Goal: Task Accomplishment & Management: Manage account settings

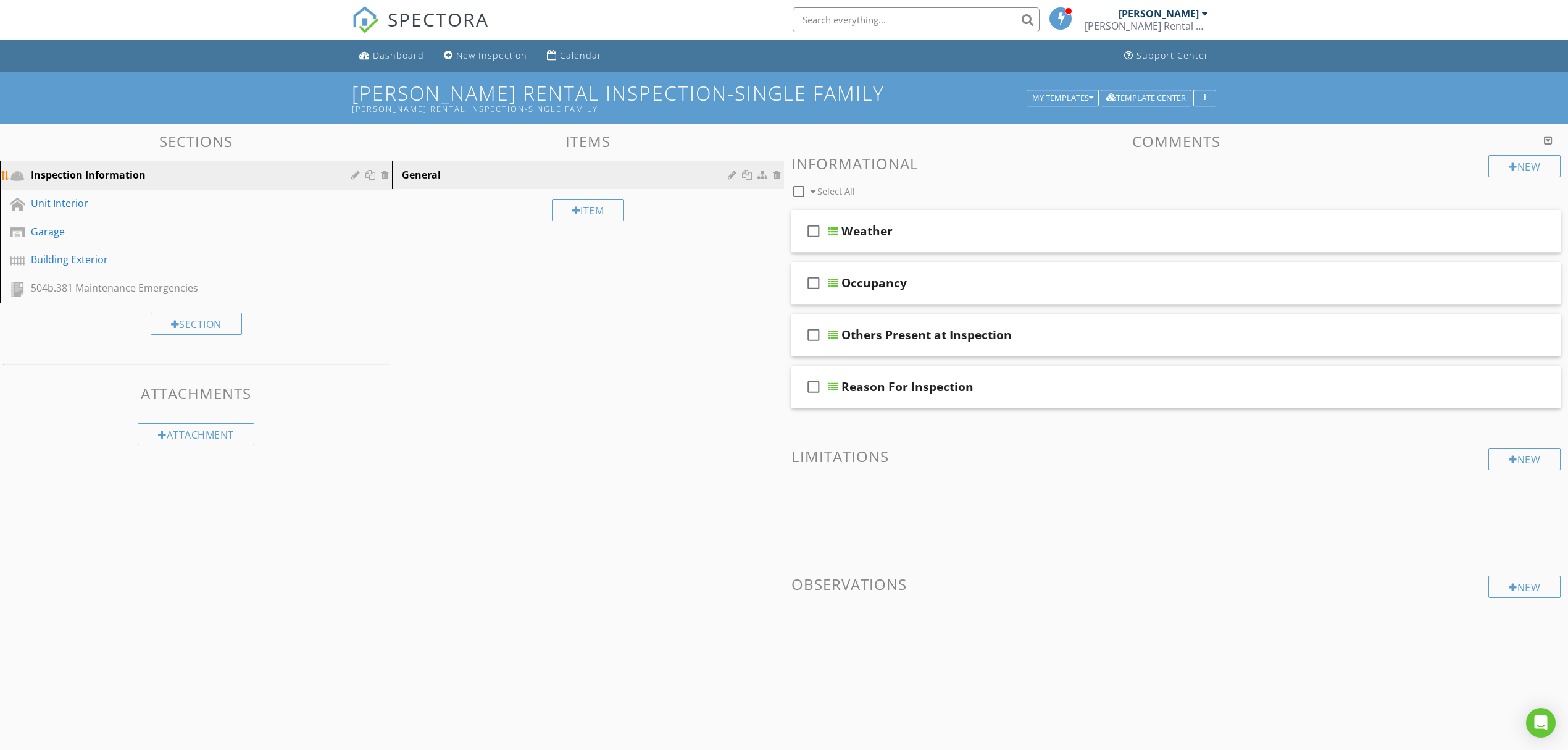
click at [167, 185] on link "Inspection Information" at bounding box center [198, 176] width 388 height 29
click at [166, 191] on link "Unit Interior" at bounding box center [198, 204] width 388 height 29
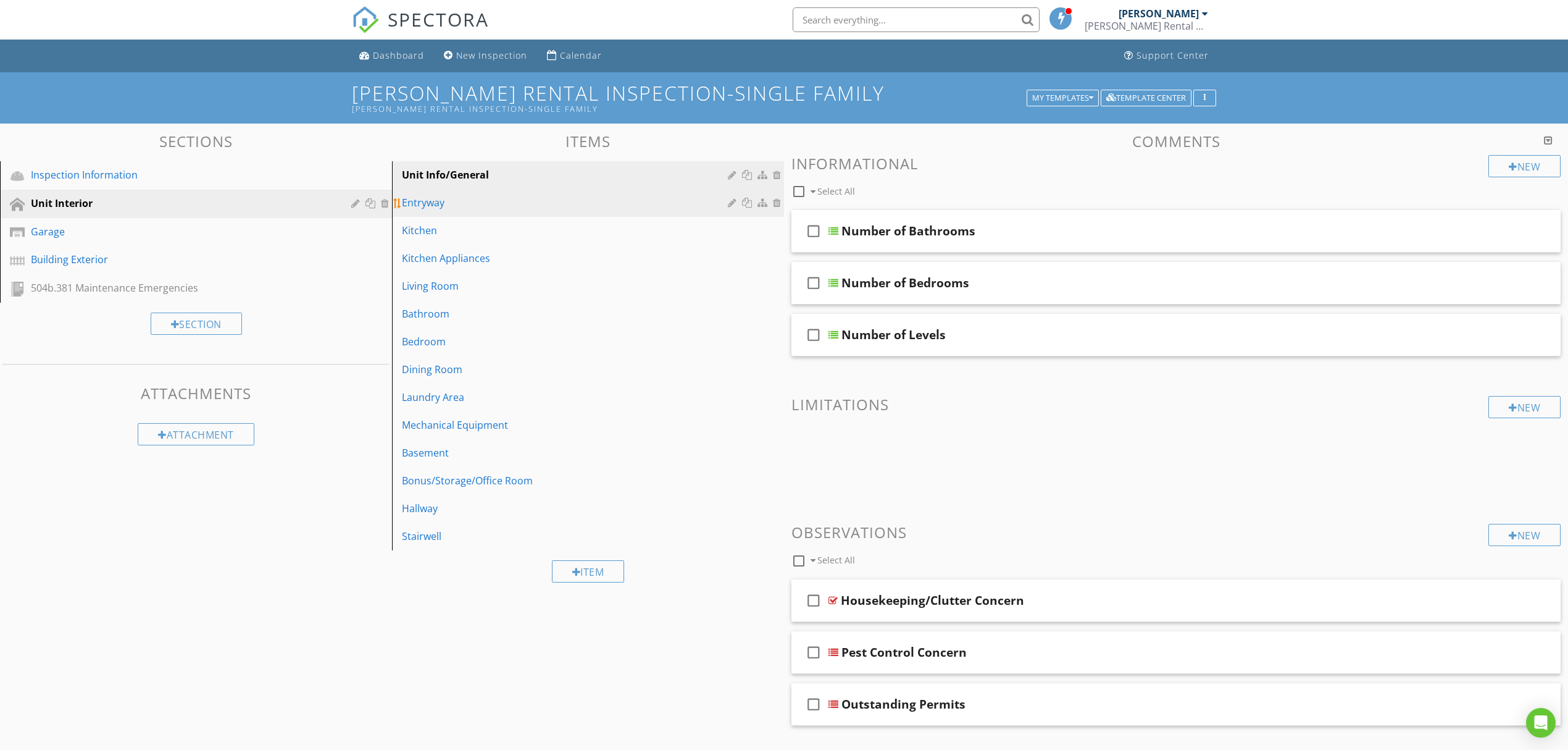
click at [514, 196] on div "Entryway" at bounding box center [567, 202] width 329 height 15
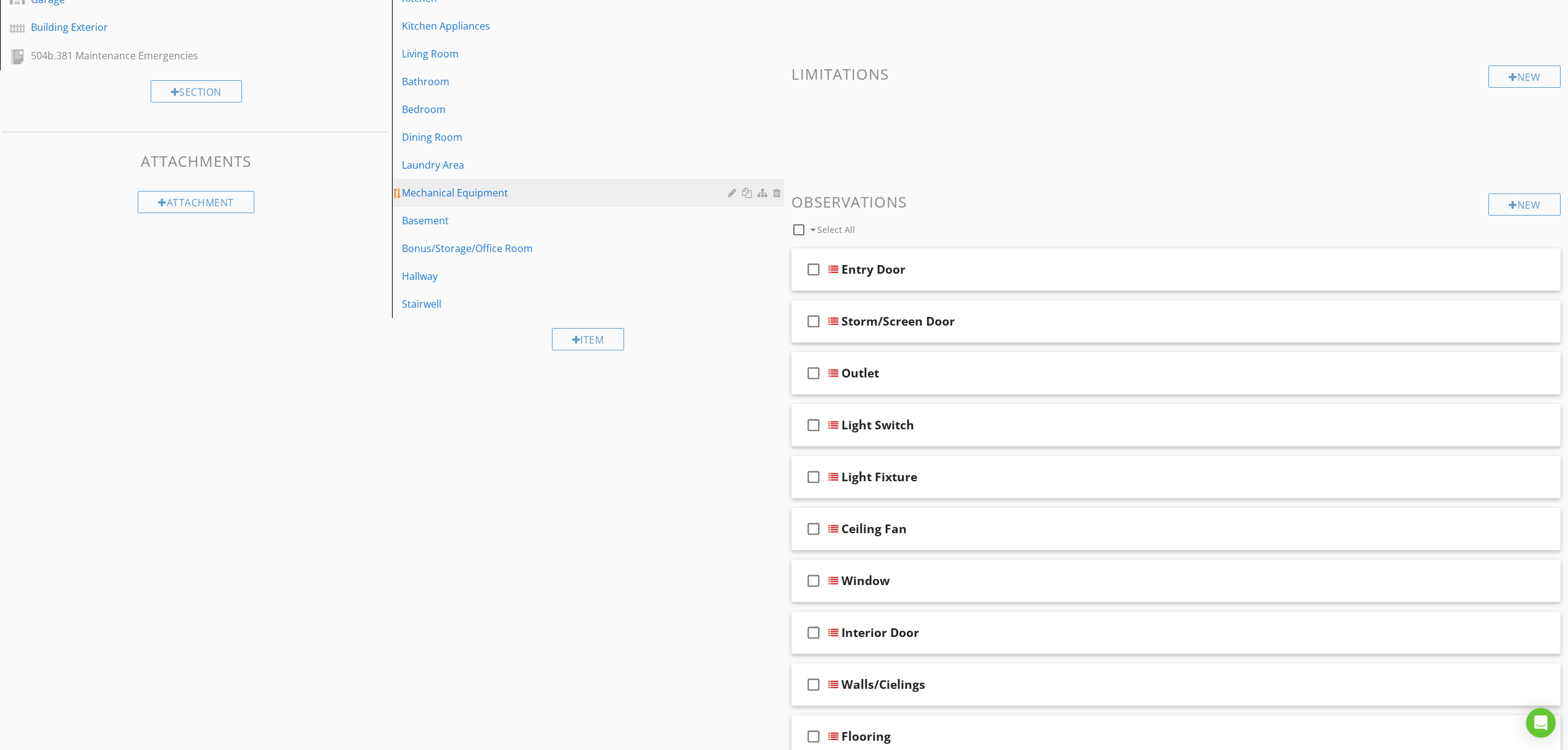
scroll to position [203, 0]
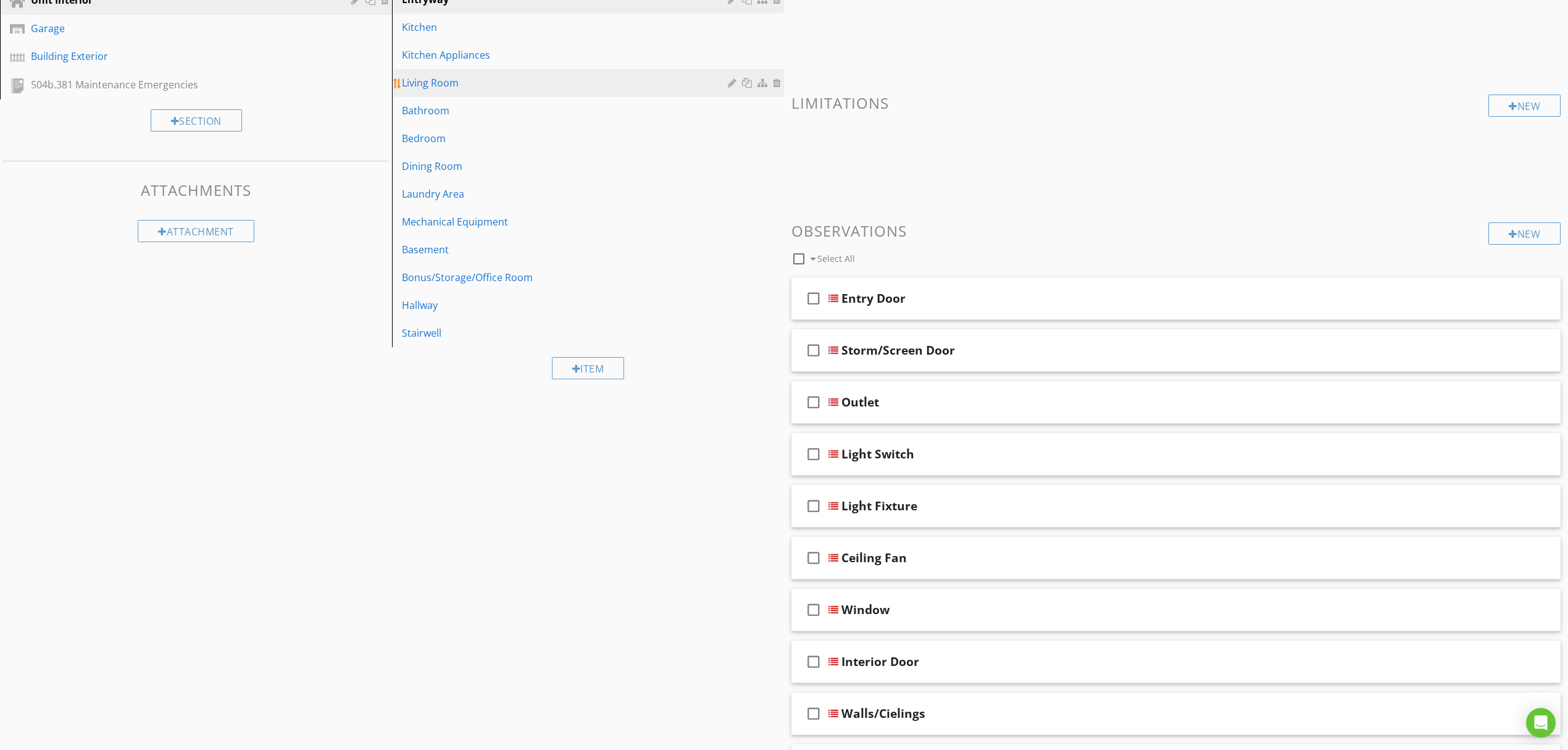
click at [531, 84] on div "Living Room" at bounding box center [567, 83] width 329 height 15
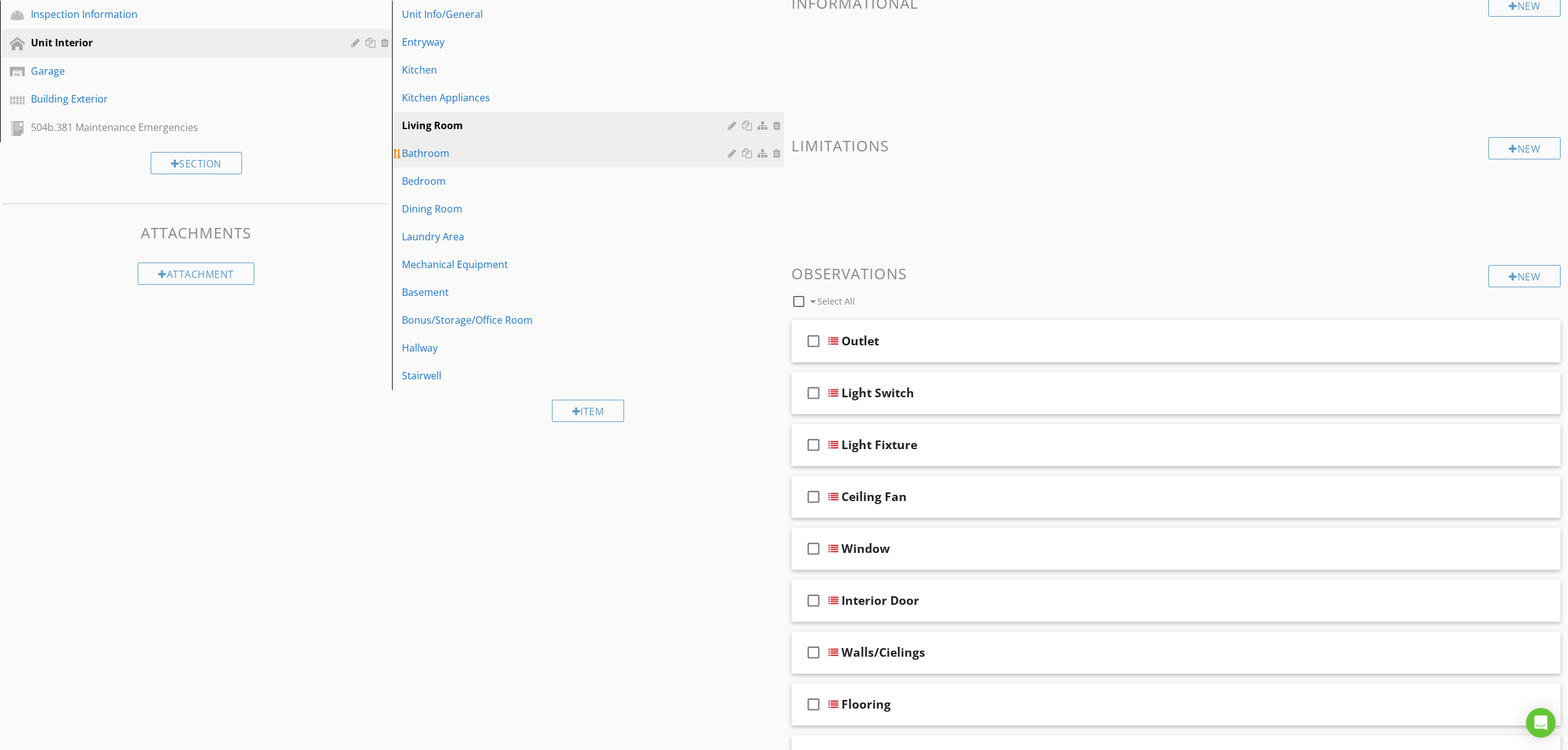
scroll to position [151, 0]
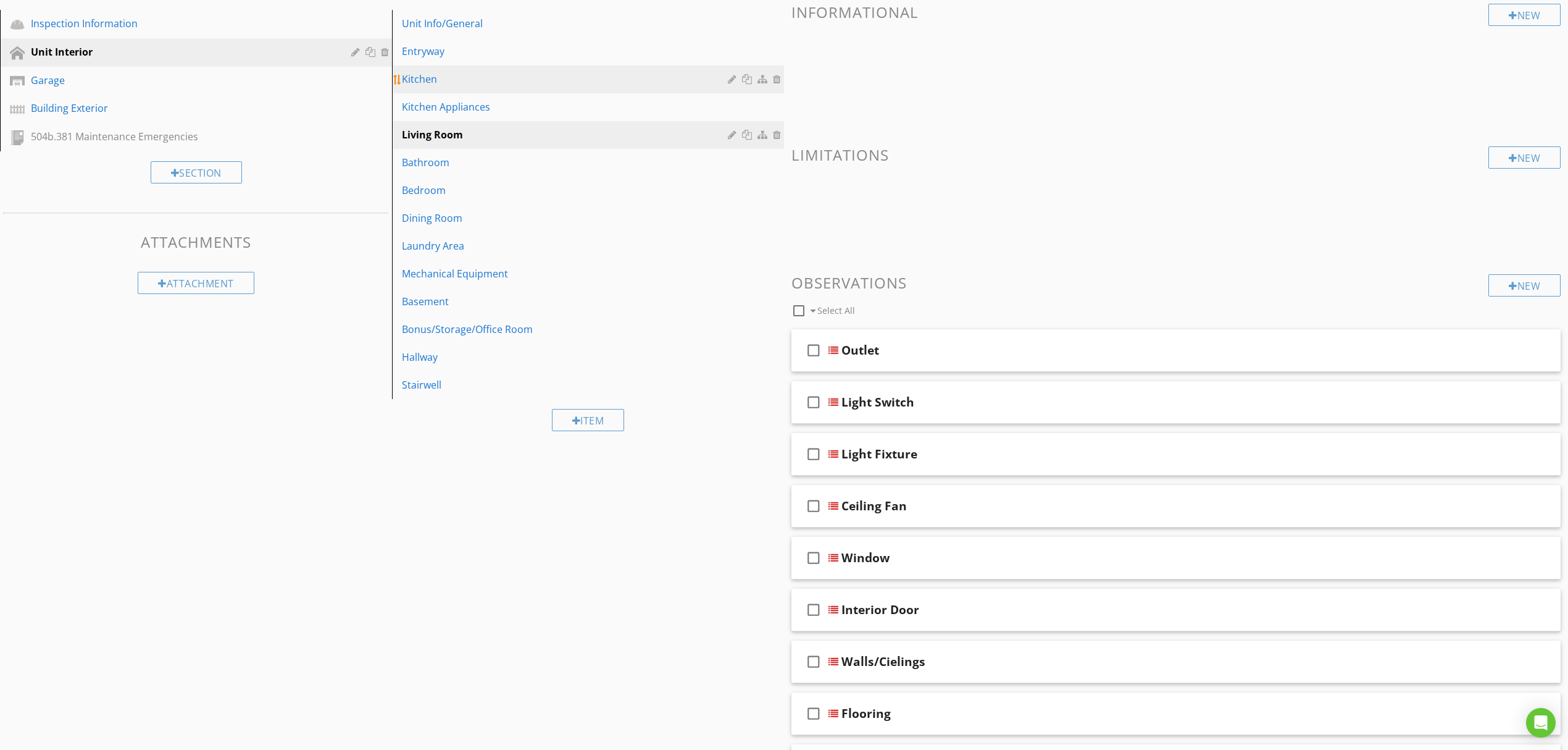
click at [539, 73] on div "Kitchen" at bounding box center [567, 79] width 329 height 15
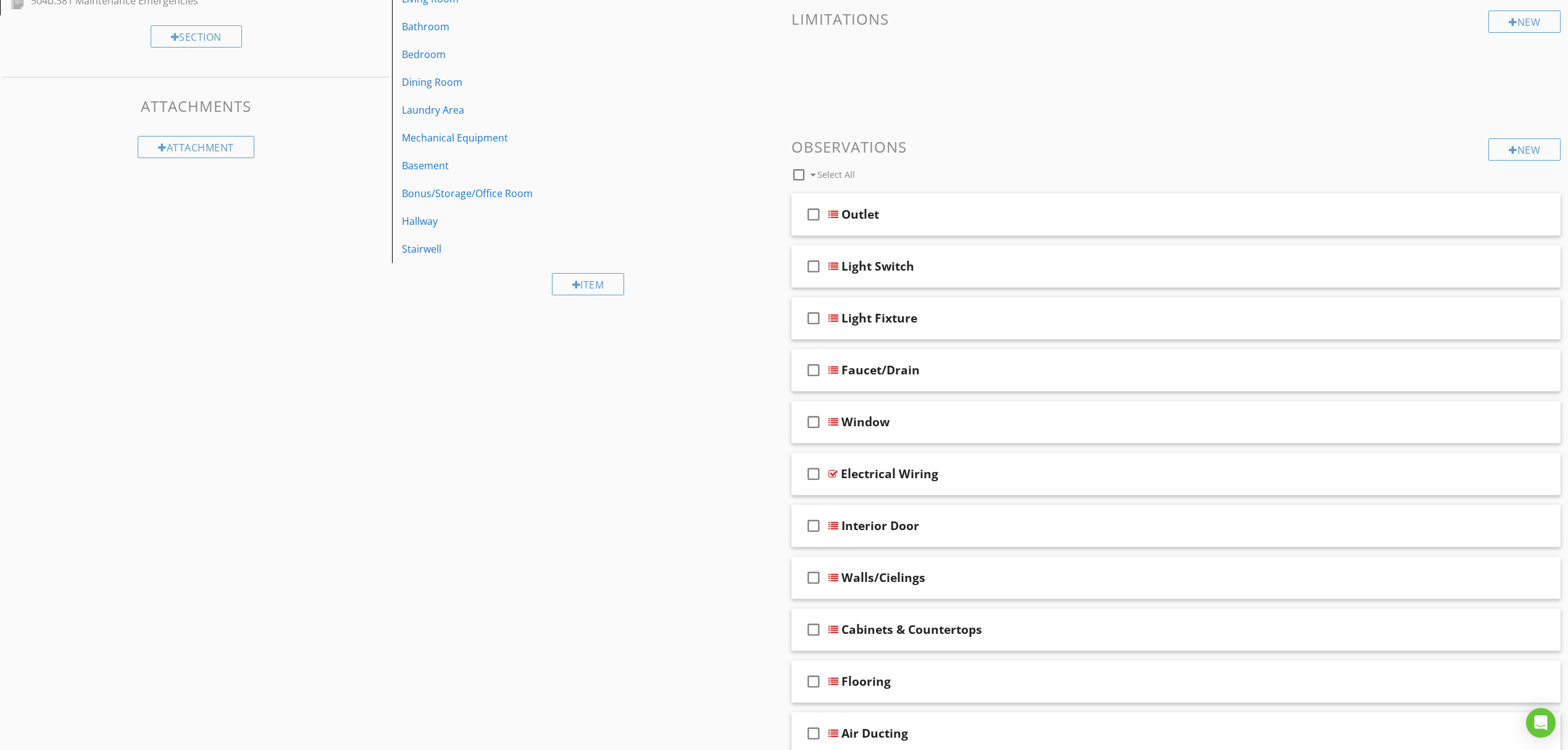
scroll to position [316, 0]
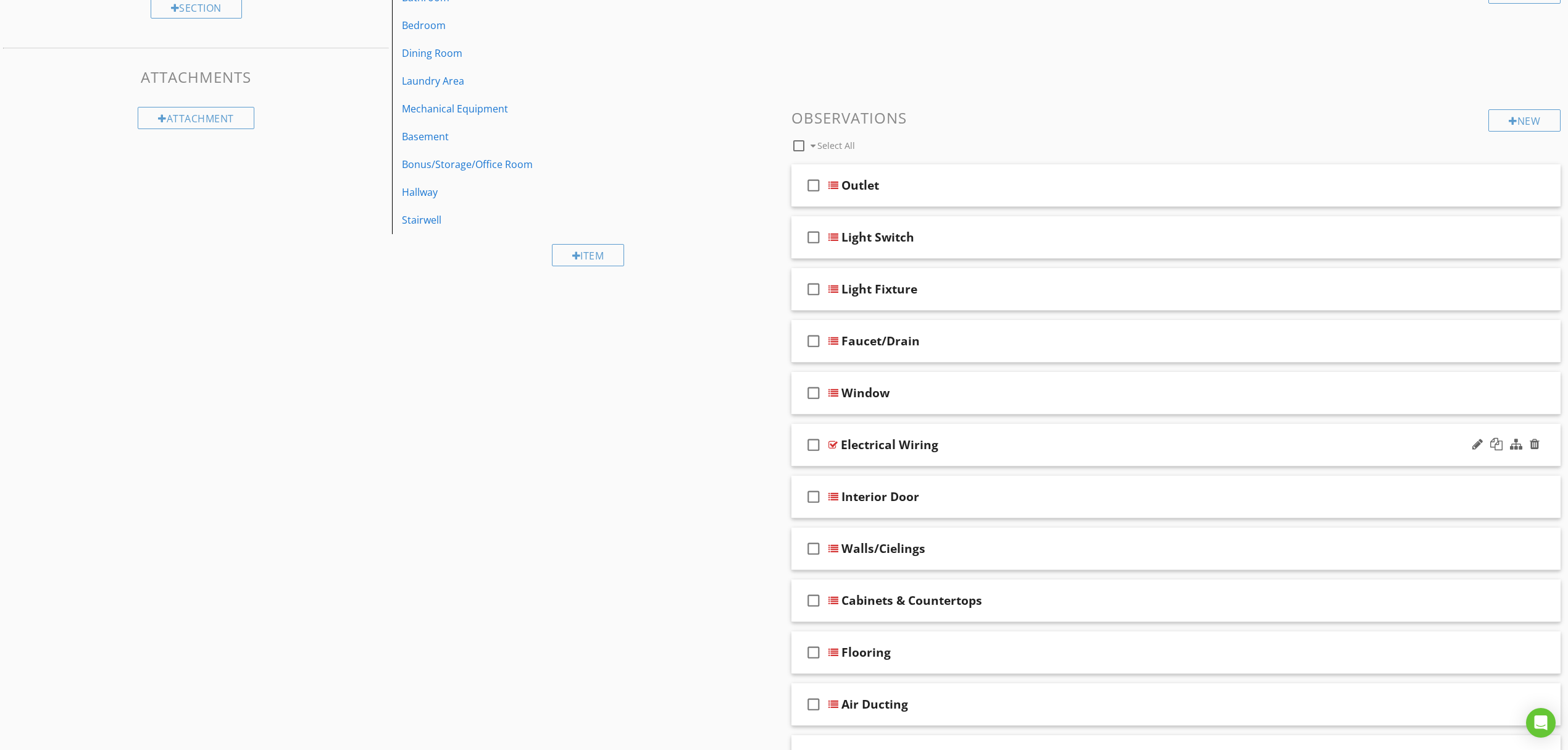
click at [928, 438] on div "Electrical Wiring" at bounding box center [889, 445] width 97 height 15
click at [480, 420] on div "Sections Inspection Information Unit Interior Garage Building Exterior 504b.381…" at bounding box center [784, 312] width 1568 height 1010
click at [933, 448] on div "Electrical Wiring" at bounding box center [889, 445] width 97 height 15
click at [752, 467] on div "Sections Inspection Information Unit Interior Garage Building Exterior 504b.381…" at bounding box center [784, 312] width 1568 height 1010
click at [841, 440] on div "Electrical Wiring" at bounding box center [889, 445] width 97 height 15
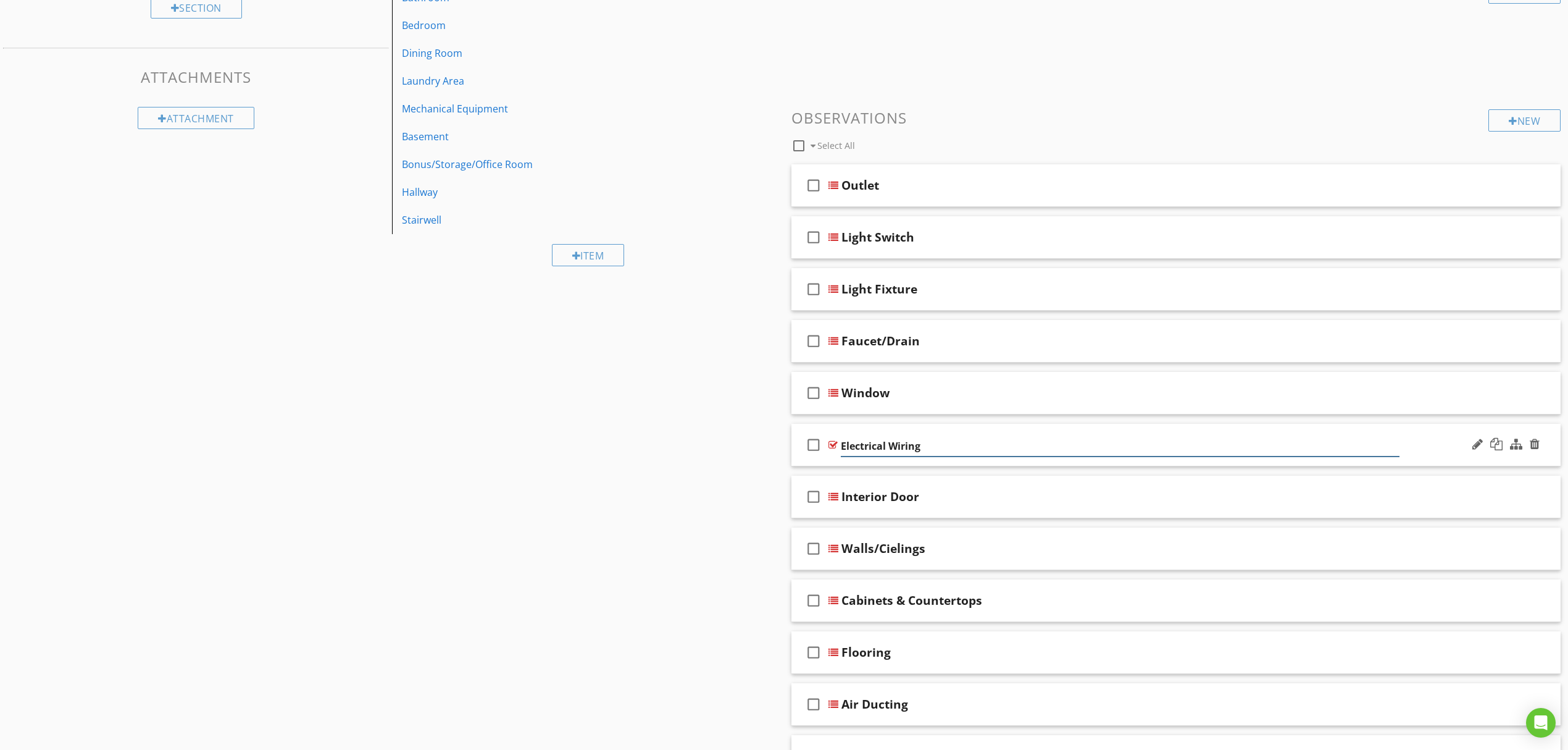
click at [823, 447] on icon "check_box_outline_blank" at bounding box center [813, 445] width 20 height 30
click at [813, 445] on icon "check_box" at bounding box center [813, 445] width 20 height 30
click at [841, 445] on div "Electrical Wiring" at bounding box center [889, 445] width 97 height 15
click at [825, 453] on div "check_box_outline_blank" at bounding box center [816, 445] width 25 height 30
click at [832, 450] on div at bounding box center [833, 445] width 9 height 10
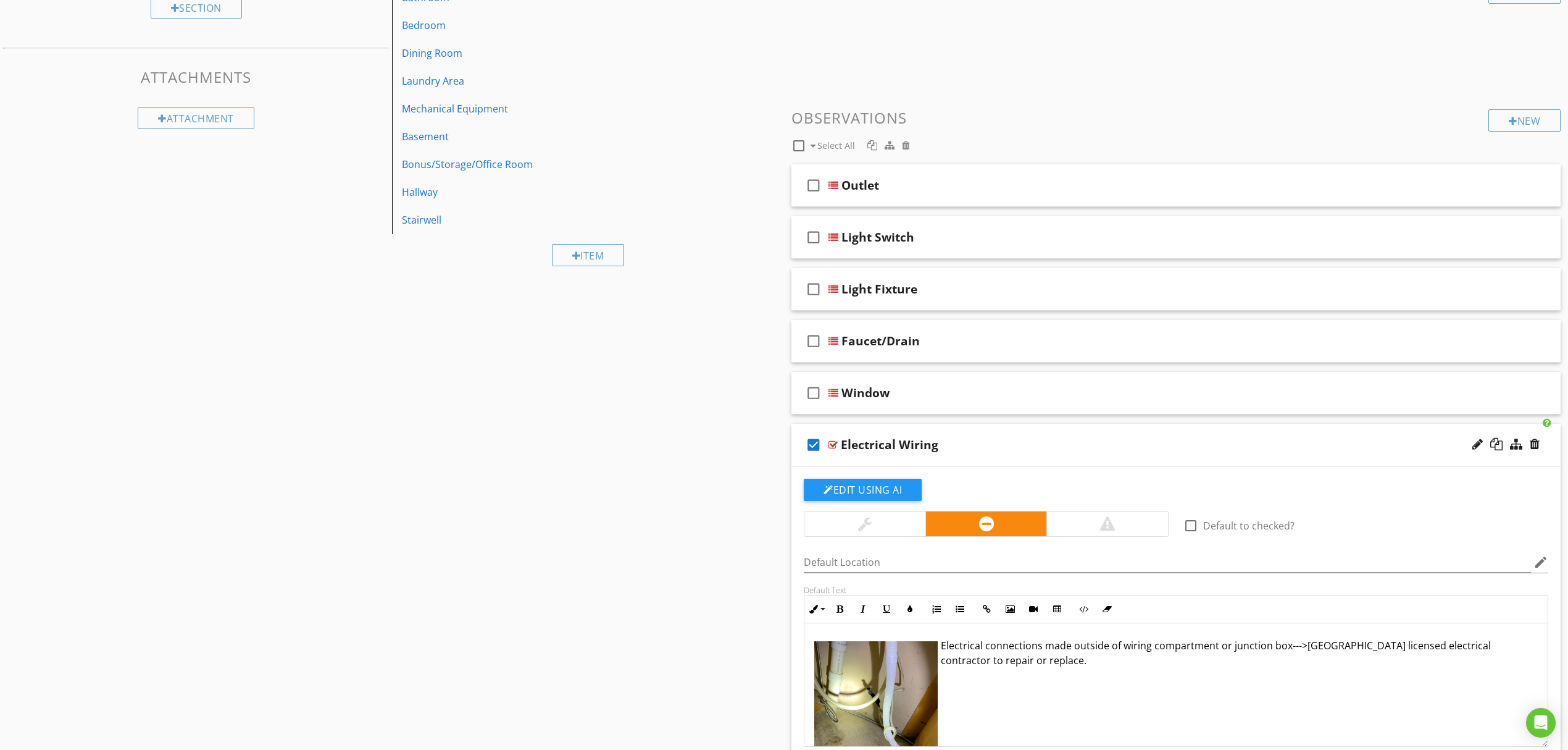
click at [809, 443] on icon "check_box" at bounding box center [813, 445] width 20 height 30
click at [1537, 120] on div "New" at bounding box center [1525, 120] width 72 height 22
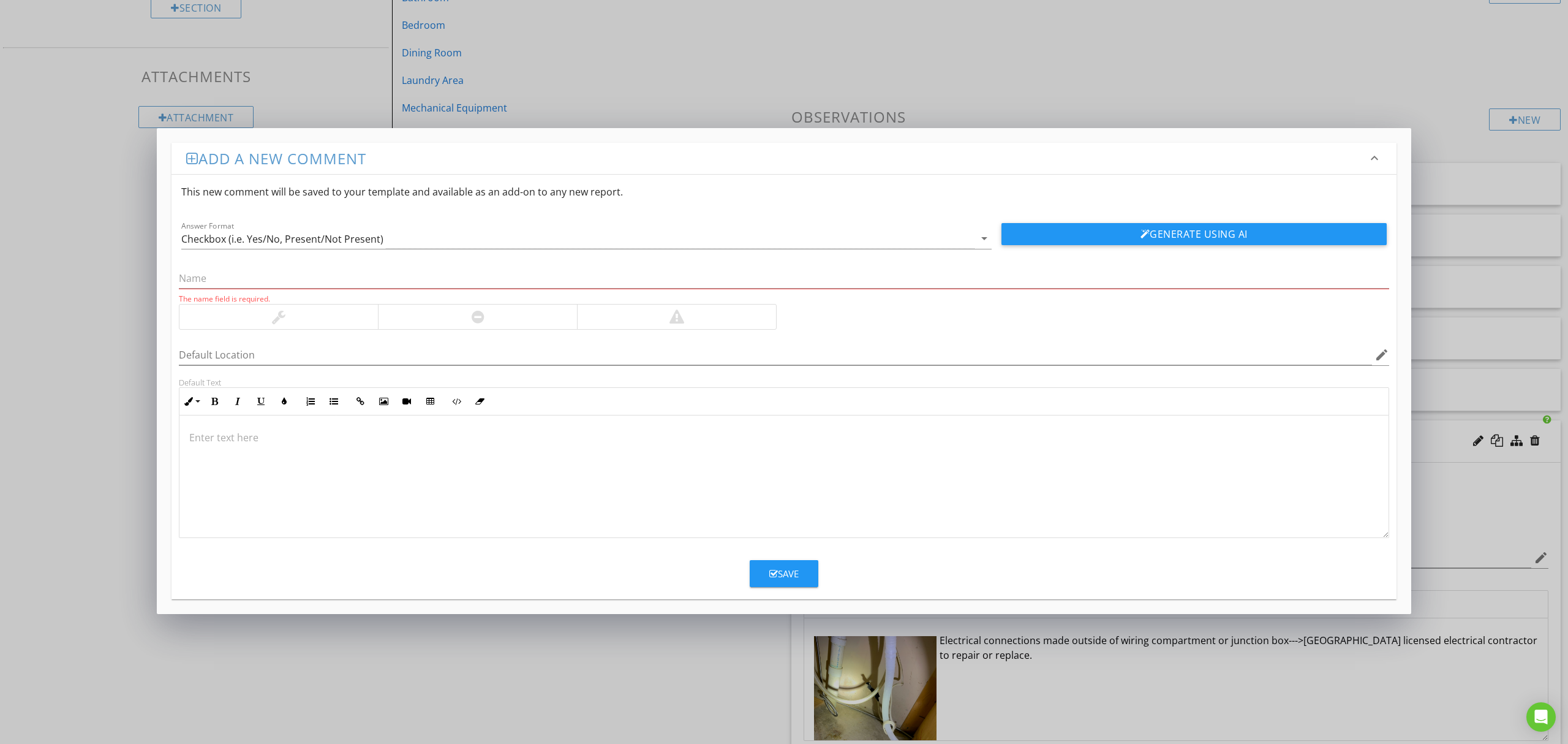
click at [533, 251] on div "The name field is required. Default Location edit Default Text Inline Style XLa…" at bounding box center [784, 394] width 1225 height 289
click at [533, 248] on div "Checkbox (i.e. Yes/No, Present/Not Present)" at bounding box center [577, 238] width 793 height 20
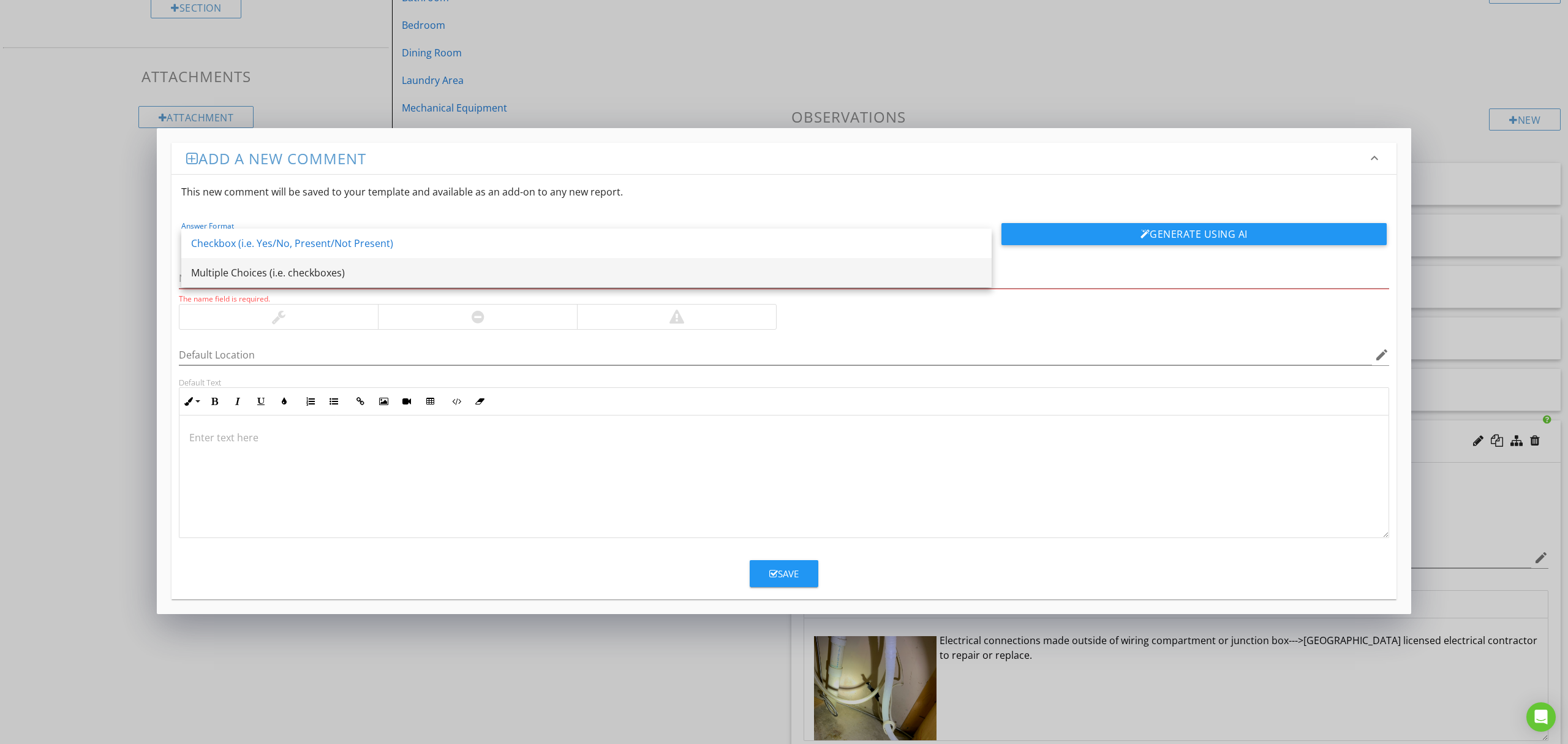
click at [461, 275] on div "Multiple Choices (i.e. checkboxes)" at bounding box center [586, 273] width 790 height 15
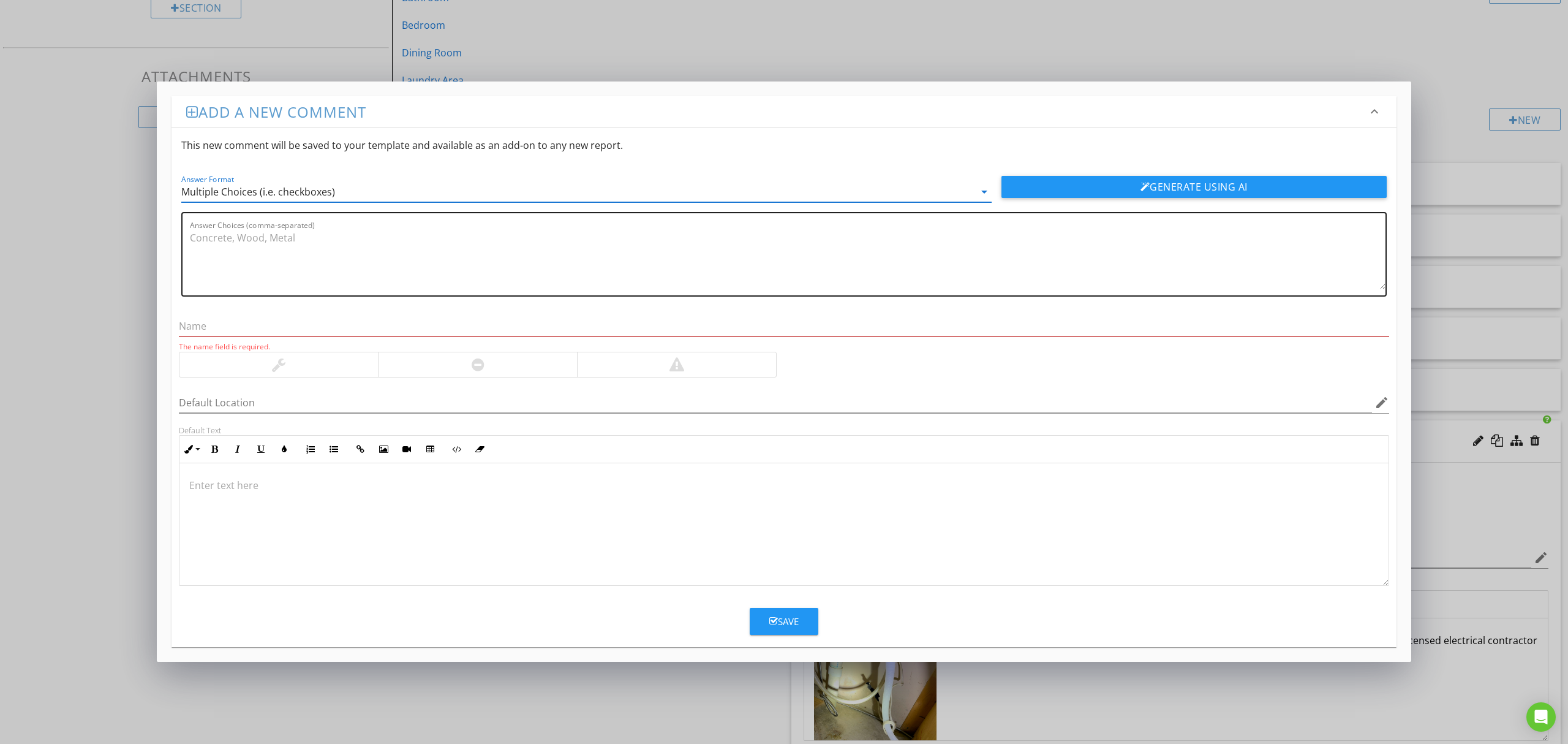
click at [461, 275] on textarea "Answer Choices (comma-separated)" at bounding box center [787, 258] width 1196 height 61
click at [338, 328] on input "text" at bounding box center [784, 326] width 1210 height 20
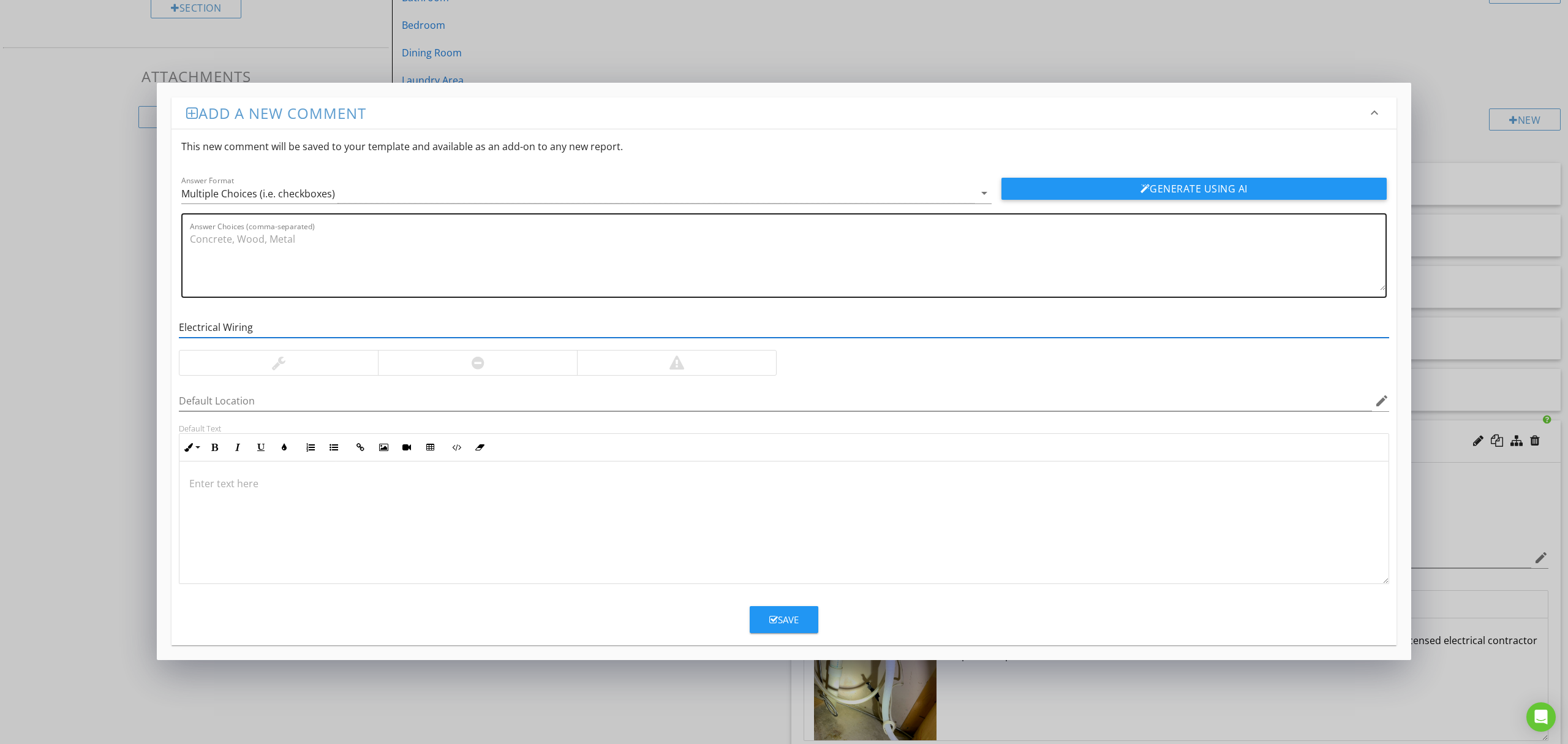
type input "Electrical Wiring"
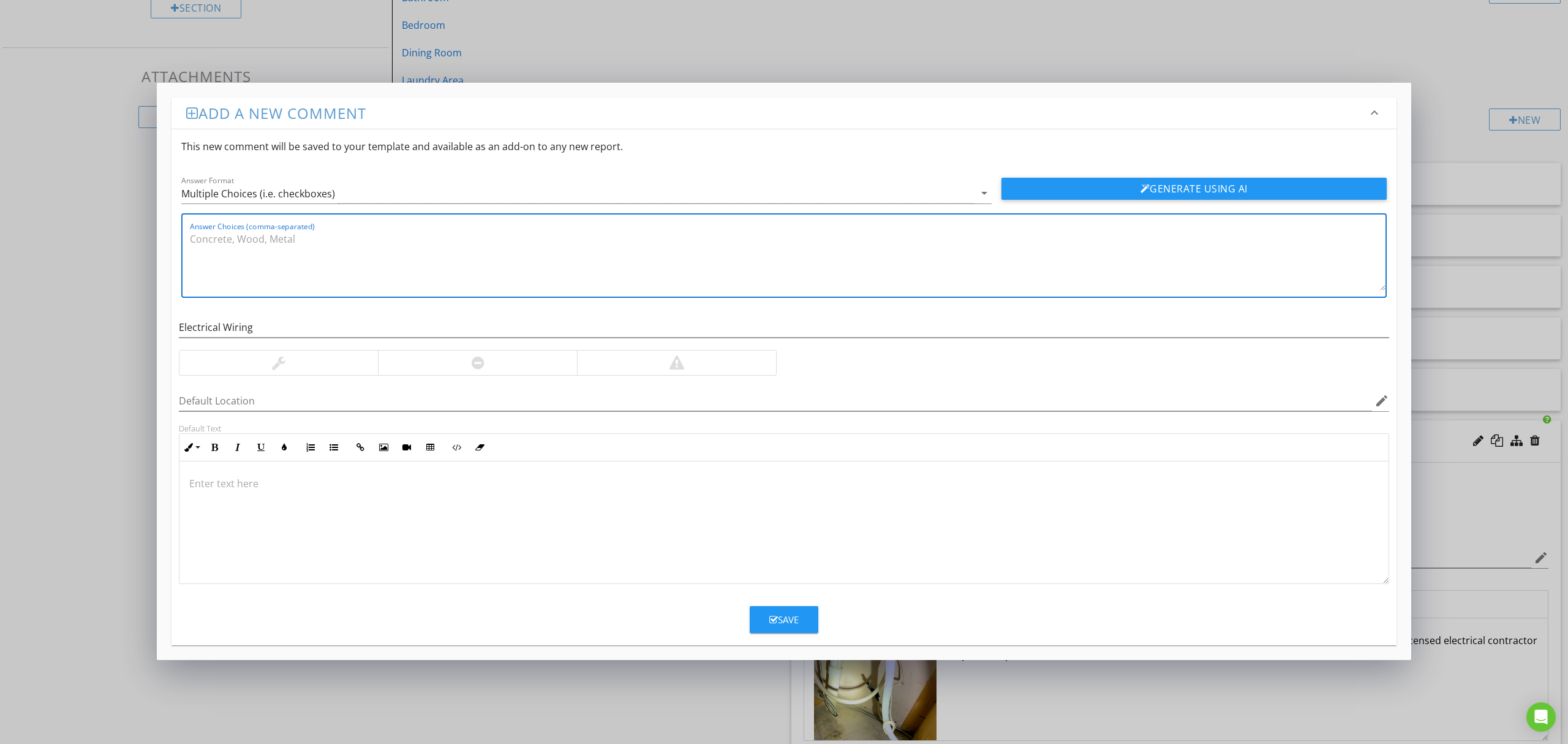
click at [351, 246] on textarea "Answer Choices (comma-separated)" at bounding box center [787, 259] width 1196 height 61
paste textarea "Electrical connections made outside of wiring compartment or junction box--->MN…"
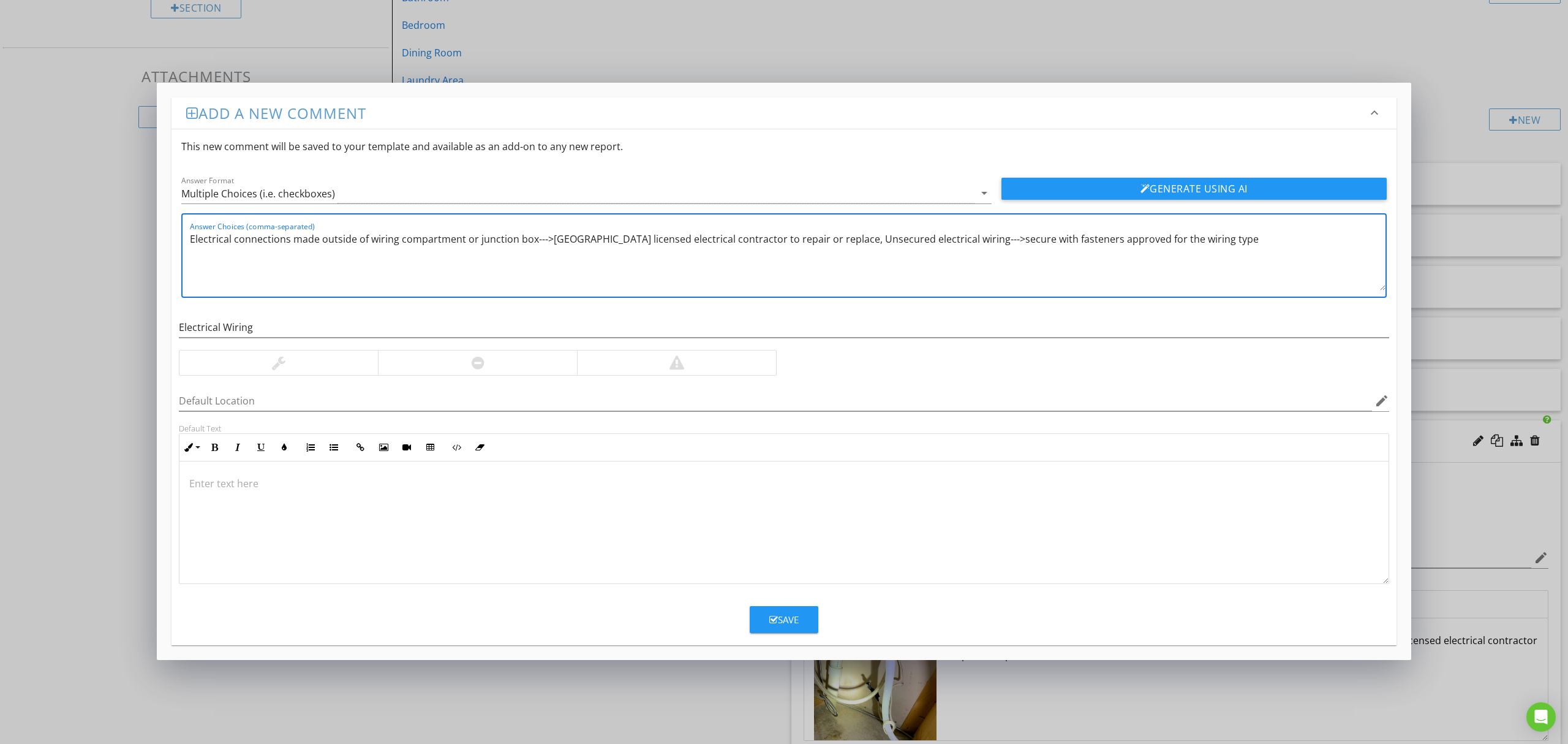
type textarea "Electrical connections made outside of wiring compartment or junction box--->MN…"
click at [807, 621] on button "Save" at bounding box center [784, 620] width 68 height 27
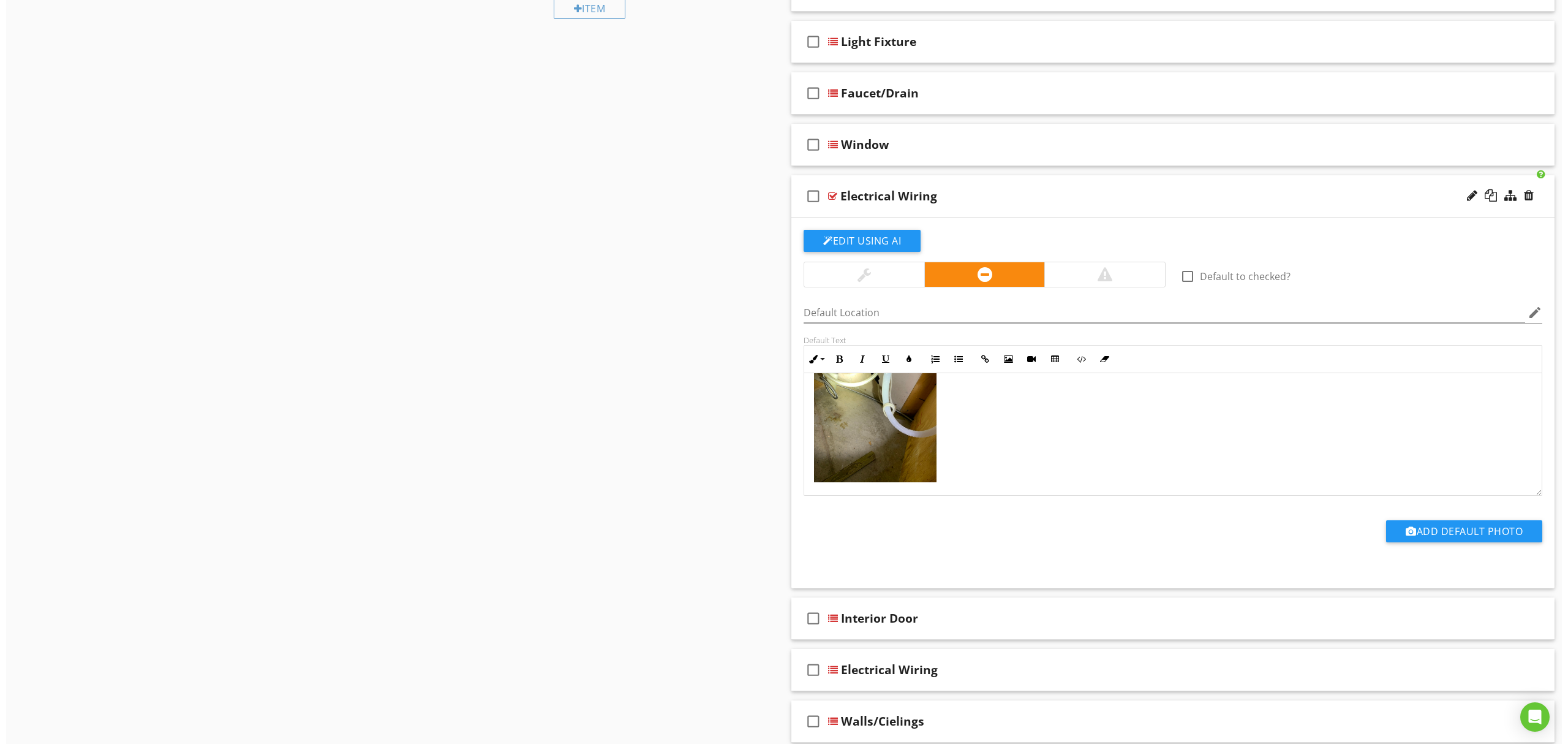
scroll to position [0, 0]
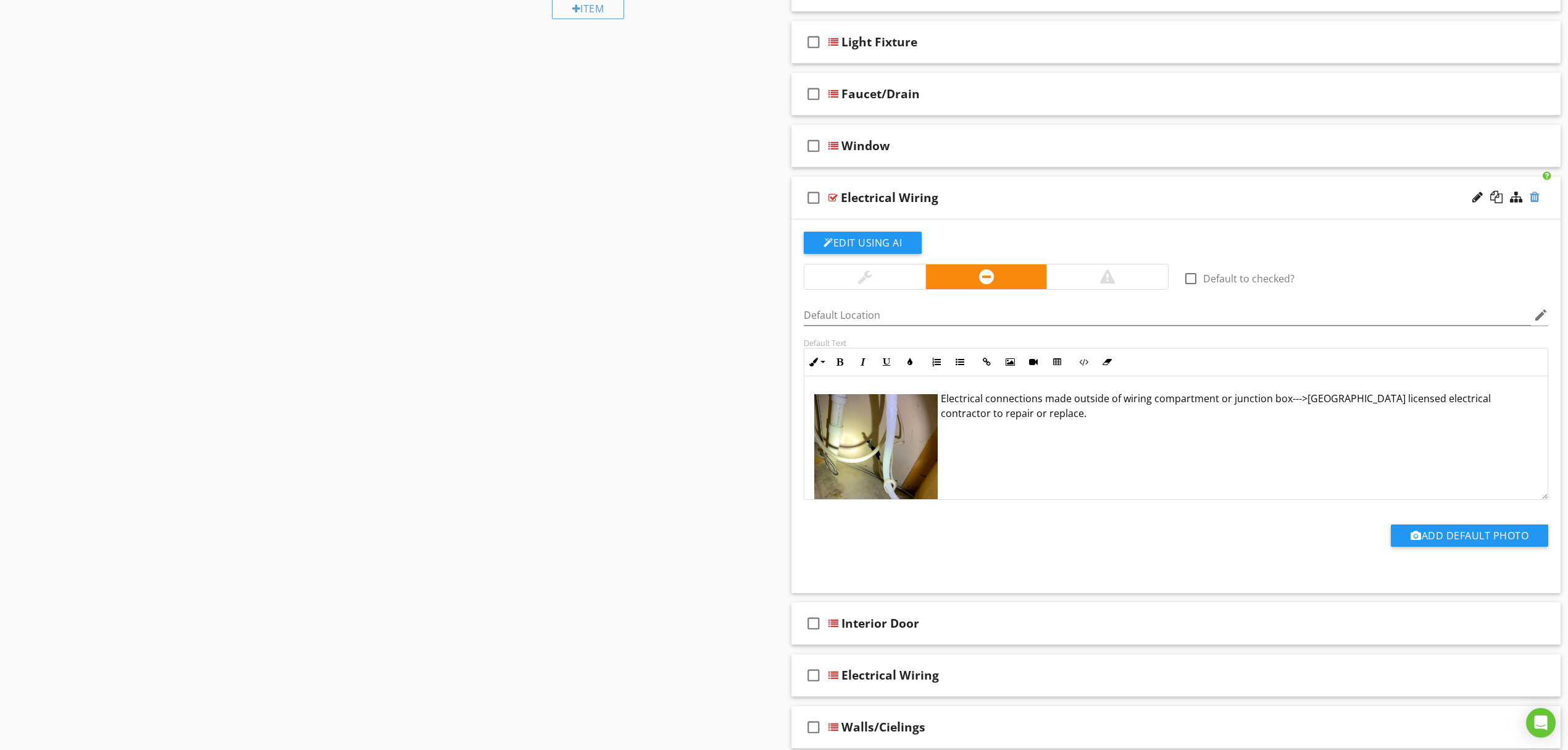
click at [1534, 194] on div at bounding box center [1534, 197] width 10 height 12
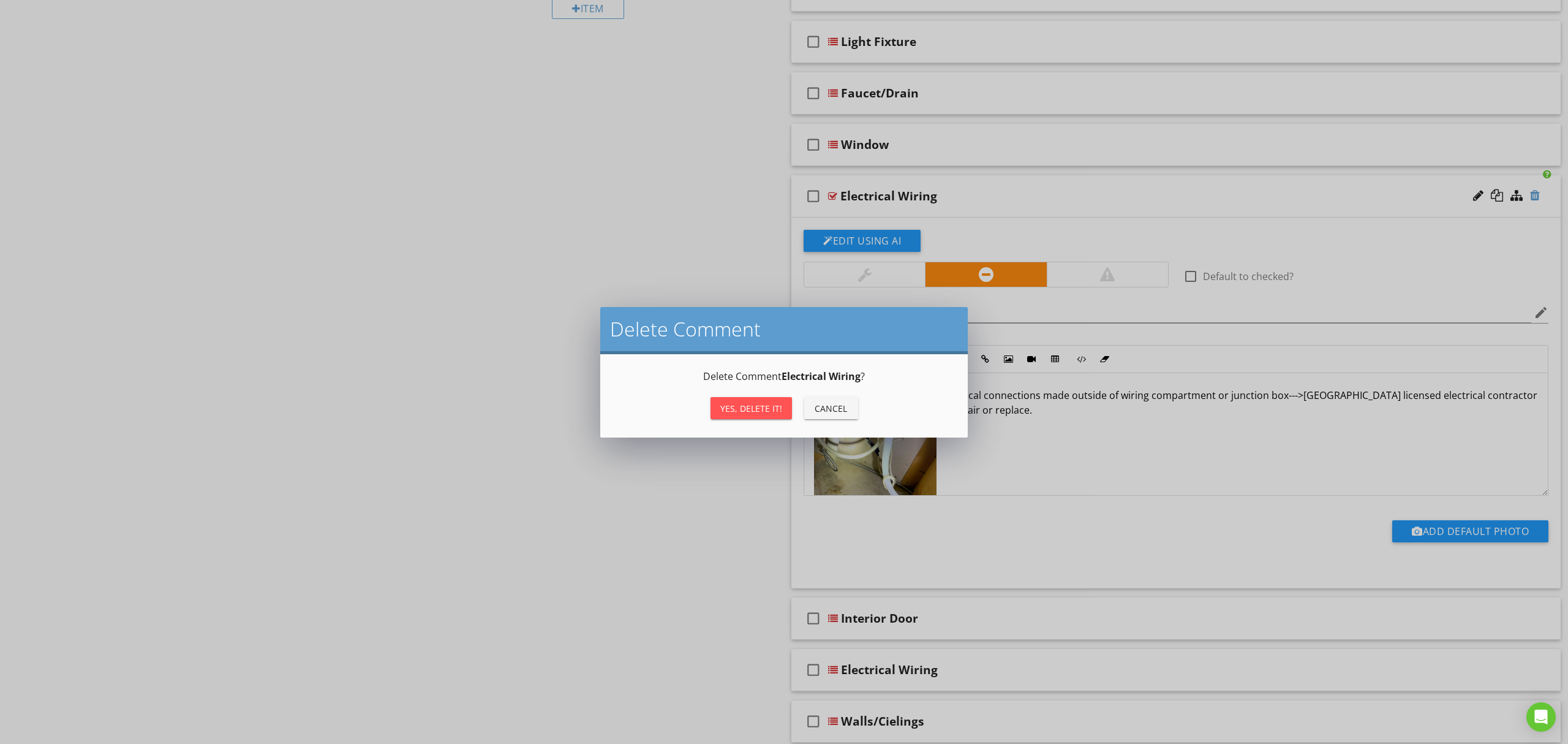
type textarea "<p><img src="https://cdn.spectora.com/editor_assets/images/000/631/707/original…"
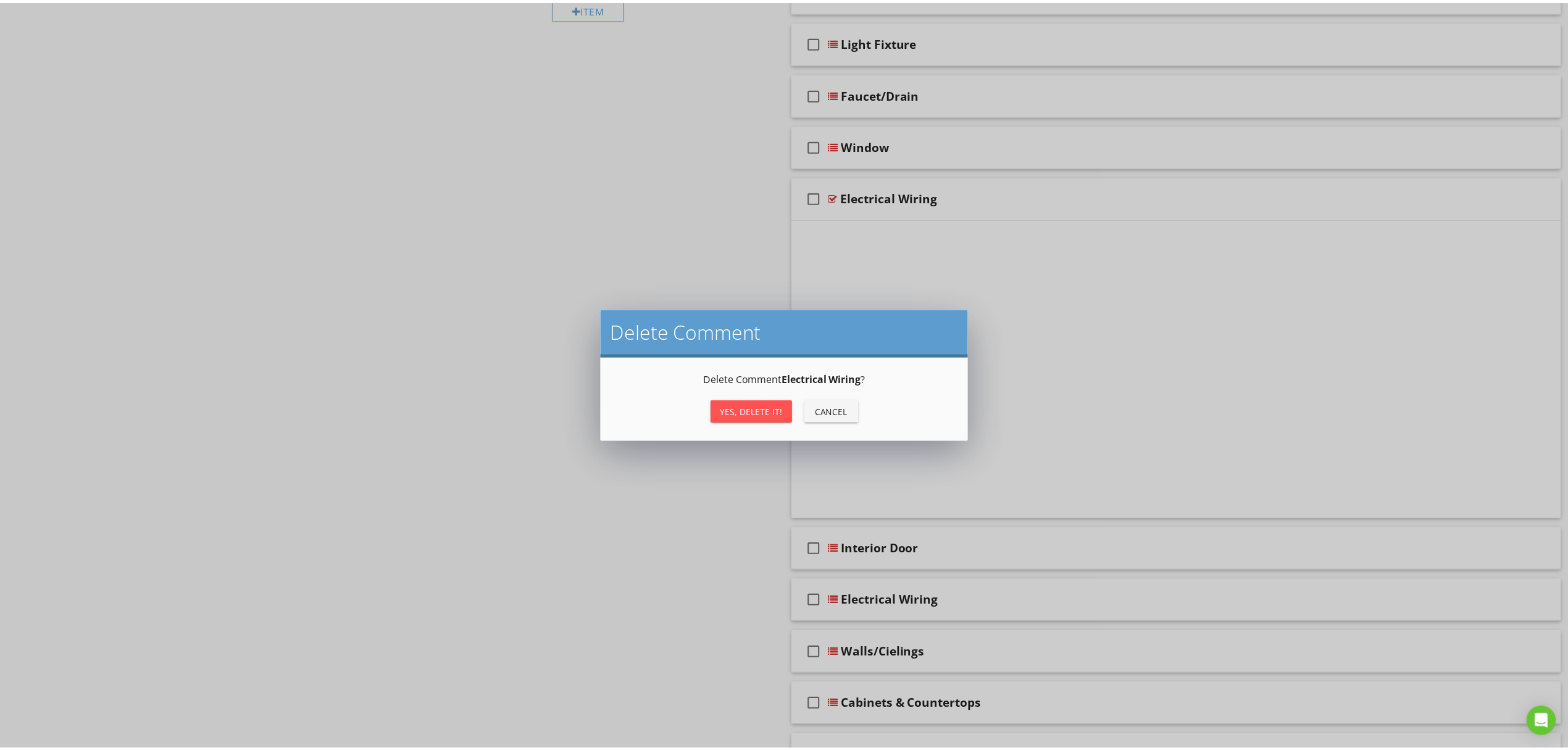
scroll to position [450, 0]
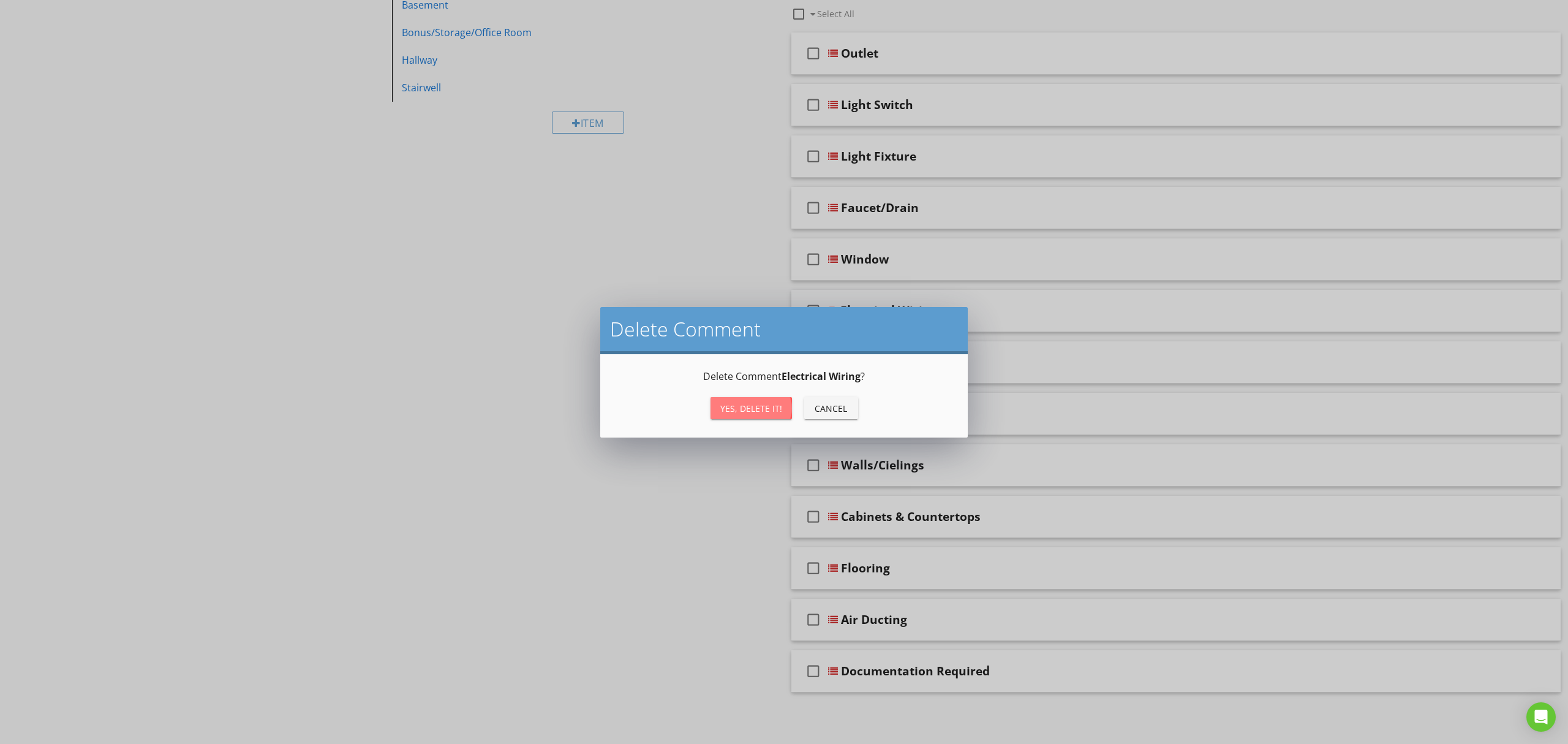
click at [725, 403] on div "Yes, Delete it!" at bounding box center [751, 408] width 62 height 13
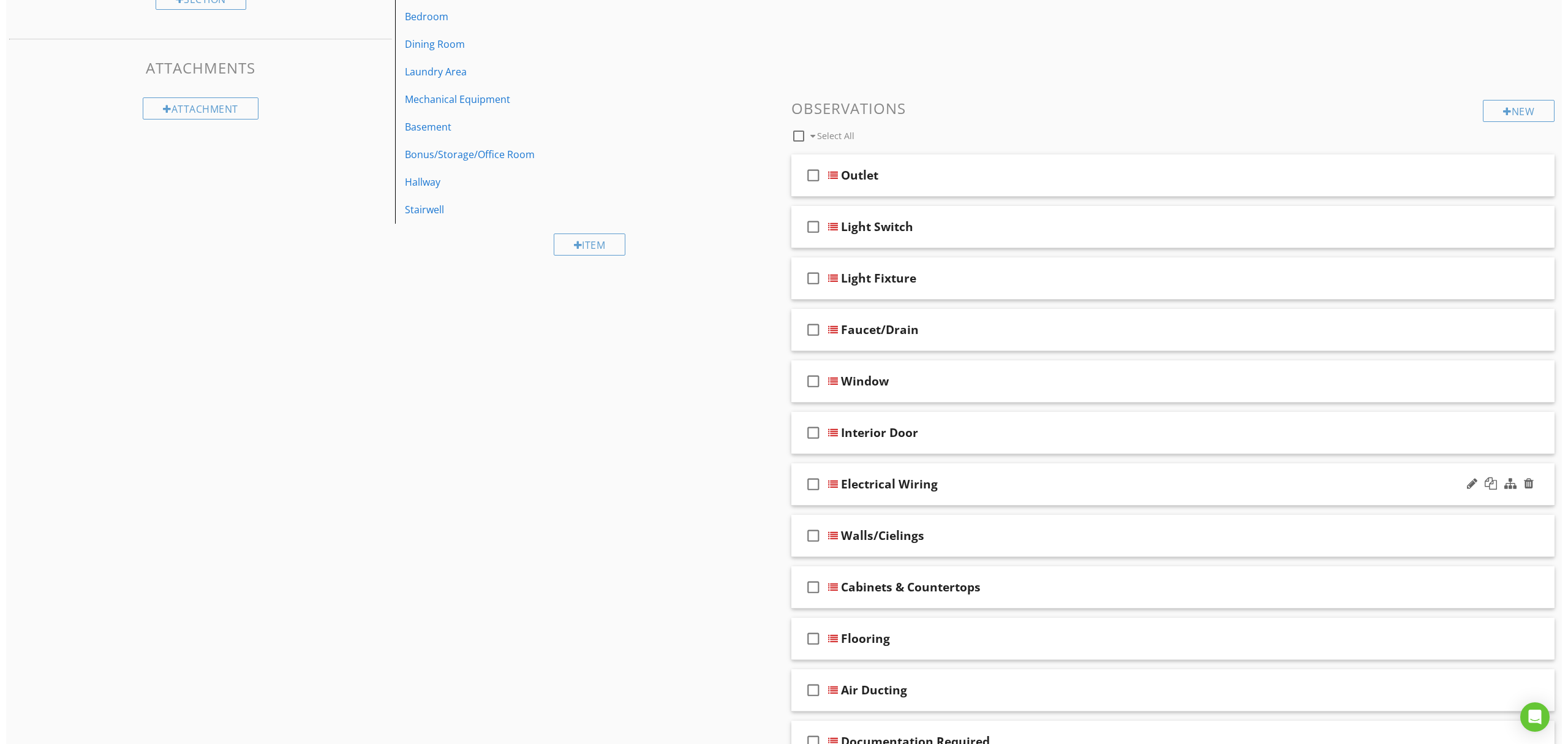
scroll to position [232, 0]
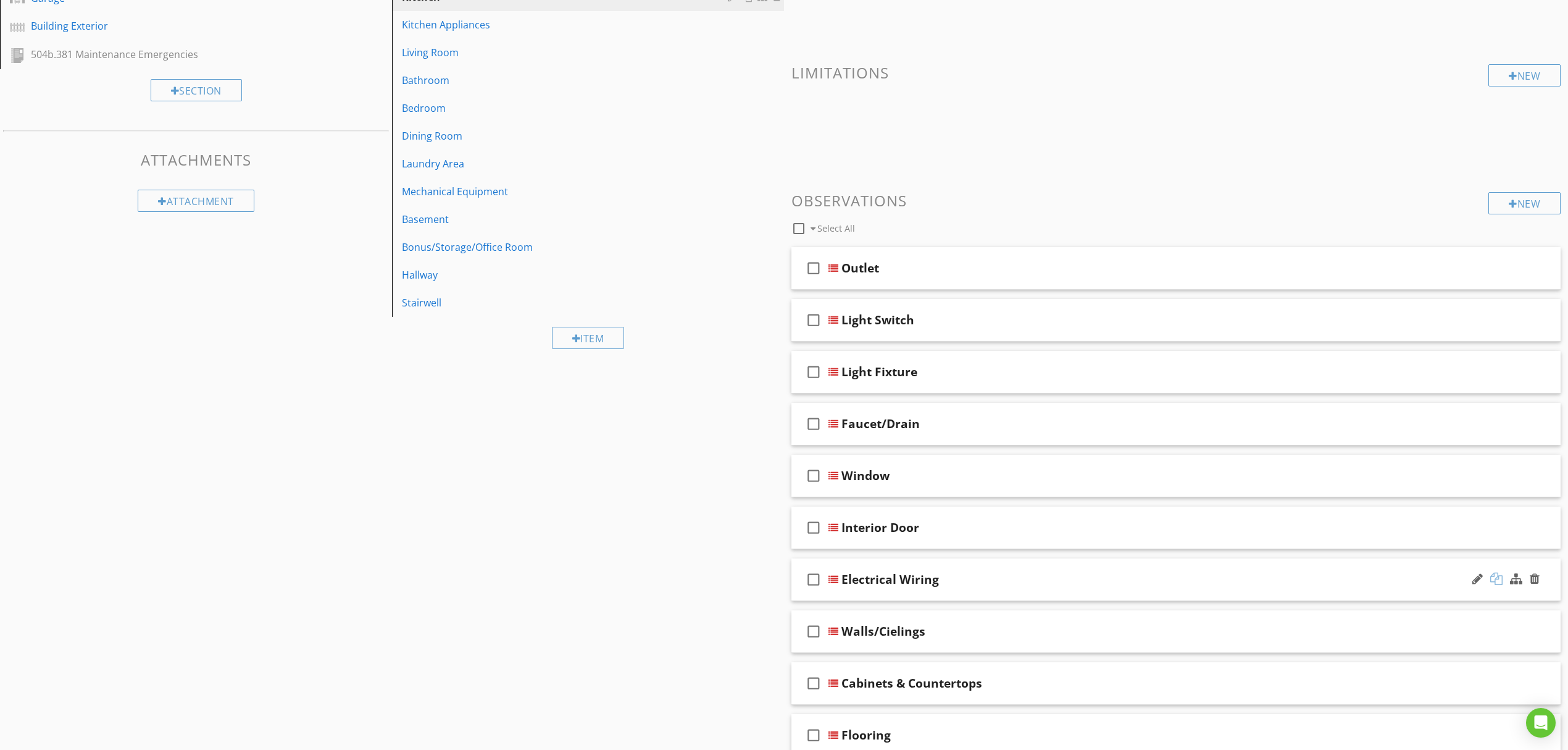
click at [1494, 579] on div at bounding box center [1497, 579] width 12 height 12
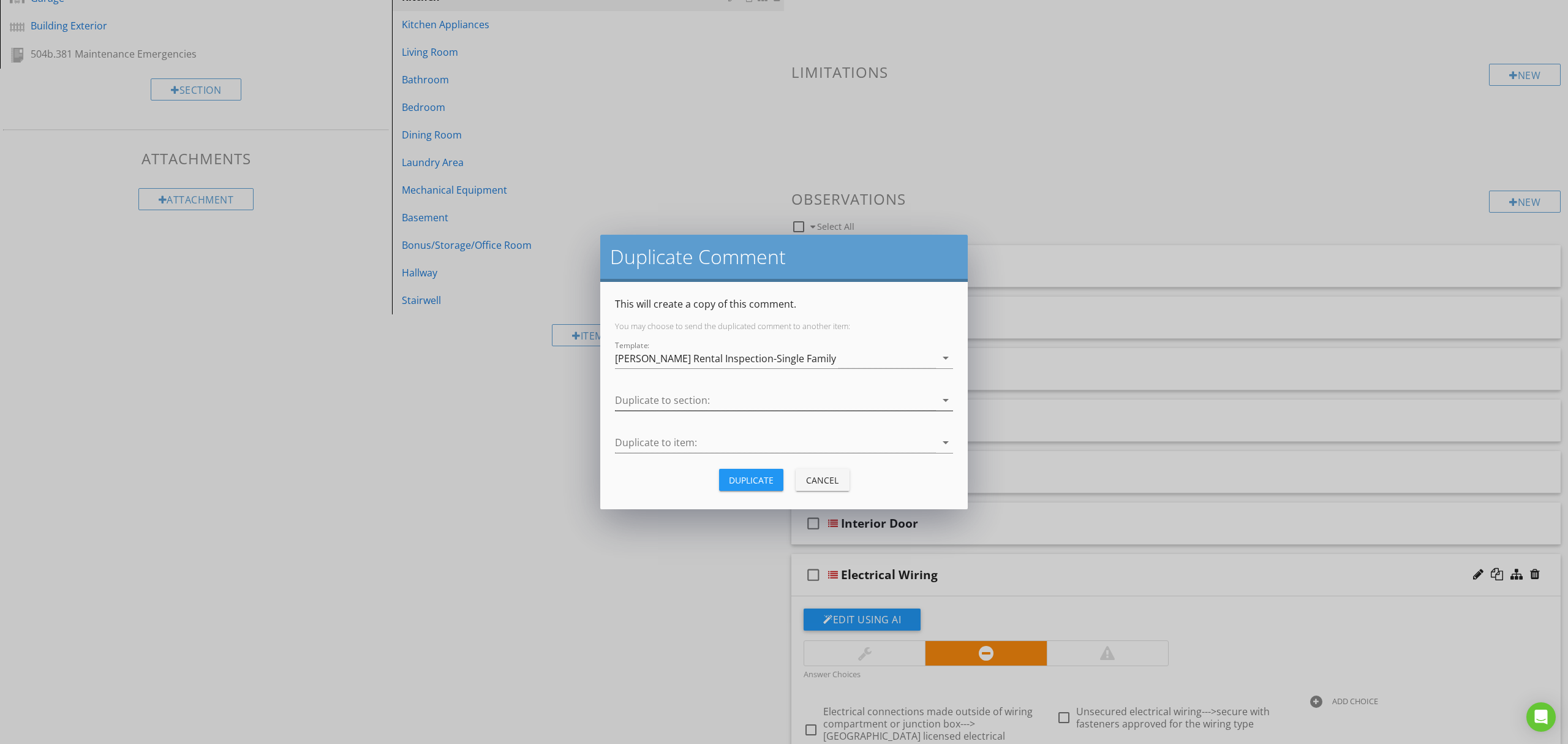
click at [790, 403] on div at bounding box center [775, 400] width 321 height 20
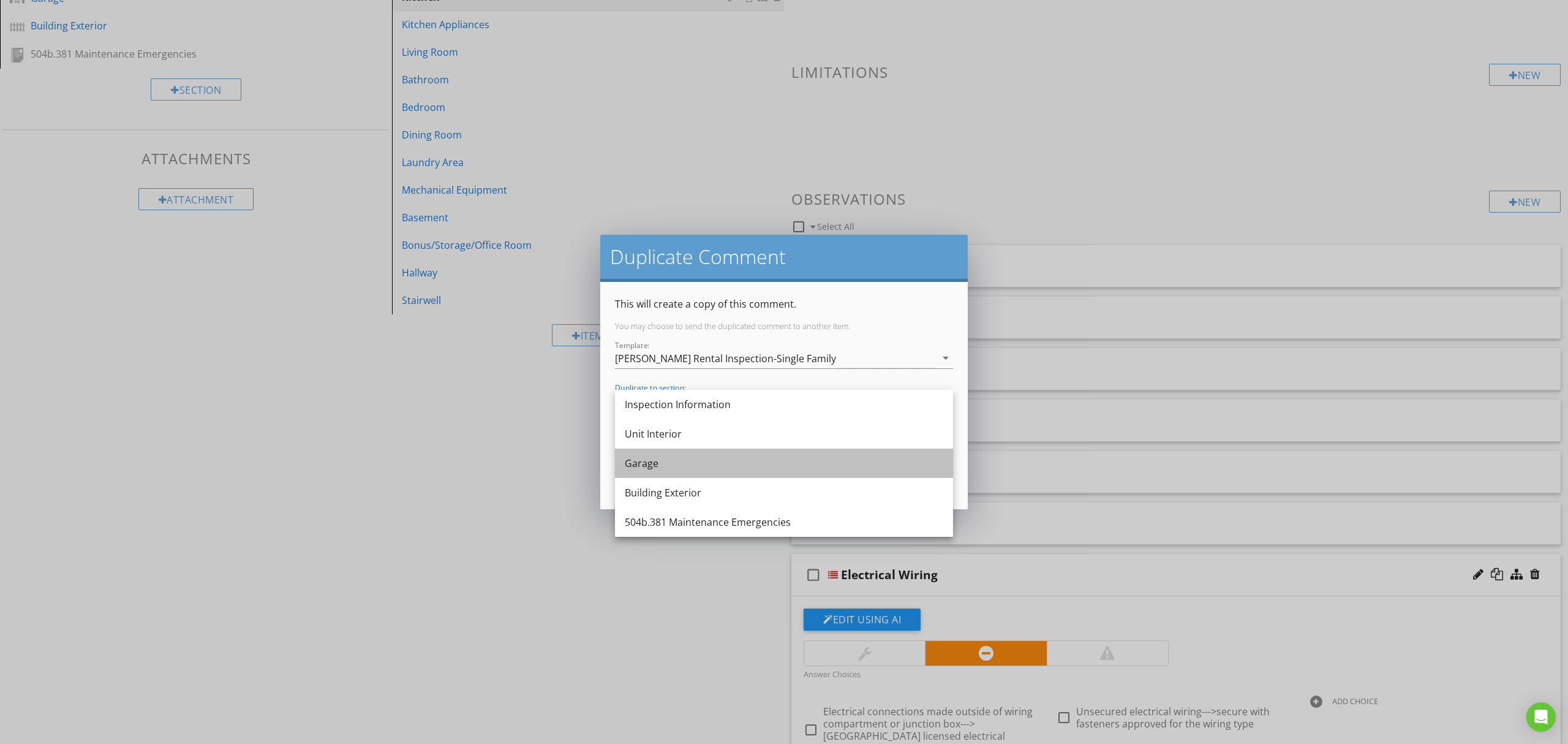
click at [760, 449] on div "Garage" at bounding box center [784, 463] width 318 height 30
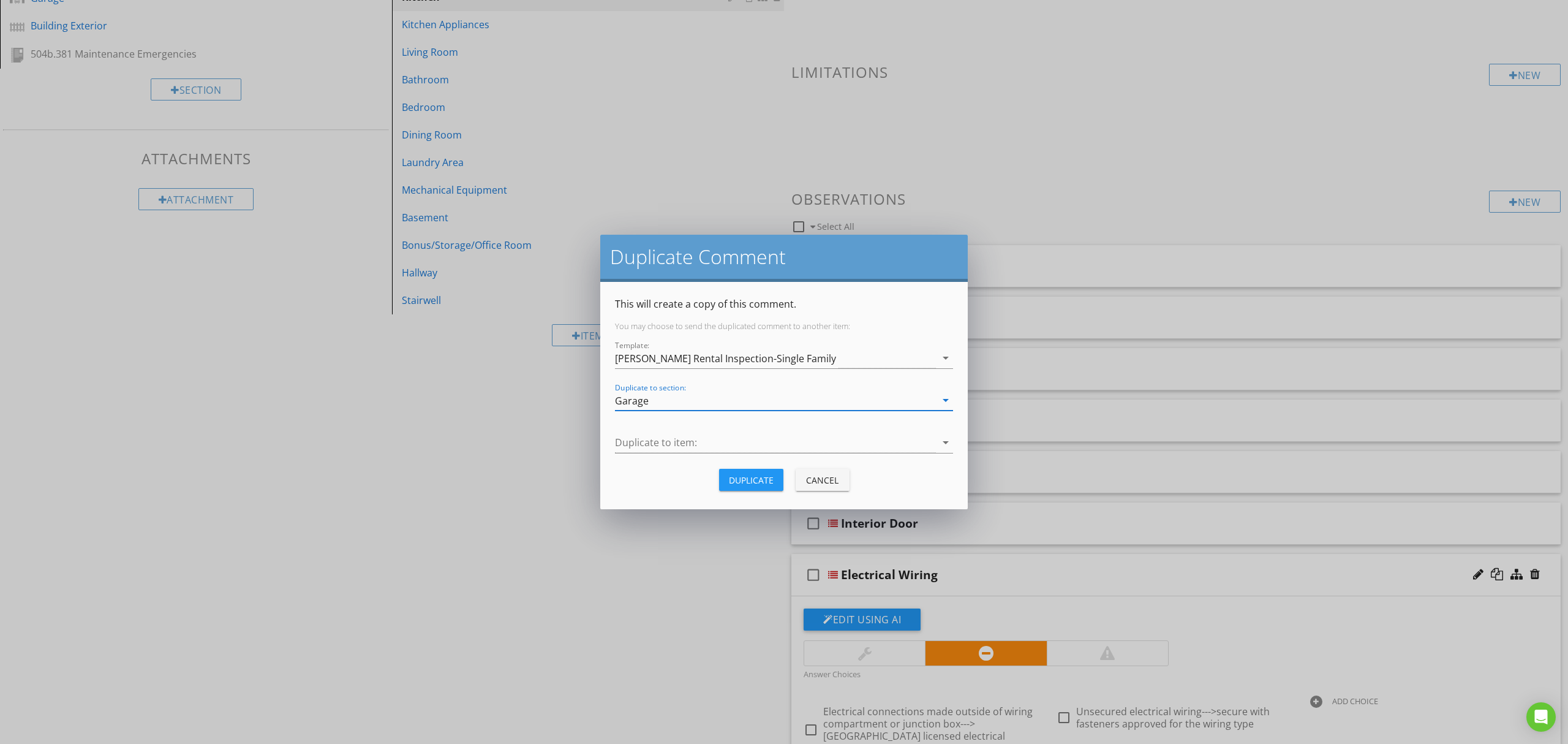
drag, startPoint x: 760, startPoint y: 449, endPoint x: 773, endPoint y: 416, distance: 35.5
click at [760, 446] on div at bounding box center [775, 442] width 321 height 20
click at [782, 403] on div "Garage" at bounding box center [775, 400] width 321 height 20
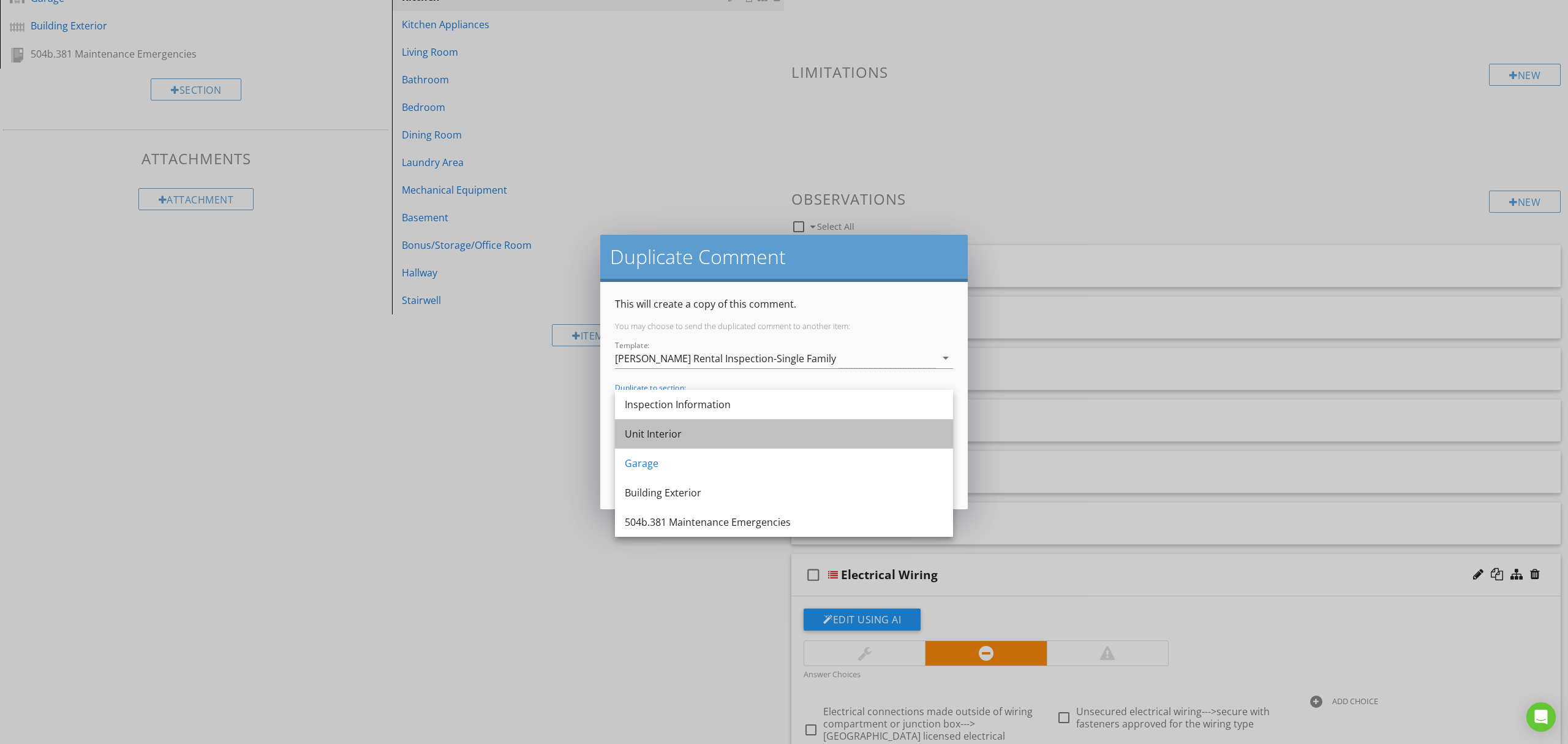
click at [761, 424] on div "Unit Interior" at bounding box center [784, 434] width 318 height 30
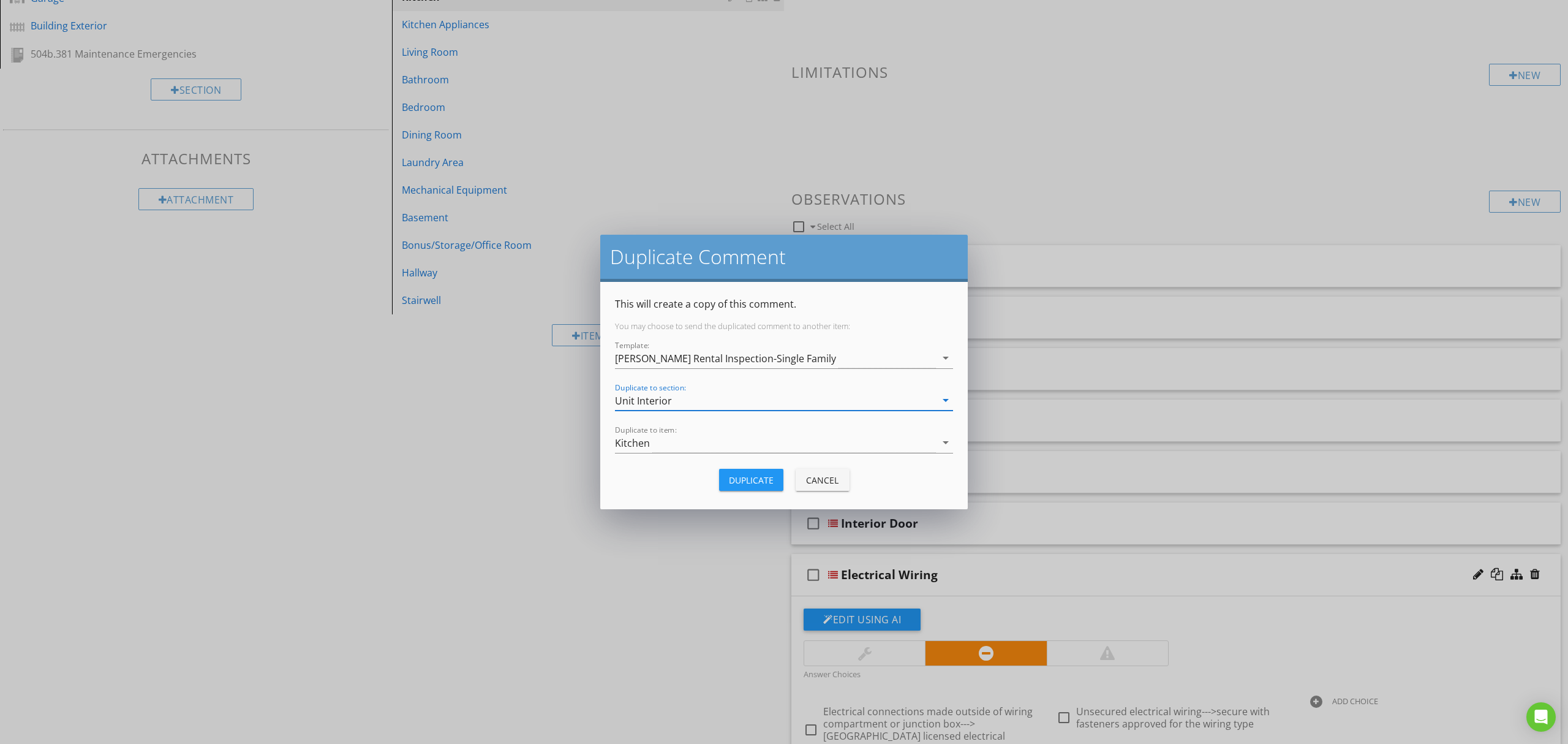
click at [767, 406] on div "Unit Interior" at bounding box center [775, 400] width 321 height 20
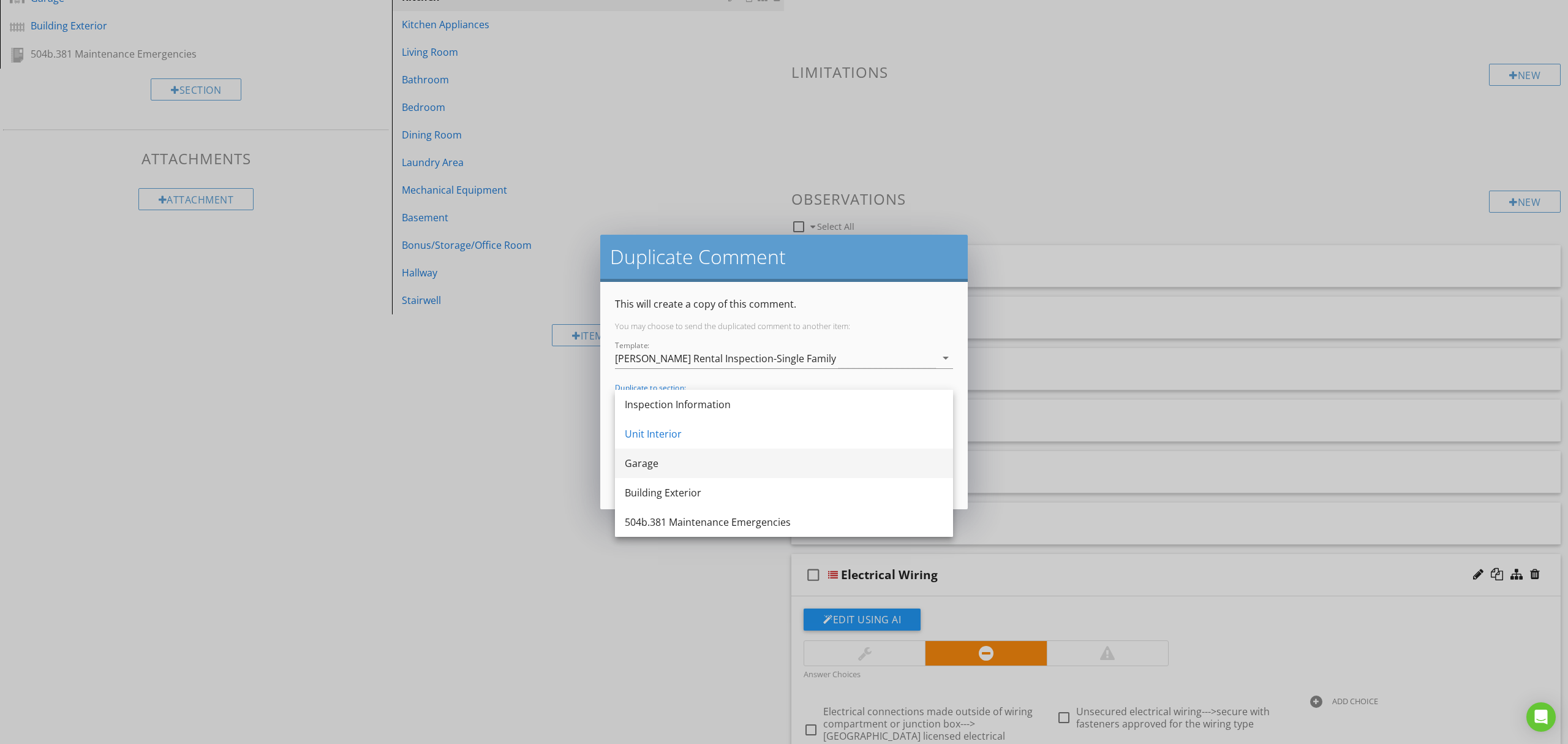
click at [710, 461] on div "Garage" at bounding box center [784, 463] width 318 height 15
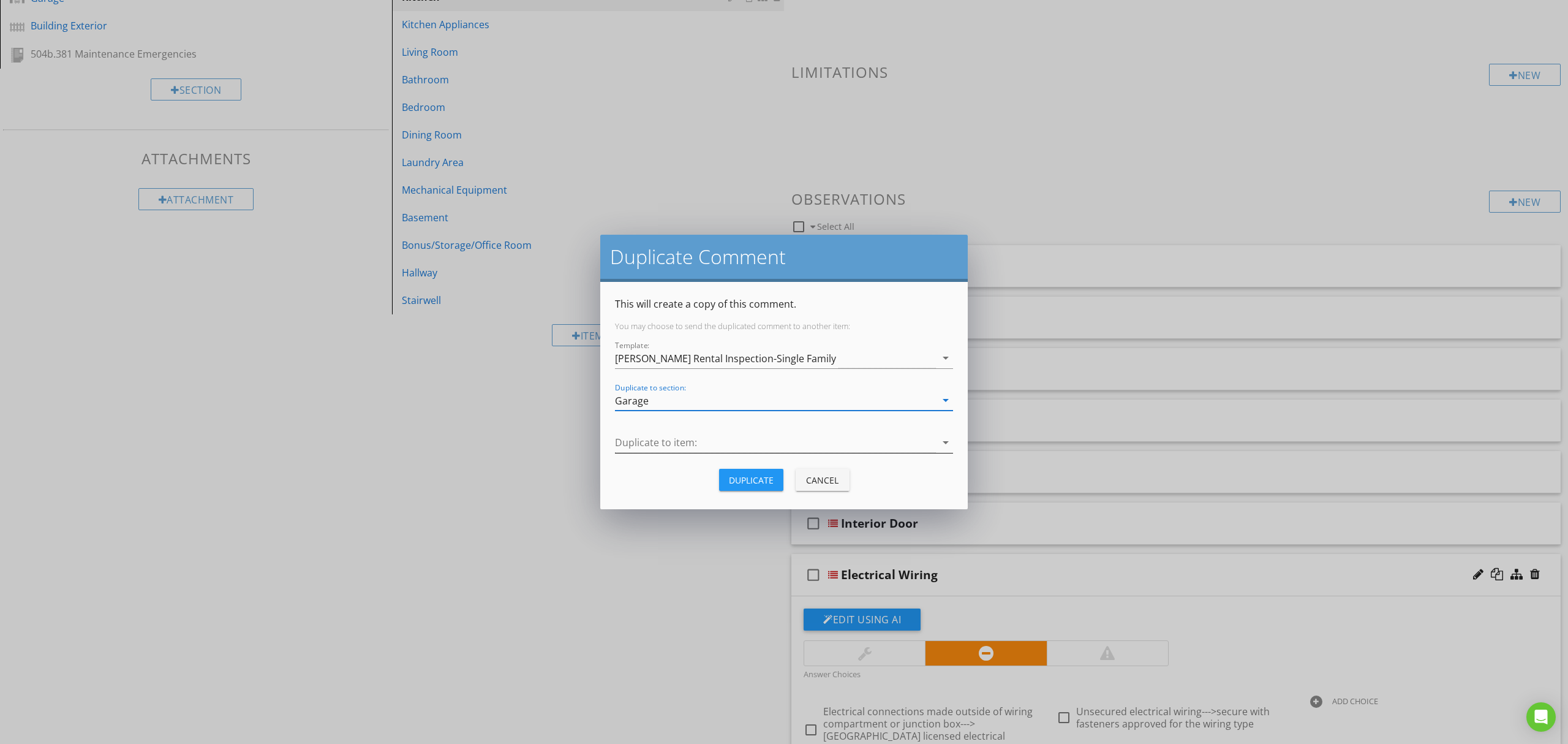
click at [710, 441] on div at bounding box center [775, 442] width 321 height 20
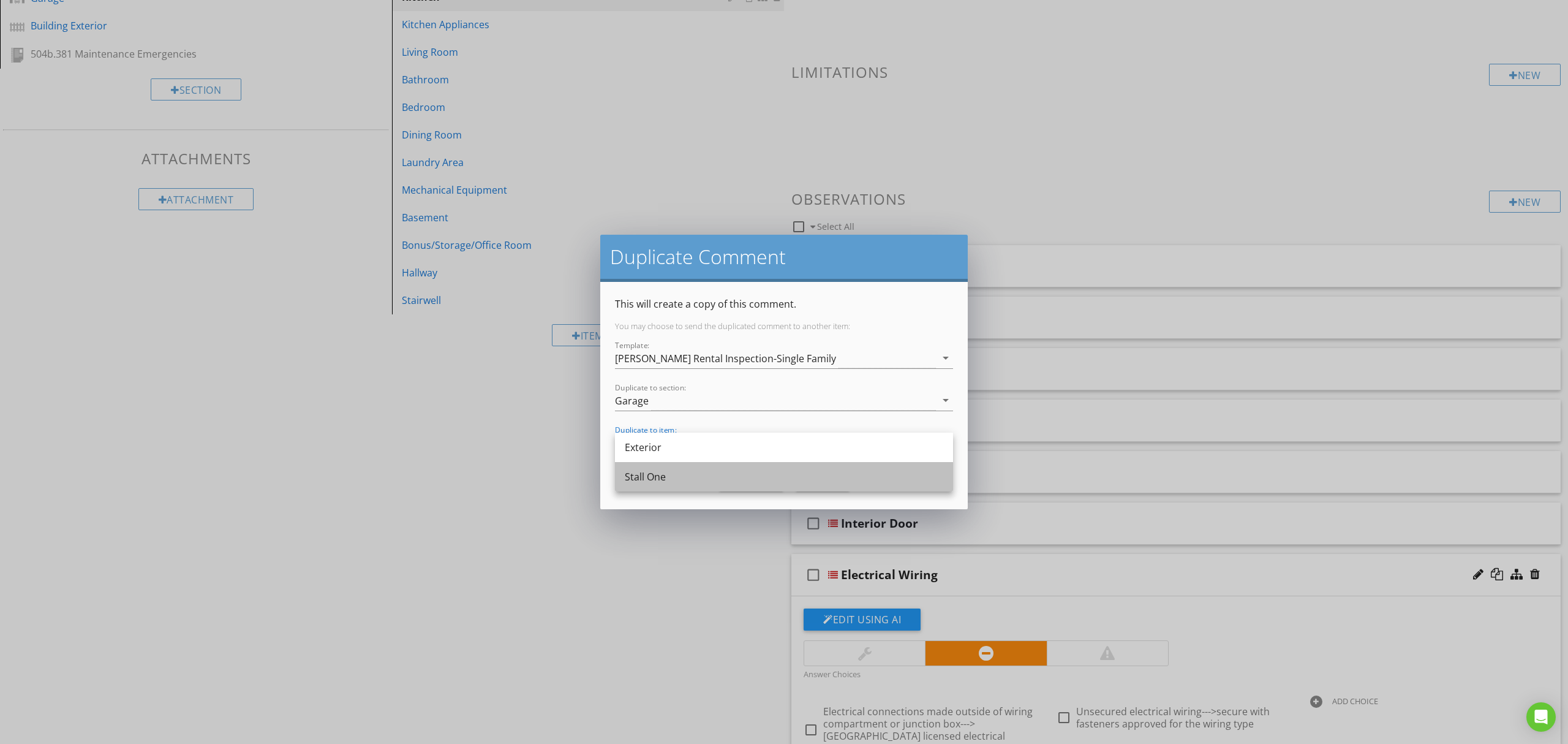
click at [708, 478] on div "Stall One" at bounding box center [784, 477] width 318 height 15
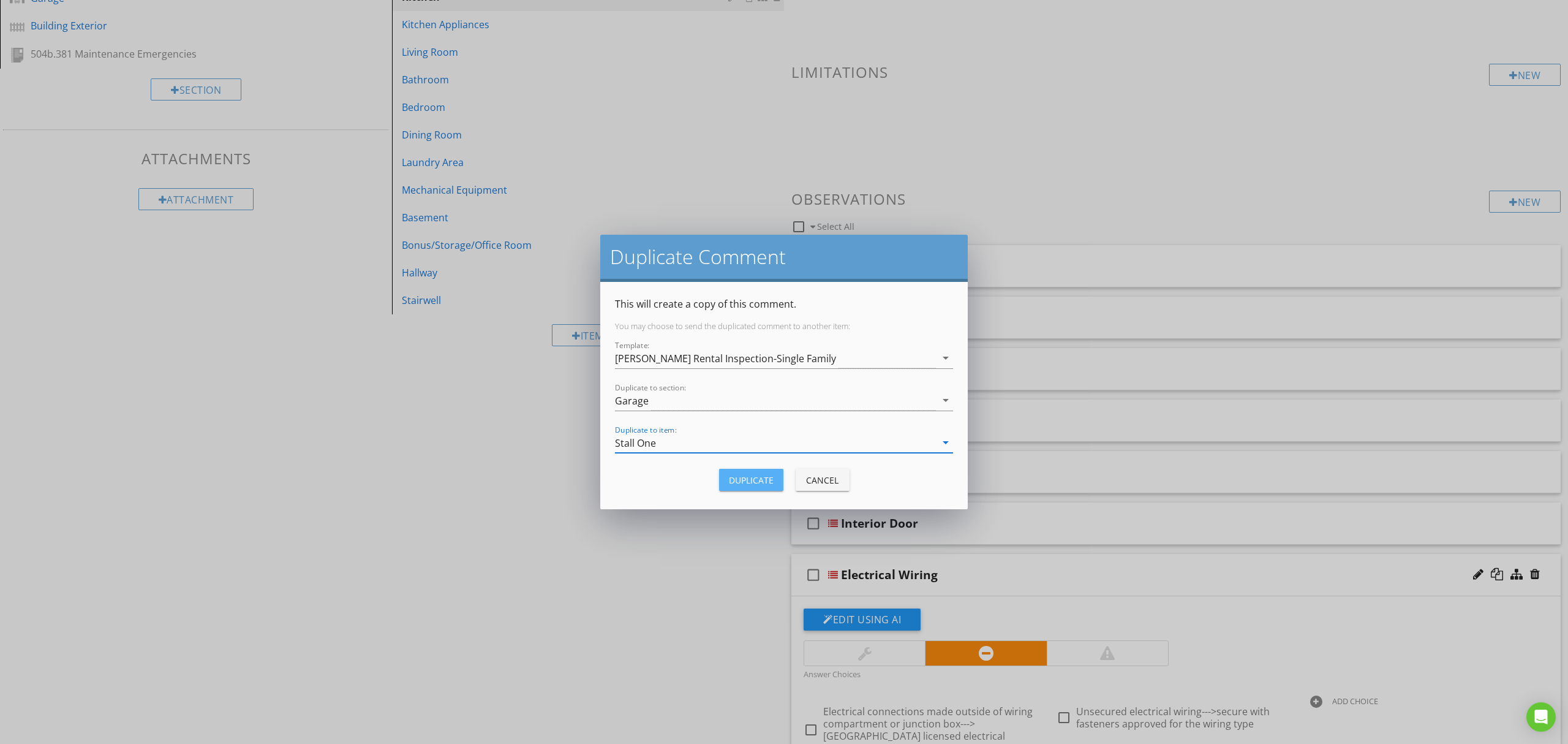
click at [758, 481] on div "Duplicate" at bounding box center [751, 480] width 45 height 13
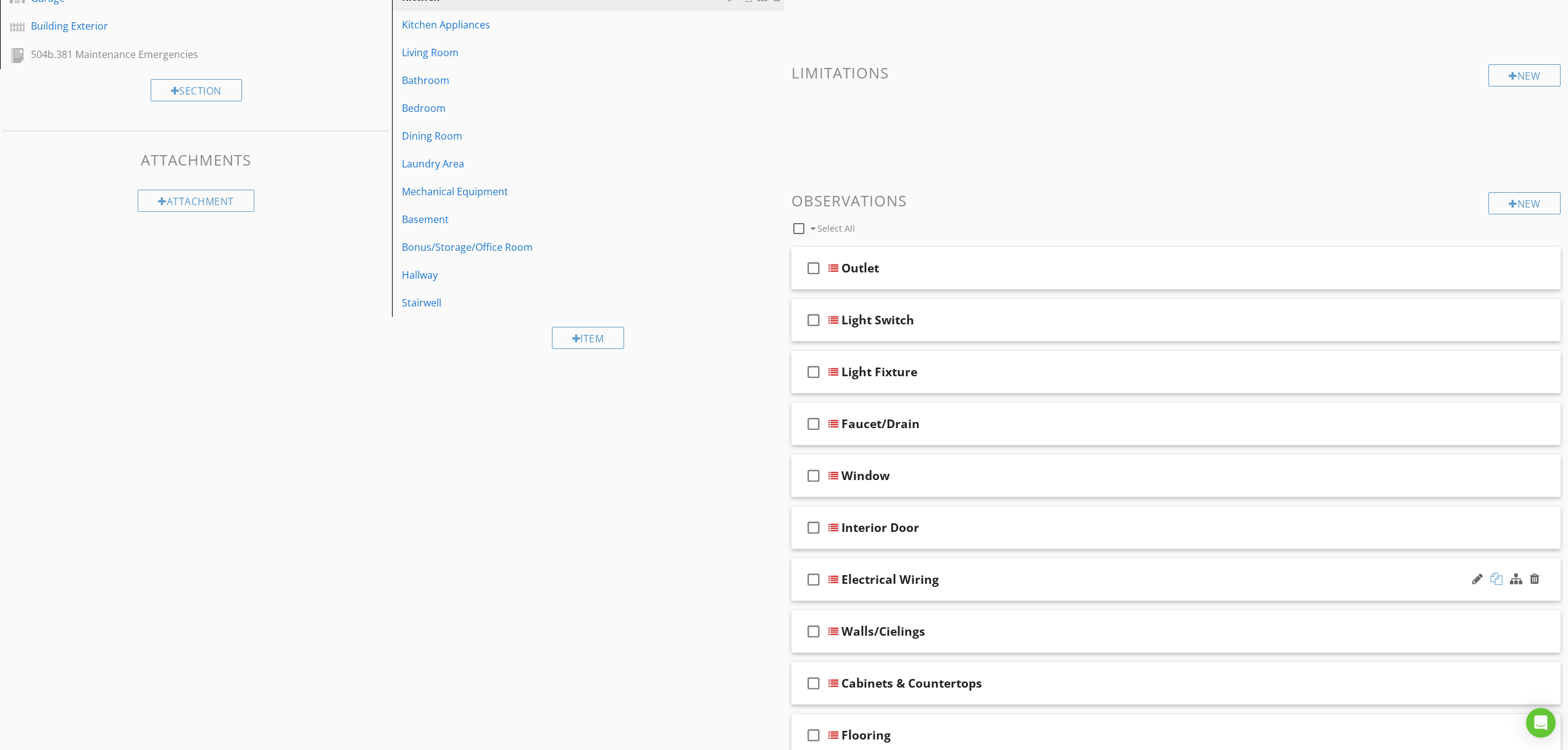
click at [1498, 579] on div at bounding box center [1497, 579] width 12 height 12
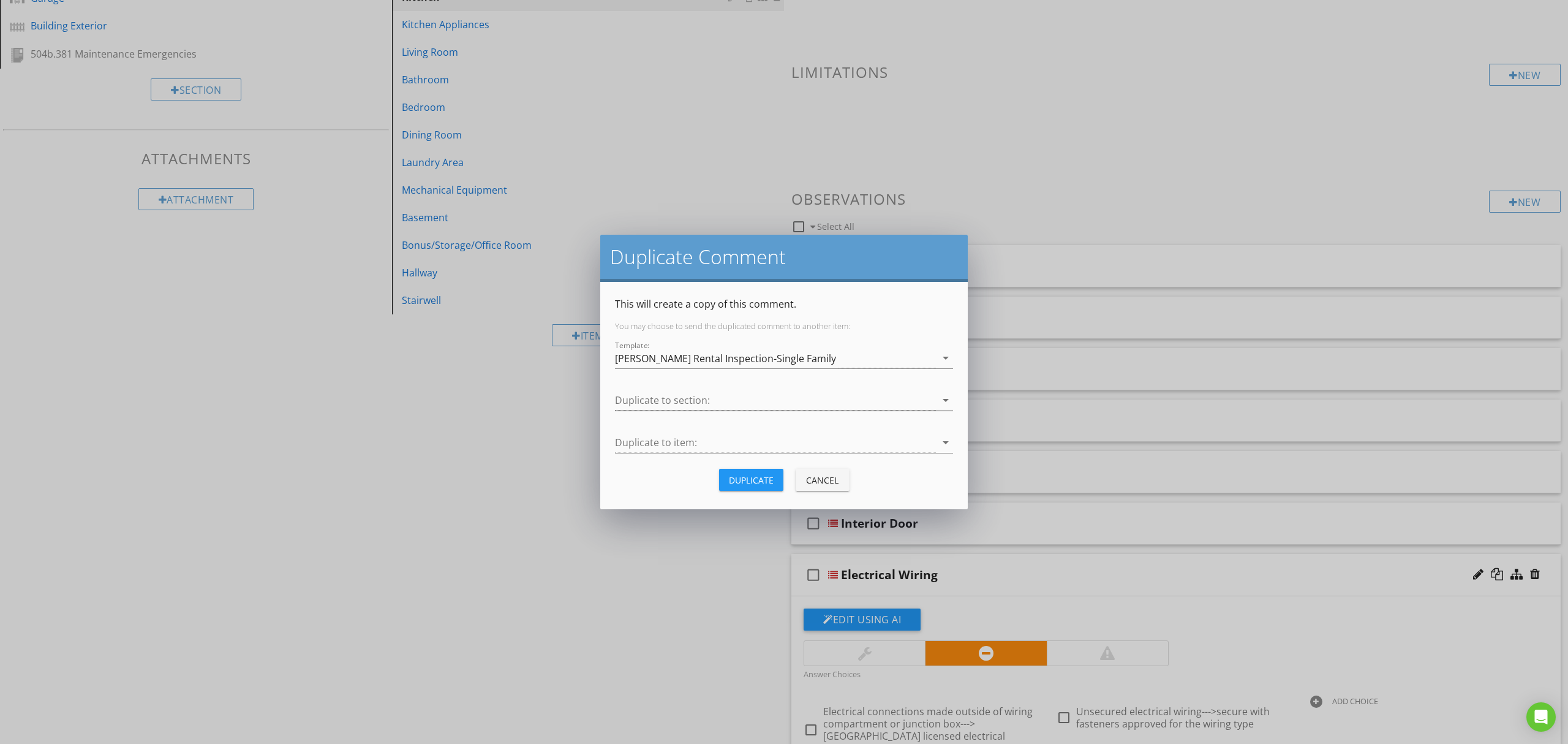
click at [747, 394] on div at bounding box center [775, 400] width 321 height 20
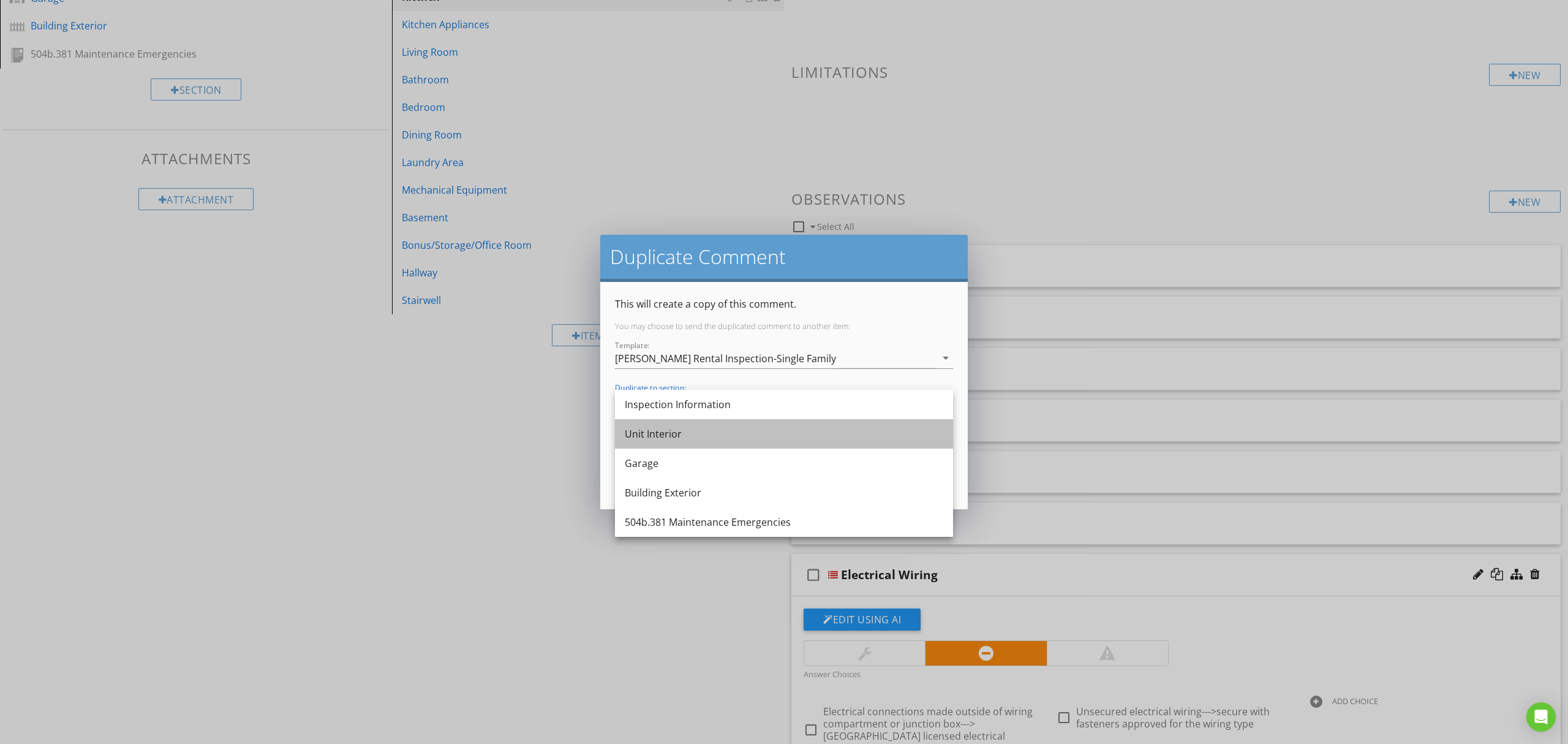
click at [734, 434] on div "Unit Interior" at bounding box center [784, 434] width 318 height 15
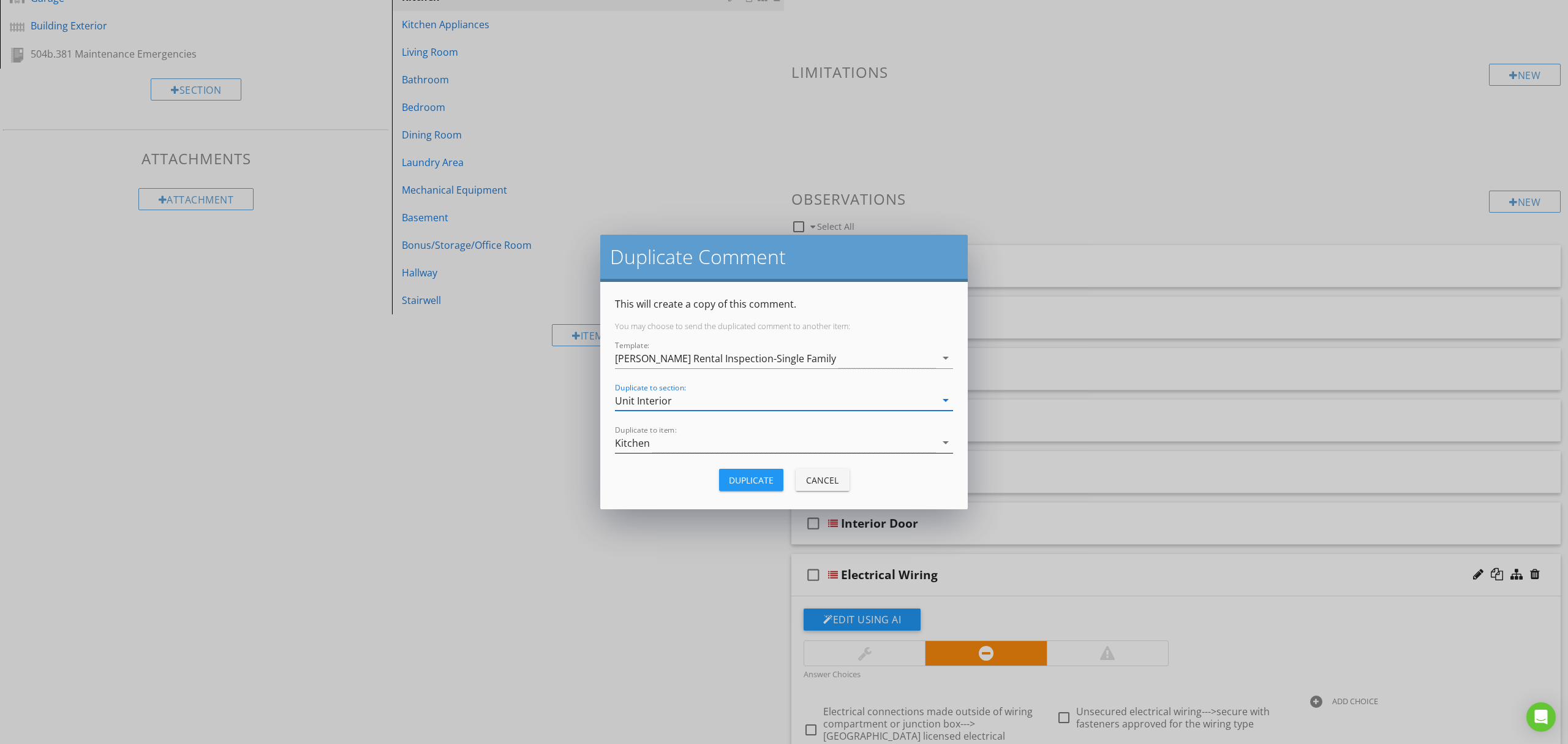
click at [731, 447] on div "Kitchen" at bounding box center [775, 442] width 321 height 20
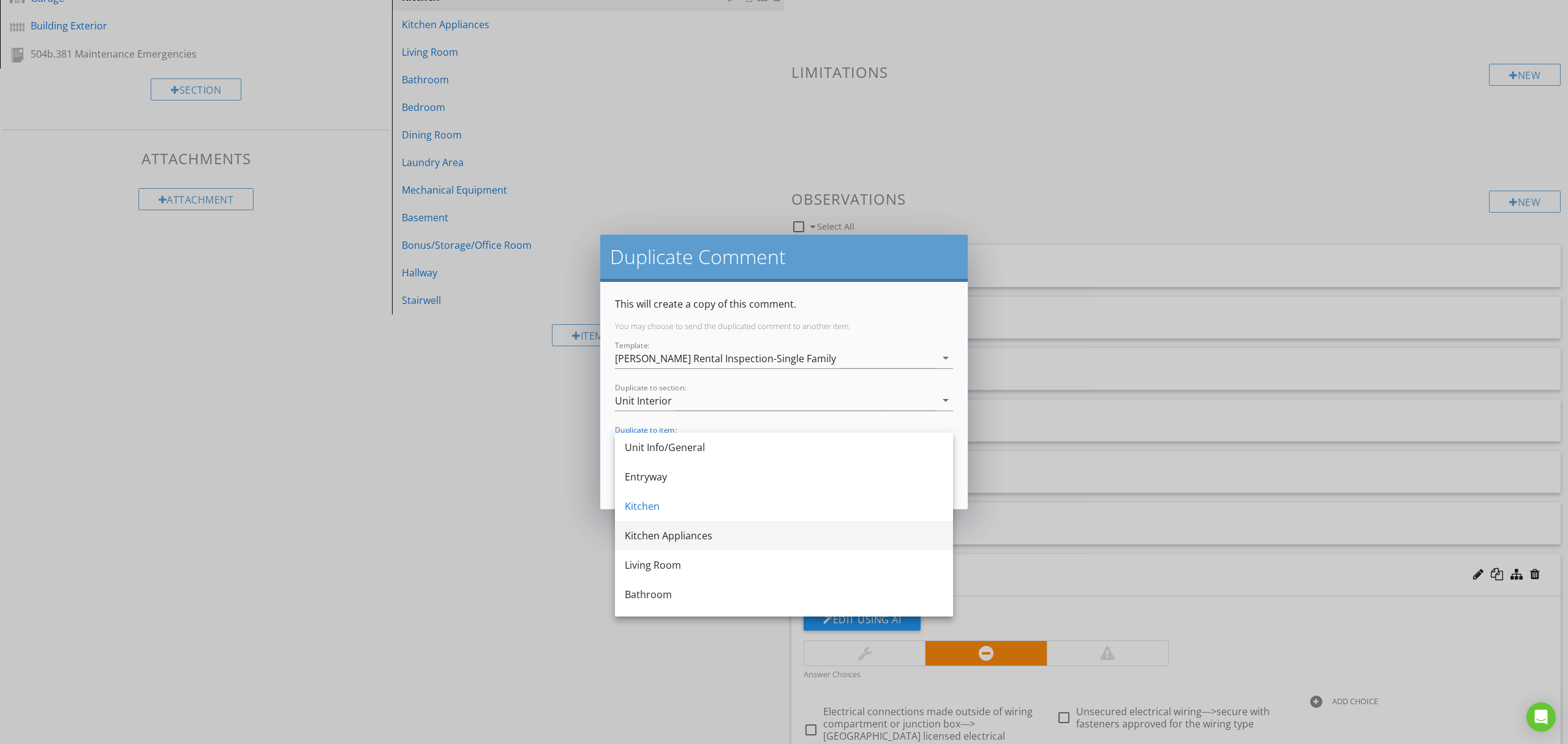
click at [706, 528] on div "Kitchen Appliances" at bounding box center [784, 536] width 318 height 15
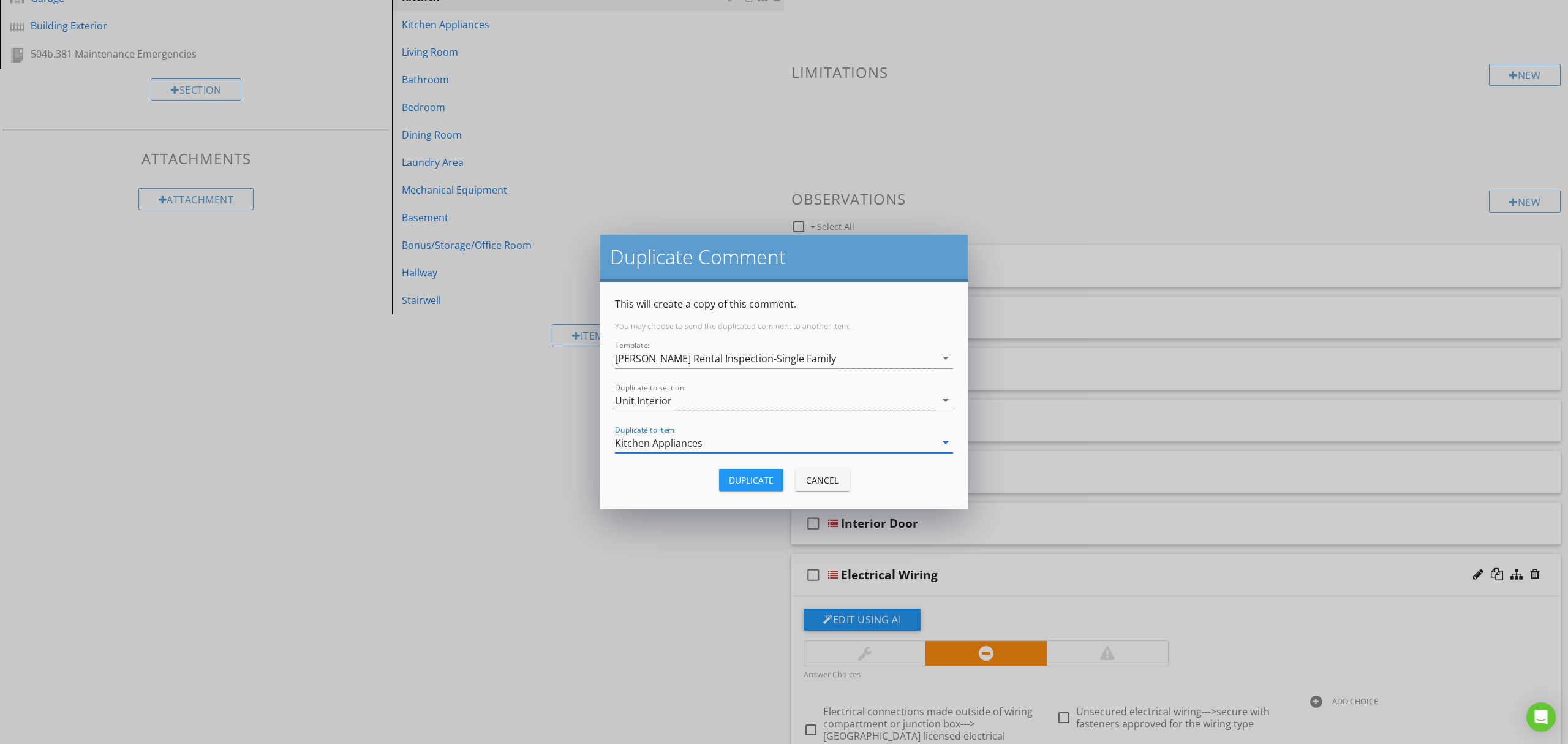
click at [721, 442] on div "Kitchen Appliances" at bounding box center [775, 442] width 321 height 20
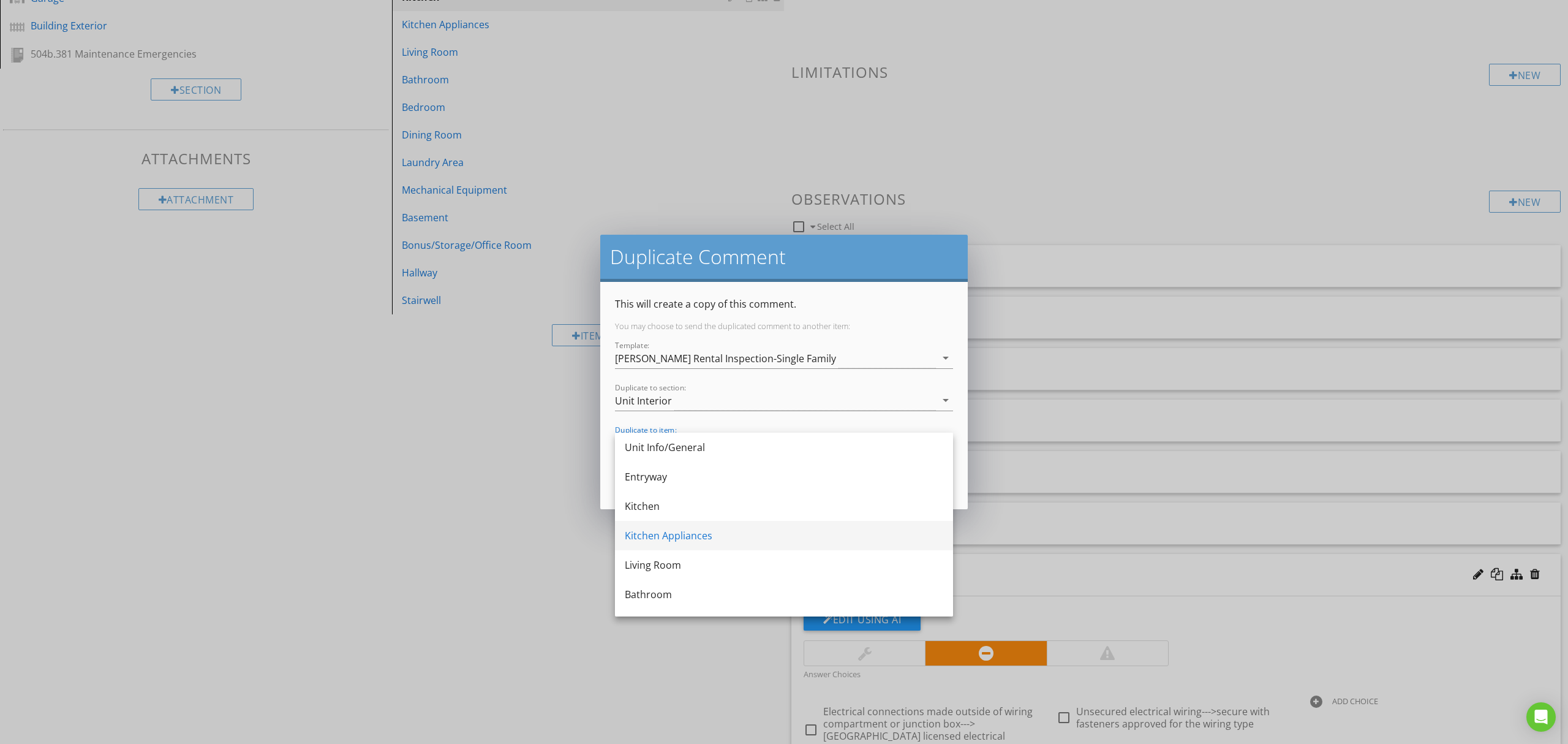
drag, startPoint x: 696, startPoint y: 485, endPoint x: 699, endPoint y: 533, distance: 48.1
click at [696, 536] on div "Unit Info/General Entryway Kitchen Kitchen Appliances Living Room Bathroom Bedr…" at bounding box center [784, 638] width 338 height 412
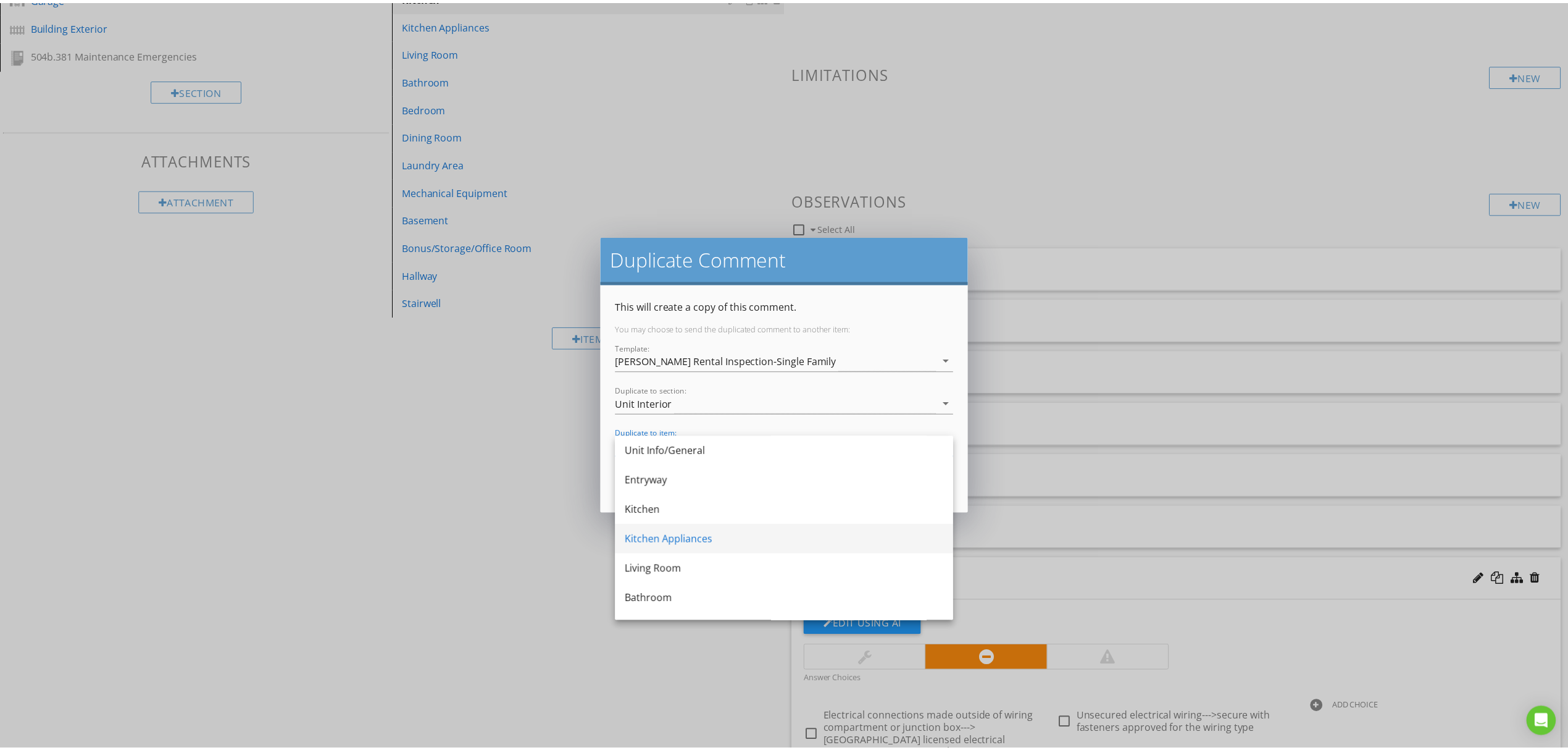
scroll to position [230, 0]
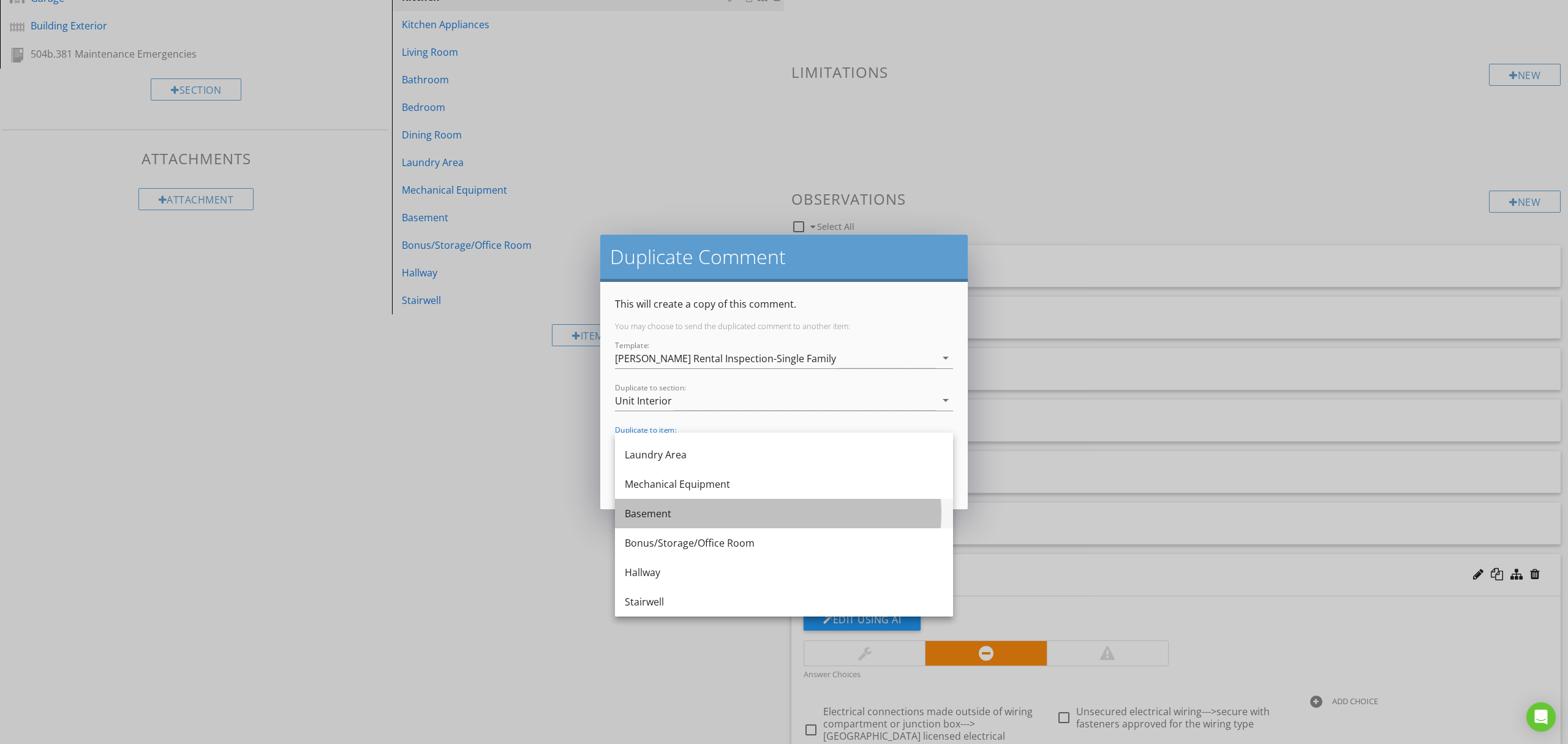
click at [704, 520] on div "Basement" at bounding box center [784, 514] width 318 height 15
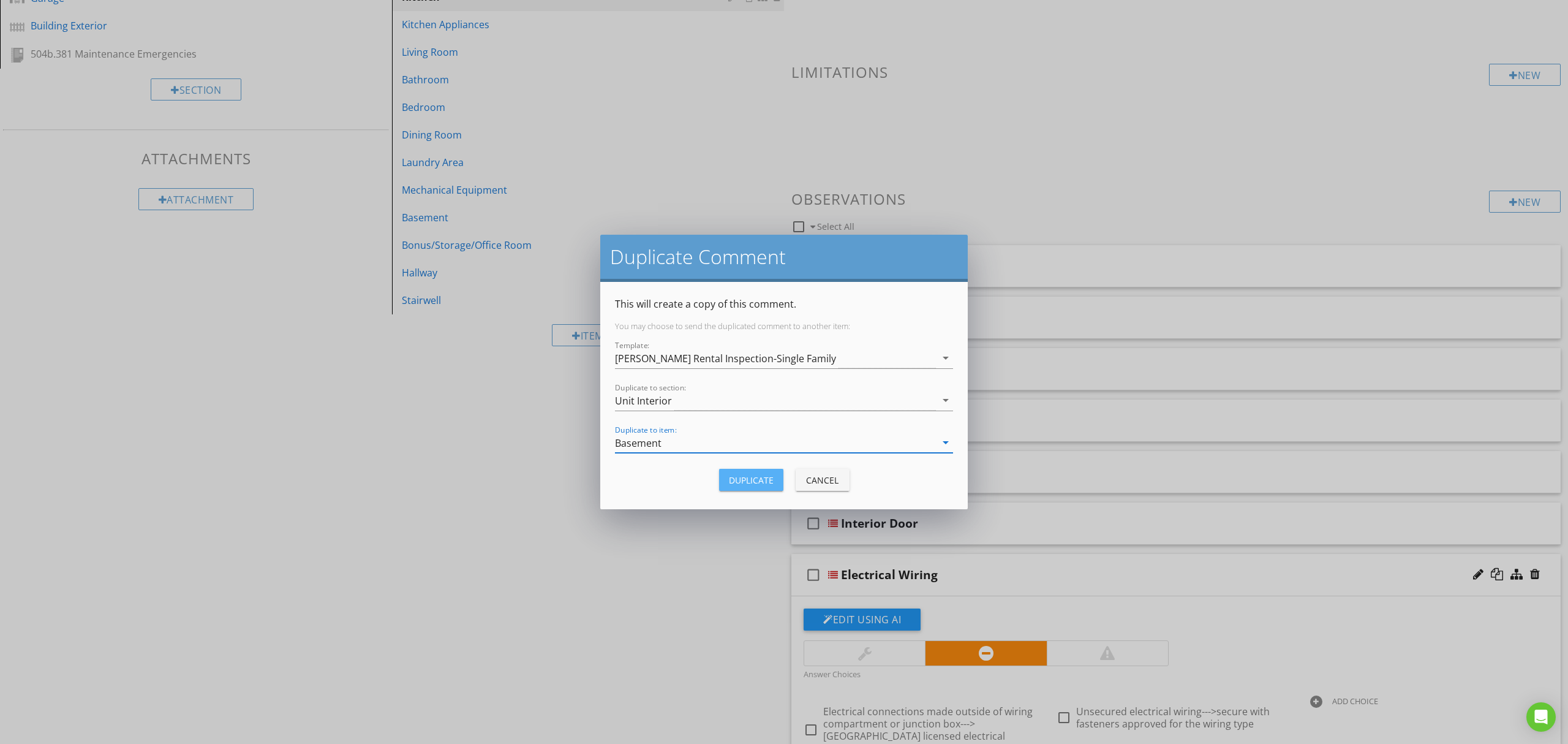
click at [750, 479] on div "Duplicate" at bounding box center [751, 480] width 45 height 13
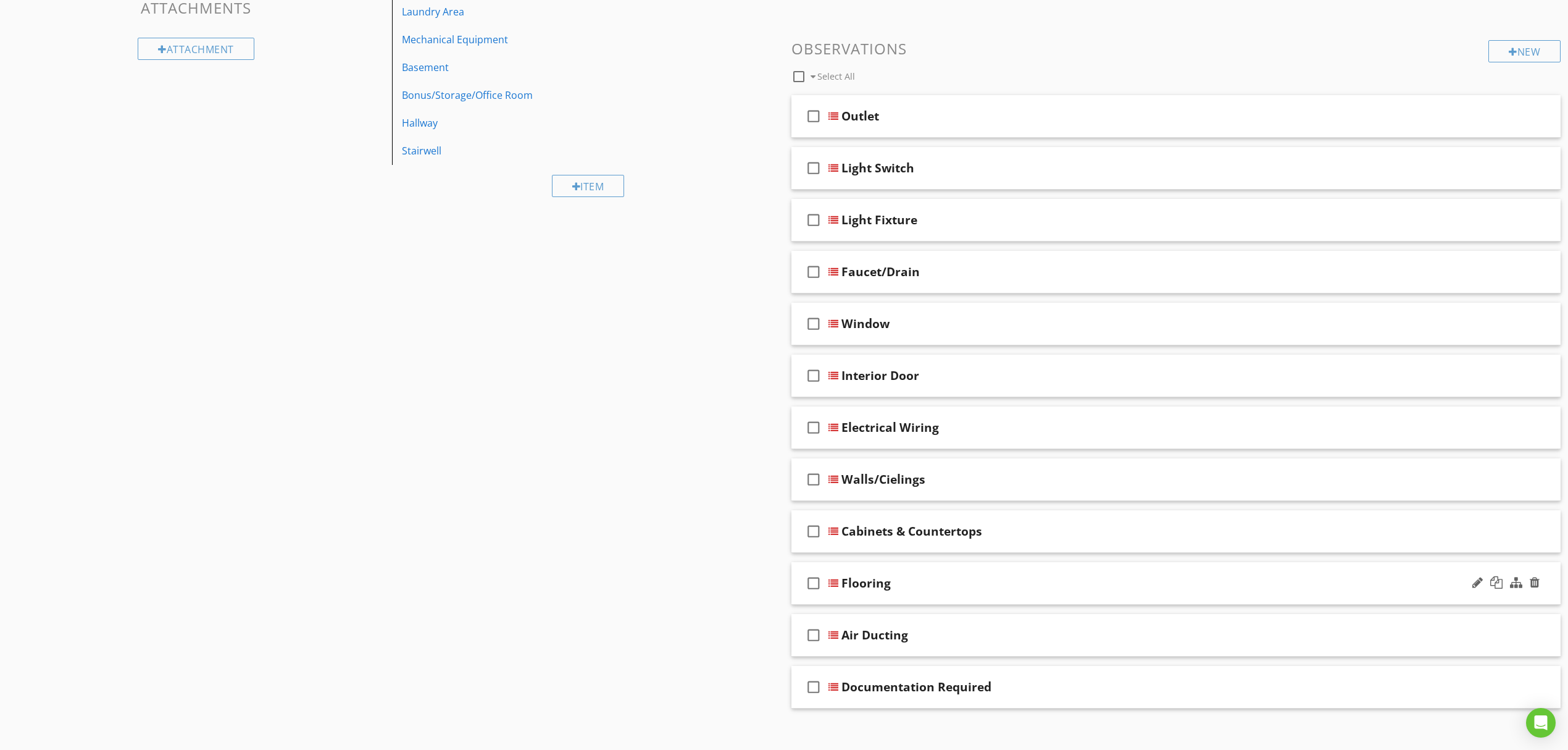
scroll to position [0, 0]
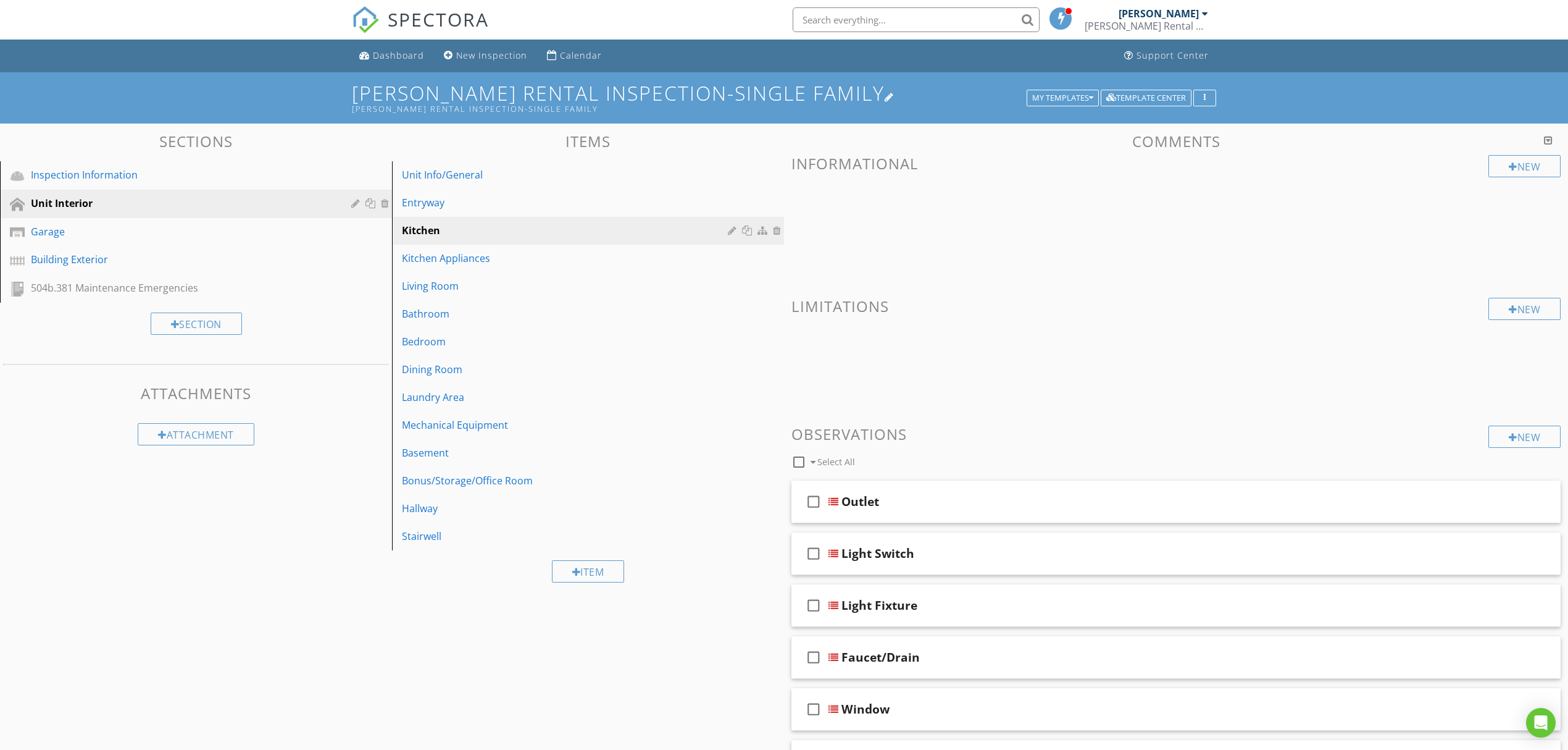
click at [1067, 87] on h1 "Fridley Rental Inspection-Single Family Fridley Rental Inspection-Single Family" at bounding box center [784, 97] width 864 height 32
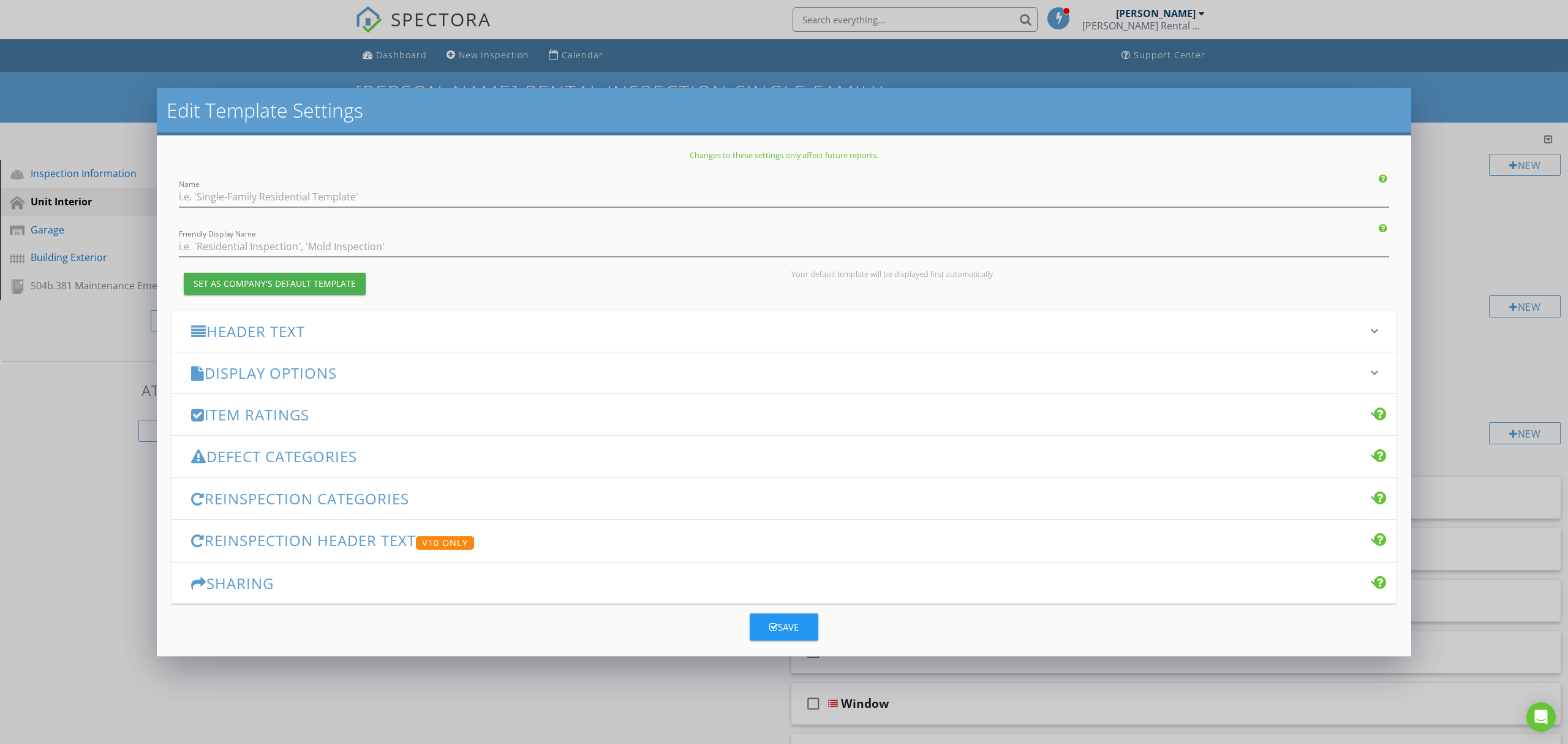
type input "[PERSON_NAME] Rental Inspection-Single Family"
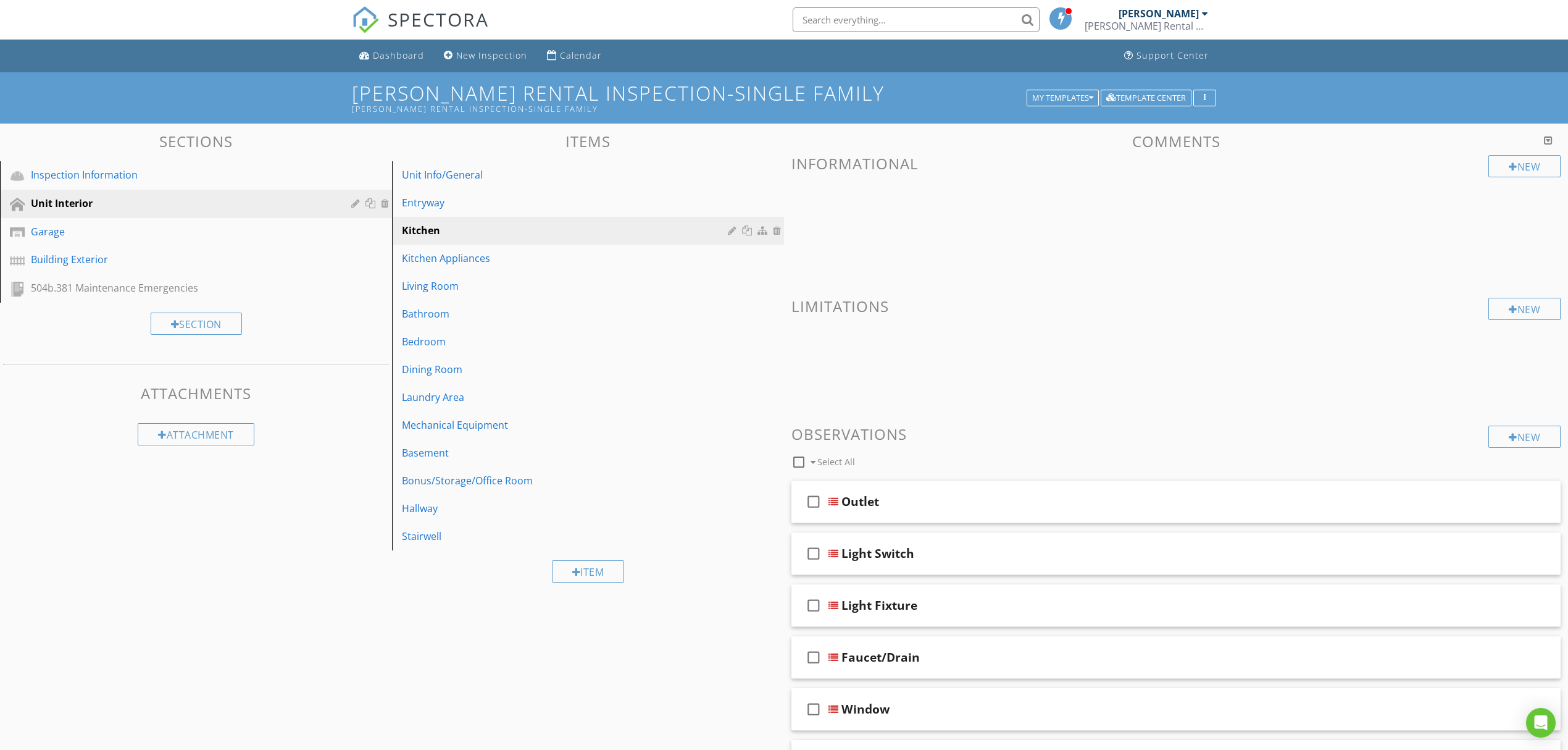
drag, startPoint x: 1418, startPoint y: 71, endPoint x: 1400, endPoint y: 80, distance: 20.1
click at [1420, 72] on div at bounding box center [784, 375] width 1568 height 750
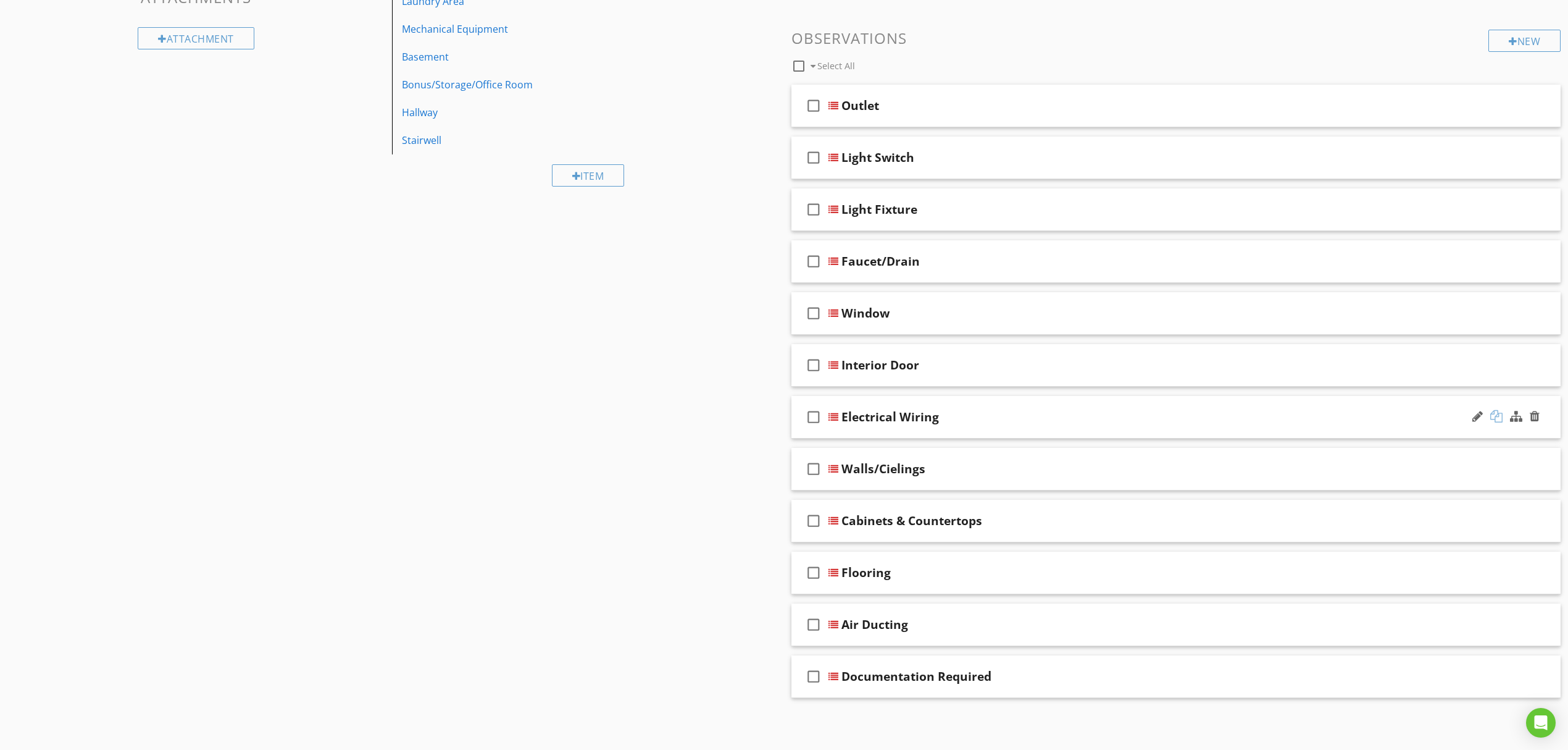
click at [1495, 410] on div at bounding box center [1497, 417] width 12 height 12
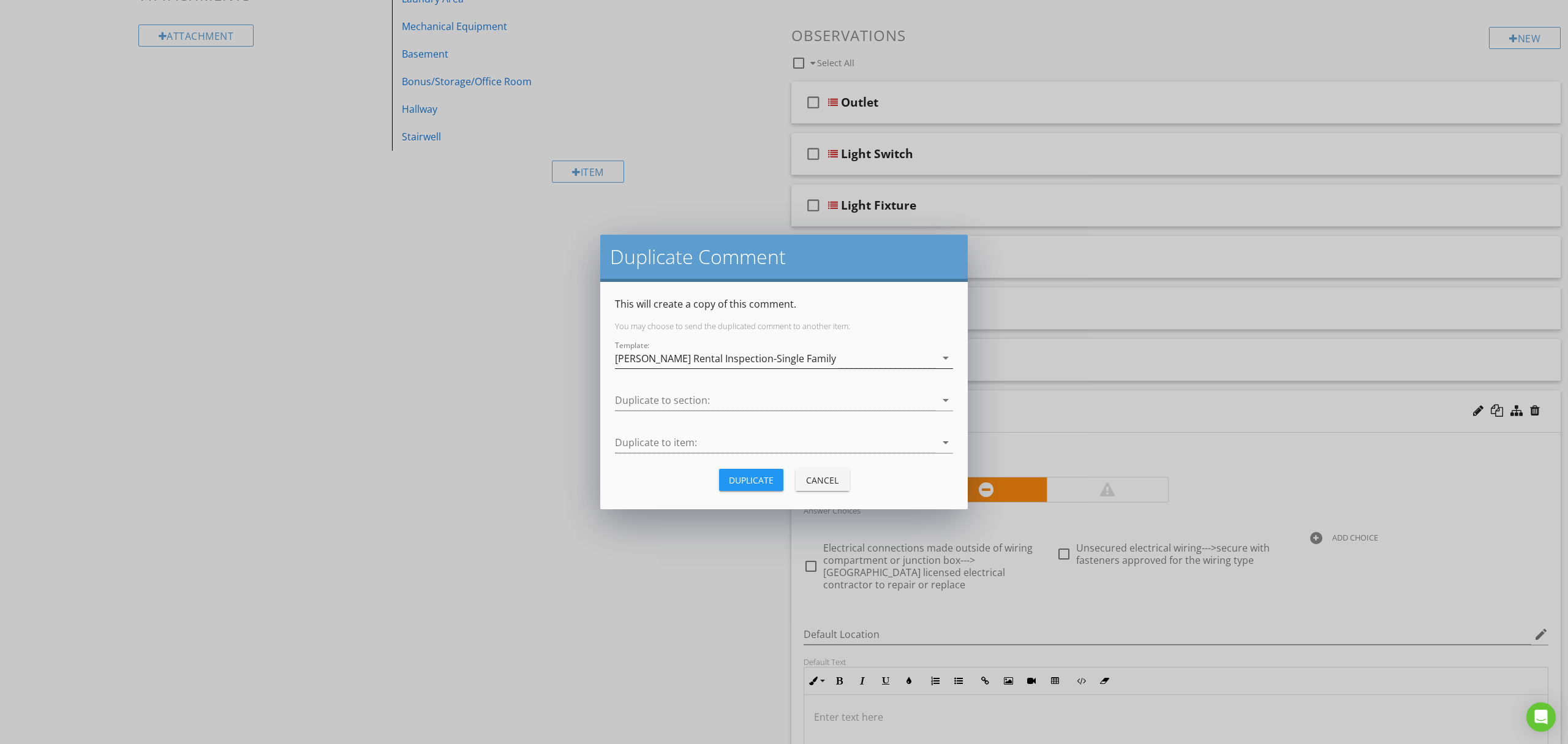
click at [861, 349] on div "[PERSON_NAME] Rental Inspection-Single Family" at bounding box center [775, 358] width 321 height 20
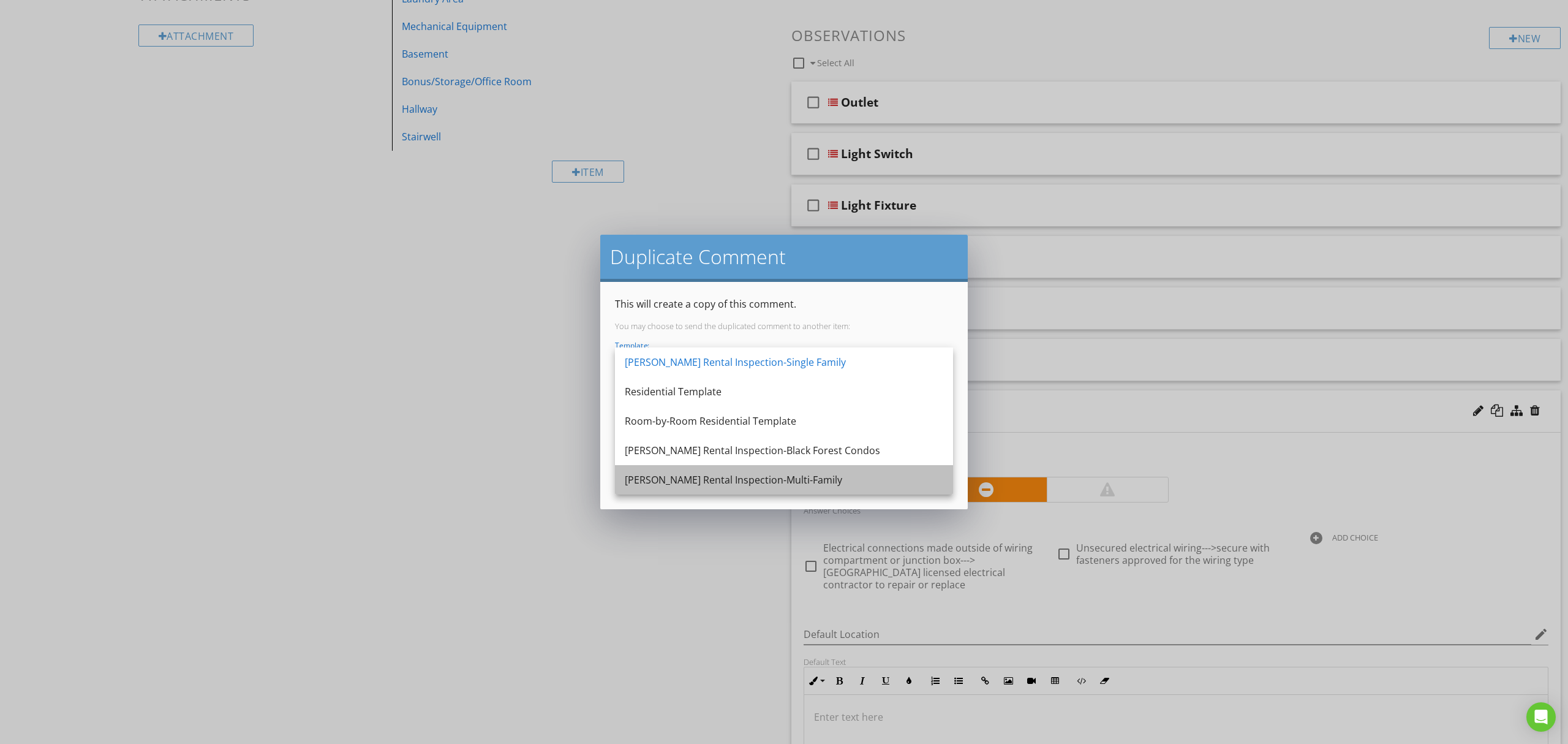
click at [803, 473] on div "[PERSON_NAME] Rental Inspection-Multi-Family" at bounding box center [784, 480] width 318 height 15
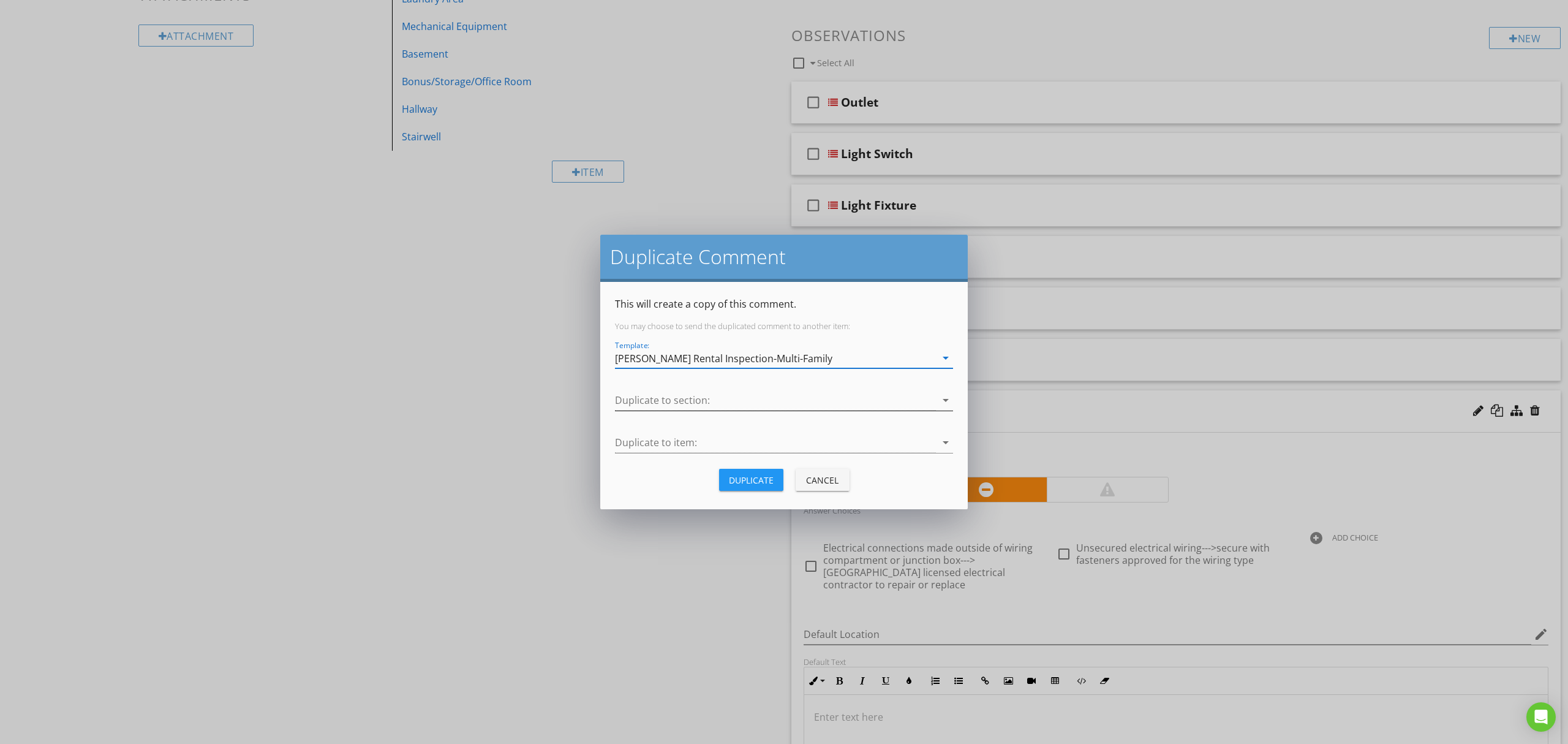
click at [816, 401] on div at bounding box center [775, 400] width 321 height 20
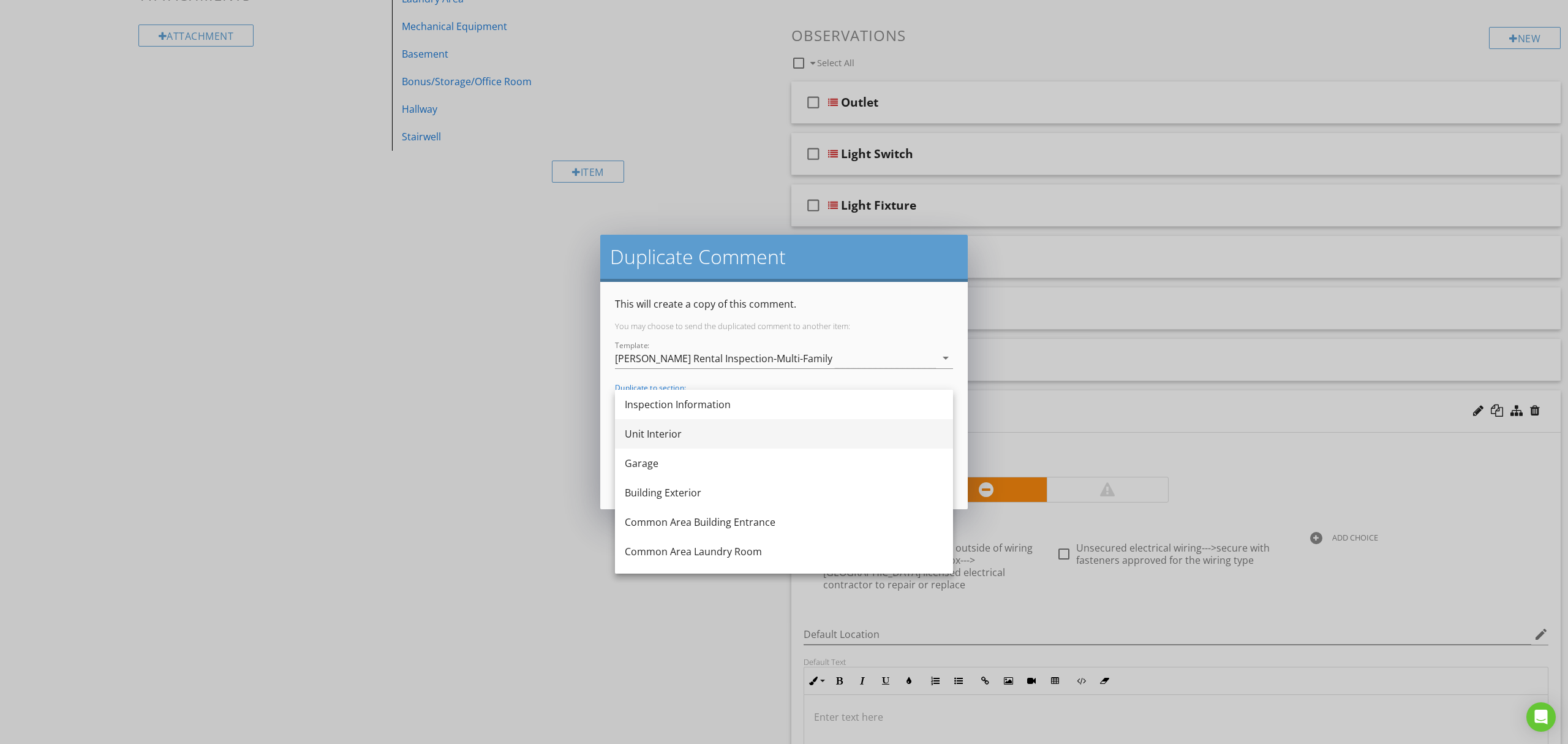
click at [784, 443] on div "Unit Interior" at bounding box center [784, 434] width 318 height 30
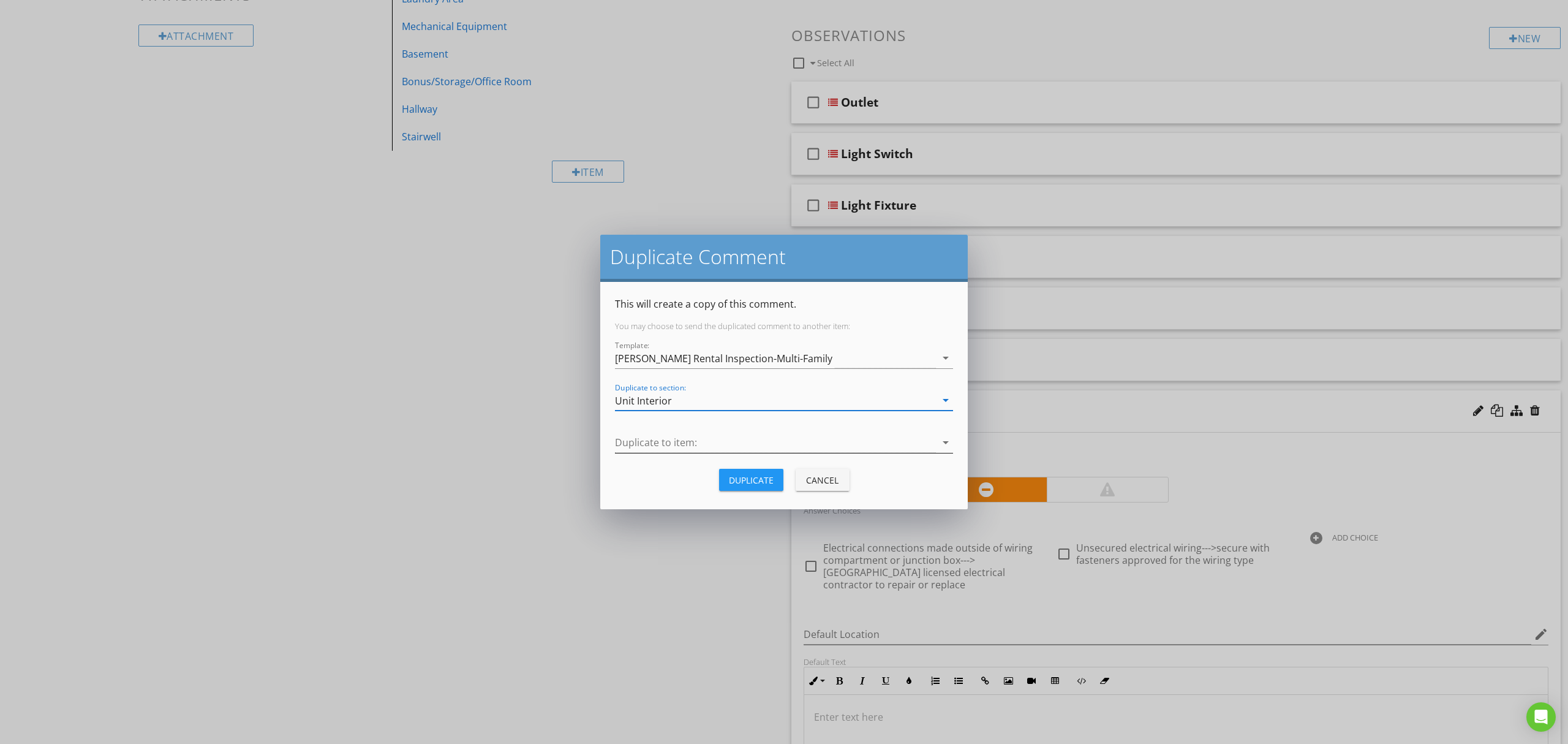
click at [787, 434] on div at bounding box center [775, 442] width 321 height 20
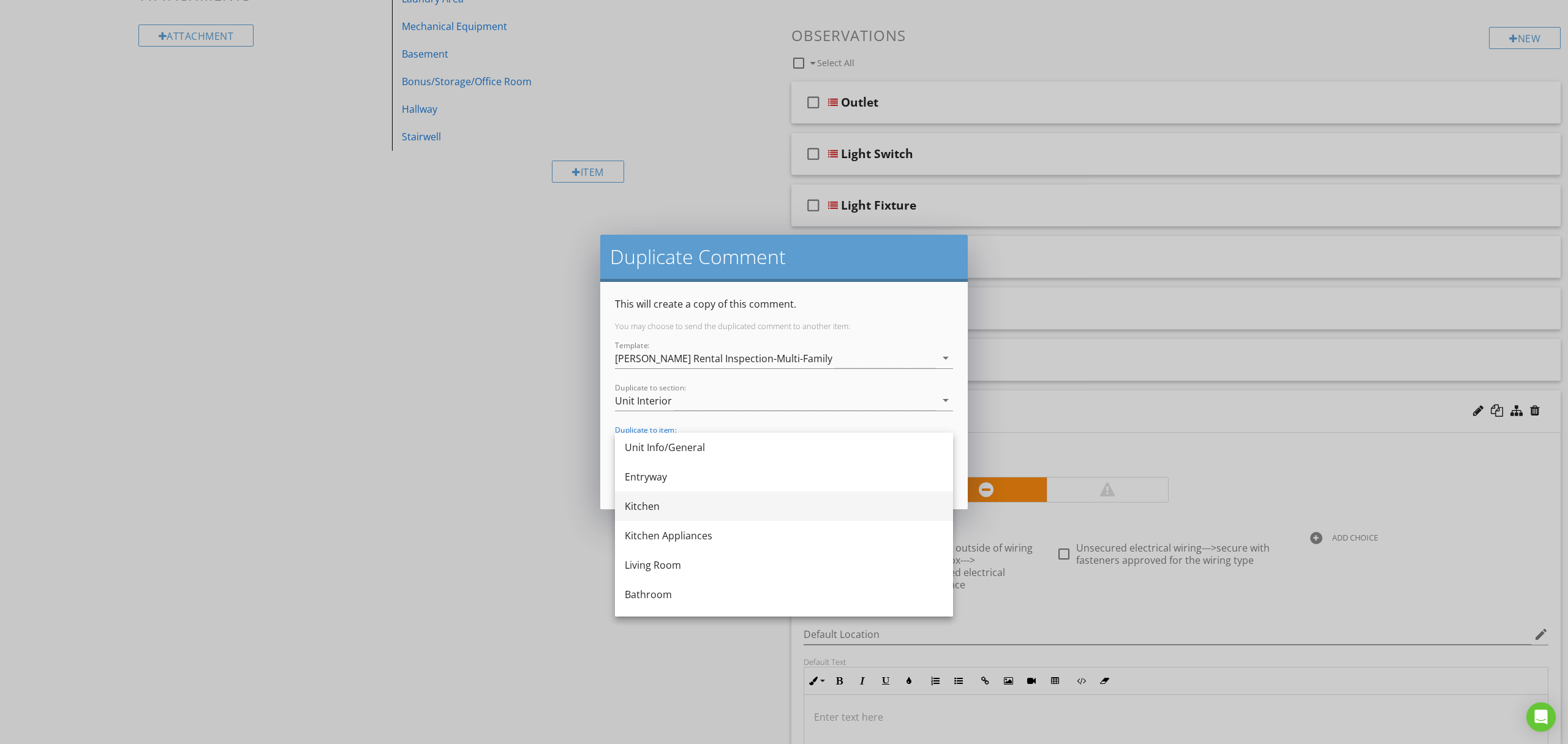
click at [736, 503] on div "Kitchen" at bounding box center [784, 506] width 318 height 15
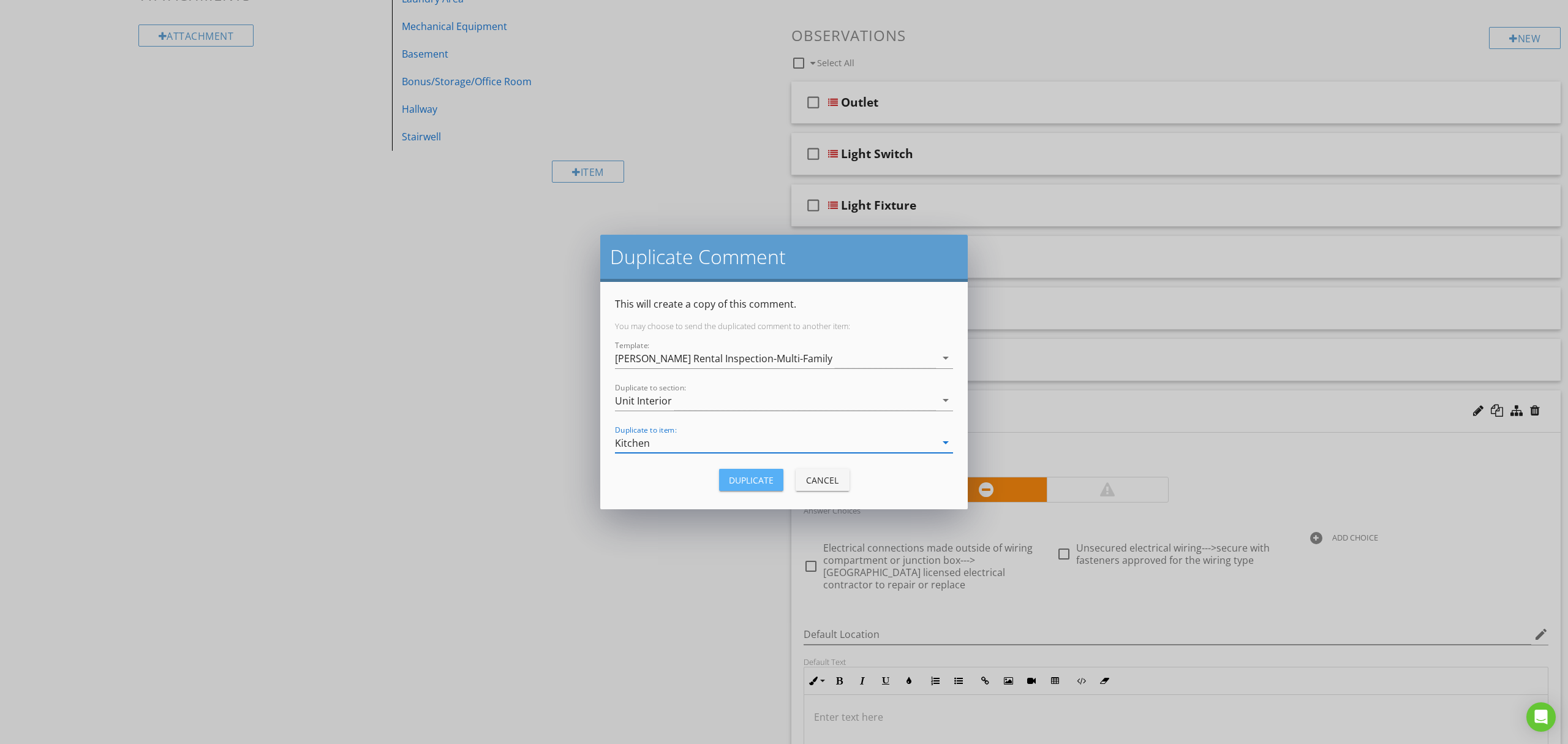
click at [747, 472] on button "Duplicate" at bounding box center [751, 480] width 64 height 22
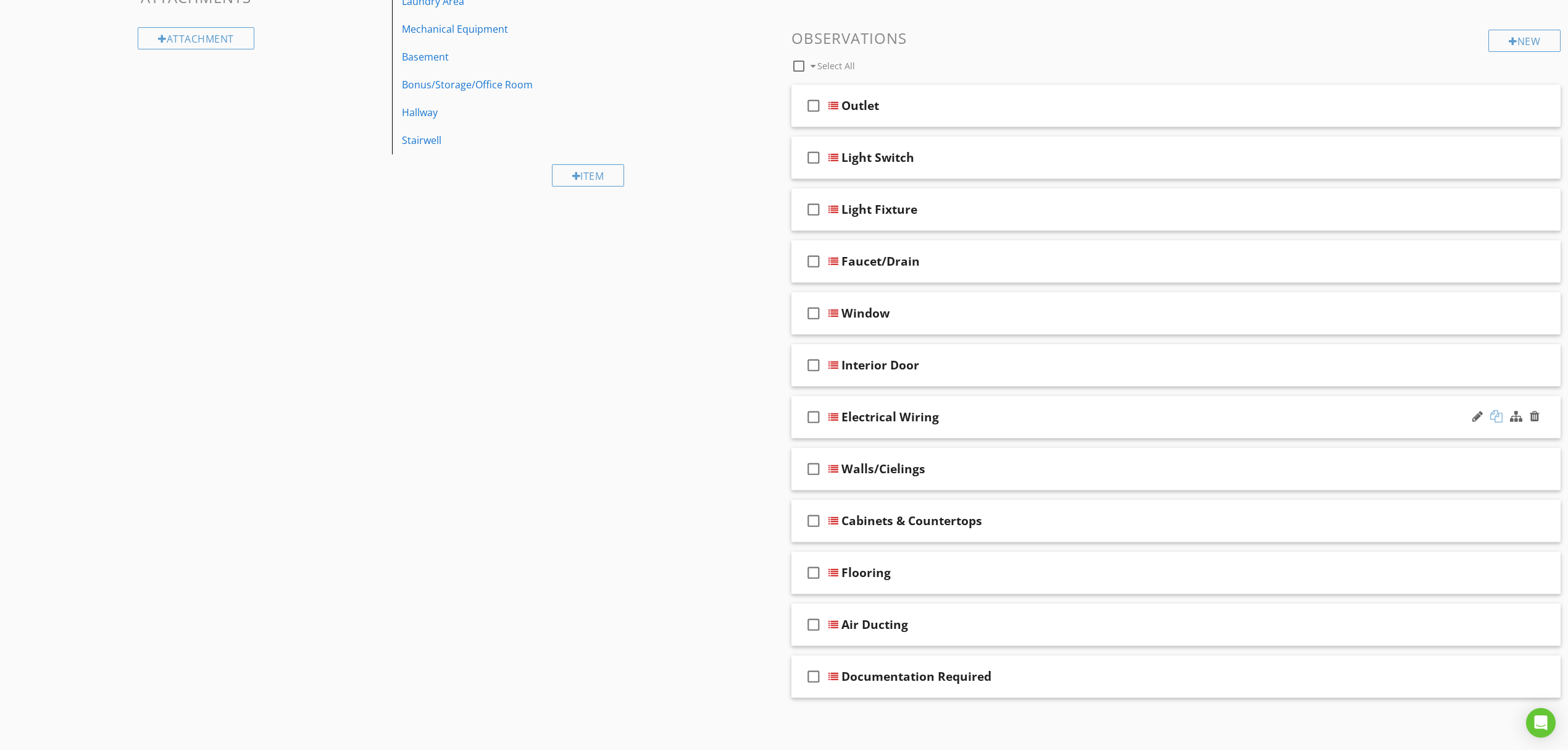
click at [1494, 417] on div at bounding box center [1497, 417] width 12 height 12
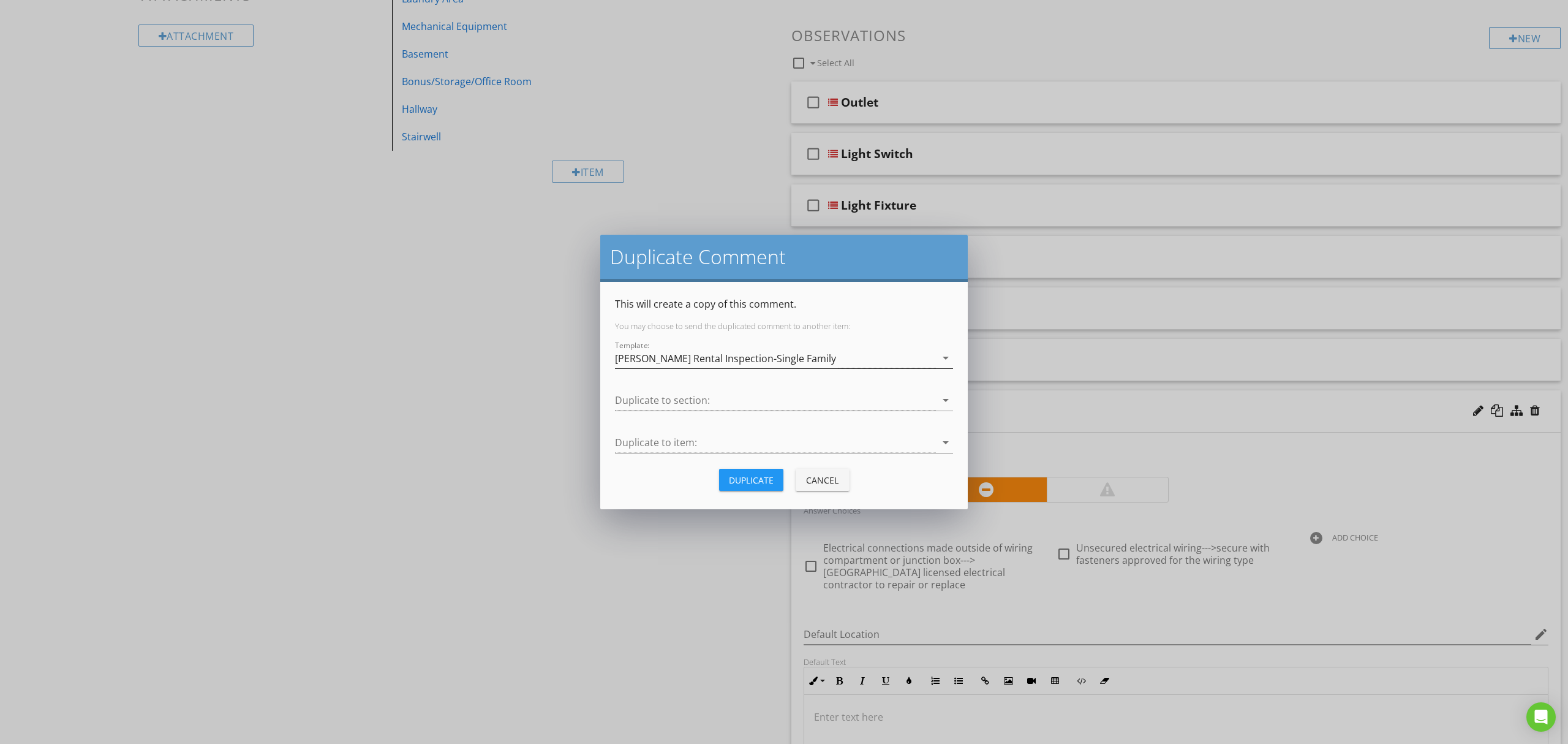
click at [780, 364] on div "[PERSON_NAME] Rental Inspection-Single Family" at bounding box center [775, 358] width 321 height 20
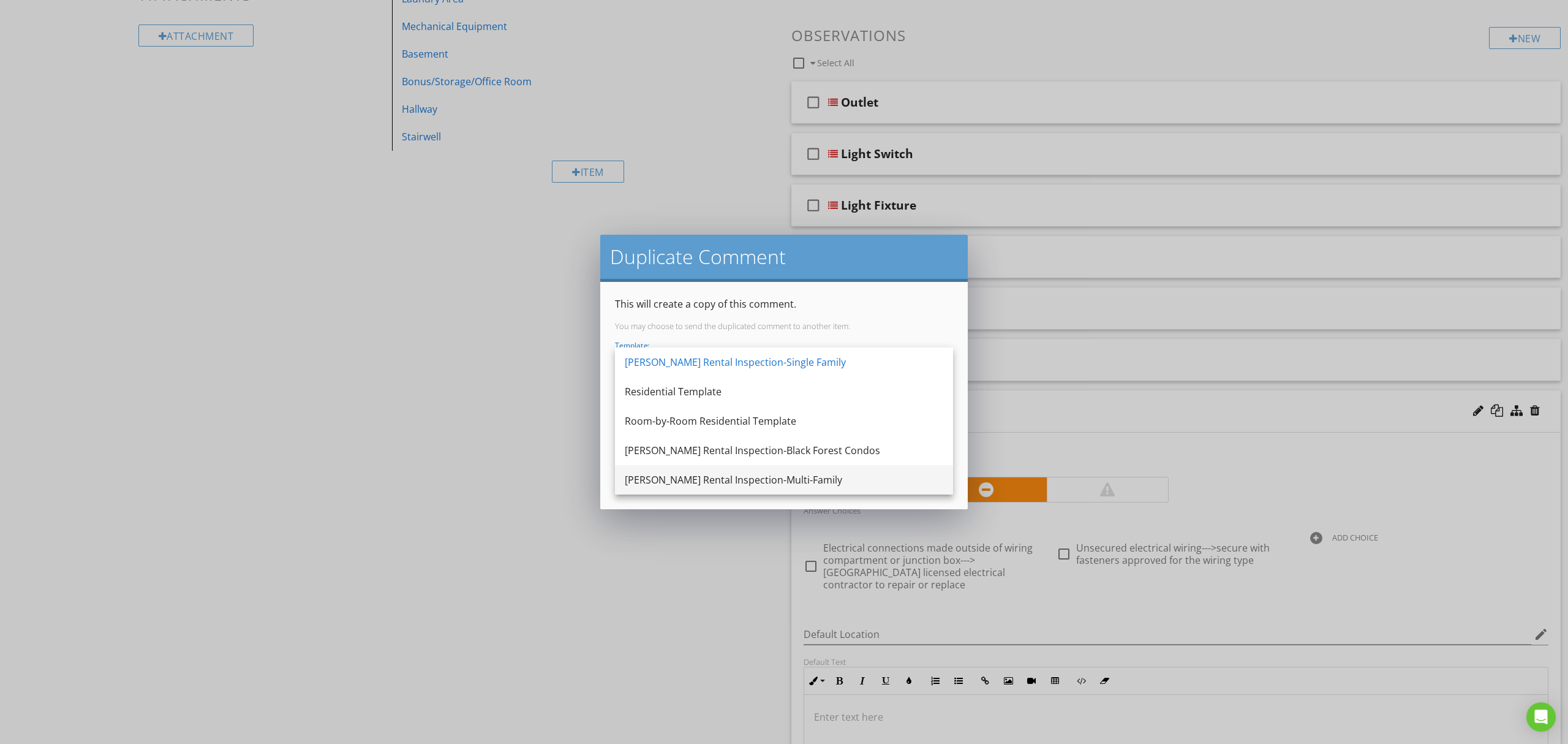
click at [786, 472] on div "[PERSON_NAME] Rental Inspection-Multi-Family" at bounding box center [784, 480] width 318 height 15
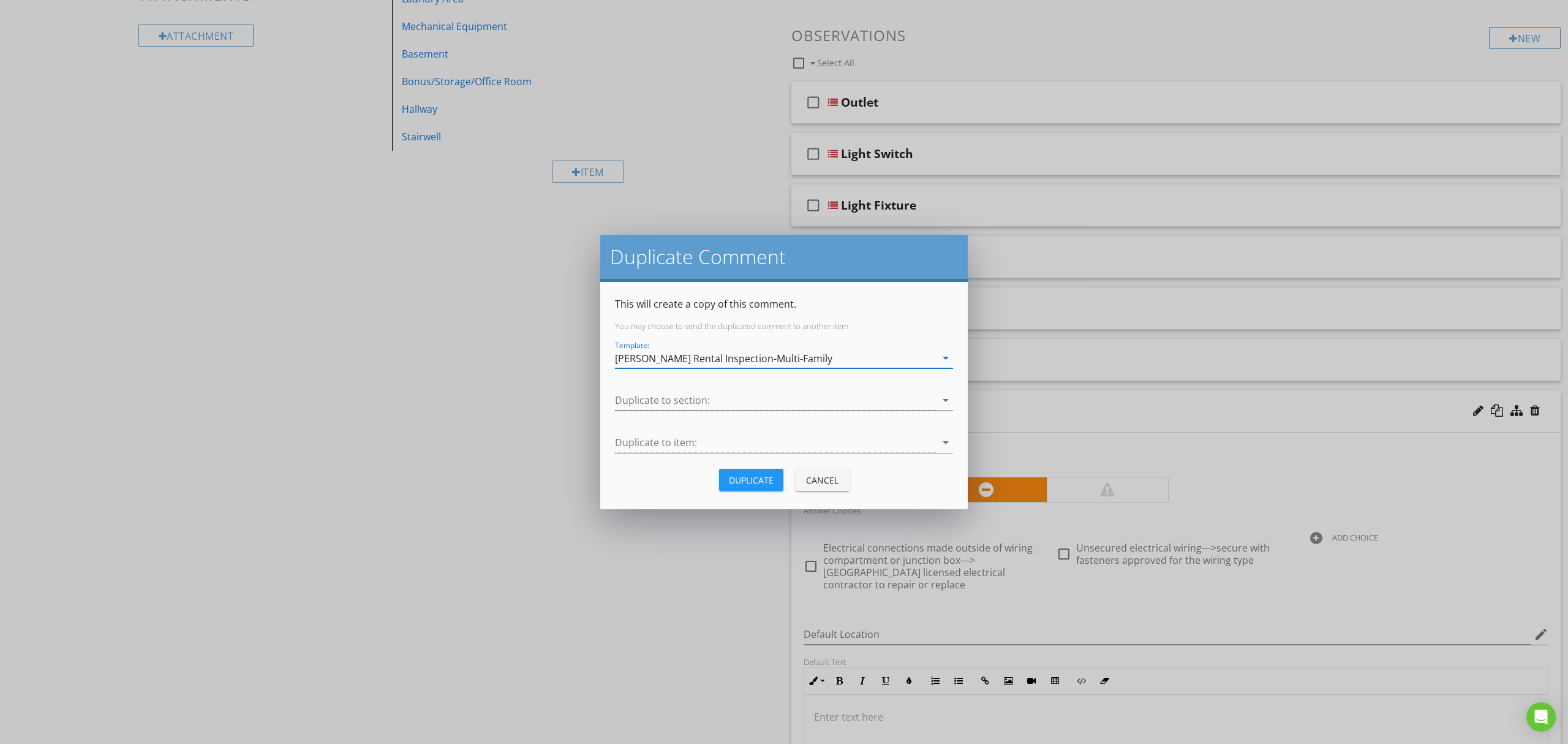
click at [808, 406] on div at bounding box center [775, 400] width 321 height 20
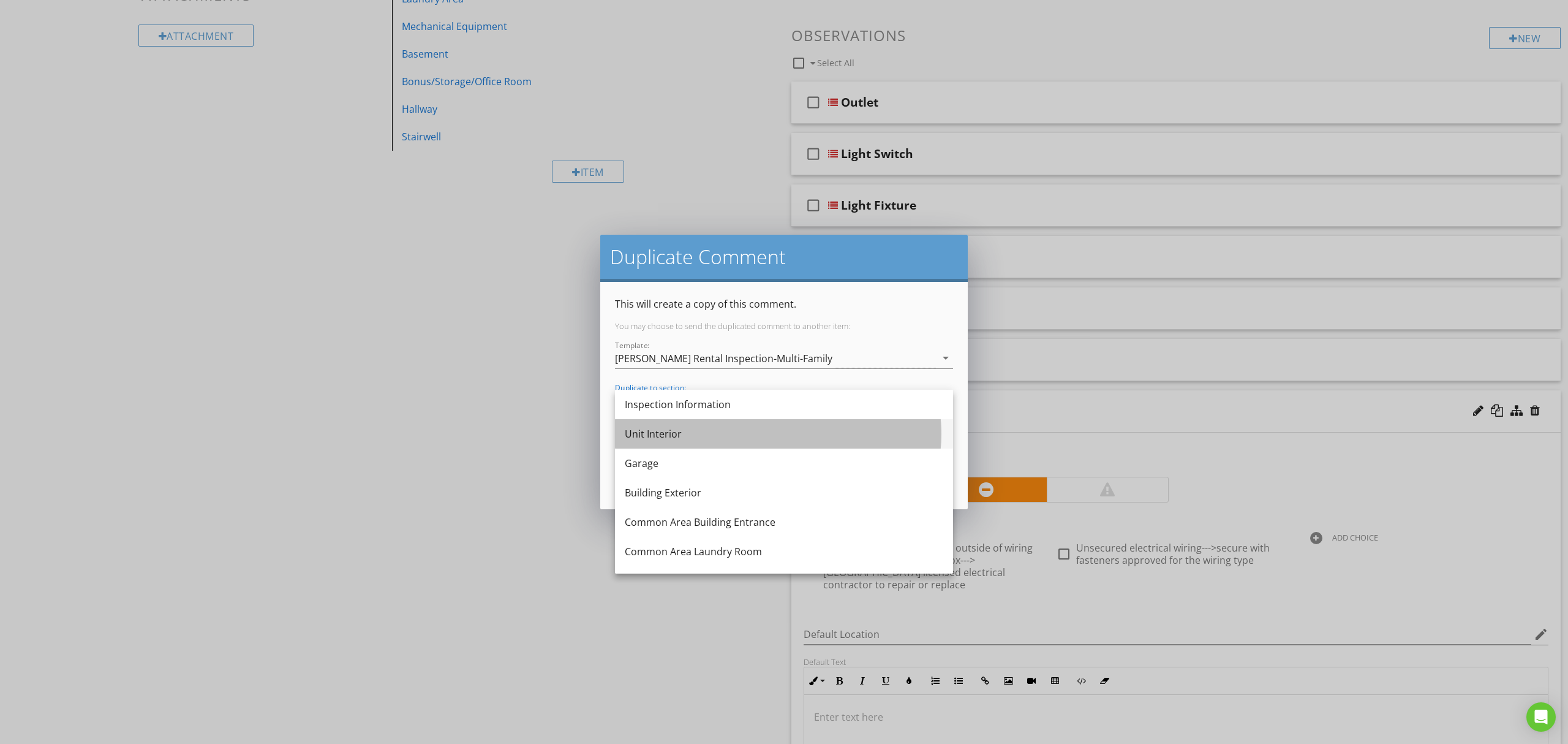
click at [795, 432] on div "Unit Interior" at bounding box center [784, 434] width 318 height 15
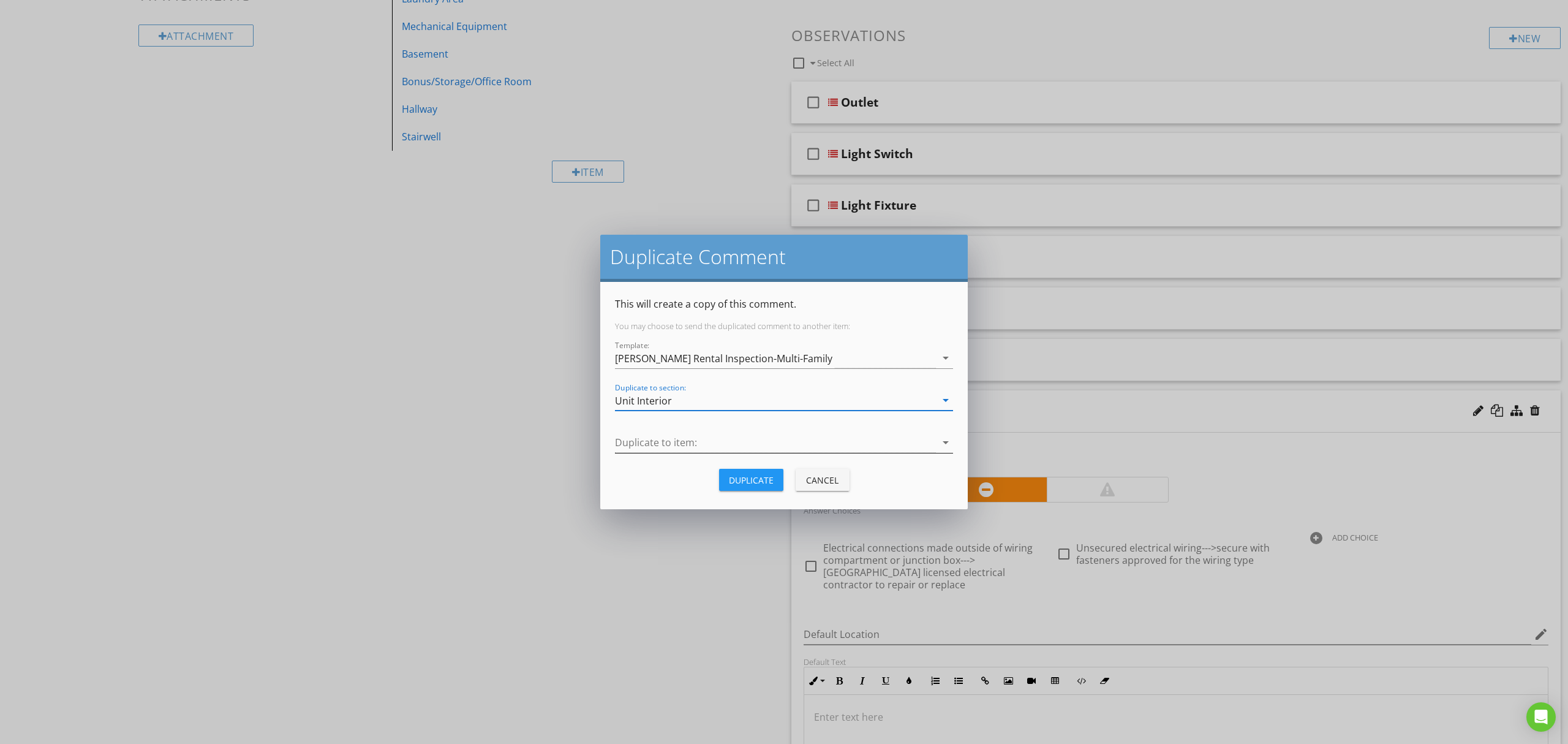
click at [800, 439] on div at bounding box center [775, 442] width 321 height 20
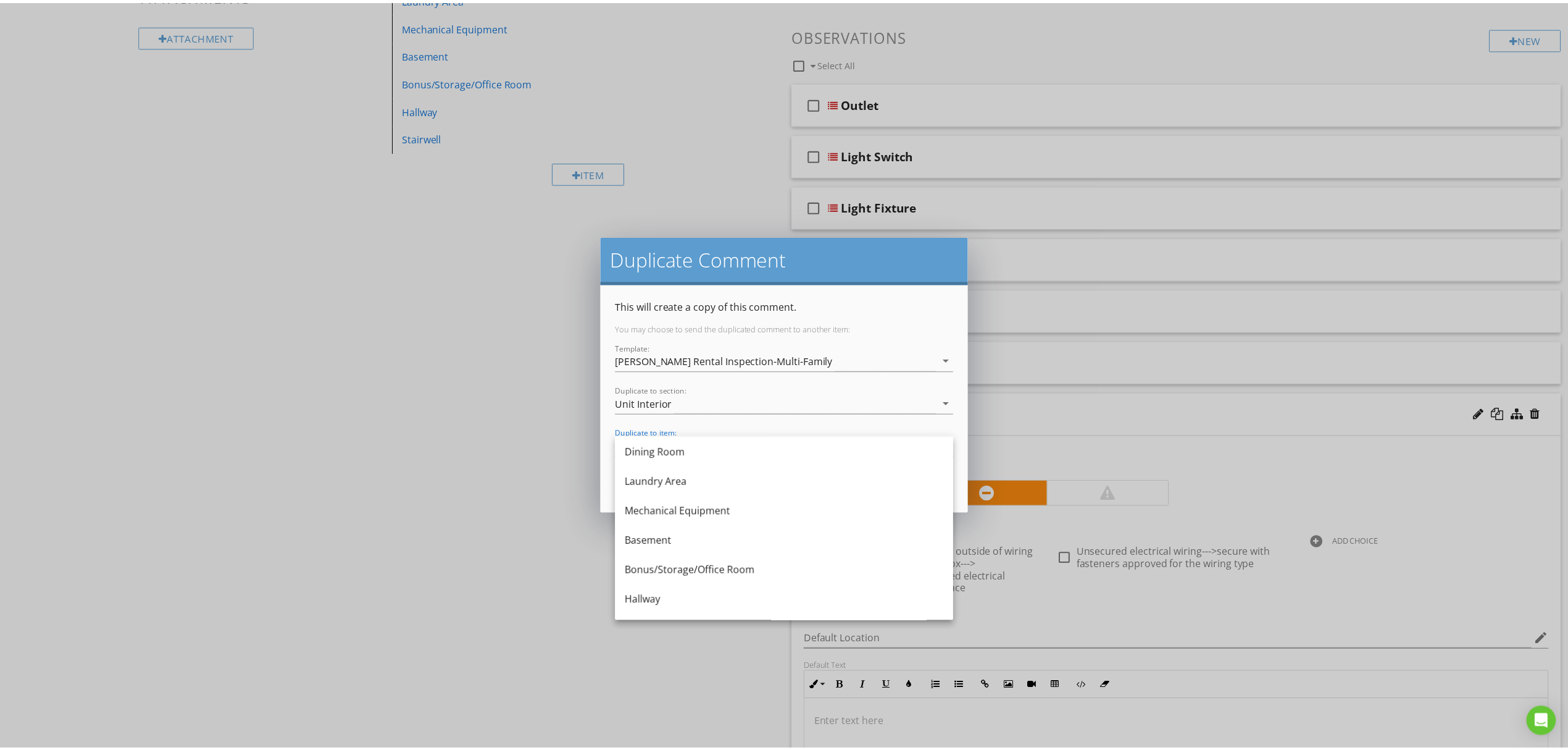
scroll to position [230, 0]
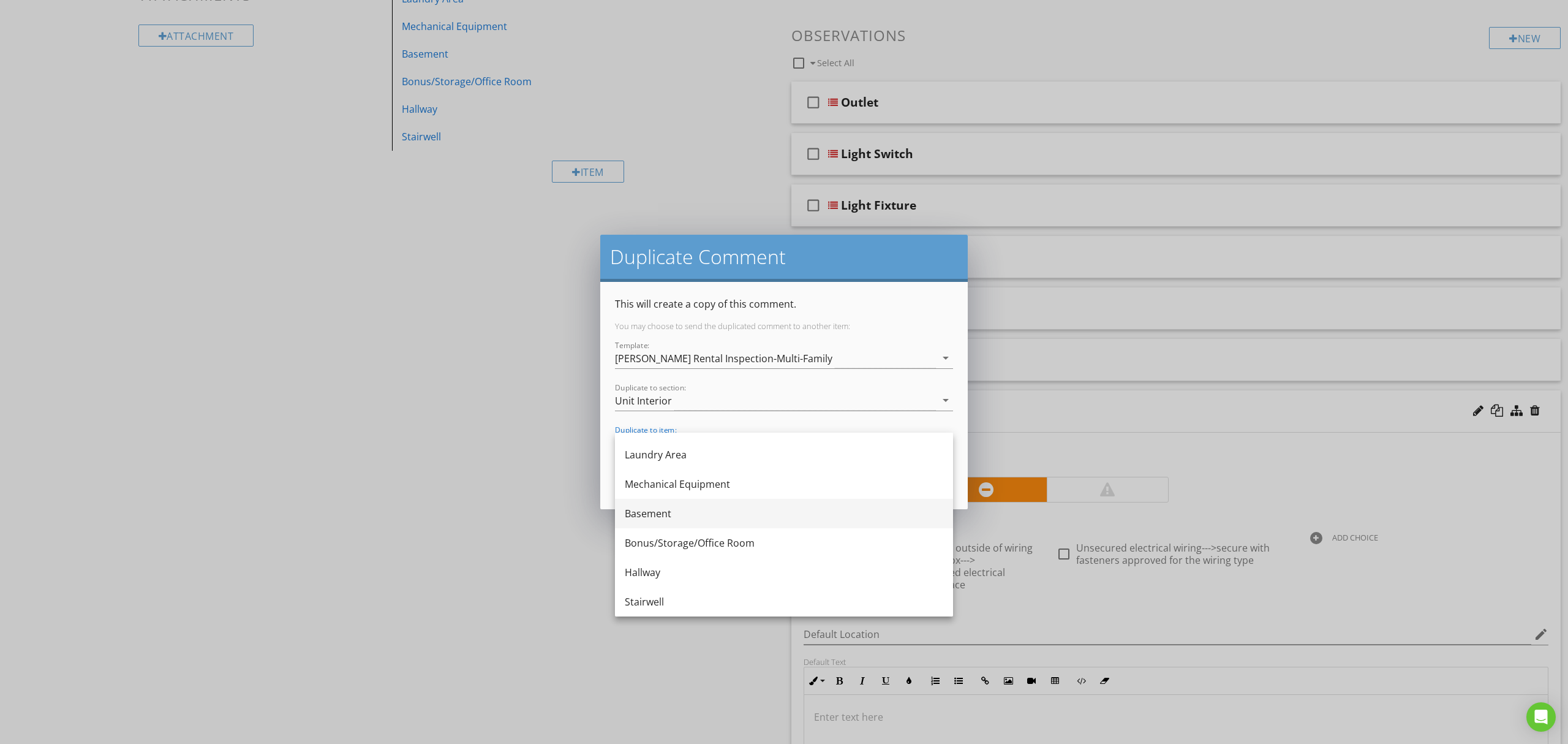
click at [755, 509] on div "Basement" at bounding box center [784, 514] width 318 height 15
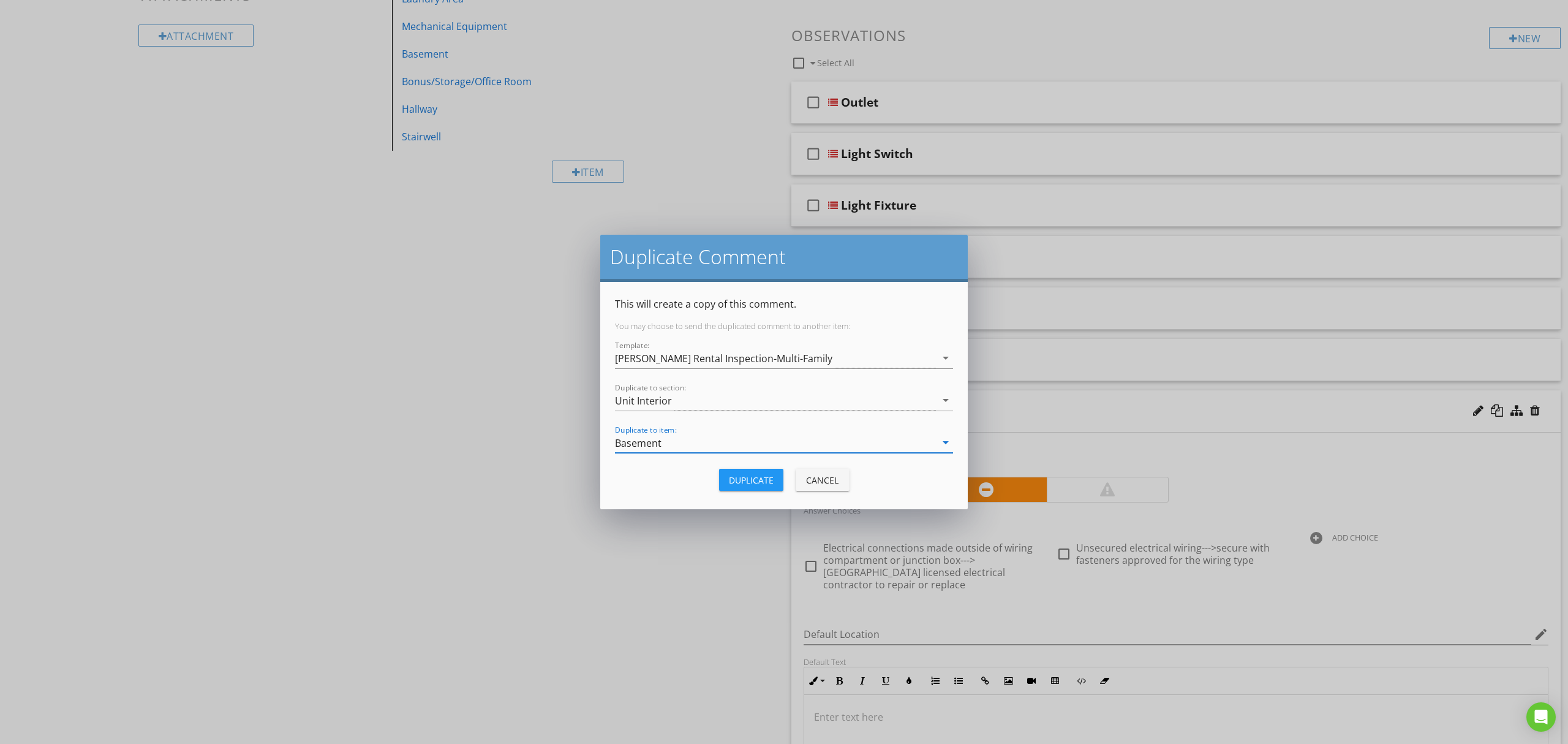
click at [760, 481] on div "Duplicate" at bounding box center [751, 480] width 45 height 13
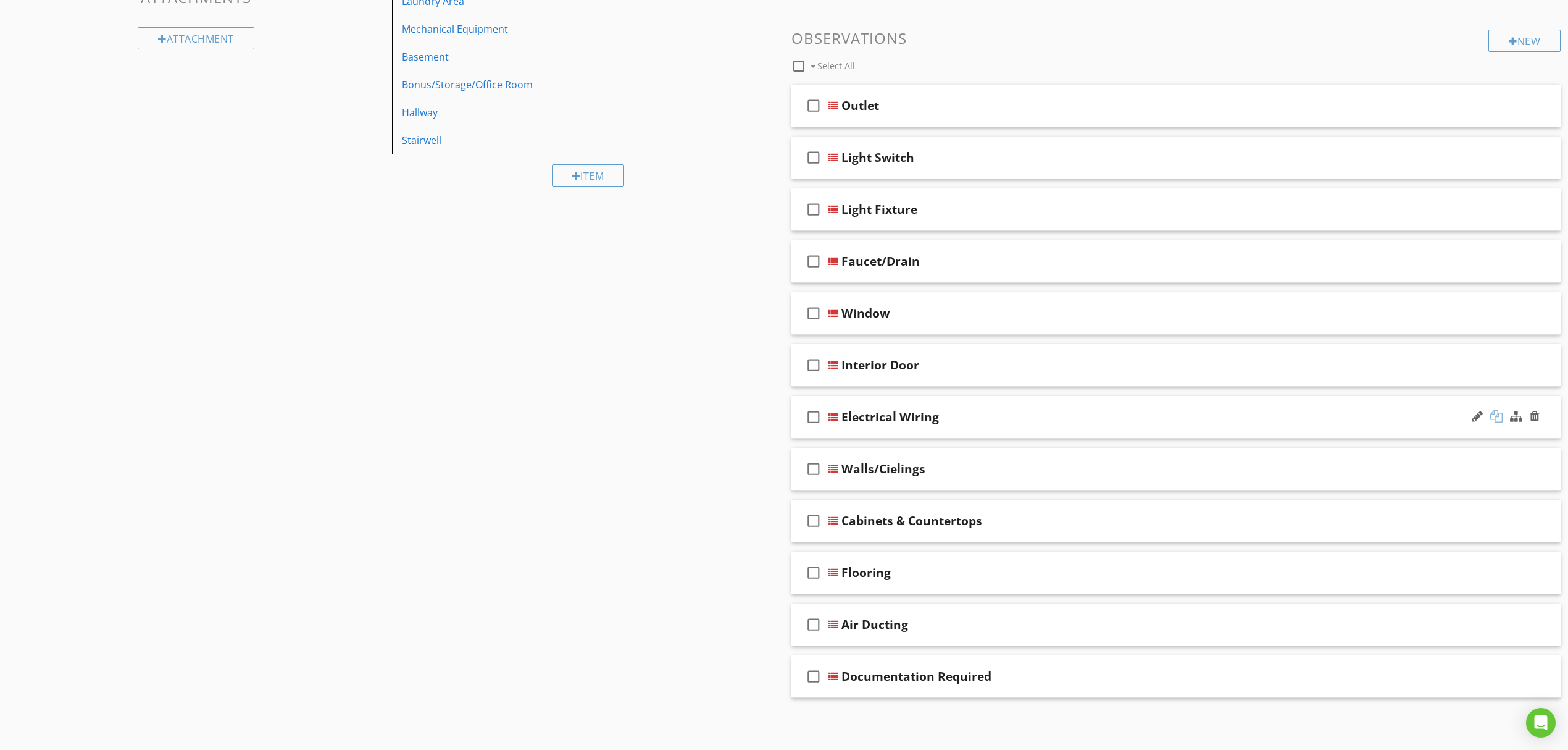
click at [1495, 413] on div at bounding box center [1497, 417] width 12 height 12
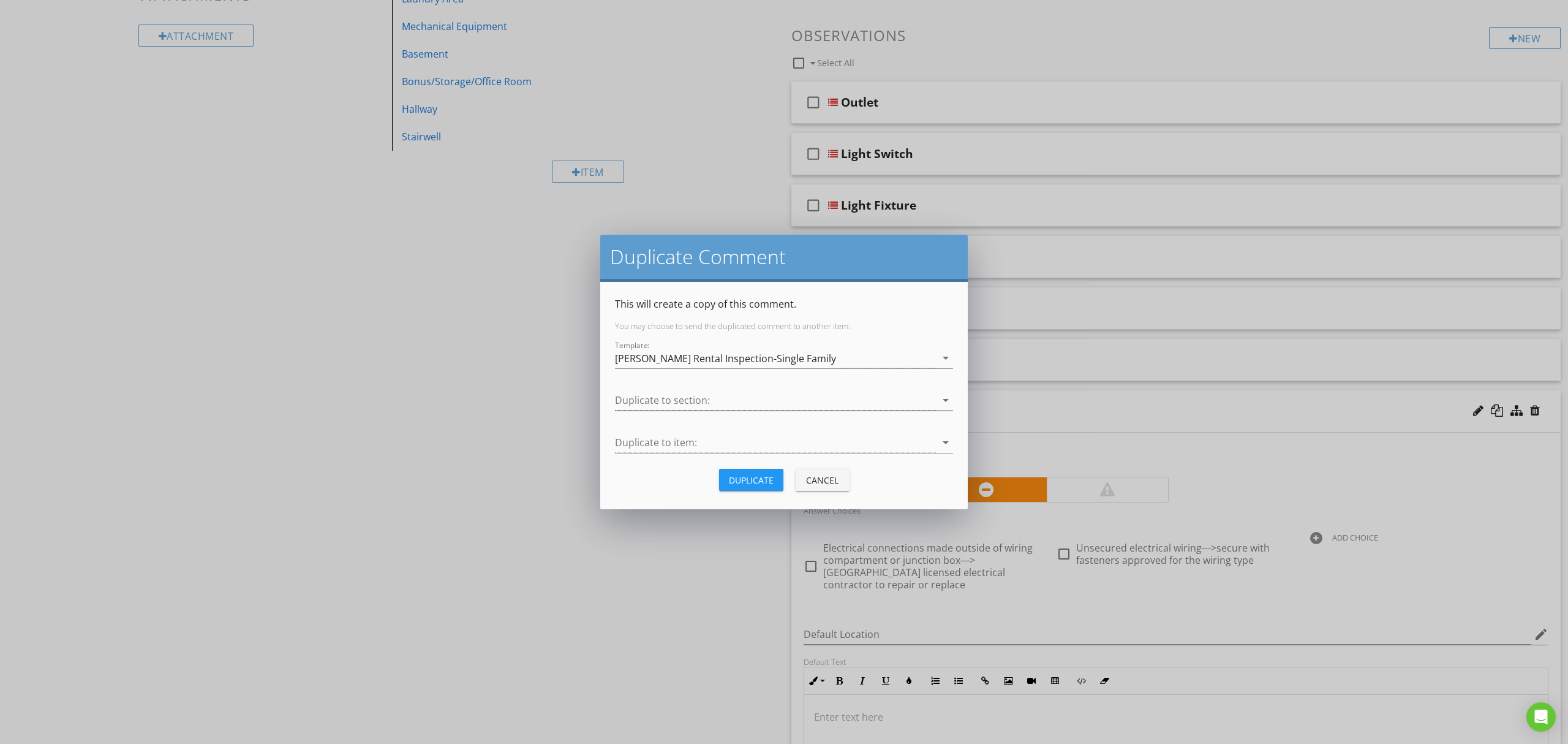
click at [795, 405] on div at bounding box center [775, 400] width 321 height 20
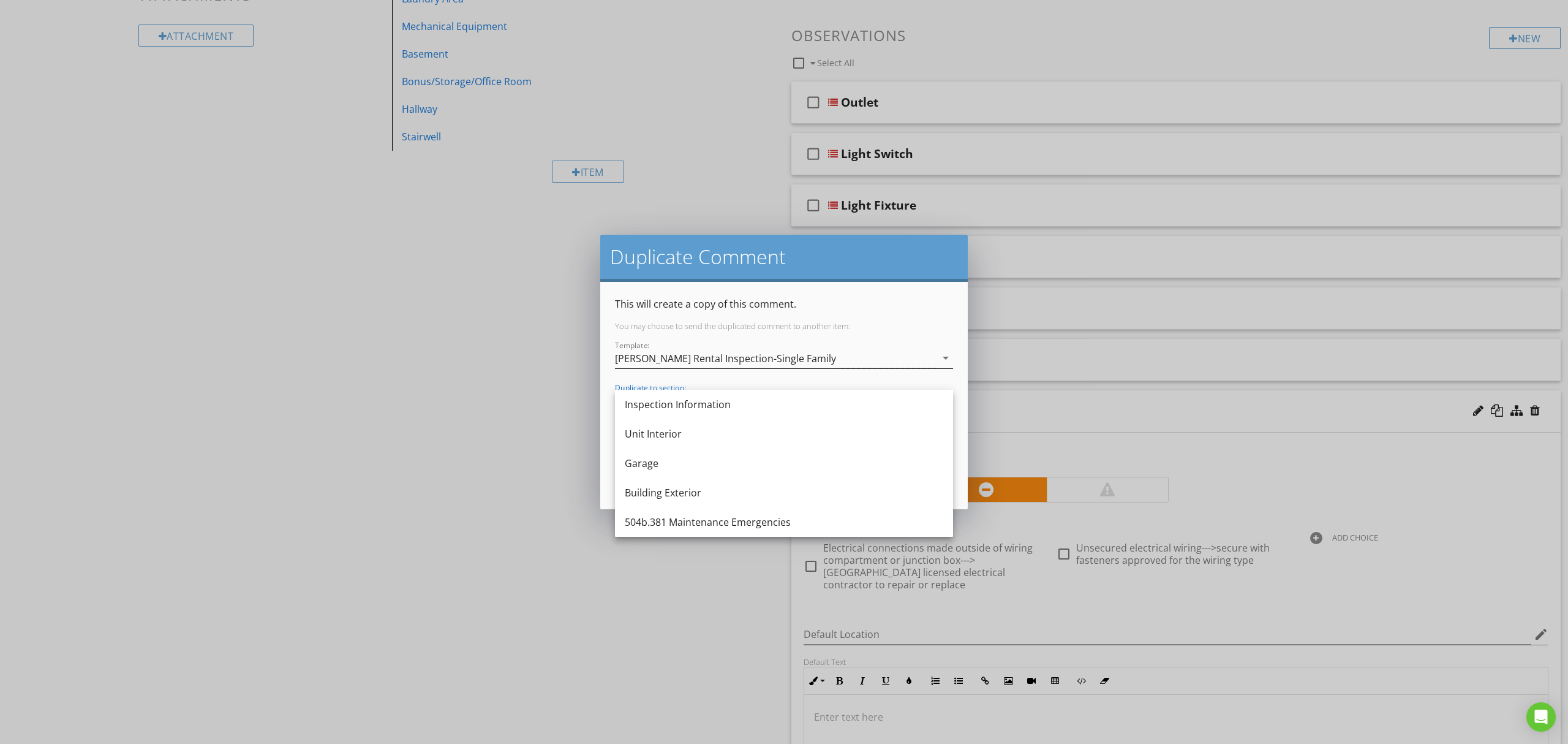
click at [801, 348] on div "[PERSON_NAME] Rental Inspection-Single Family" at bounding box center [775, 358] width 321 height 20
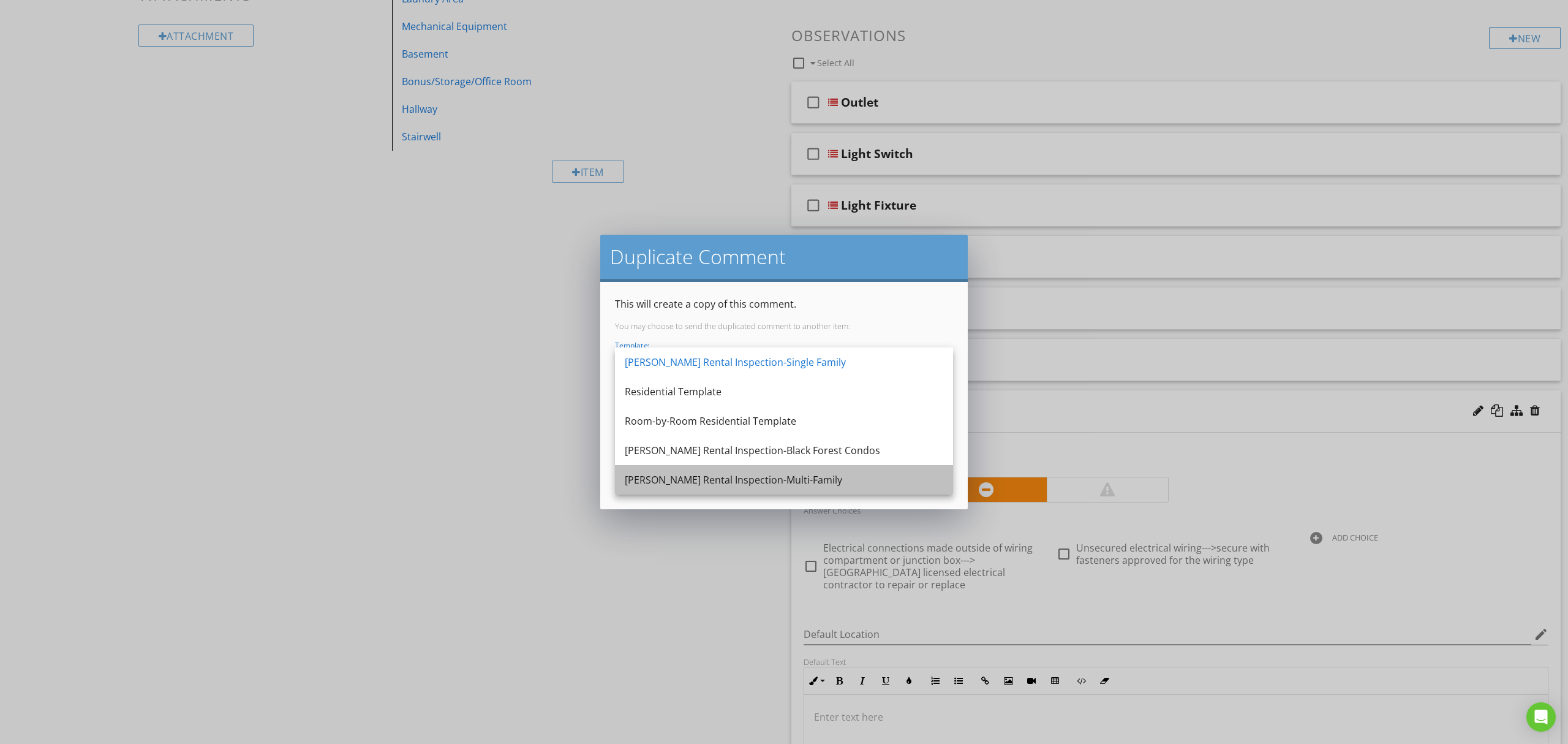
click at [768, 478] on div "[PERSON_NAME] Rental Inspection-Multi-Family" at bounding box center [784, 480] width 318 height 15
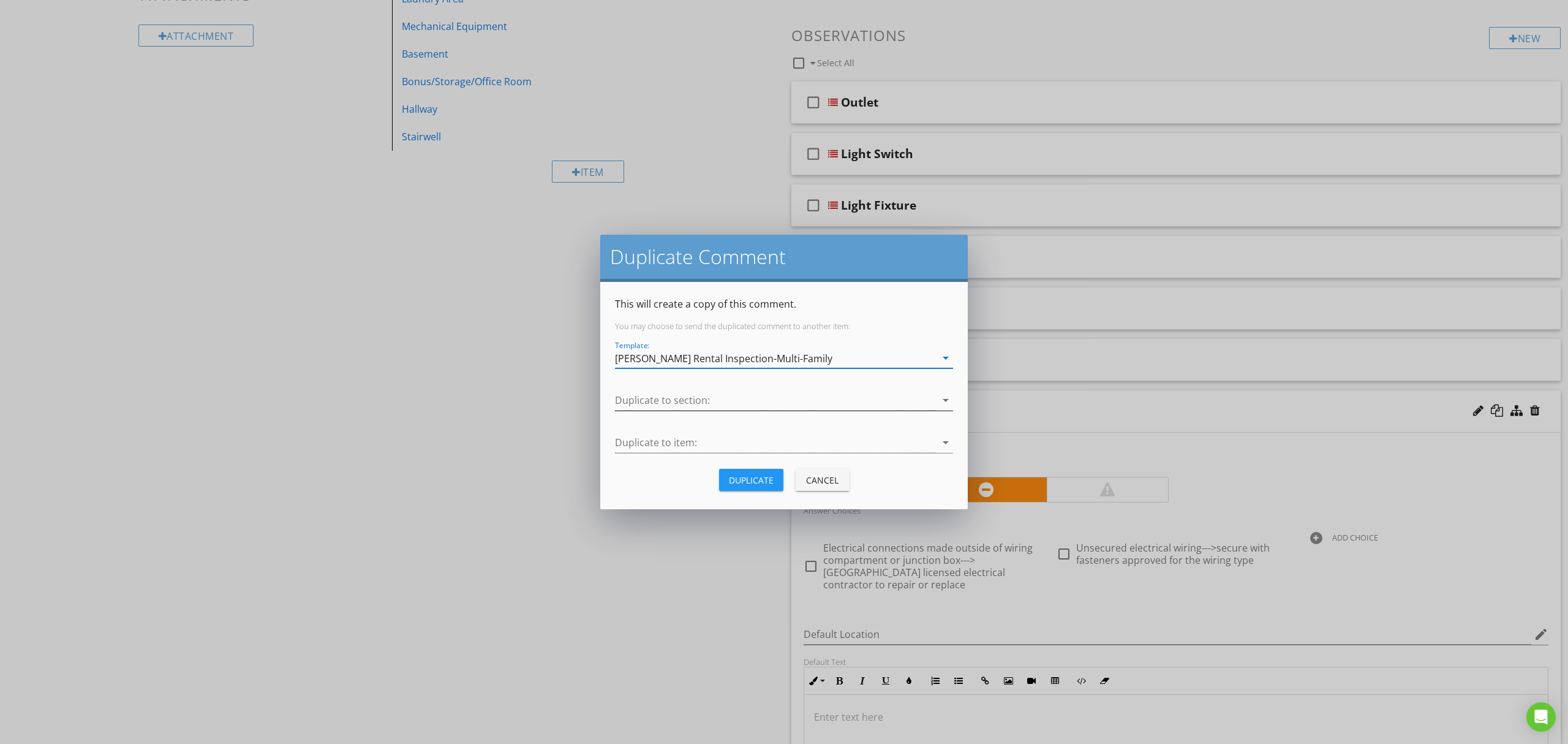
click at [784, 408] on div at bounding box center [775, 400] width 321 height 20
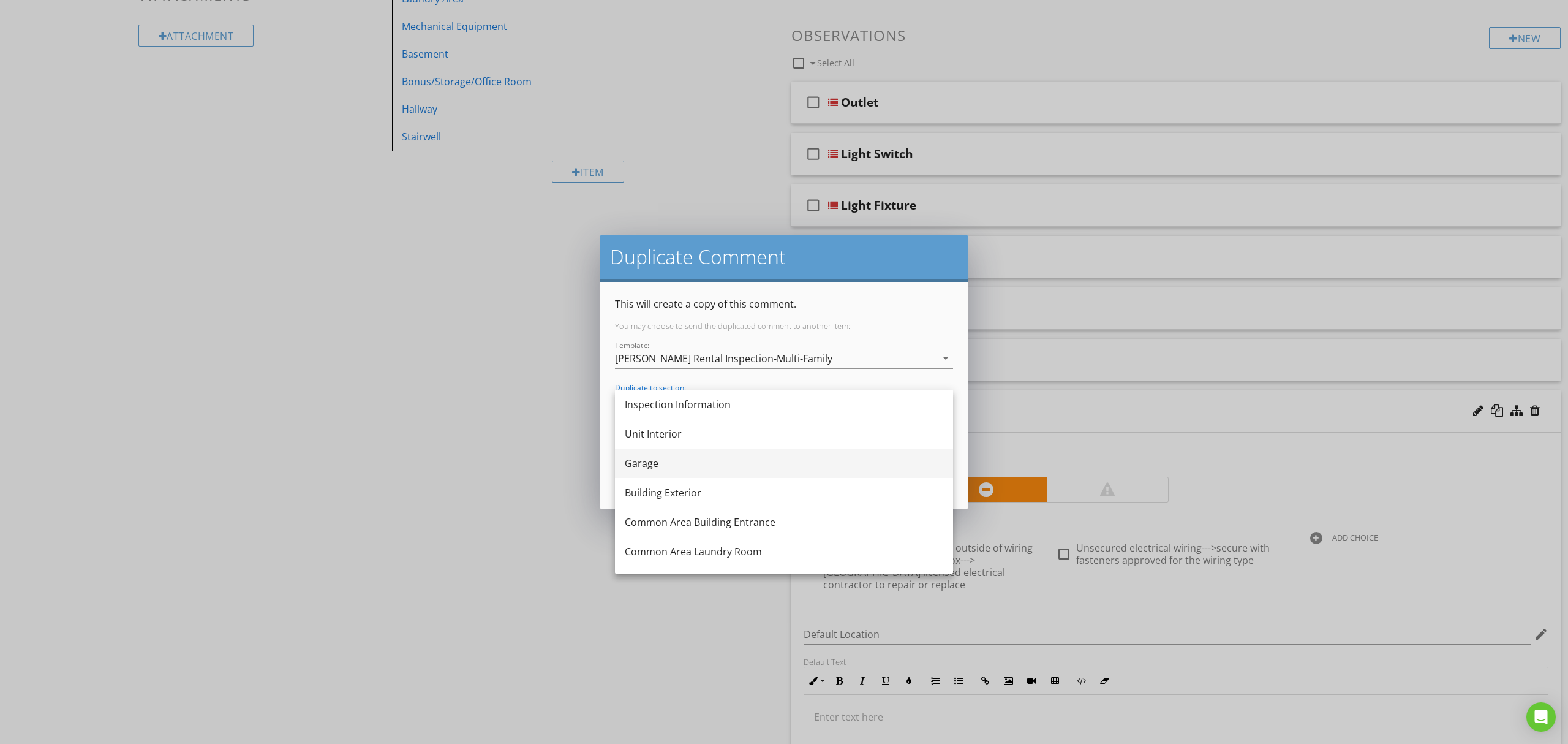
click at [750, 461] on div "Garage" at bounding box center [784, 463] width 318 height 15
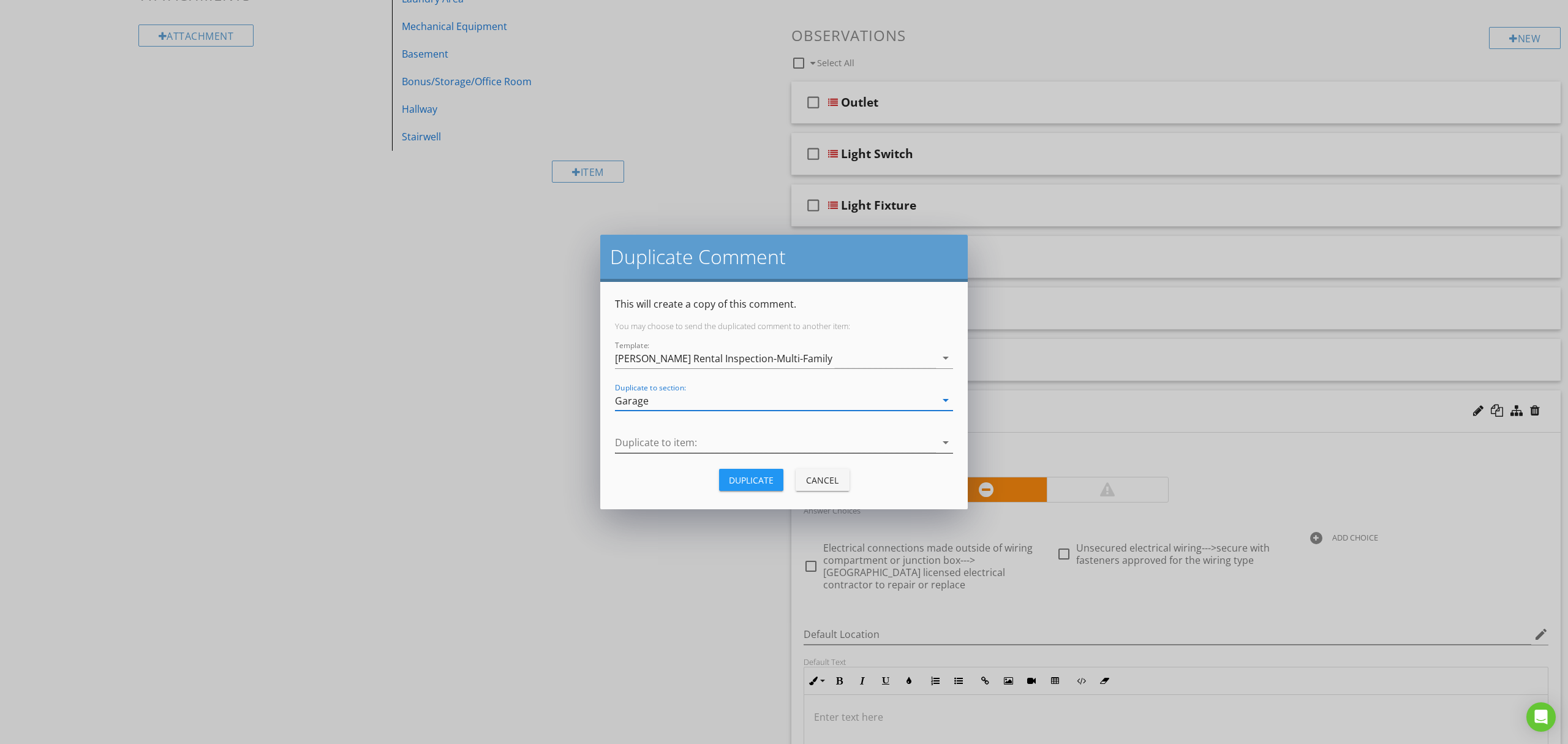
click at [752, 447] on div at bounding box center [775, 442] width 321 height 20
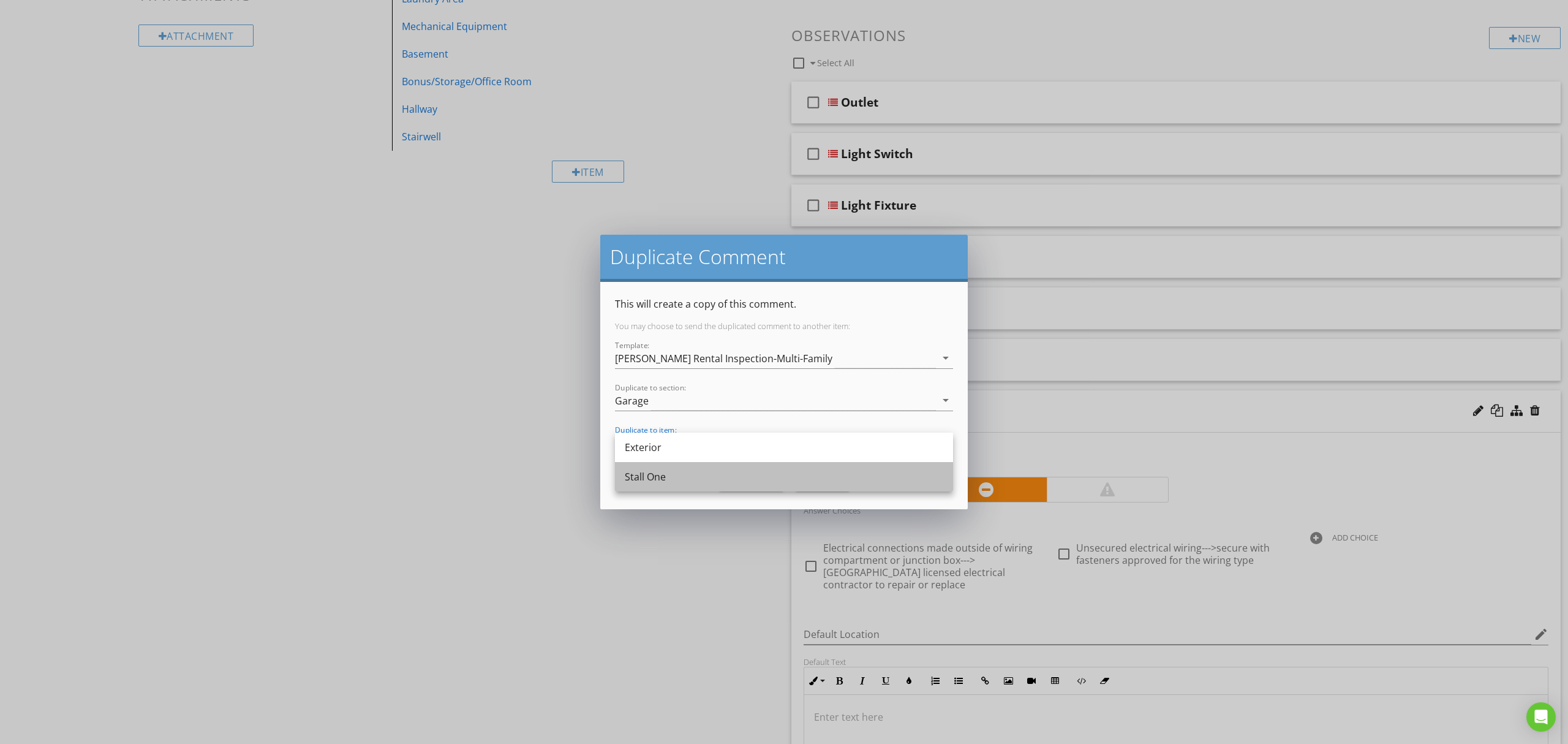
click at [735, 474] on div "Stall One" at bounding box center [784, 477] width 318 height 15
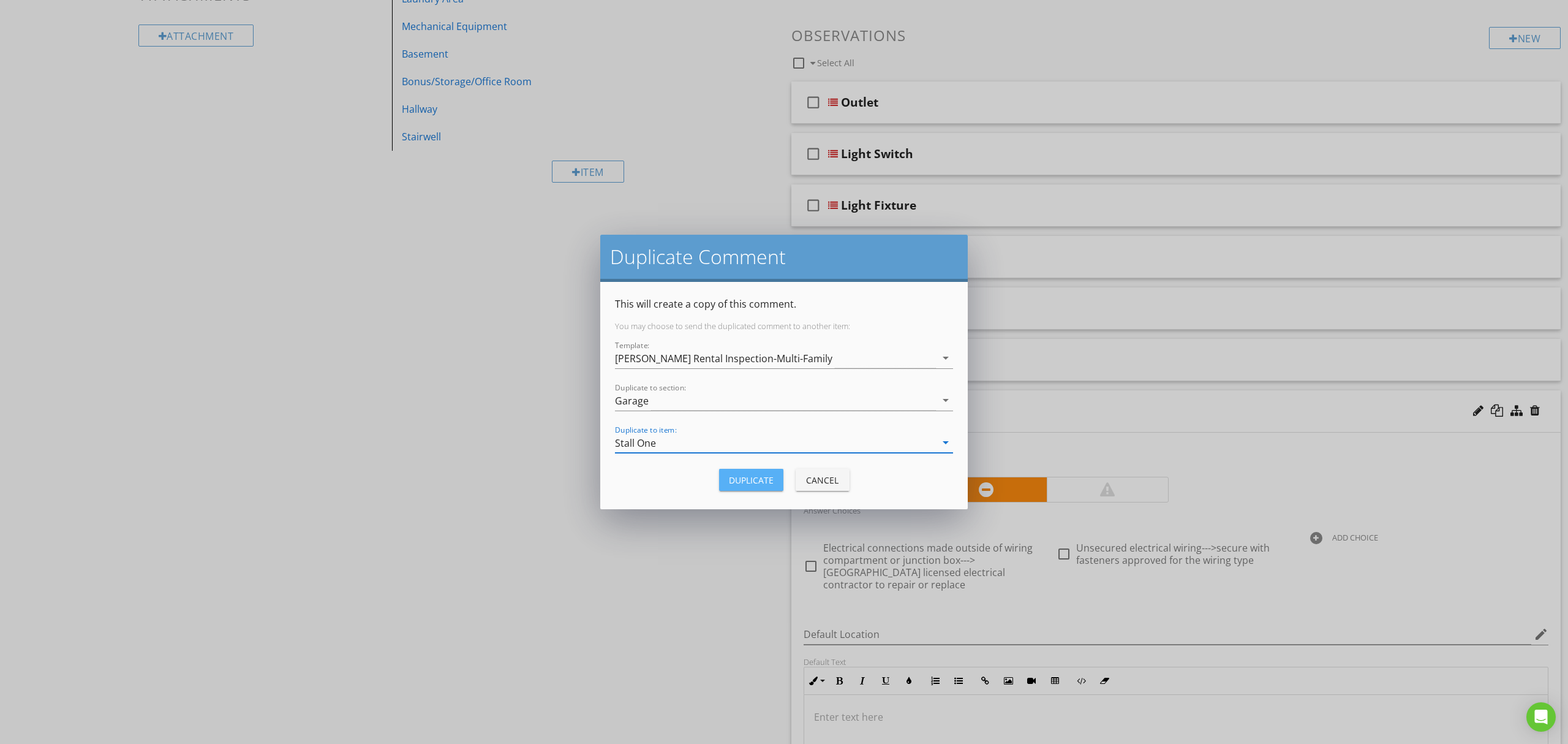
click at [741, 471] on button "Duplicate" at bounding box center [751, 480] width 64 height 22
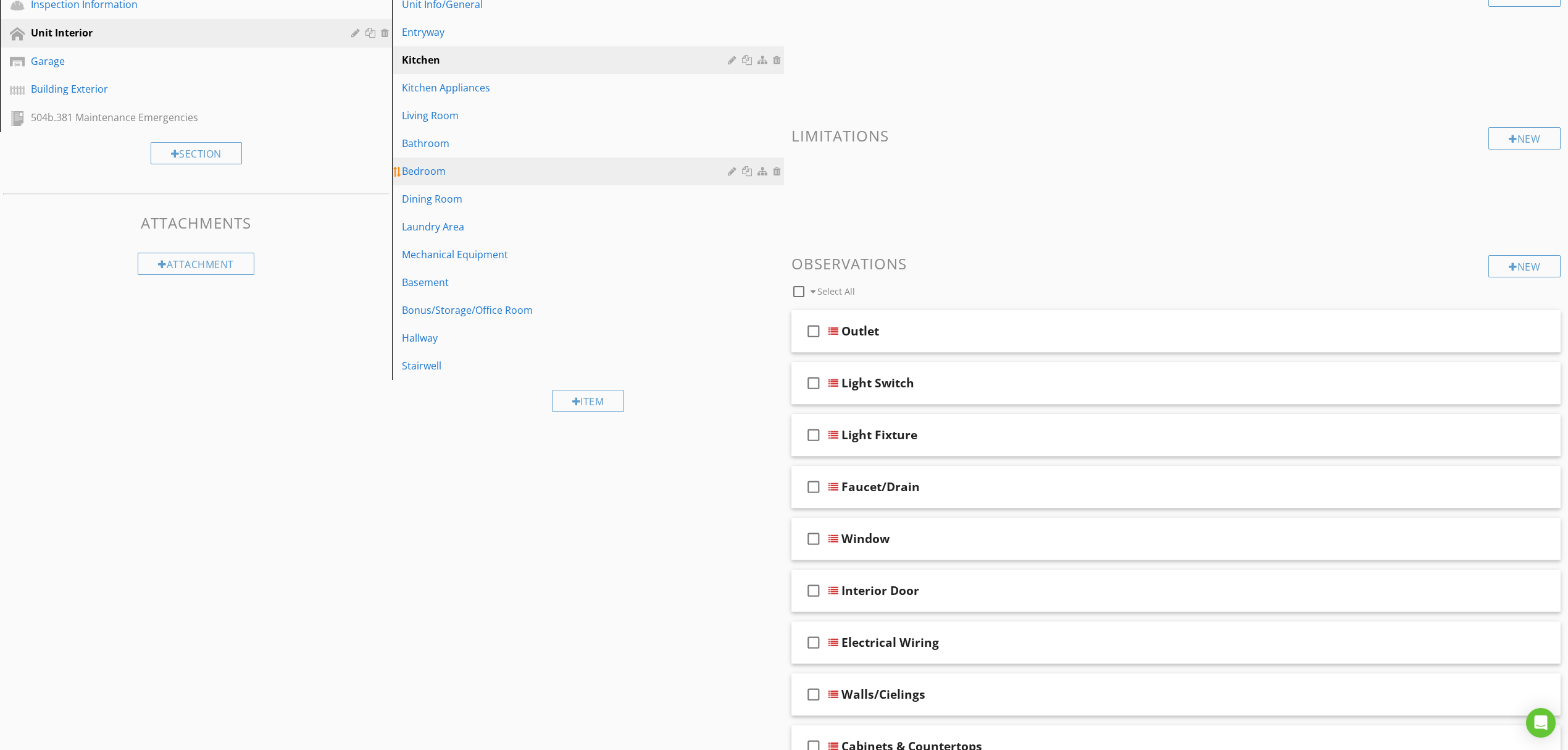
scroll to position [0, 0]
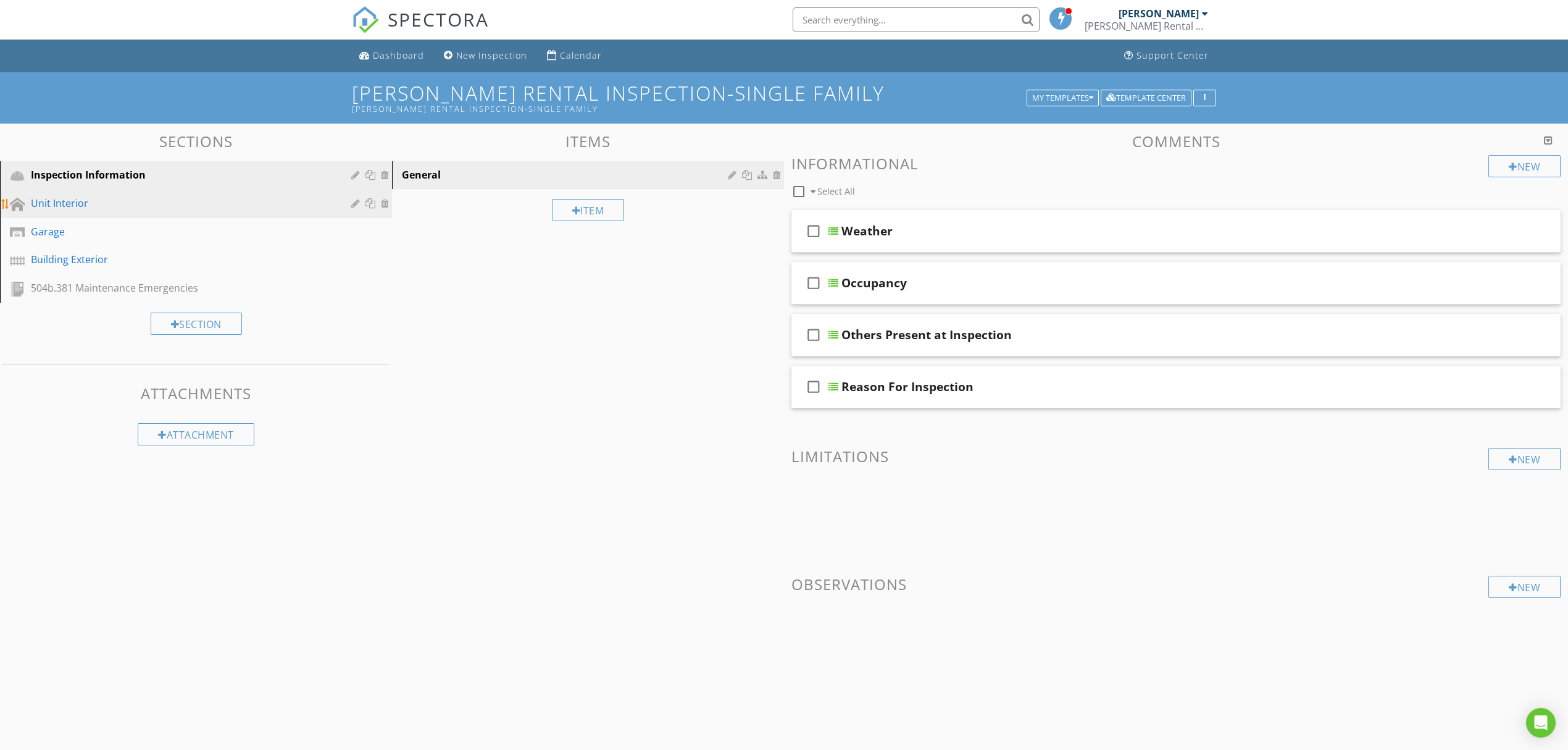
click at [156, 210] on div "Unit Interior" at bounding box center [205, 204] width 349 height 16
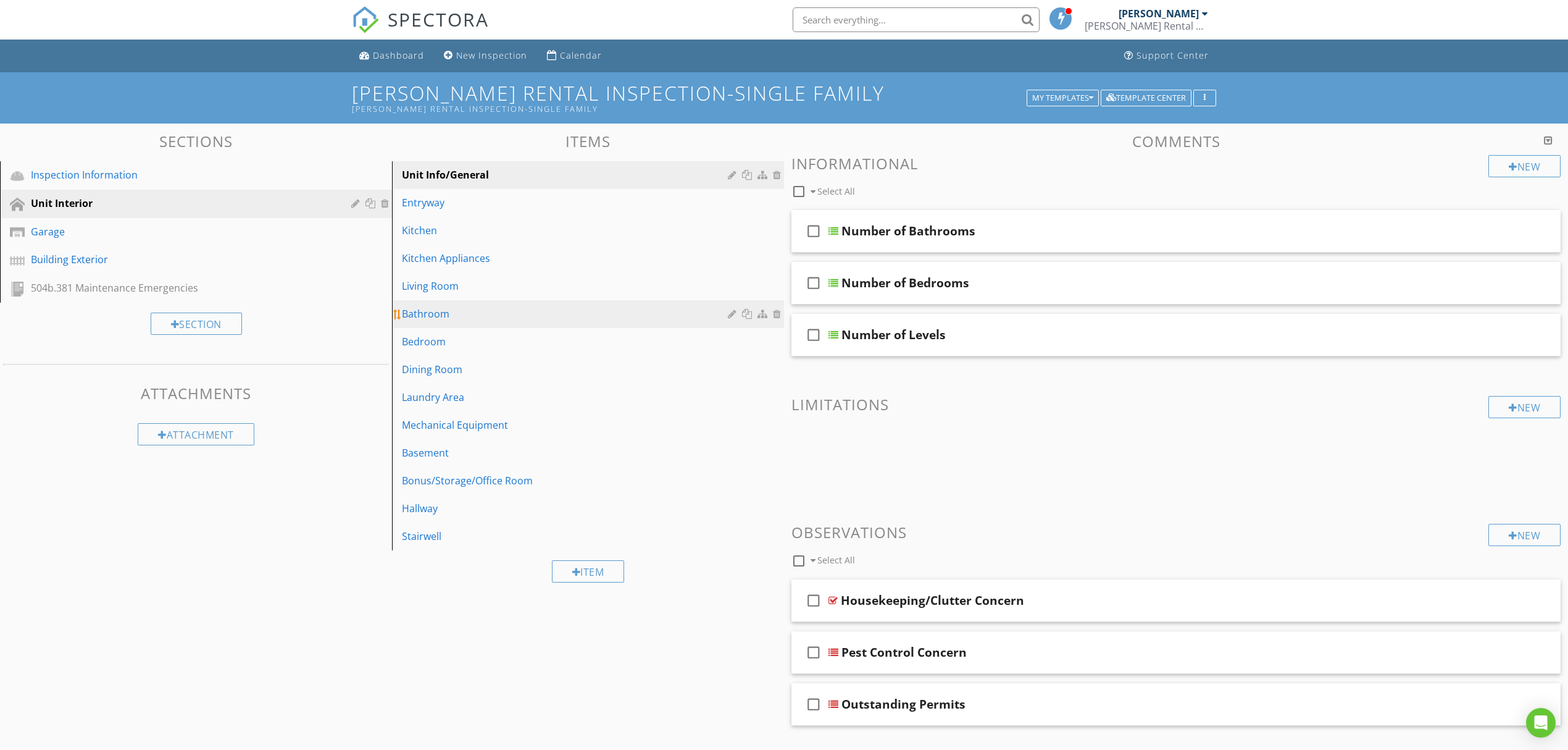
click at [544, 311] on div "Bathroom" at bounding box center [567, 314] width 329 height 15
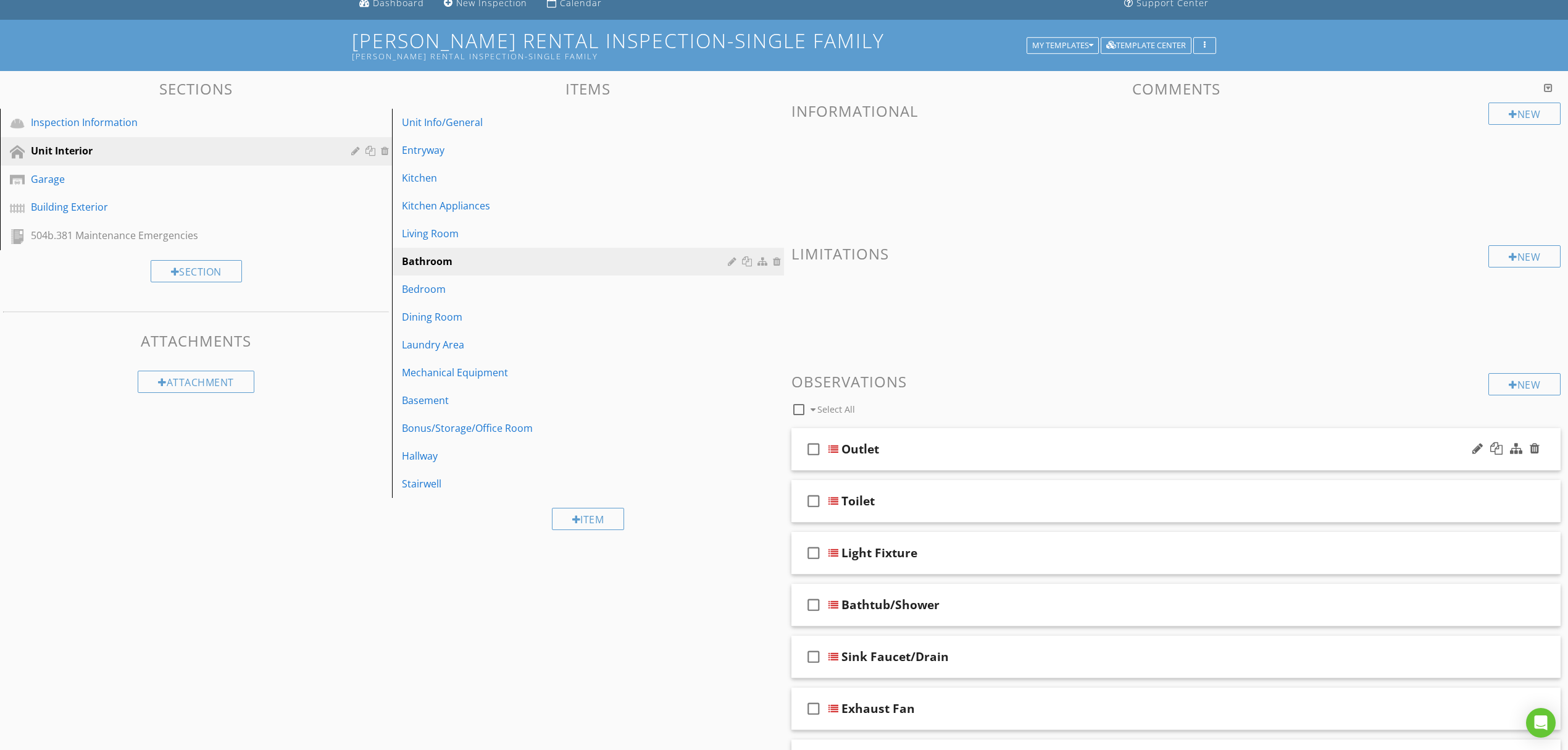
scroll to position [82, 0]
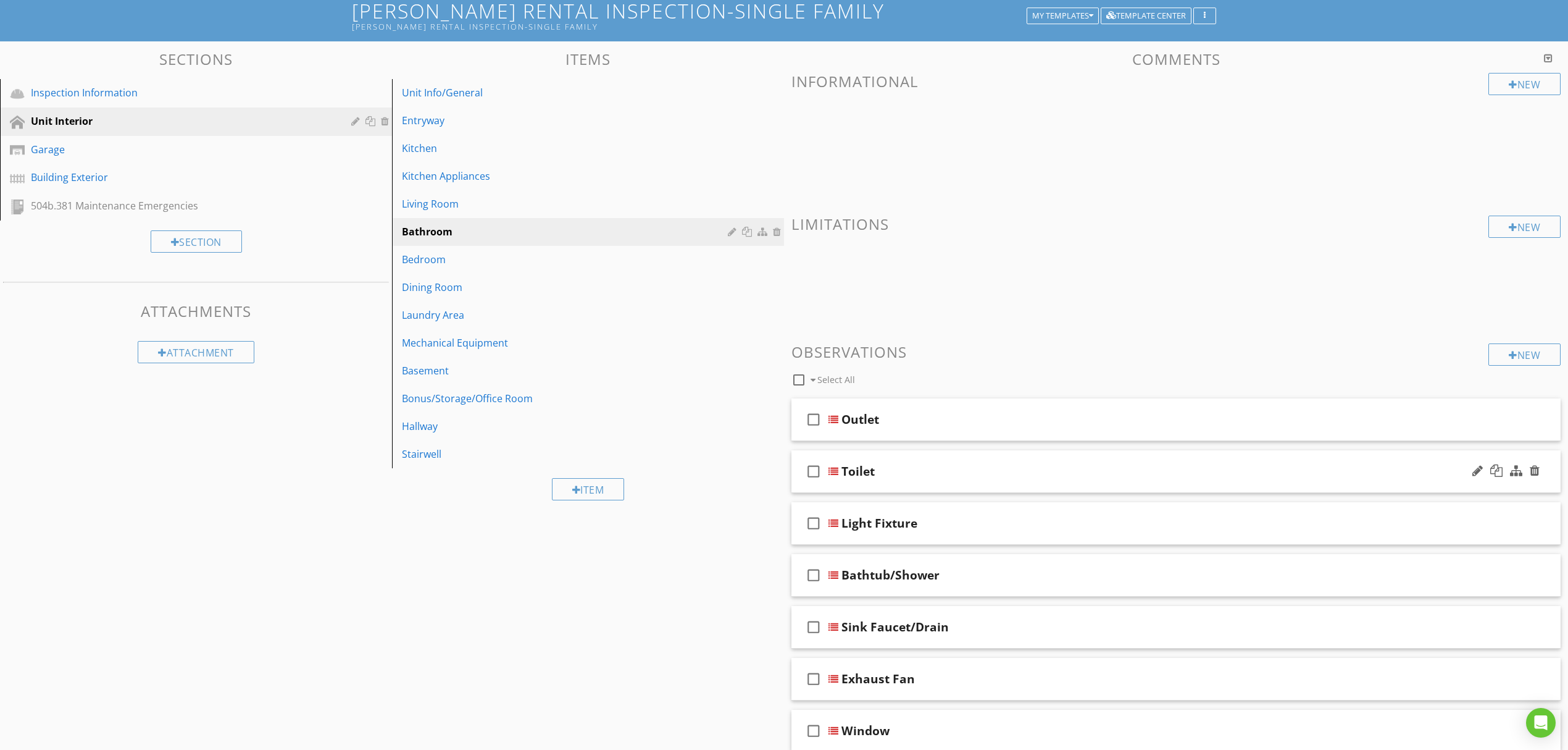
click at [841, 464] on div "Toilet" at bounding box center [858, 471] width 34 height 15
click at [830, 468] on div at bounding box center [833, 471] width 10 height 10
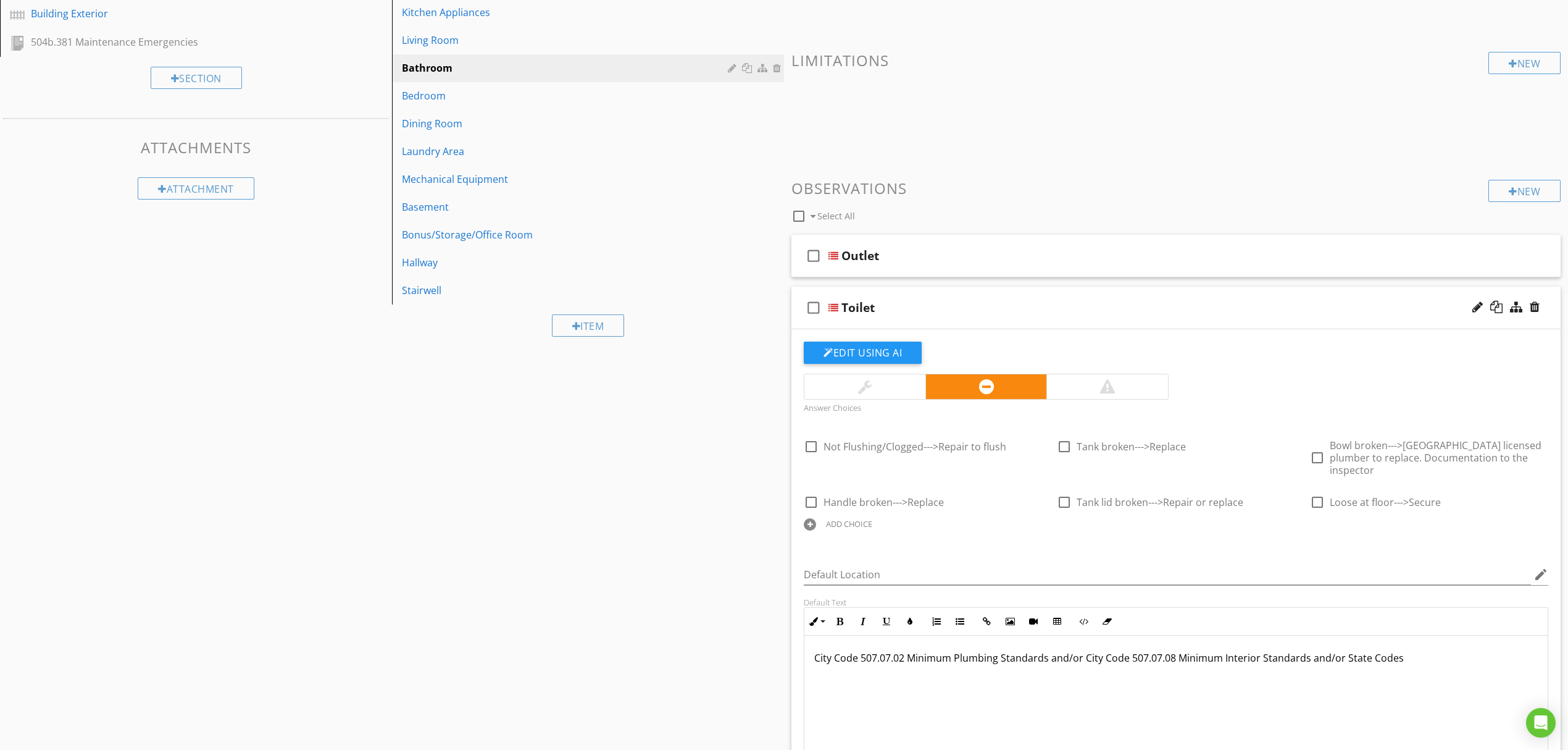
scroll to position [247, 0]
click at [838, 518] on div "ADD CHOICE" at bounding box center [849, 523] width 47 height 10
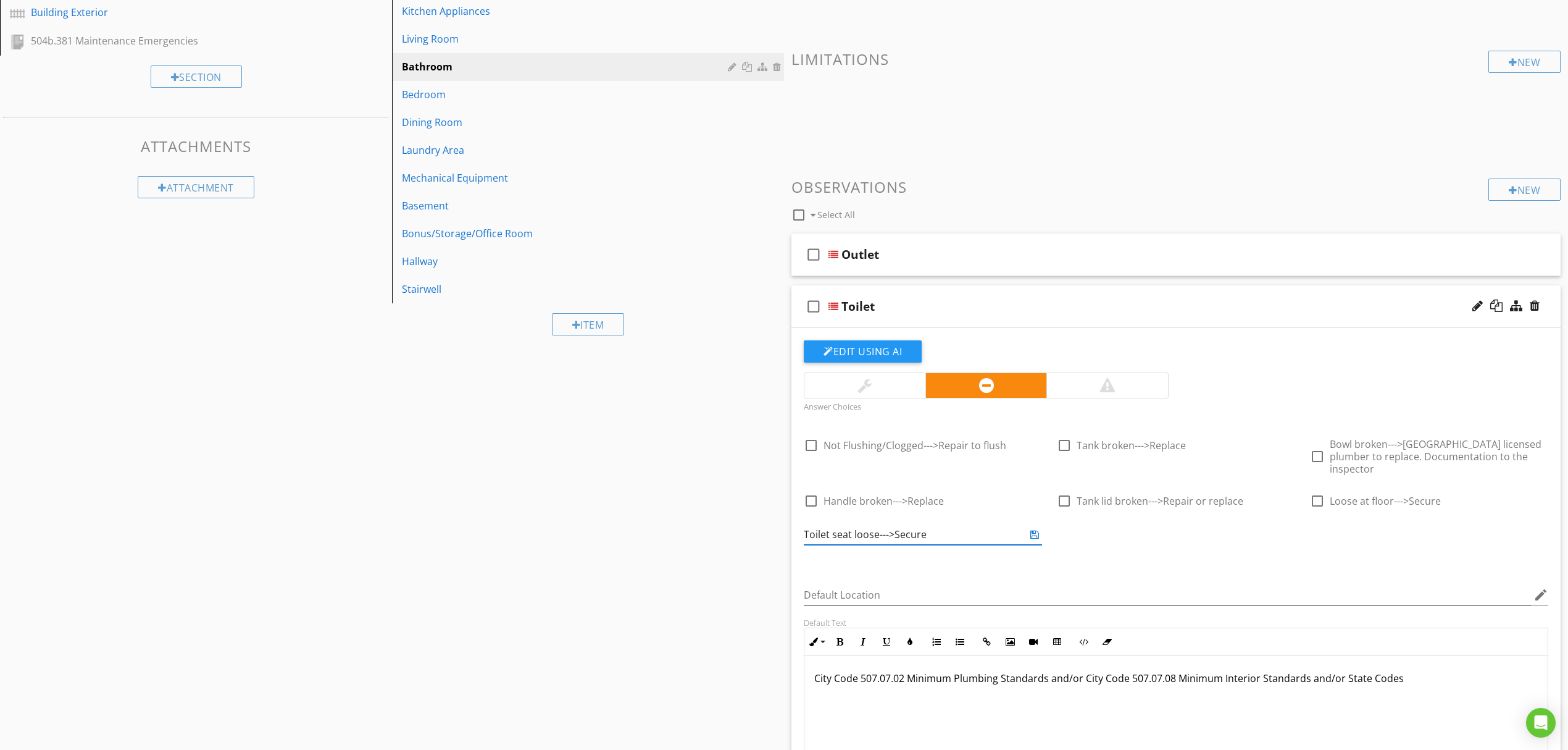
type input "Toilet seat loose--->Secure"
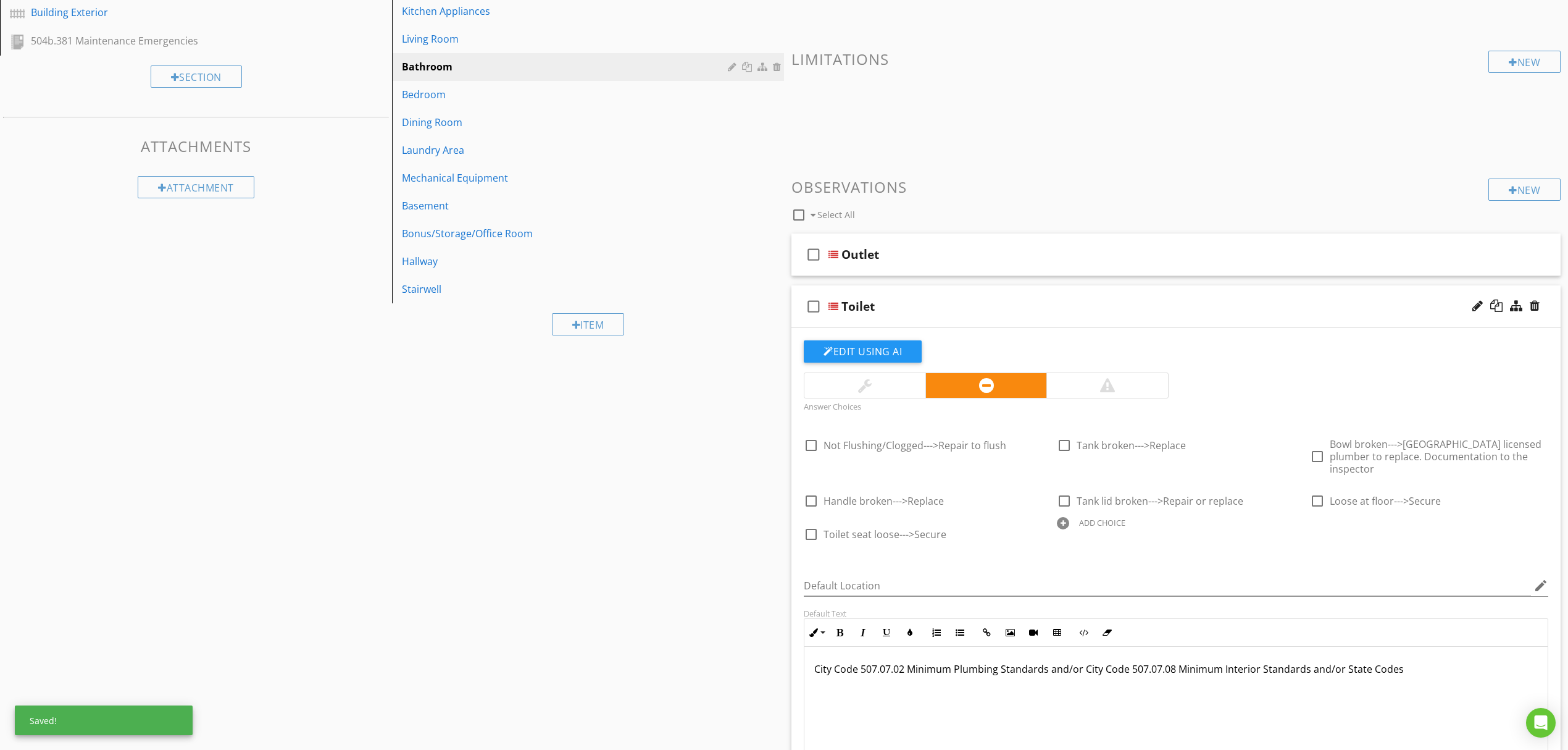
click at [1065, 517] on div at bounding box center [1063, 523] width 12 height 12
click at [1284, 515] on div at bounding box center [1288, 523] width 13 height 17
click at [1096, 518] on div "ADD CHOICE" at bounding box center [1102, 523] width 47 height 10
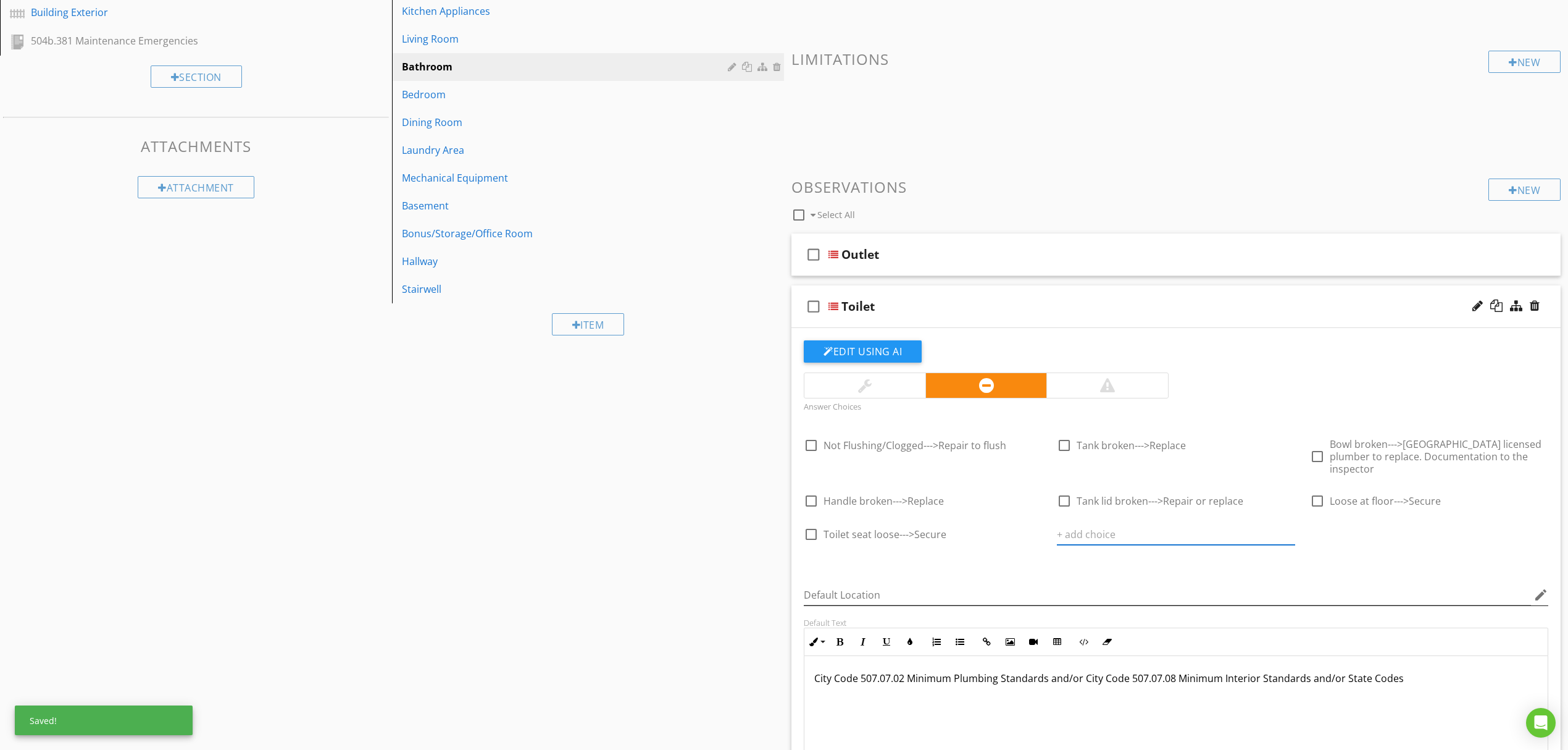
paste input "Toilet seat finish worn/damaged/flaking; replace"
click at [1106, 526] on input "Toilet seat finish worn/damaged/flaking; replace" at bounding box center [1167, 535] width 221 height 20
drag, startPoint x: 1211, startPoint y: 523, endPoint x: 1250, endPoint y: 523, distance: 39.0
click at [1250, 525] on input "Toilet seat damaged/finish worn/damaged/flaking; replace" at bounding box center [1167, 535] width 221 height 20
click at [1241, 525] on input "Toilet seat damaged/finish worn/flaking; replace" at bounding box center [1167, 535] width 221 height 20
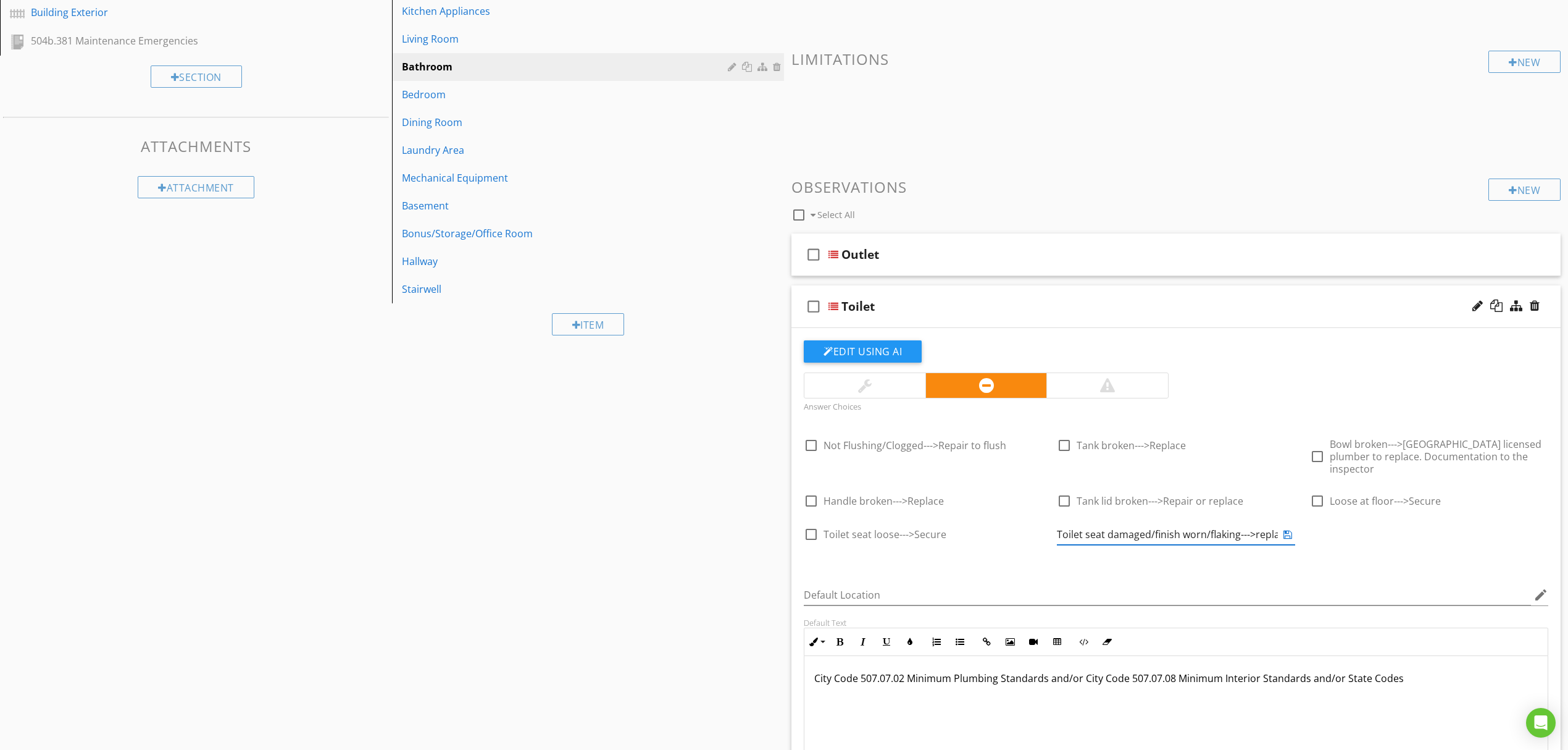
click at [1208, 525] on input "Toilet seat damaged/finish worn/flaking--->replace" at bounding box center [1167, 535] width 221 height 20
type input "Toilet seat damaged/finish worn or flaking--->replace"
click at [1284, 530] on icon at bounding box center [1288, 535] width 9 height 10
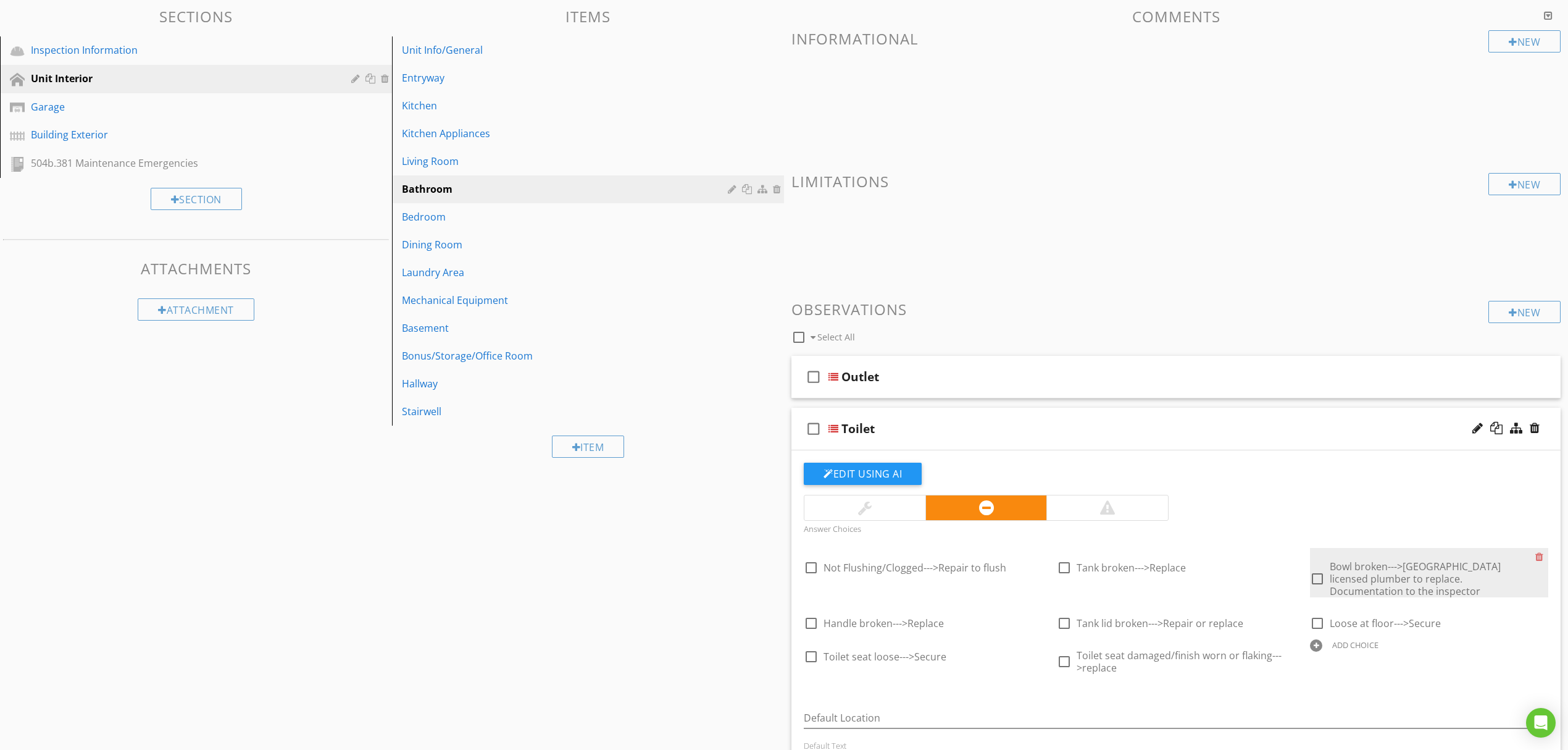
scroll to position [165, 0]
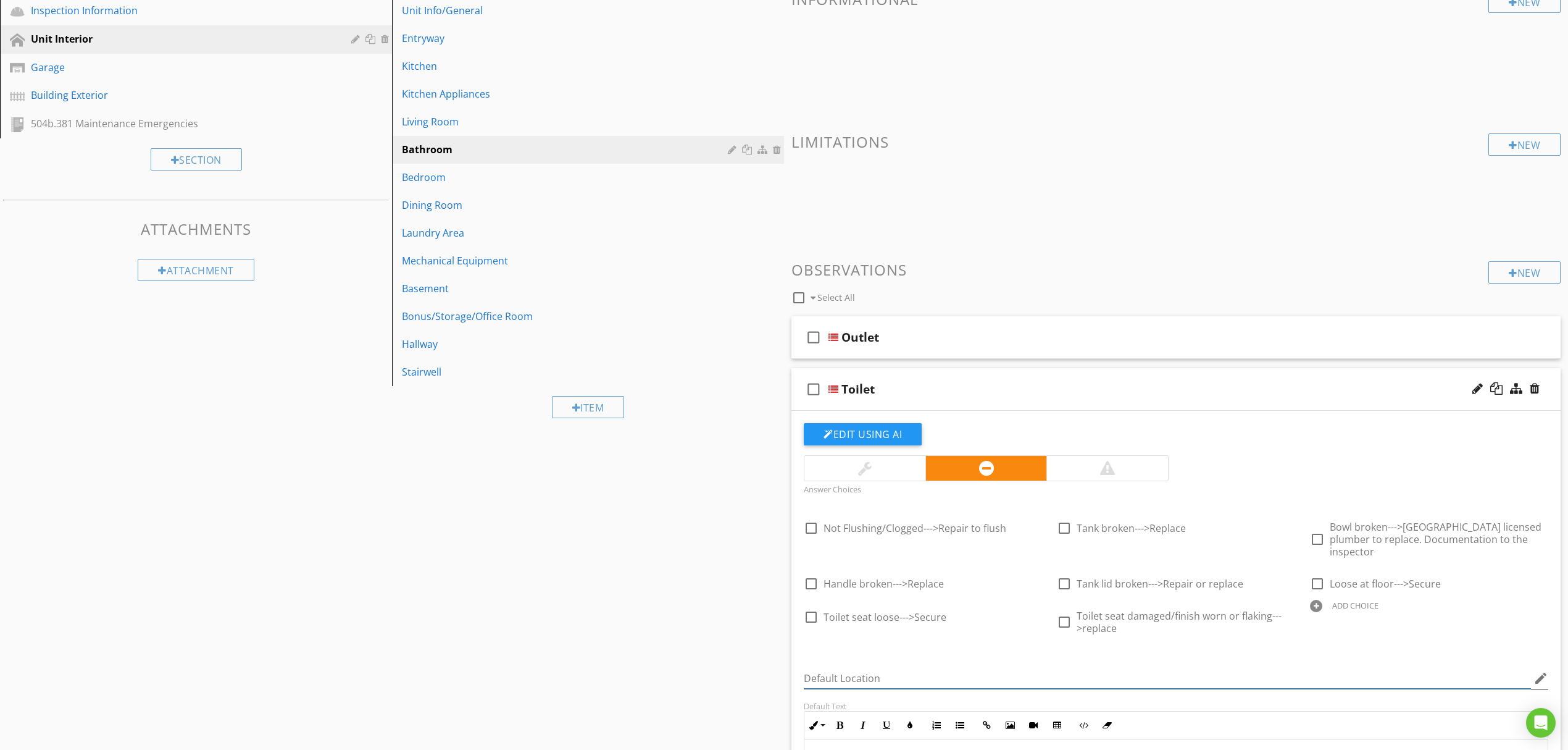
click at [1000, 668] on input "Default Location" at bounding box center [1167, 678] width 727 height 20
paste input "Toilet seat finish worn/damaged/flaking; replace"
drag, startPoint x: 1063, startPoint y: 664, endPoint x: 854, endPoint y: 664, distance: 209.0
click at [854, 668] on input "Toilet seat finish worn/damaged/flaking; replace" at bounding box center [1167, 678] width 727 height 20
type input "Toilet seat damaged/finish worn or flaking--->Replace"
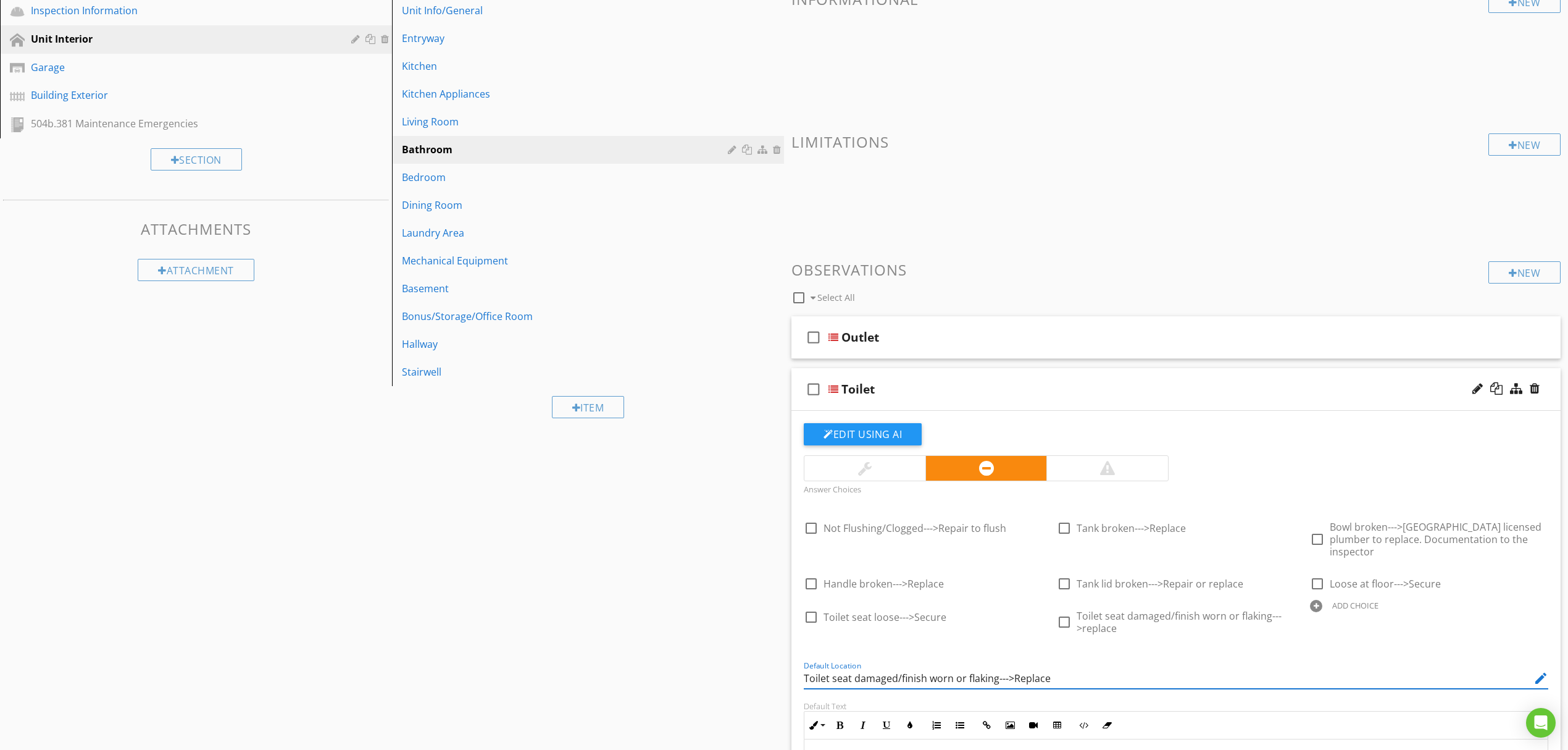
drag, startPoint x: 1129, startPoint y: 663, endPoint x: 673, endPoint y: 651, distance: 456.2
click at [673, 651] on div "Sections Inspection Information Unit Interior Garage Building Exterior 504b.381…" at bounding box center [784, 762] width 1568 height 1607
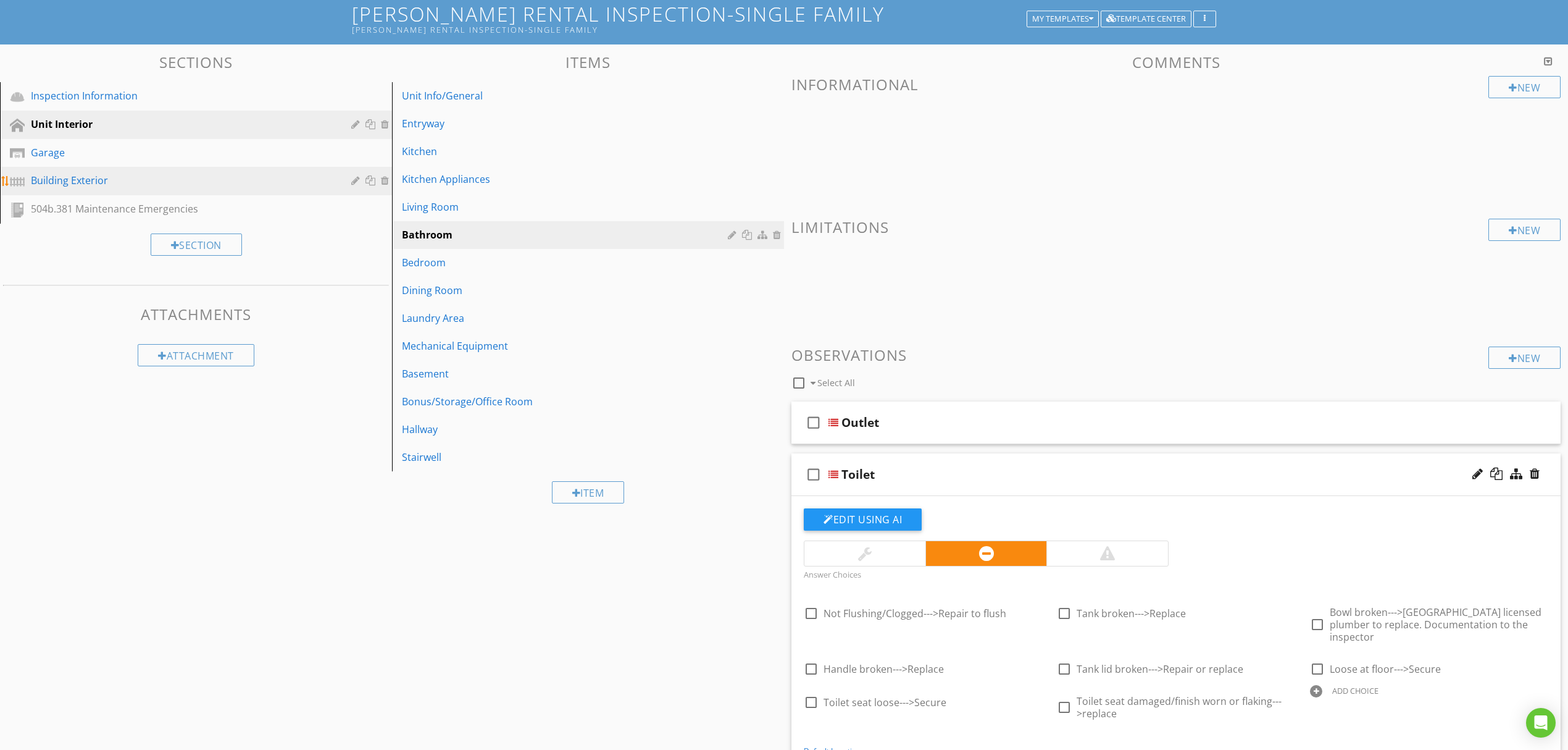
scroll to position [0, 0]
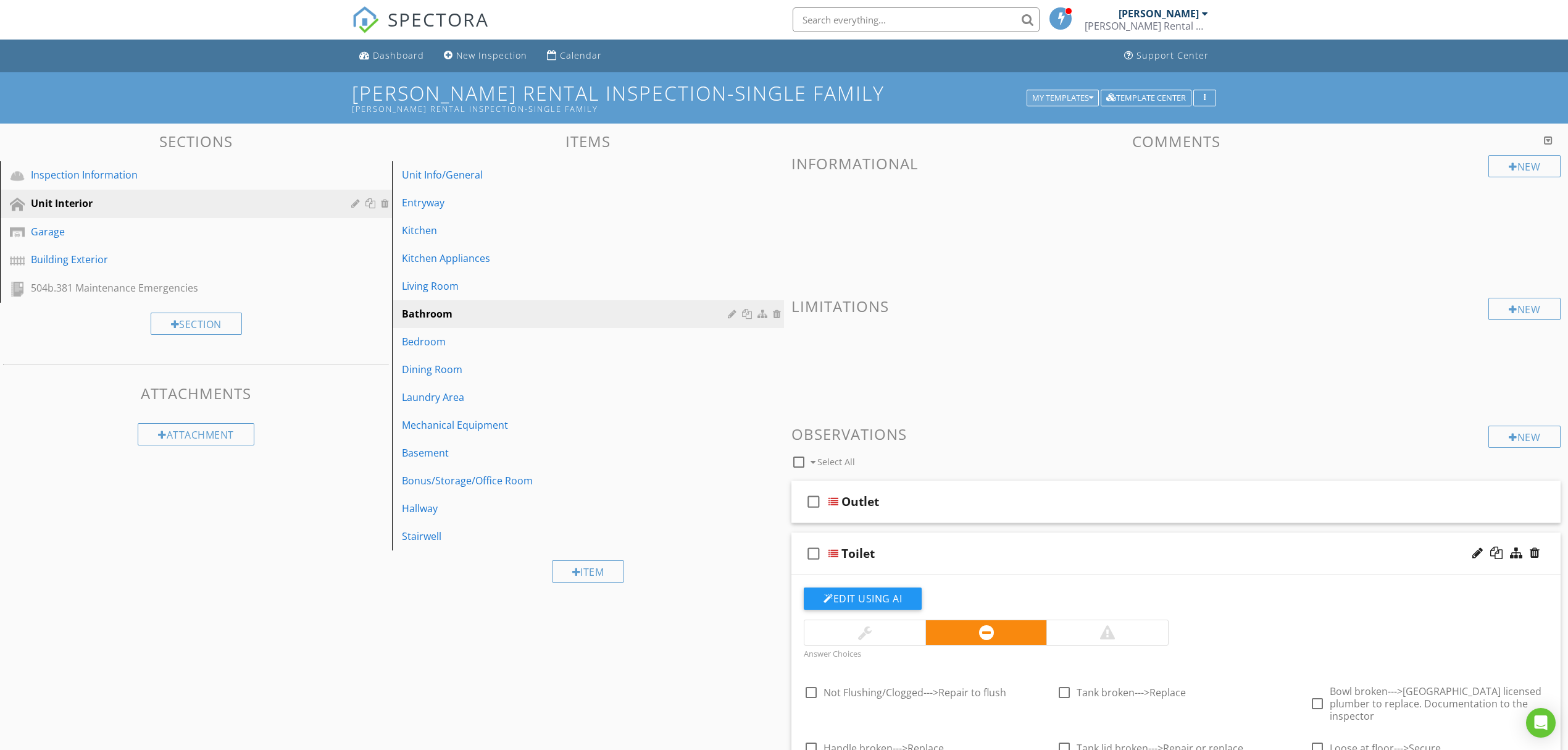
click at [1090, 99] on icon "button" at bounding box center [1091, 98] width 4 height 9
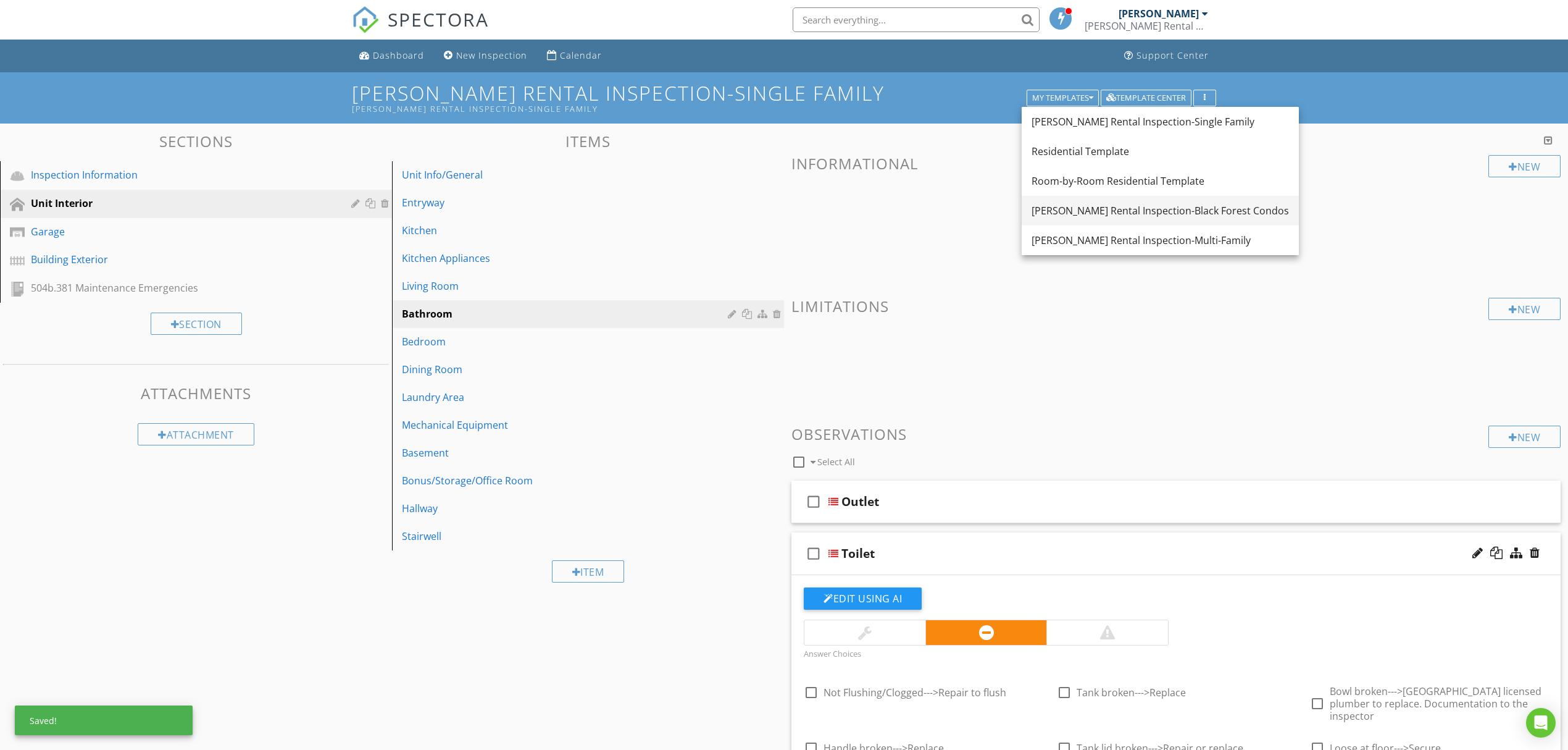
click at [1115, 211] on div "[PERSON_NAME] Rental Inspection-Black Forest Condos" at bounding box center [1160, 210] width 258 height 15
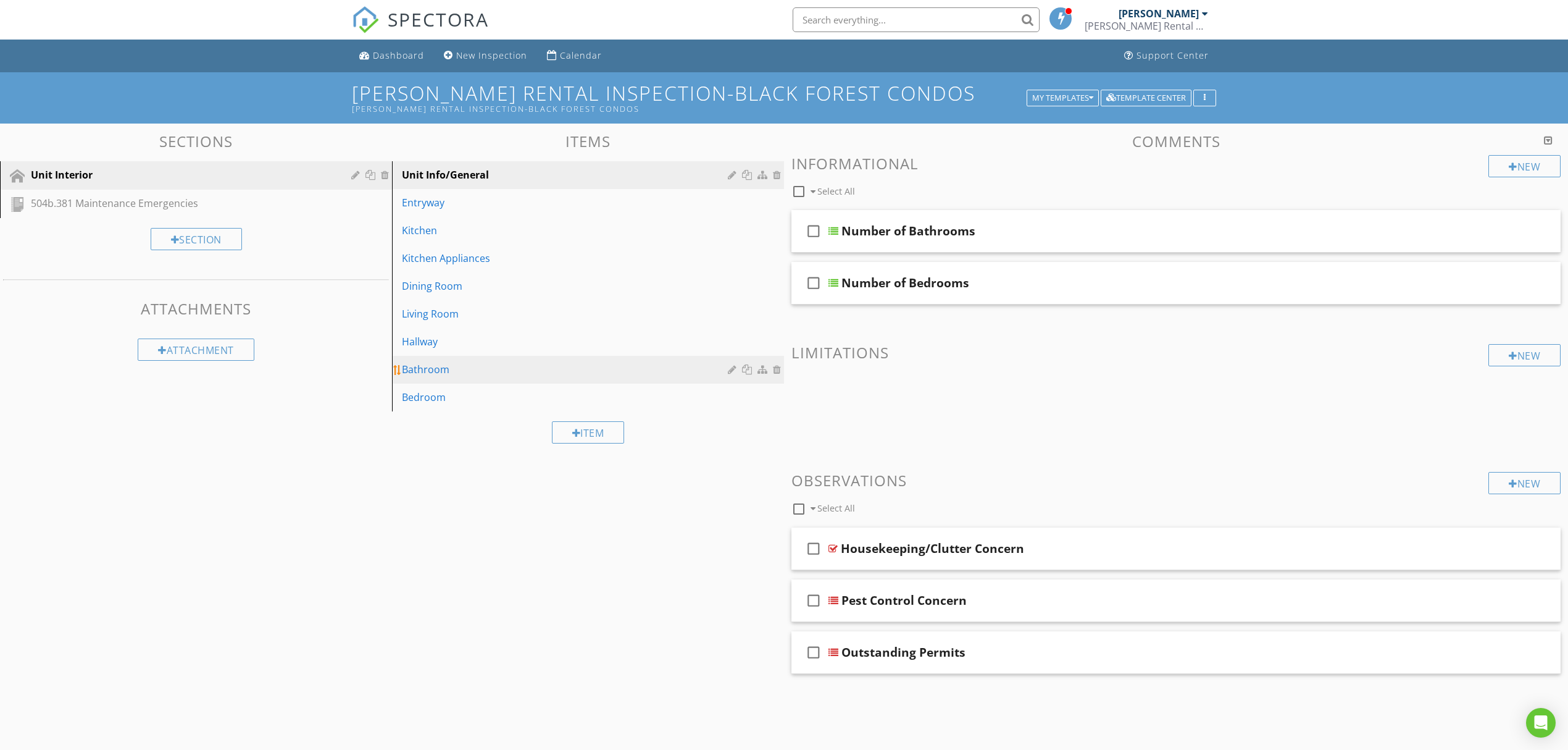
click at [498, 361] on link "Bathroom" at bounding box center [590, 369] width 388 height 27
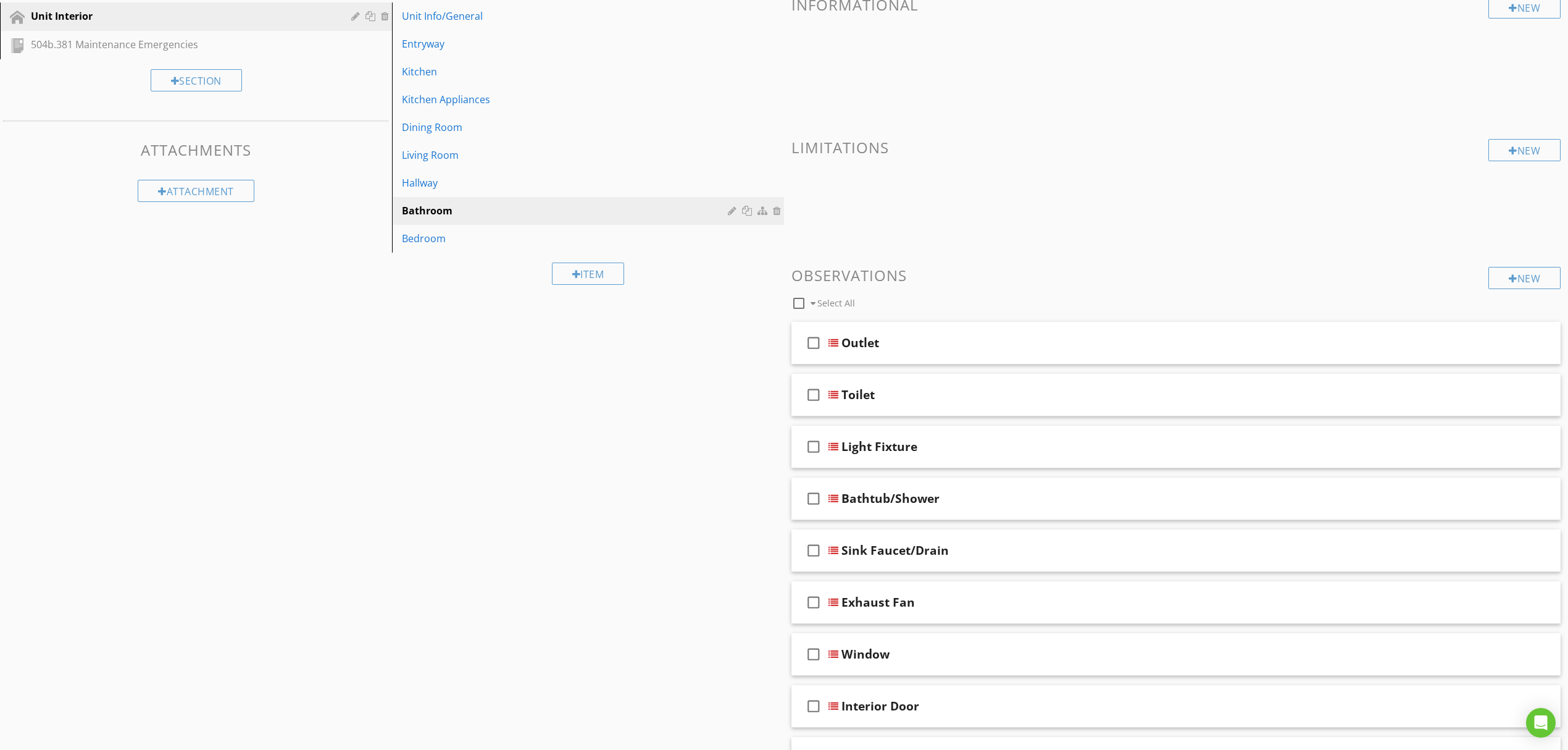
scroll to position [165, 0]
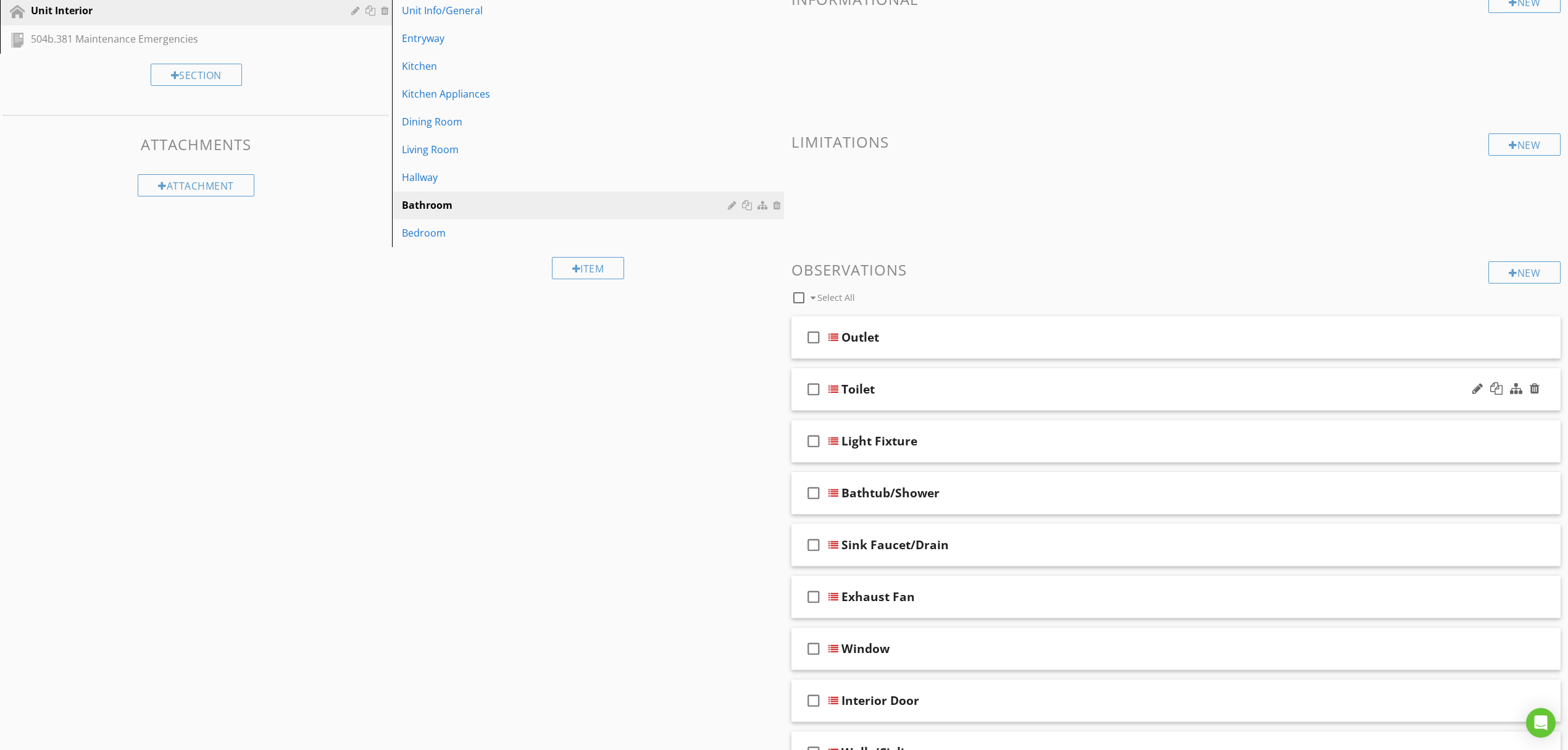
click at [835, 393] on div at bounding box center [833, 389] width 10 height 10
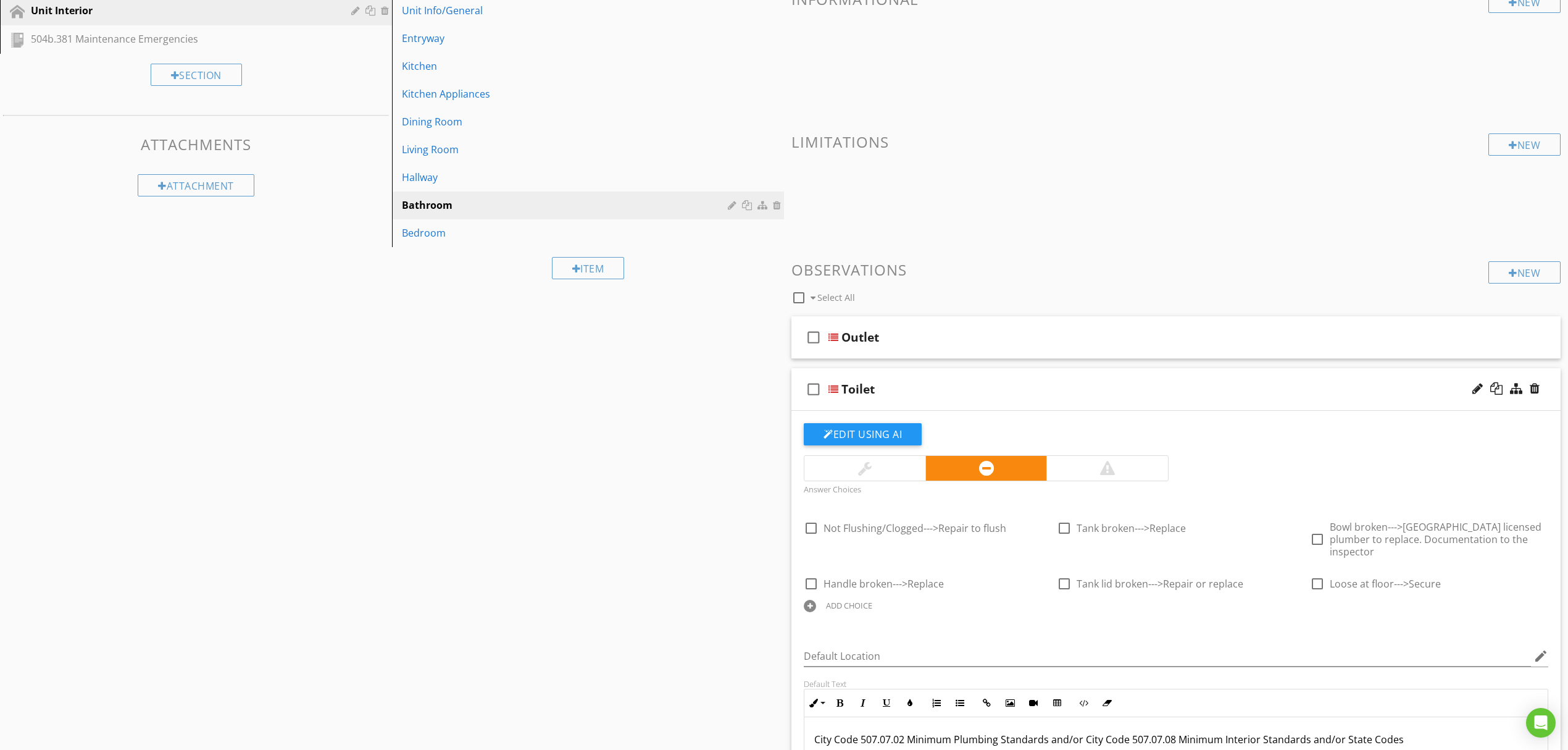
click at [817, 597] on div "ADD CHOICE" at bounding box center [923, 605] width 238 height 15
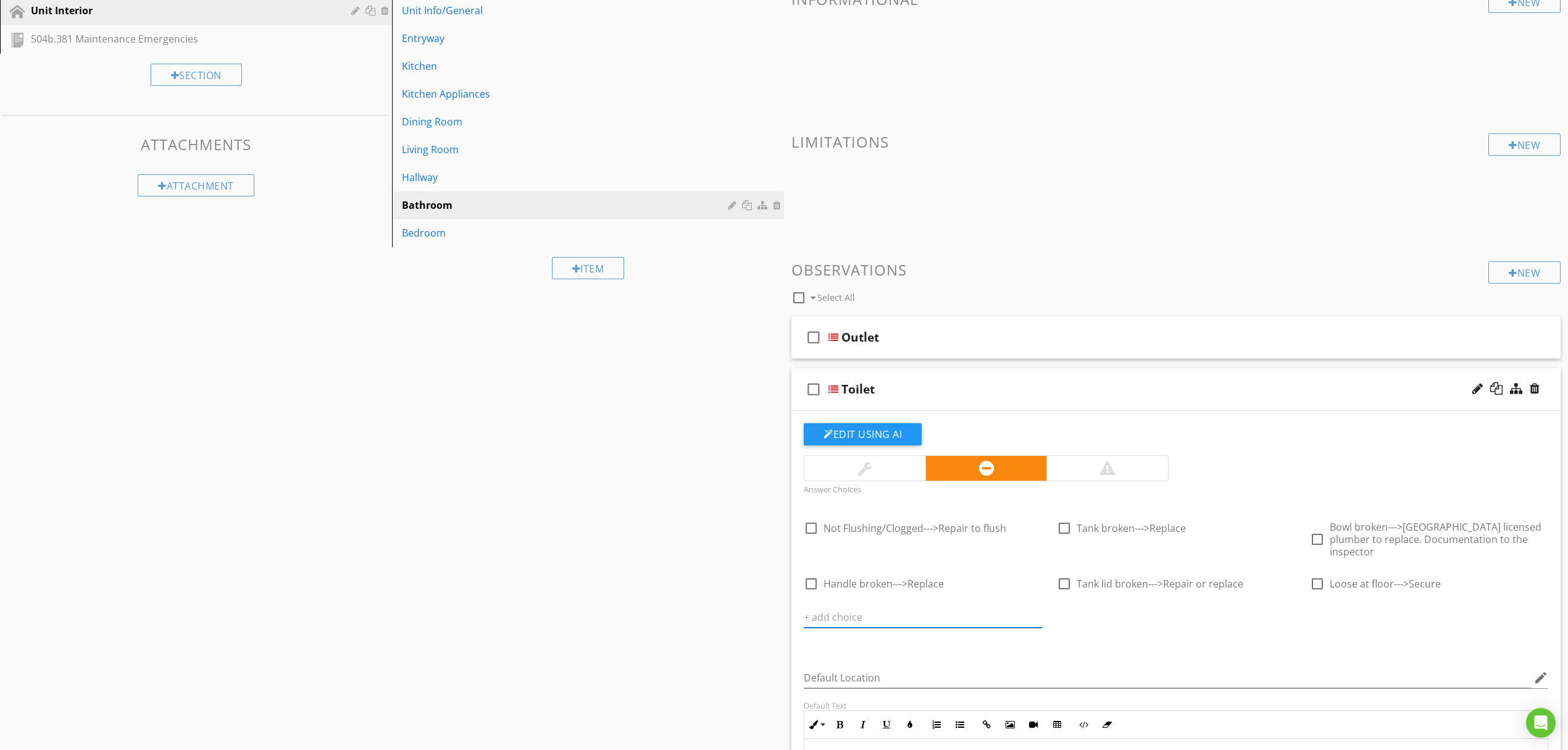
paste input "Toilet seat damaged/finish worn or flaking--->Replace"
type input "Toilet seat damaged/finish worn or flaking--->Replace"
click at [1029, 610] on div at bounding box center [1035, 617] width 15 height 15
click at [1033, 612] on icon at bounding box center [1034, 617] width 9 height 10
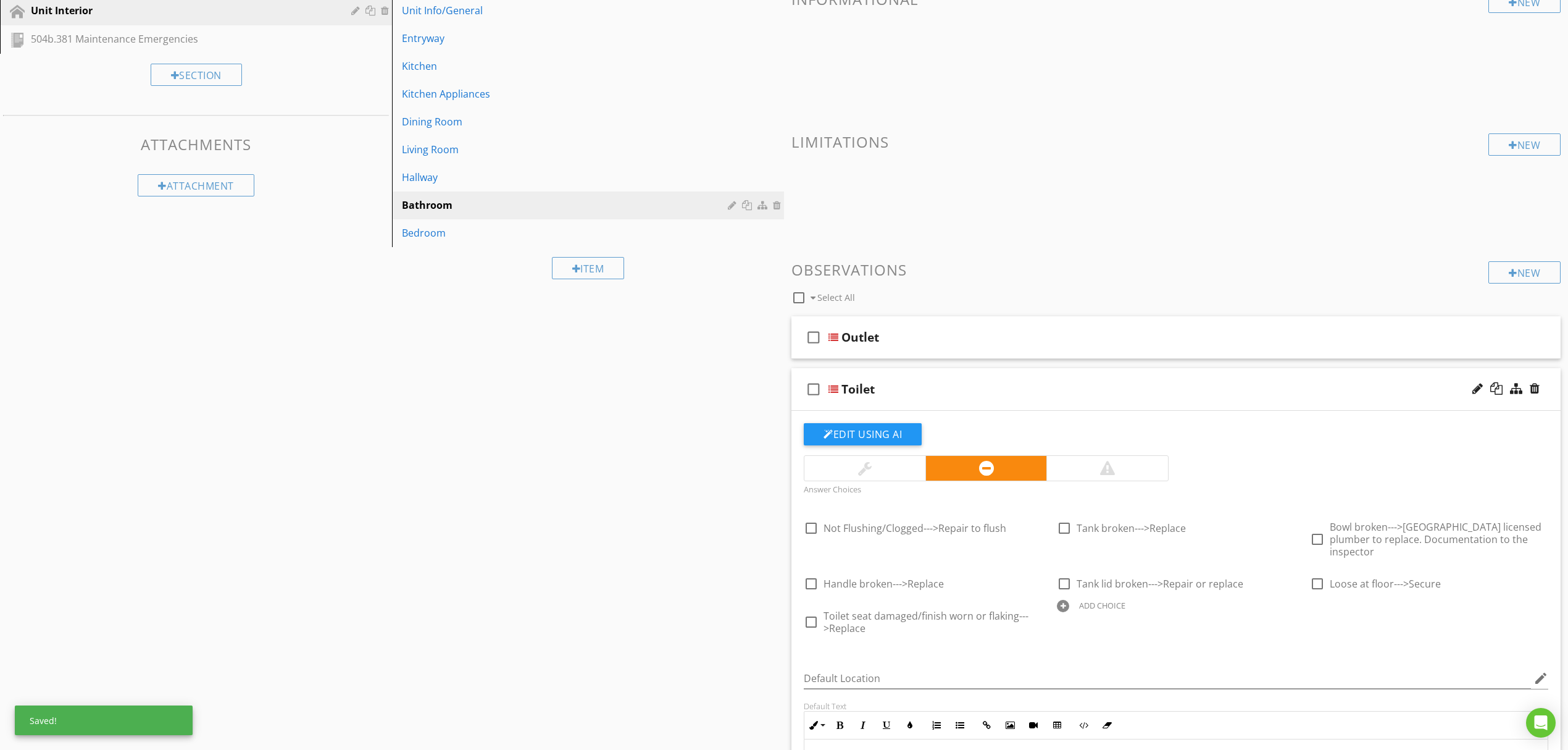
click at [1070, 597] on div "ADD CHOICE" at bounding box center [1176, 605] width 238 height 15
type input "Toilet Seat Loose--->Secure"
click at [1285, 612] on icon at bounding box center [1288, 617] width 9 height 10
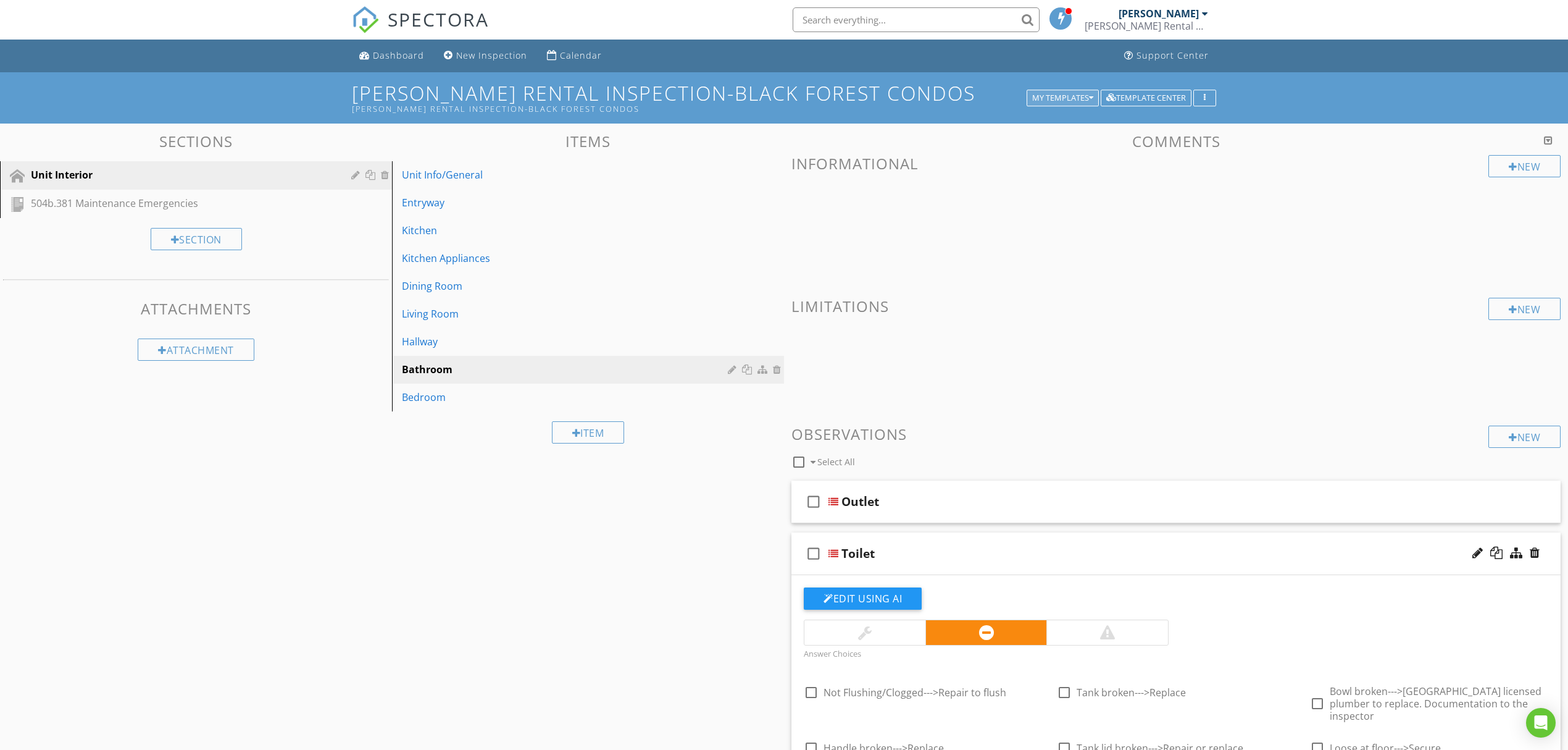
click at [1075, 91] on button "My Templates" at bounding box center [1063, 98] width 72 height 17
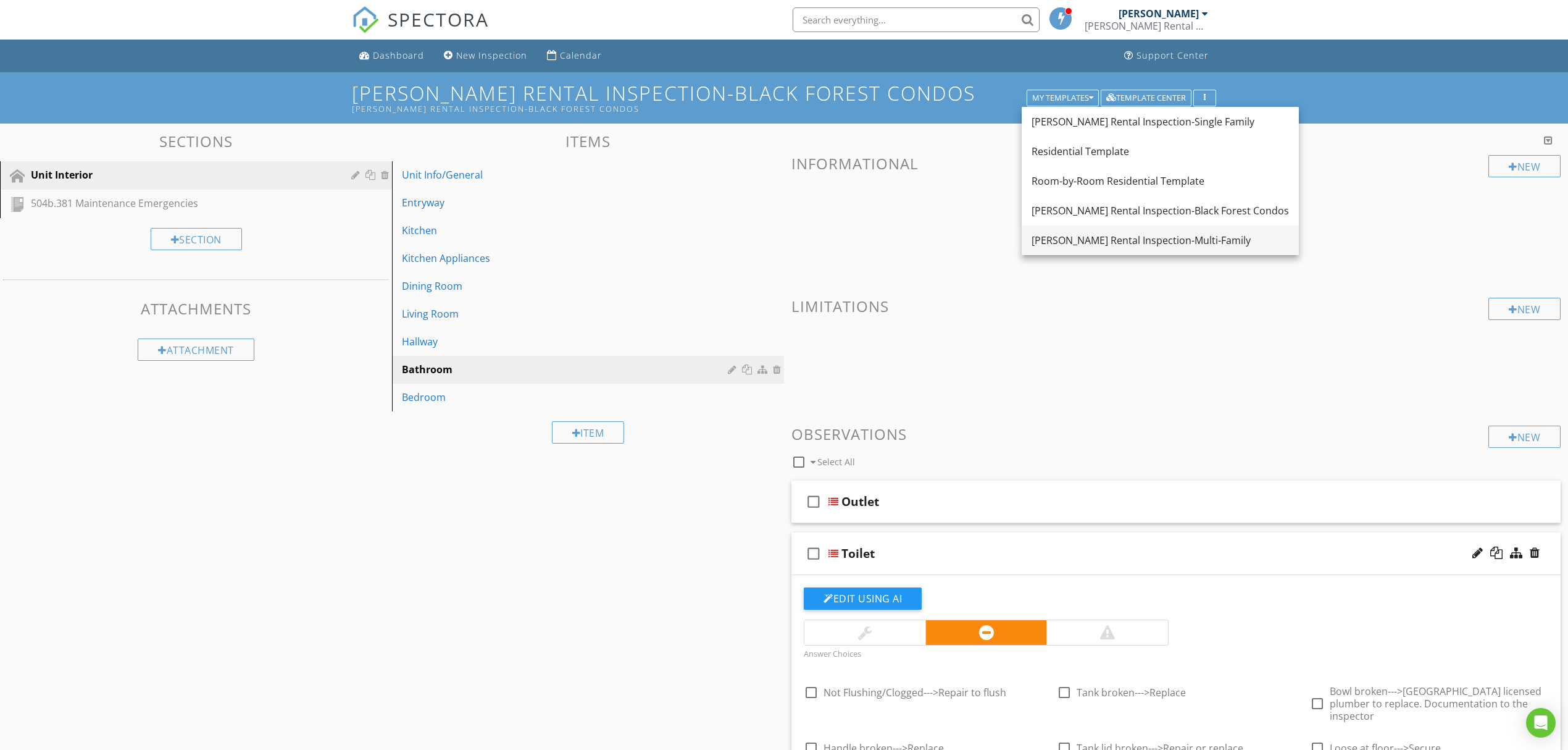
click at [1116, 231] on link "[PERSON_NAME] Rental Inspection-Multi-Family" at bounding box center [1160, 240] width 277 height 30
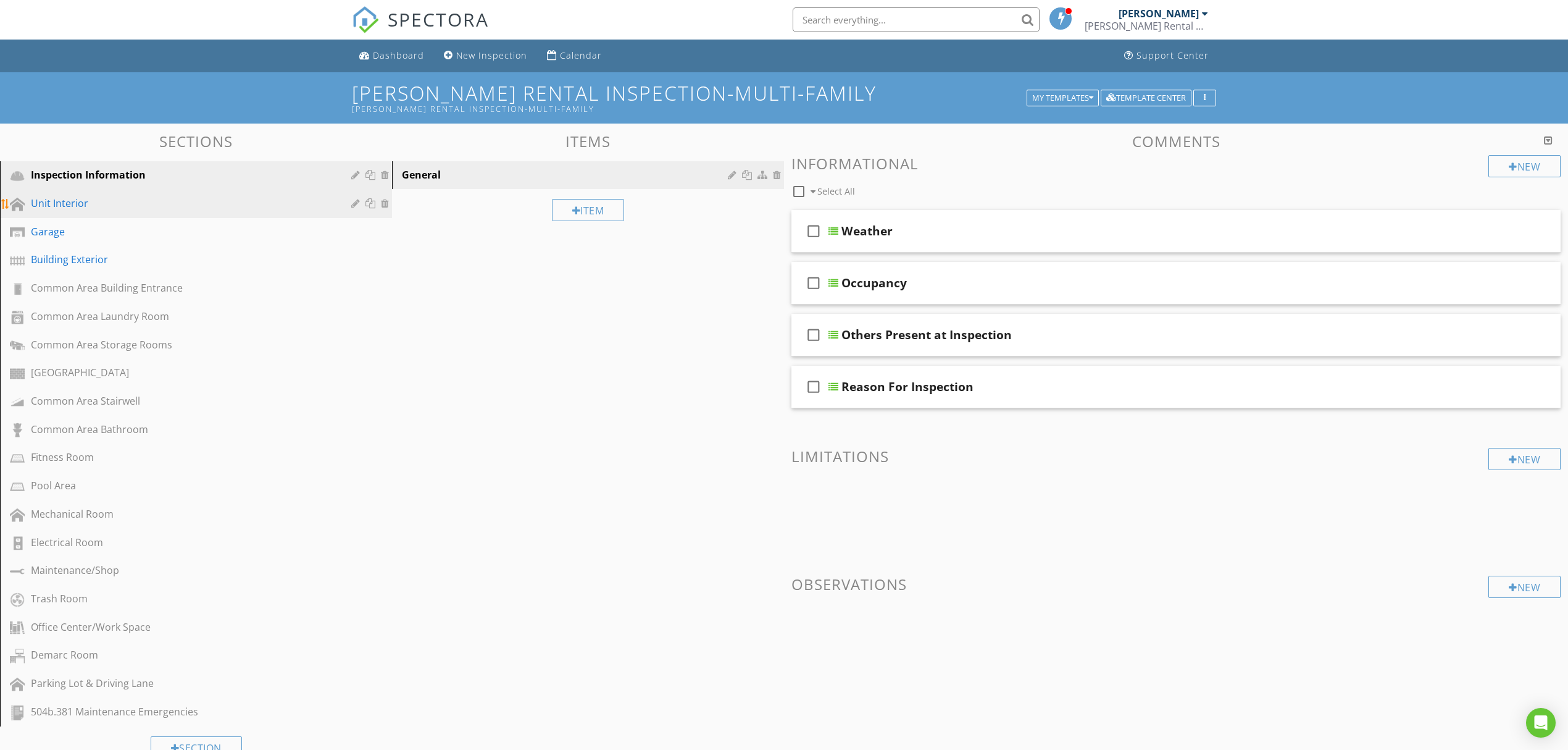
click at [136, 208] on div "Unit Interior" at bounding box center [182, 203] width 303 height 15
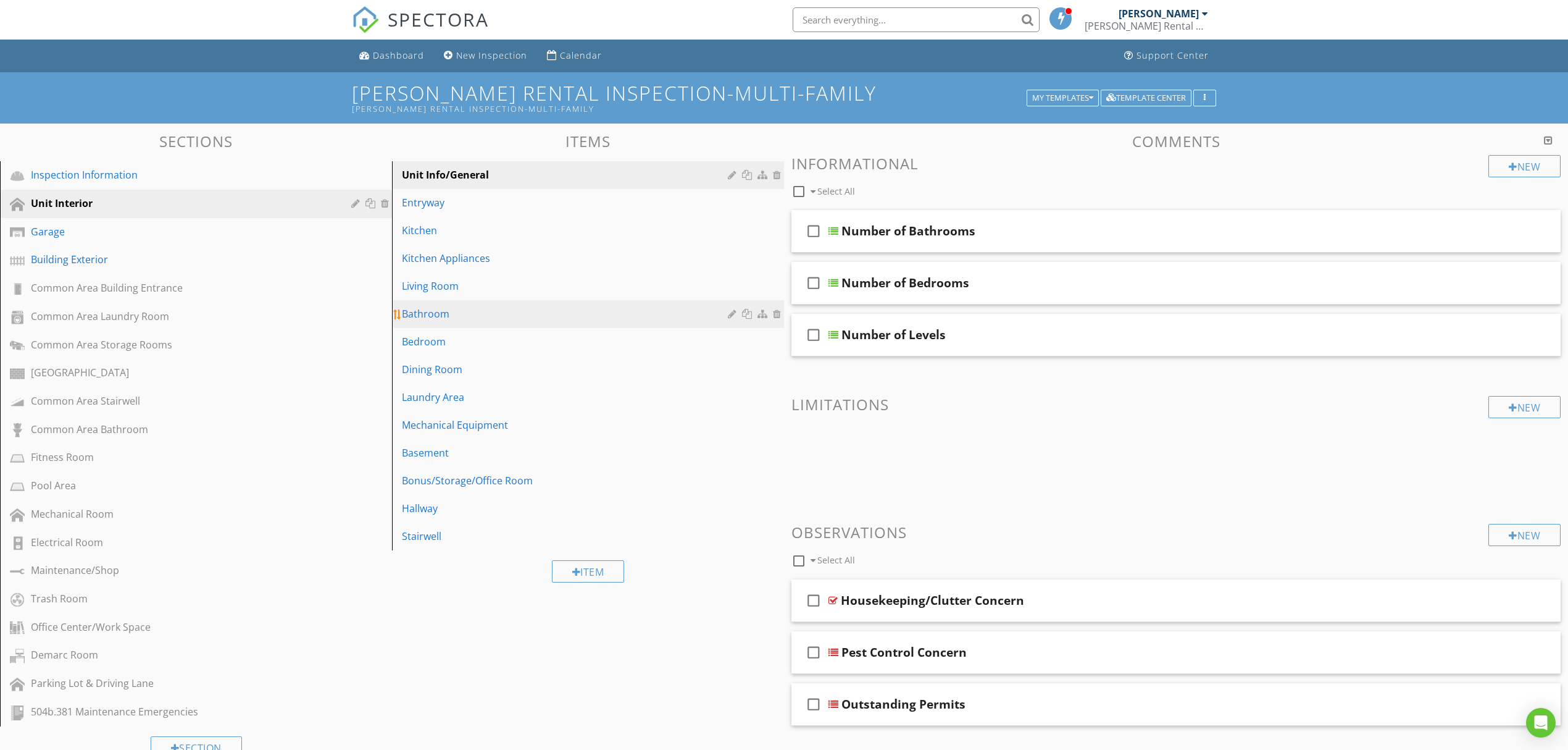
click at [496, 310] on div "Bathroom" at bounding box center [567, 314] width 329 height 15
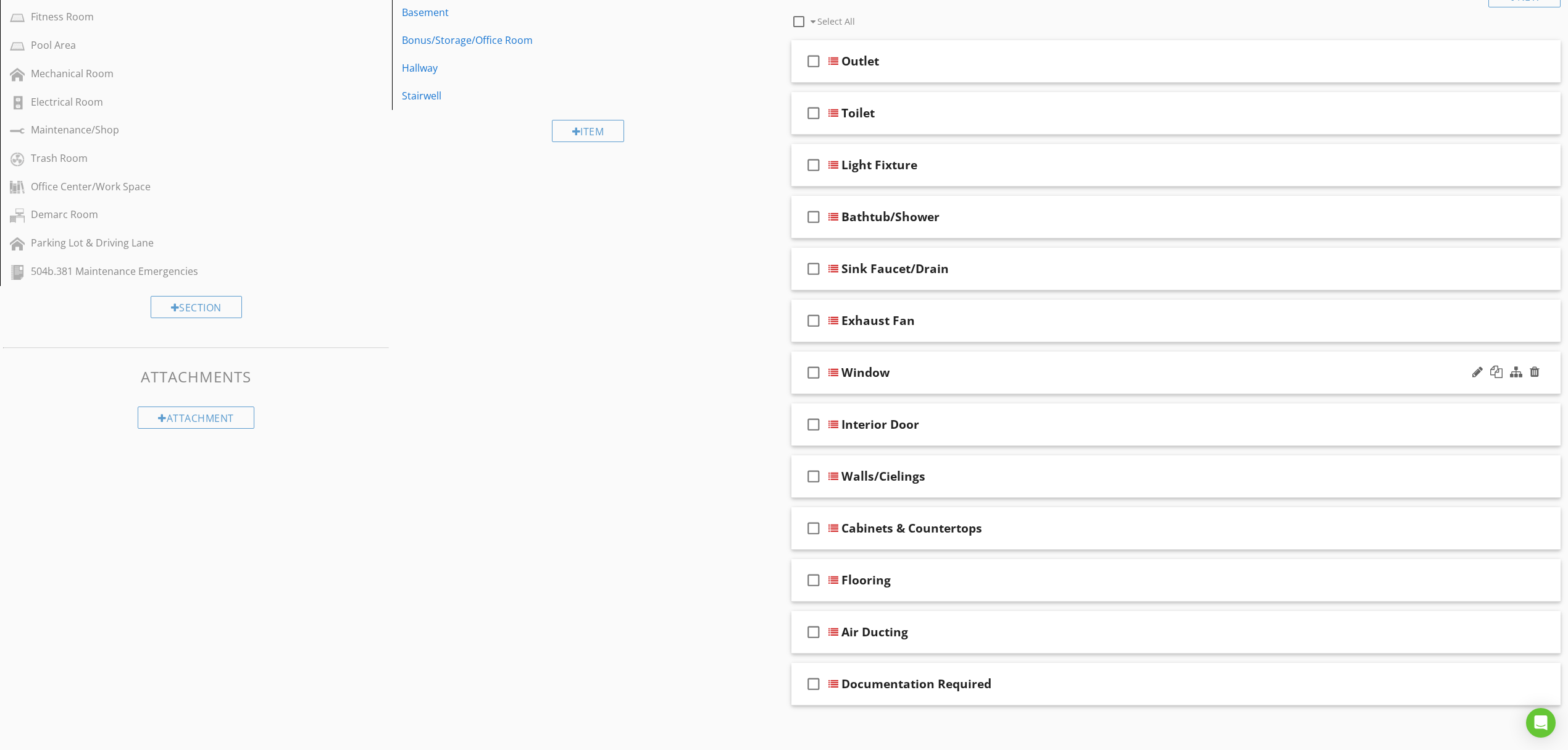
scroll to position [450, 0]
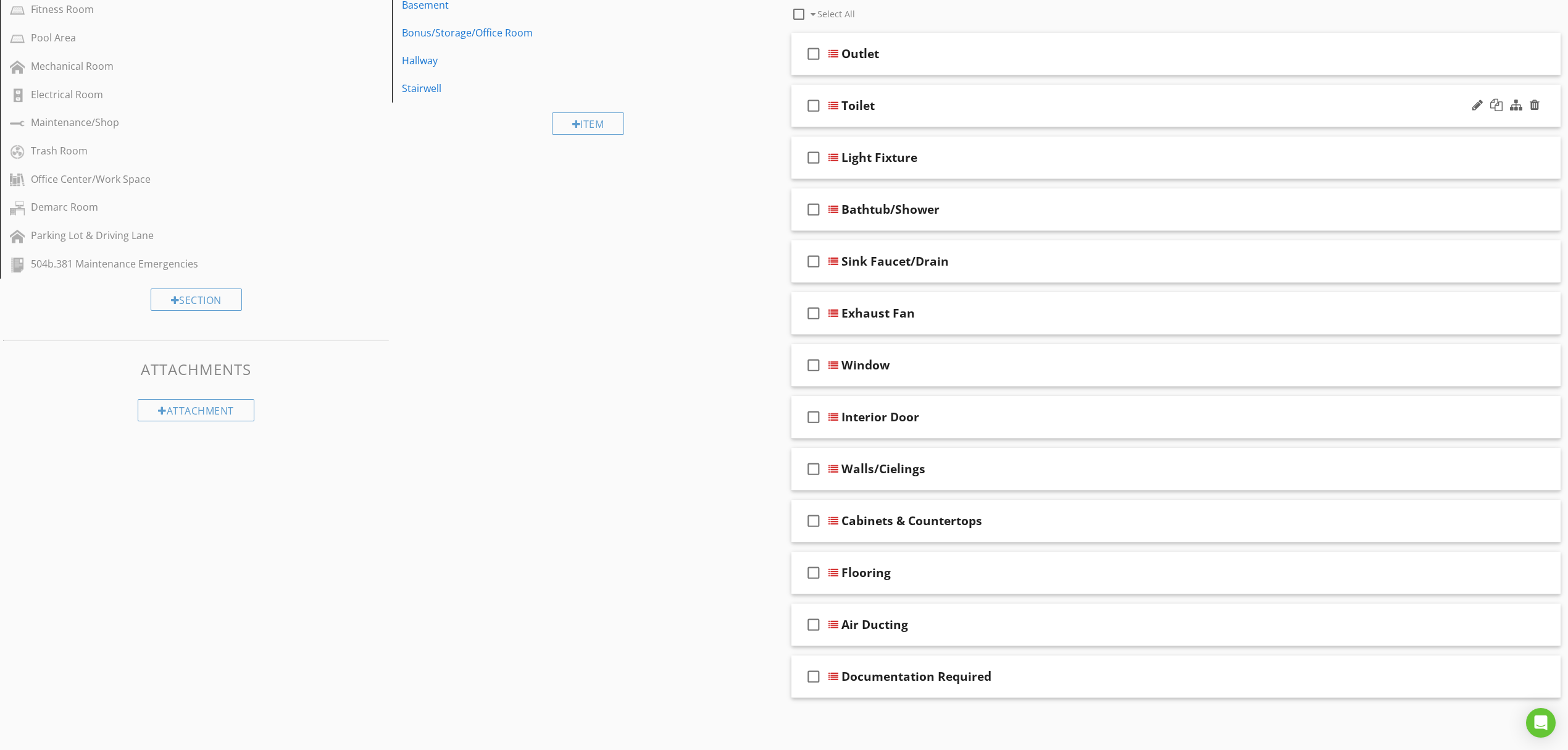
click at [835, 107] on div at bounding box center [833, 106] width 10 height 10
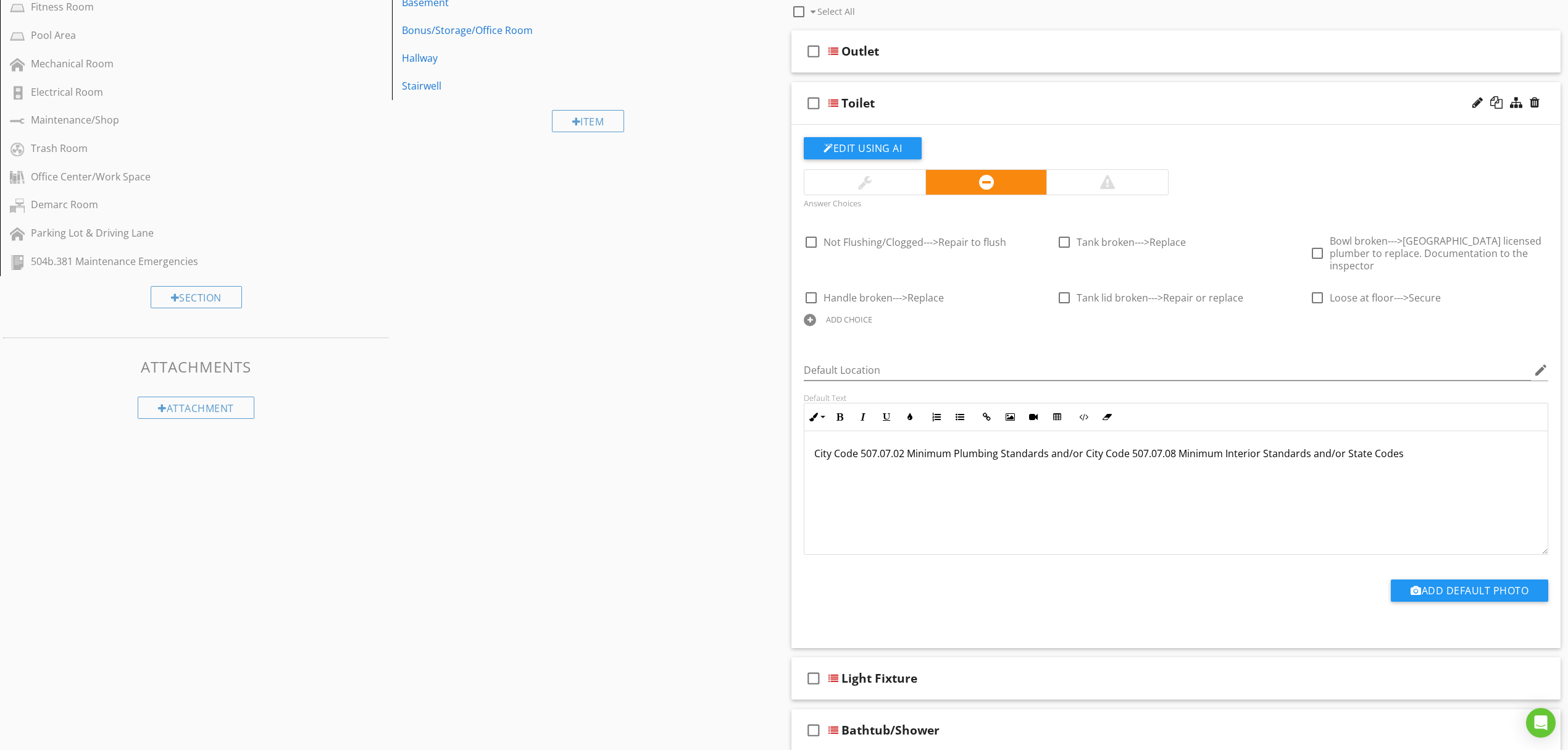
click at [846, 314] on div "ADD CHOICE" at bounding box center [849, 319] width 47 height 10
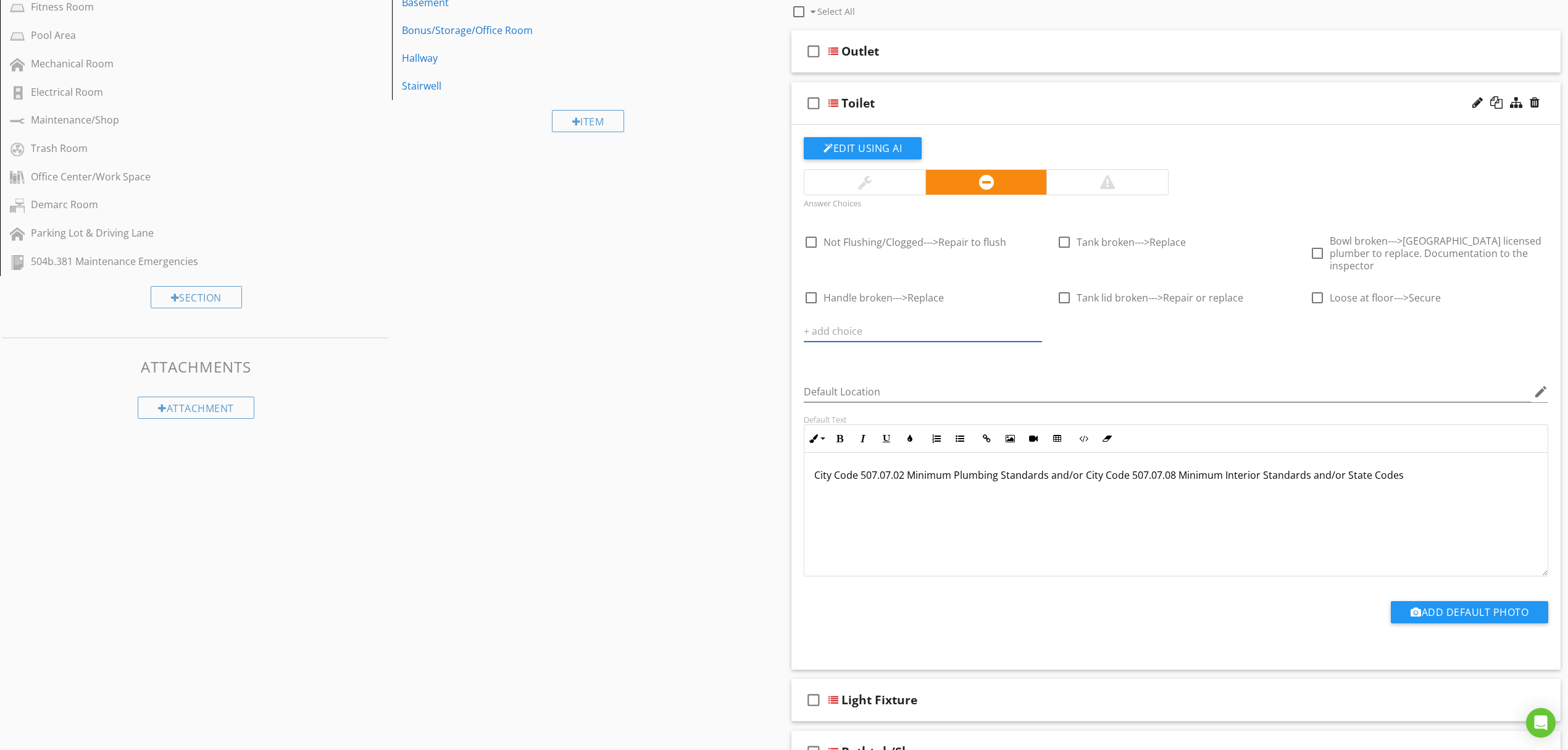
paste input "Toilet seat damaged/finish worn or flaking--->Replace"
click at [1037, 326] on icon at bounding box center [1034, 331] width 9 height 10
click at [1078, 311] on div "ADD CHOICE" at bounding box center [1176, 319] width 238 height 15
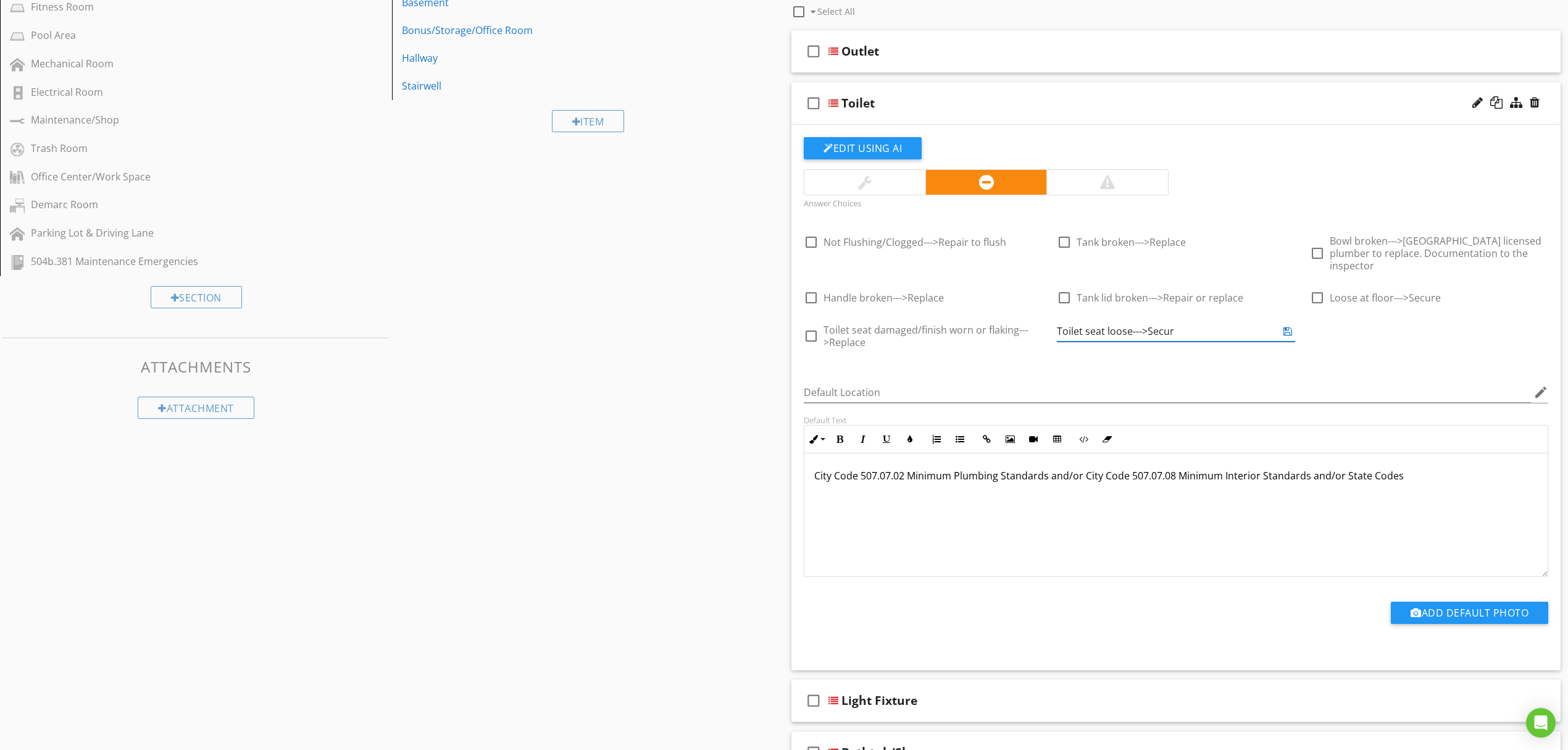
type input "Toilet seat loose--->Secure"
click at [1284, 326] on icon at bounding box center [1288, 331] width 9 height 10
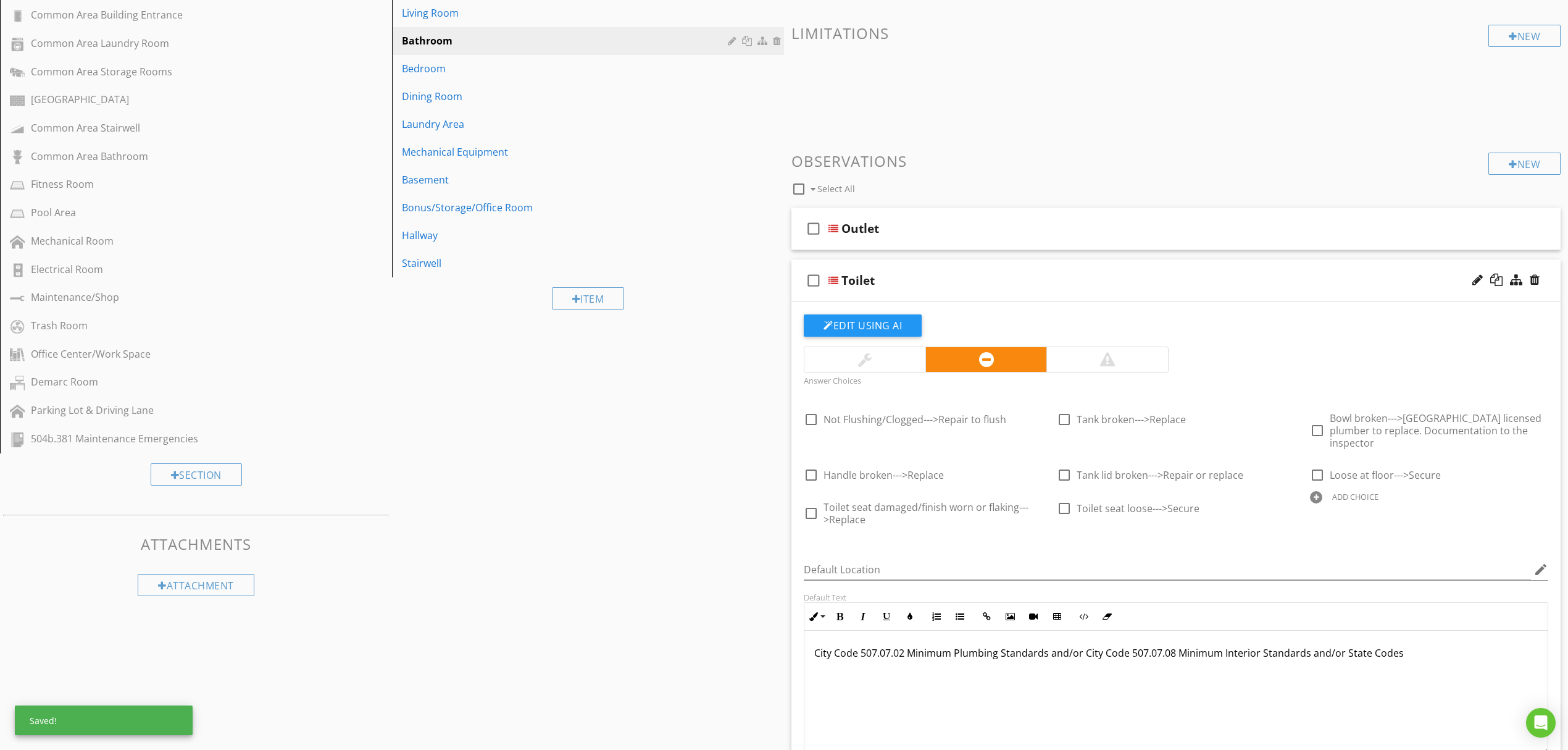
scroll to position [38, 0]
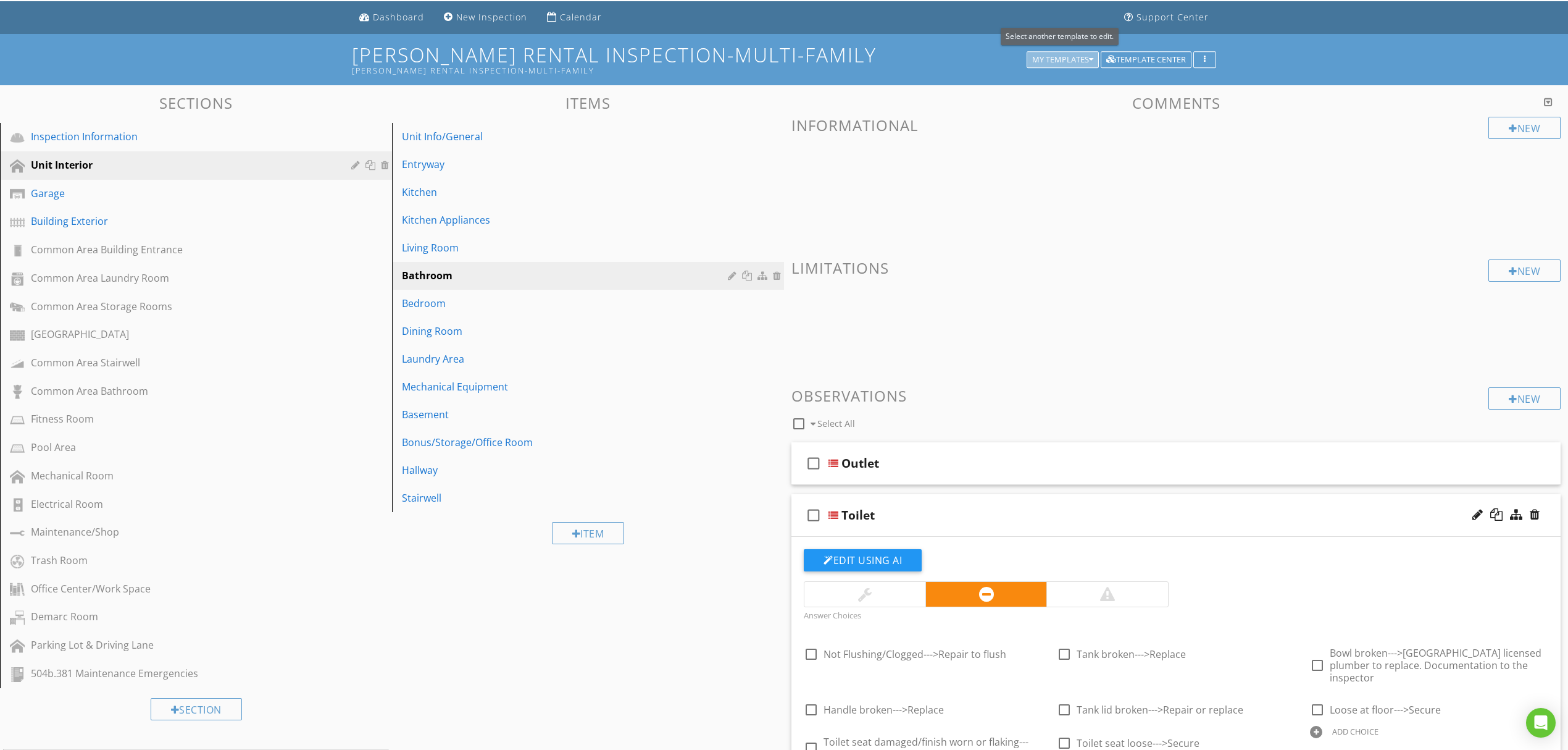
click at [1054, 56] on div "My Templates" at bounding box center [1062, 60] width 61 height 9
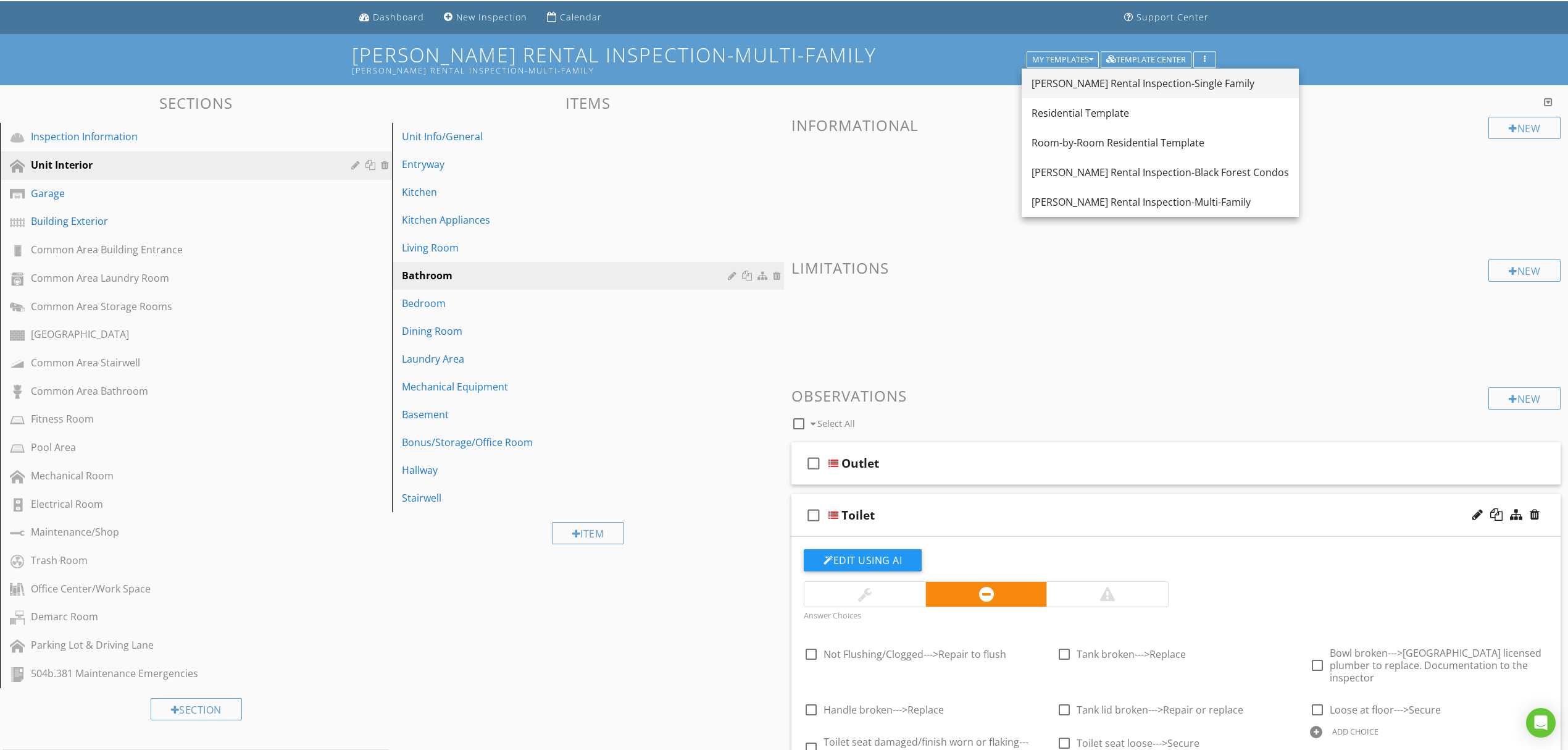
click at [1104, 88] on div "[PERSON_NAME] Rental Inspection-Single Family" at bounding box center [1160, 83] width 258 height 15
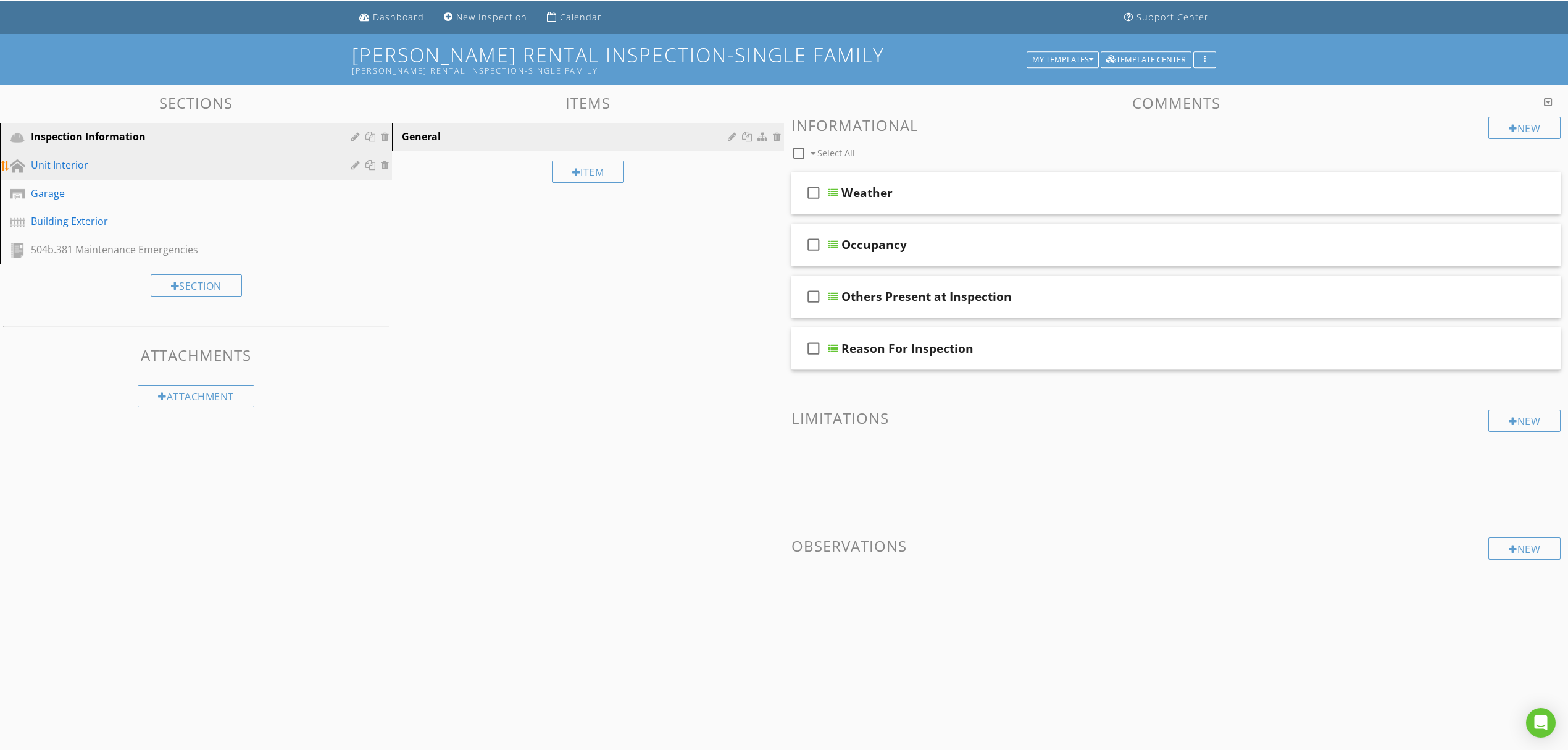
click at [155, 171] on div "Unit Interior" at bounding box center [182, 165] width 303 height 15
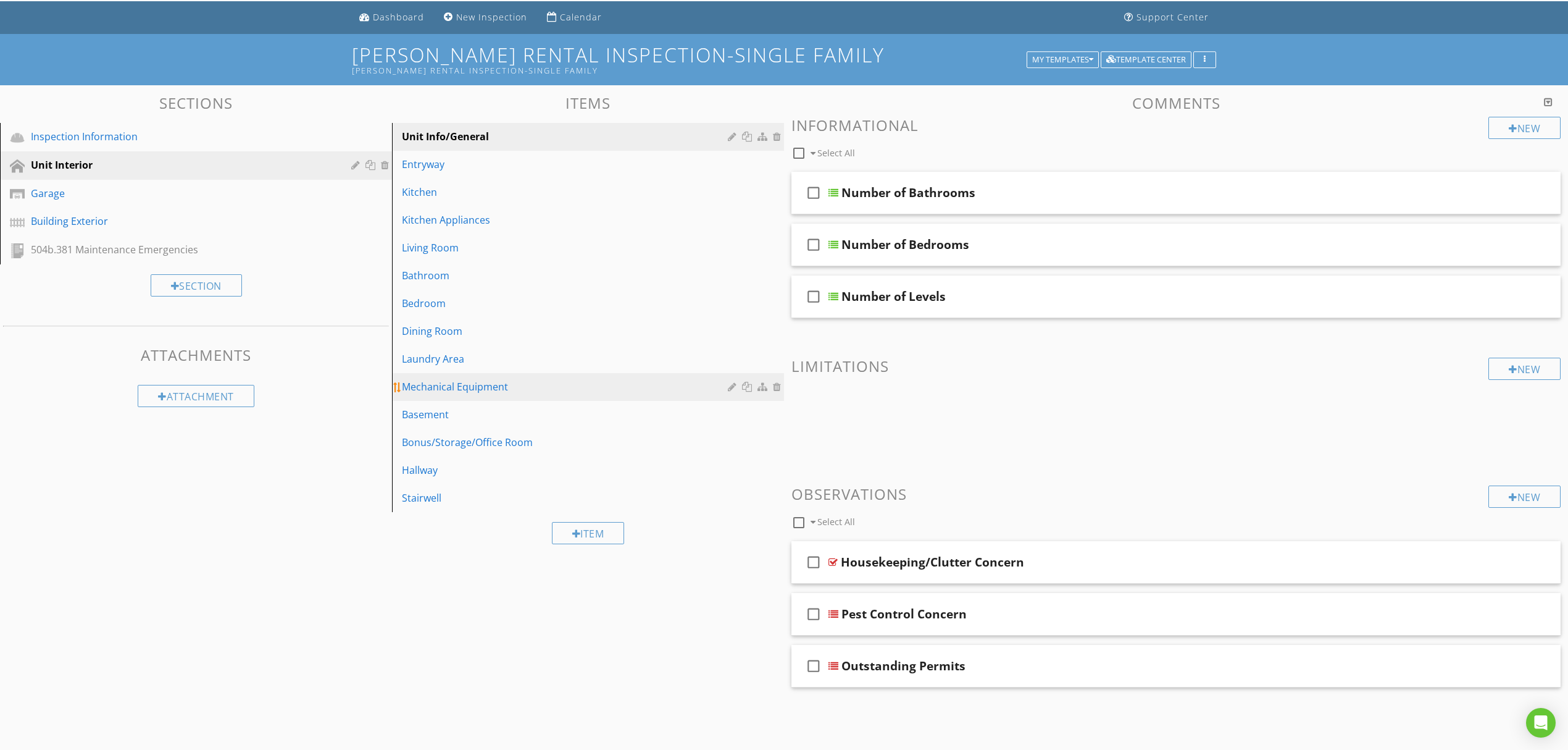
click at [542, 389] on div "Mechanical Equipment" at bounding box center [567, 387] width 329 height 15
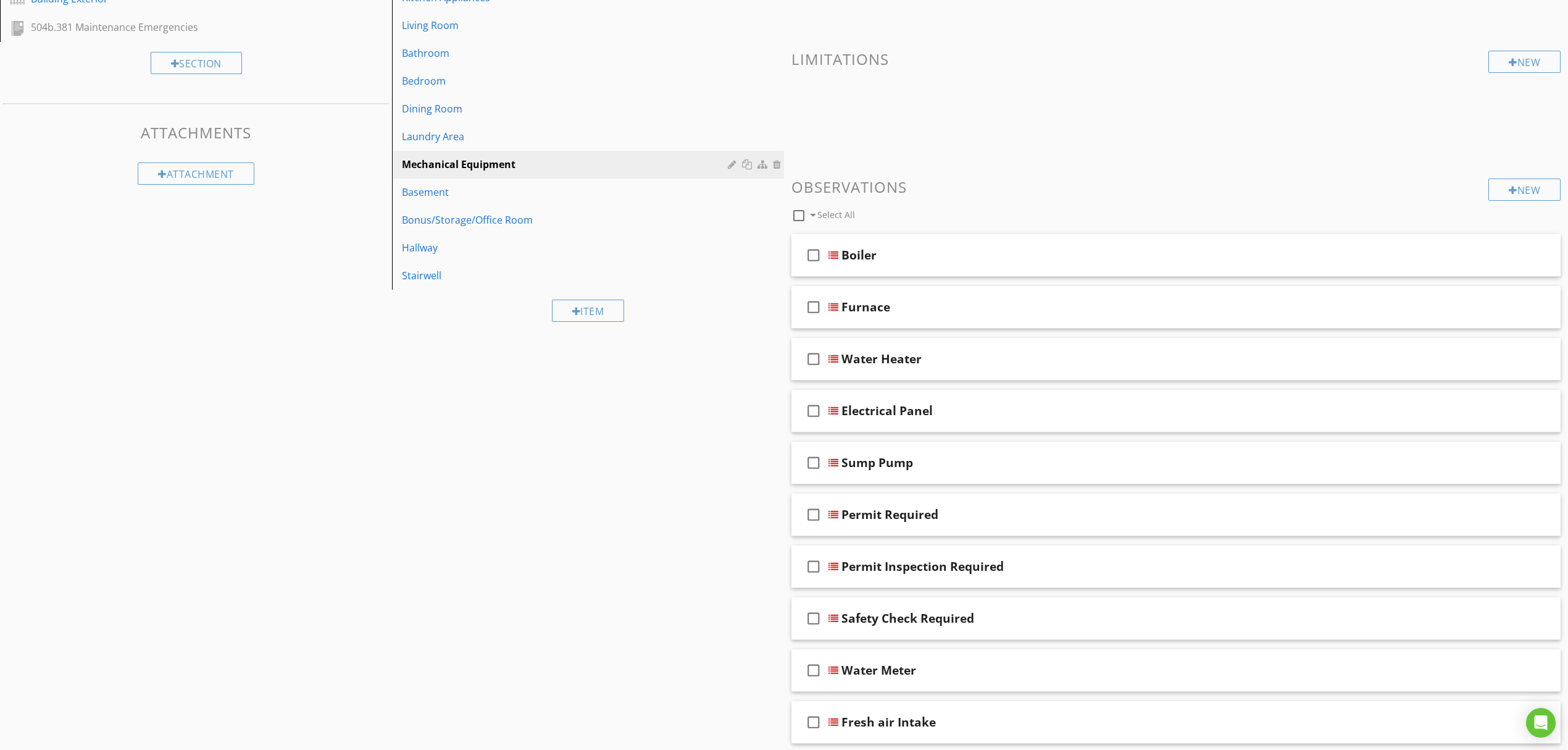
scroll to position [307, 0]
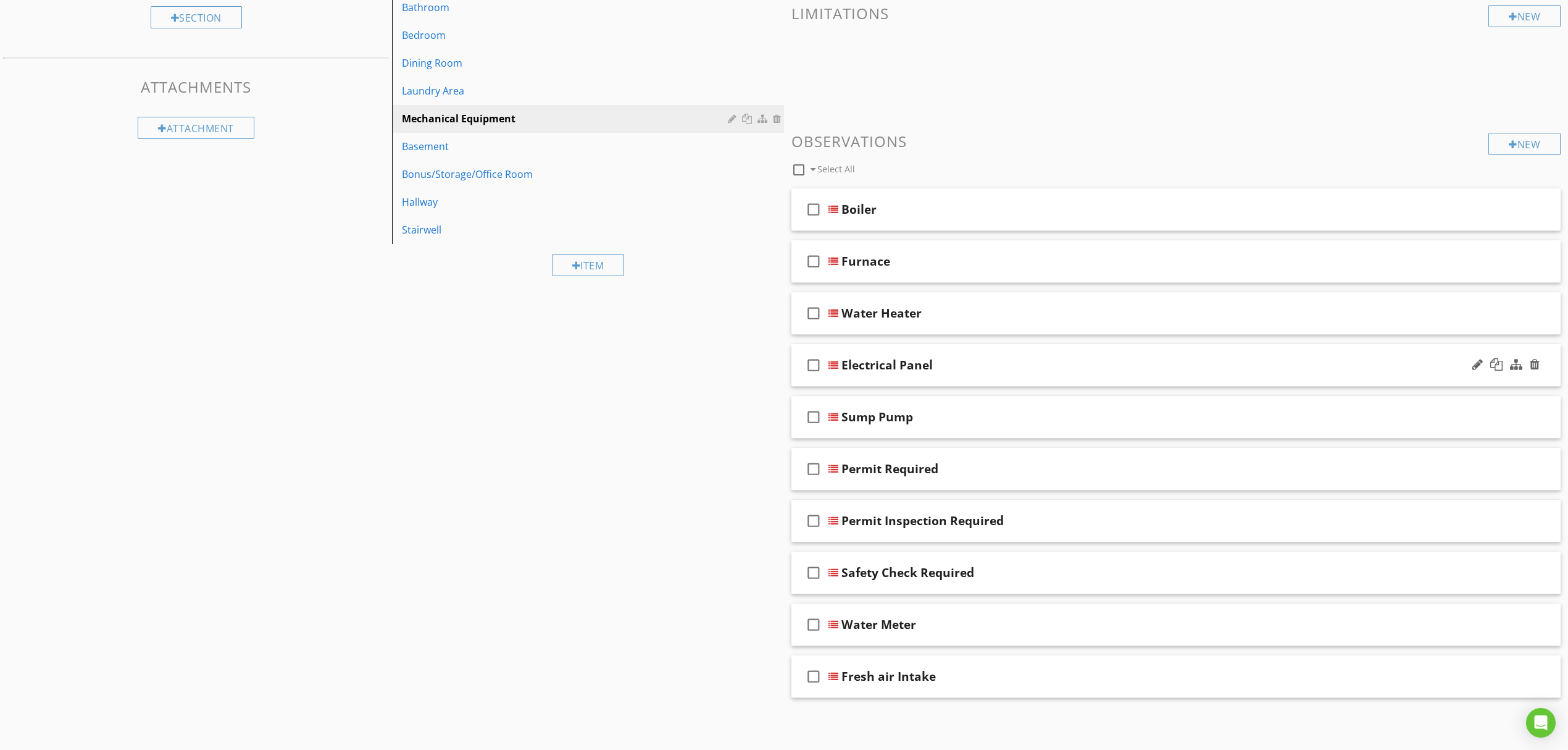
click at [879, 372] on div "check_box_outline_blank Electrical Panel" at bounding box center [1176, 365] width 769 height 43
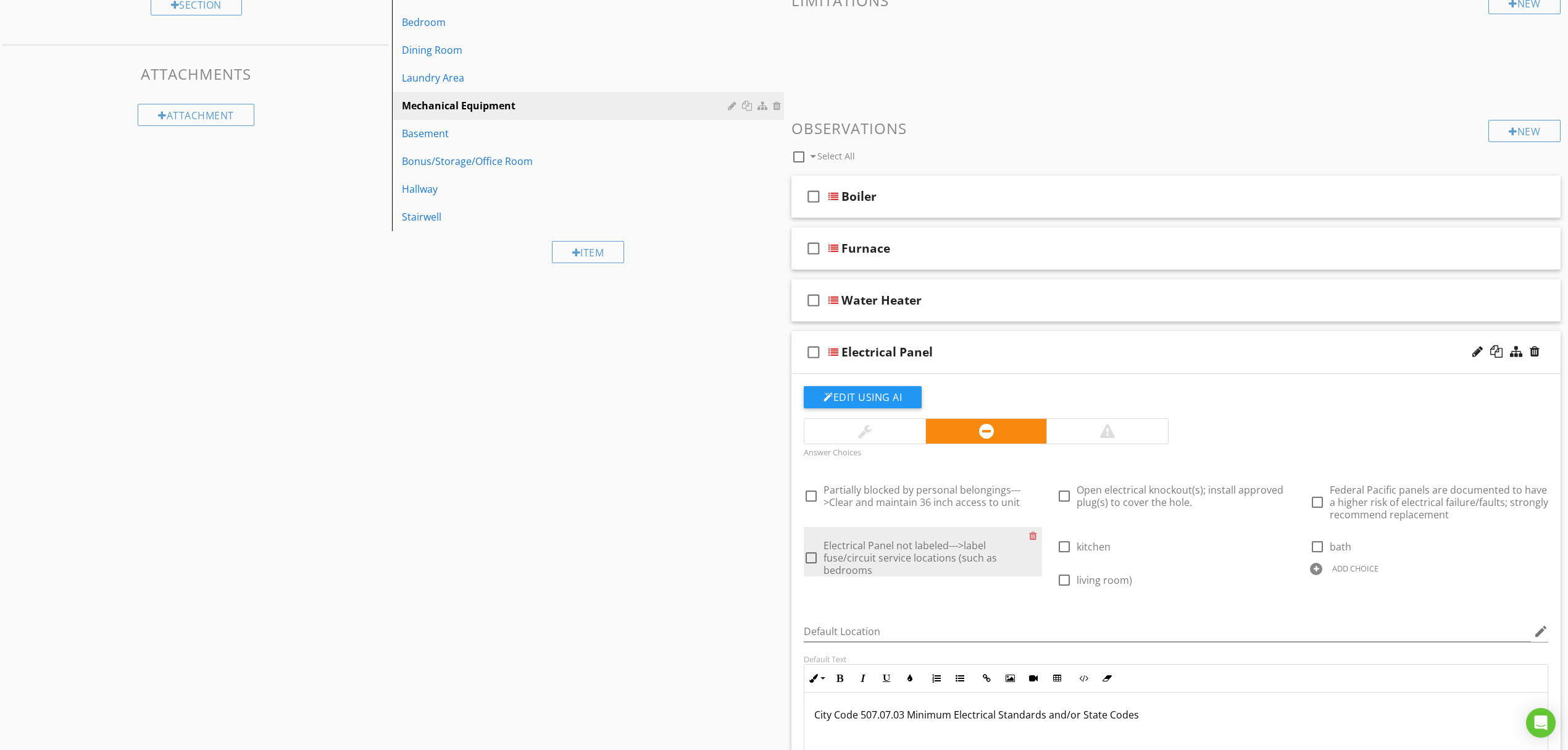
scroll to position [554, 0]
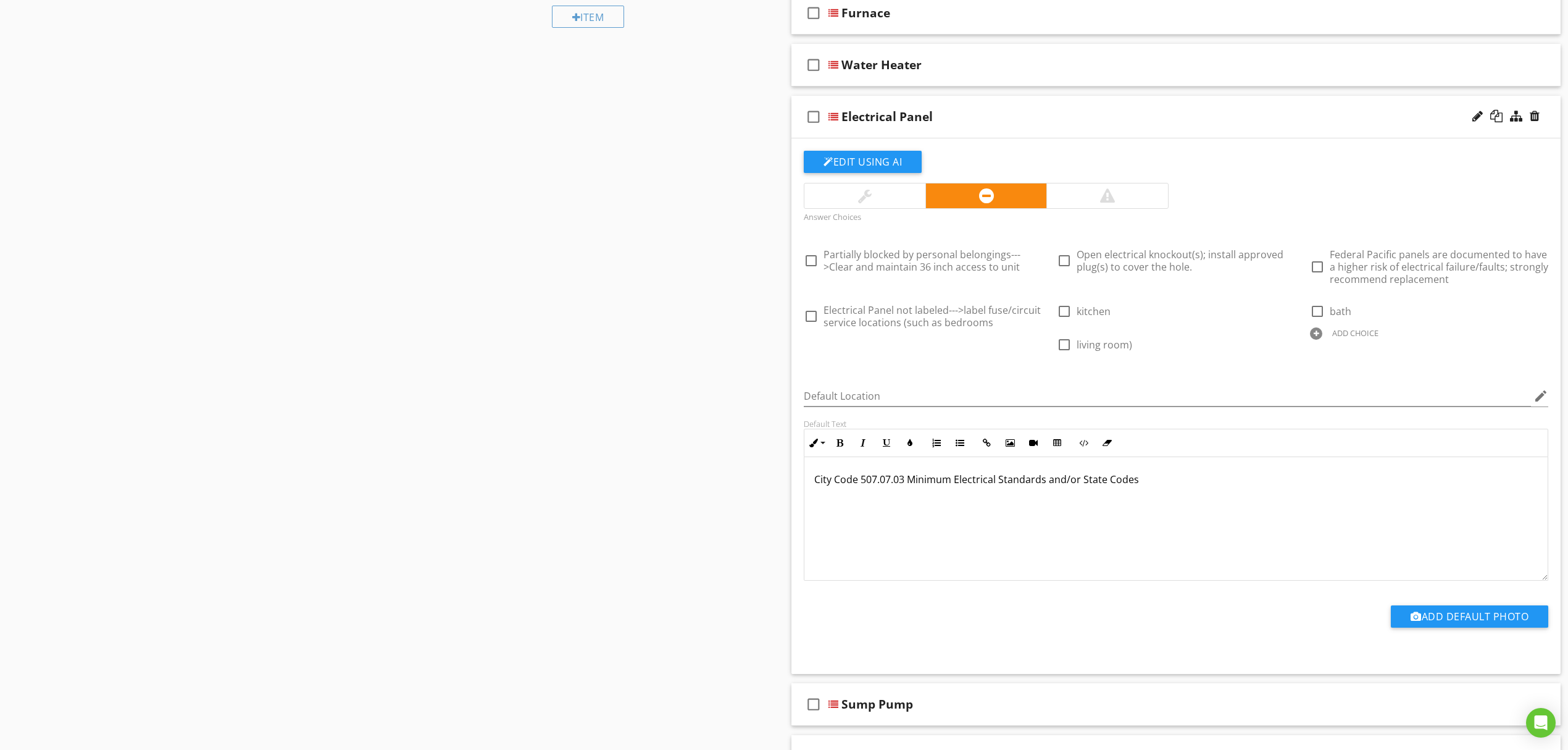
click at [1317, 334] on div at bounding box center [1316, 333] width 12 height 12
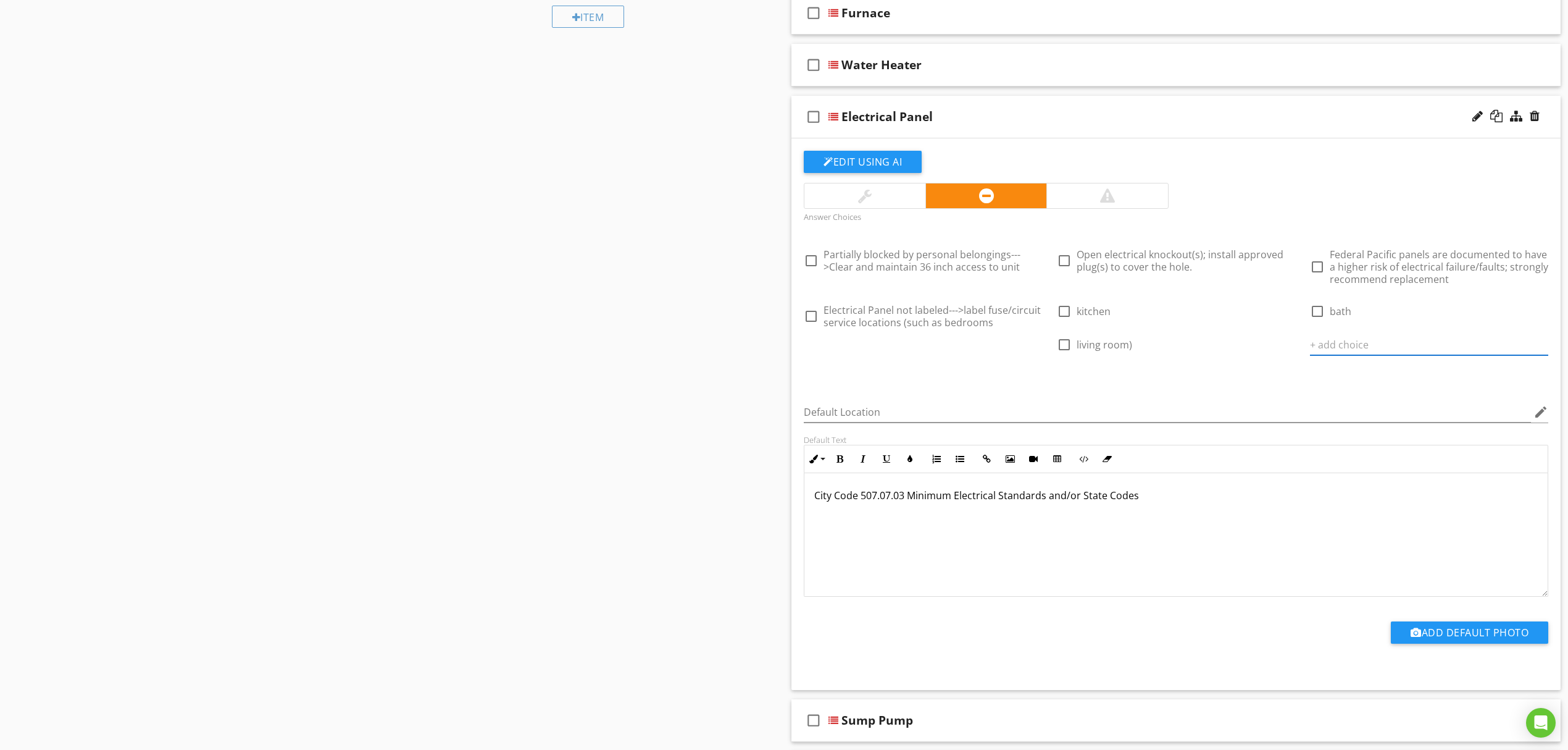
paste input "Panel cover missing screws--->Install manufacture approved replacement fastener"
click at [1543, 348] on icon at bounding box center [1541, 345] width 9 height 10
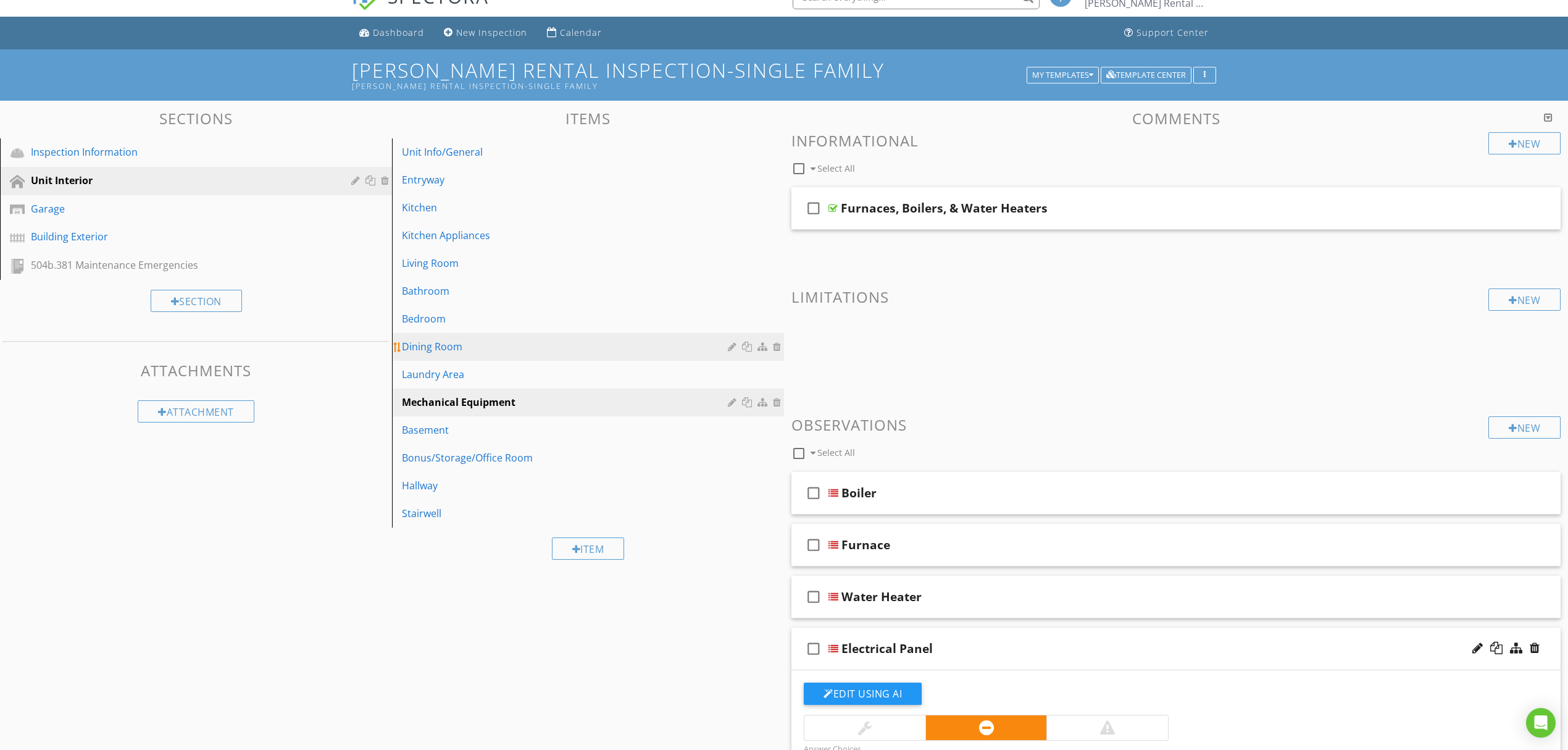
scroll to position [0, 0]
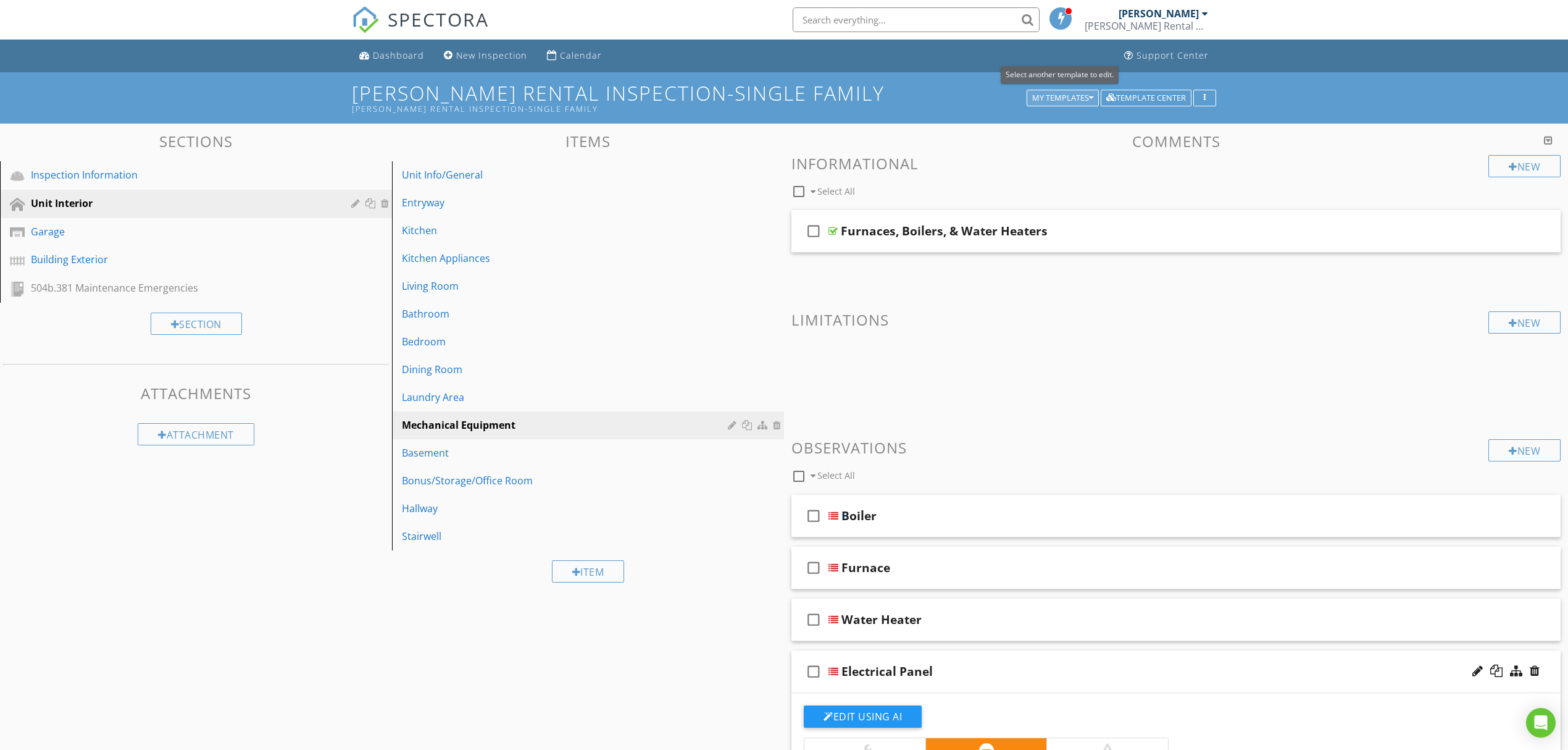
click at [1085, 101] on div "My Templates" at bounding box center [1062, 98] width 61 height 9
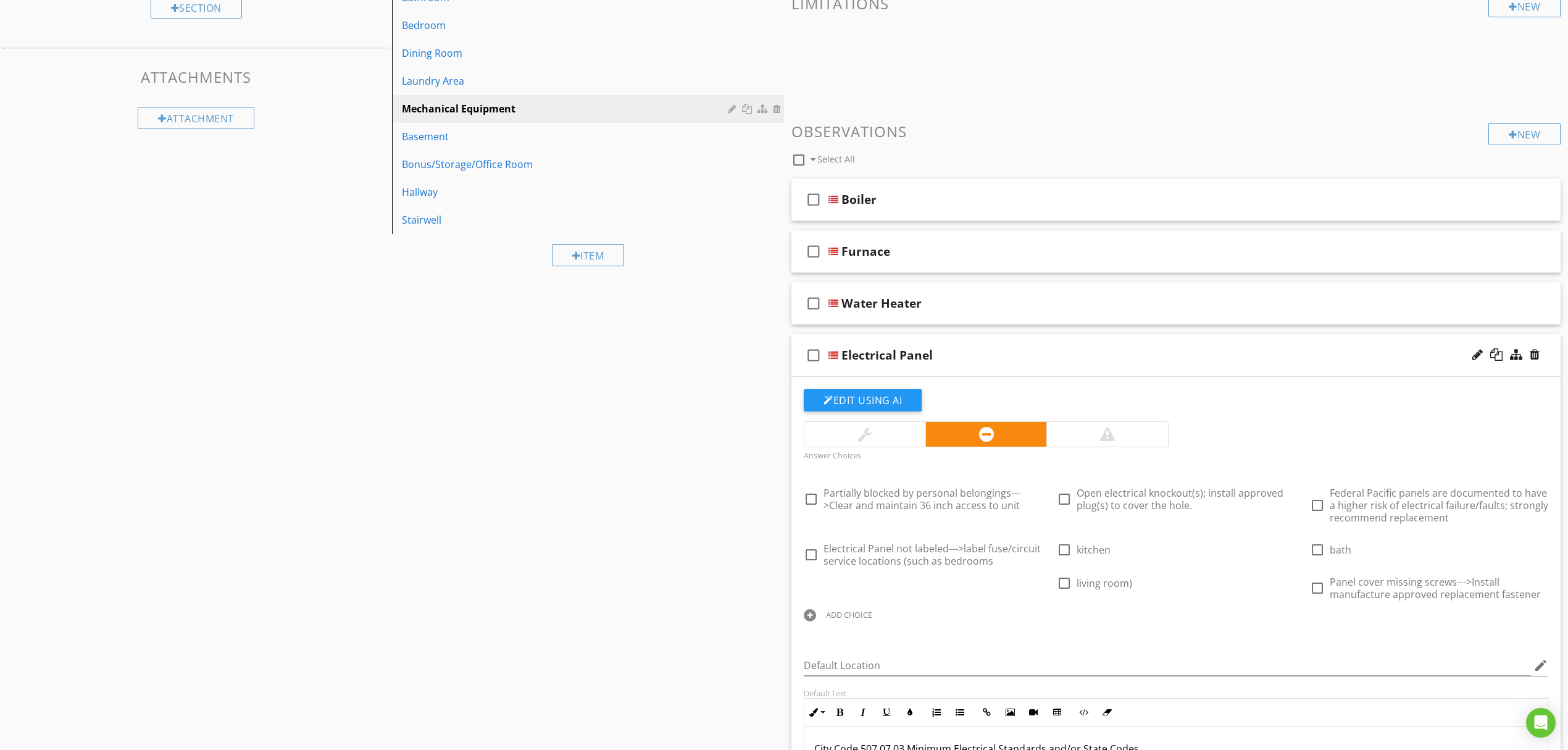
scroll to position [329, 0]
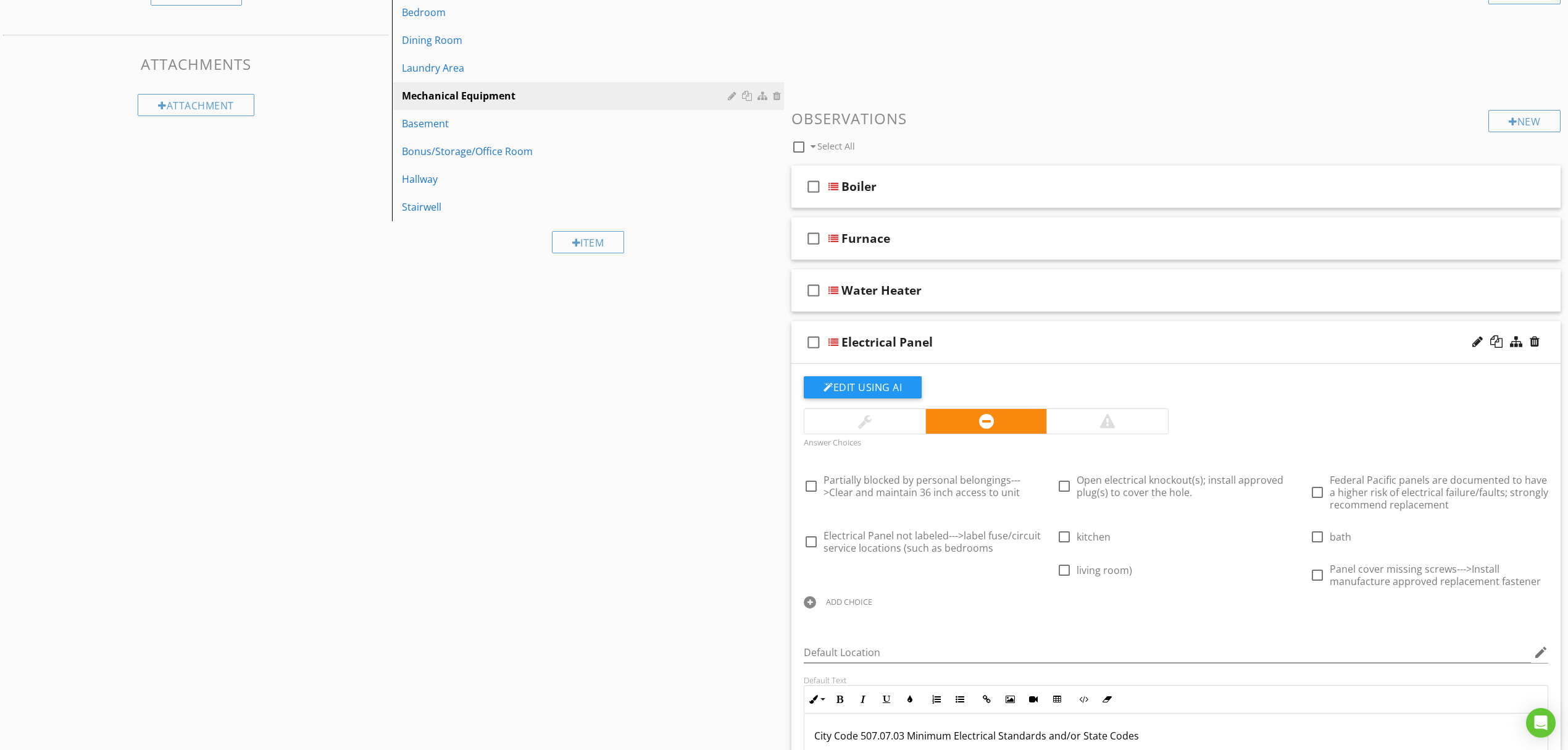
click at [862, 596] on div "ADD CHOICE" at bounding box center [923, 601] width 238 height 15
drag, startPoint x: 1003, startPoint y: 618, endPoint x: 1020, endPoint y: 617, distance: 17.0
click at [1028, 617] on div "Electrical Panel not labeled--->Label fuse/circuit service locations (such as b…" at bounding box center [923, 613] width 238 height 20
click at [1021, 616] on input "Electrical Panel not labeled--->Label fuse/circuit service locations (such as b…" at bounding box center [914, 613] width 221 height 20
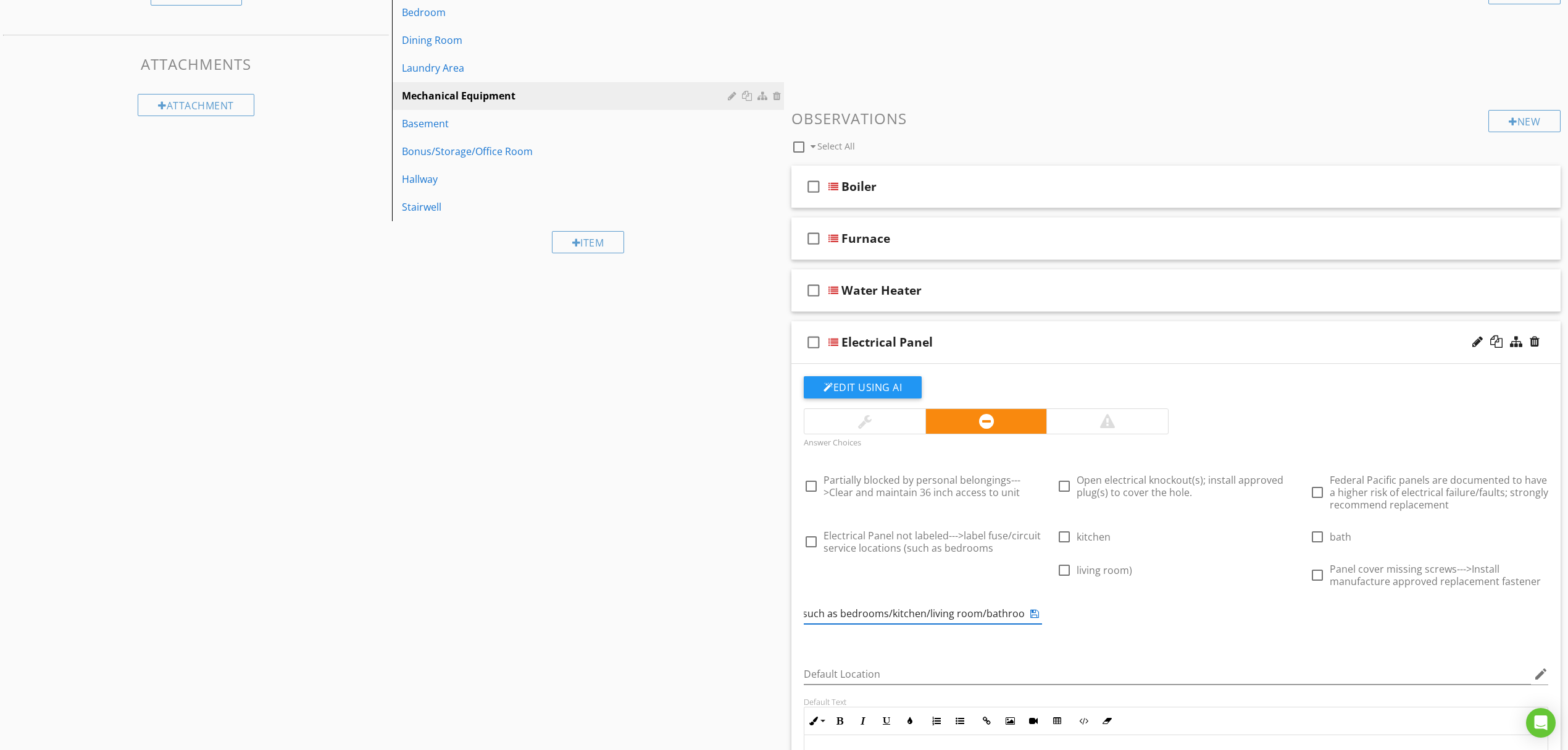
scroll to position [0, 309]
type input "Electrical Panel not labeled--->Label fuse/circuit service locations (such as b…"
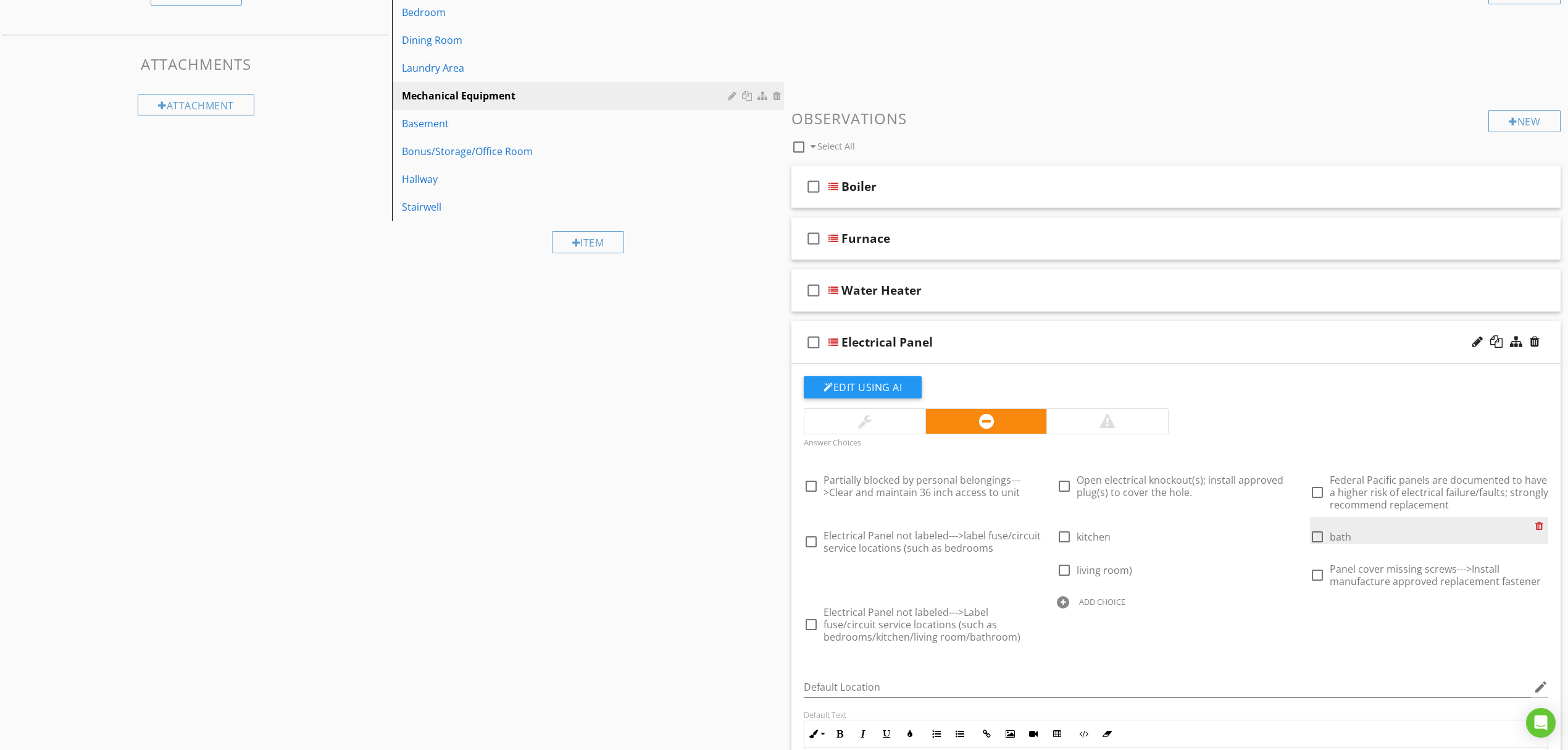
click at [1538, 525] on div at bounding box center [1541, 526] width 13 height 17
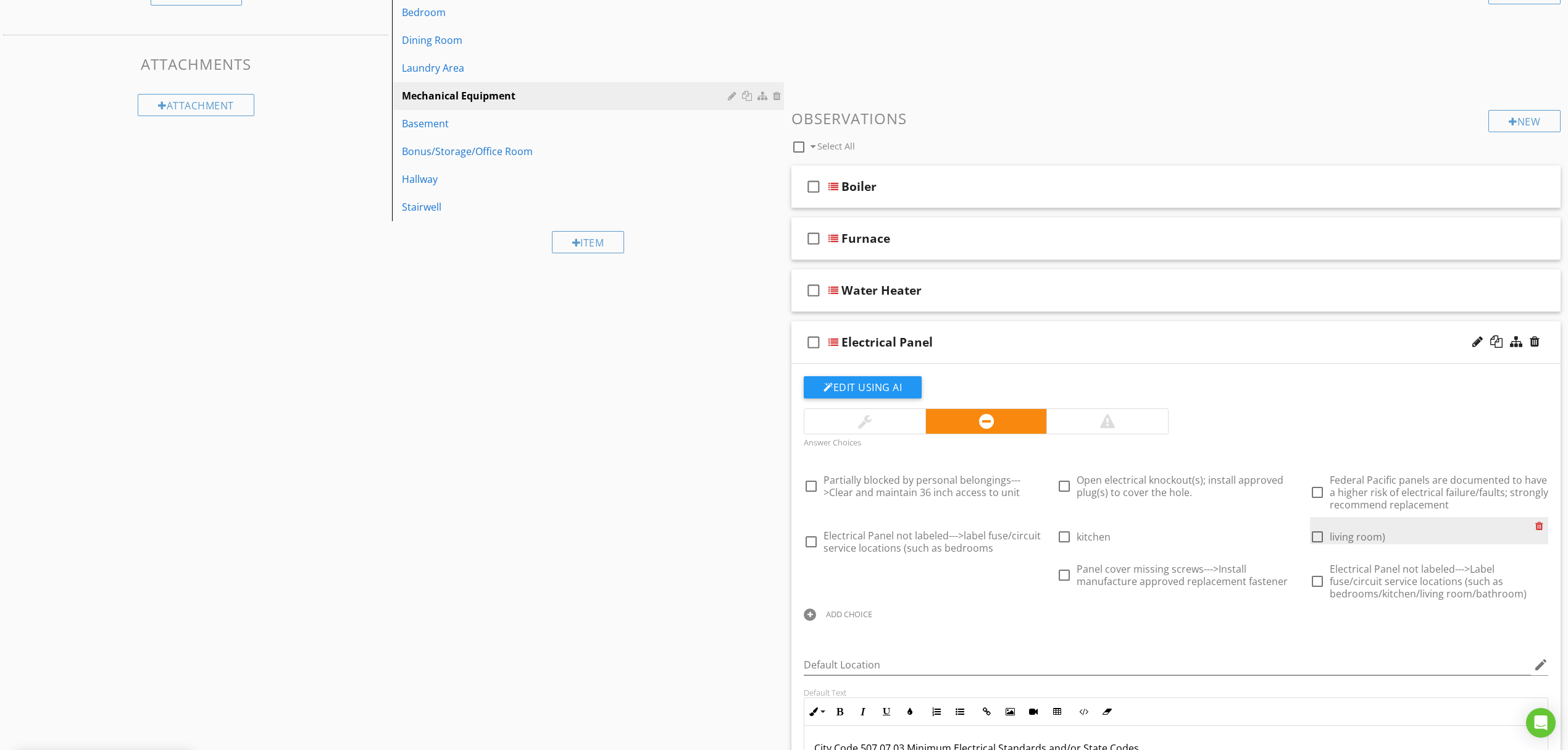
click at [1534, 529] on div "check_box_outline_blank living room)" at bounding box center [1429, 531] width 238 height 27
click at [1535, 529] on div at bounding box center [1541, 526] width 13 height 17
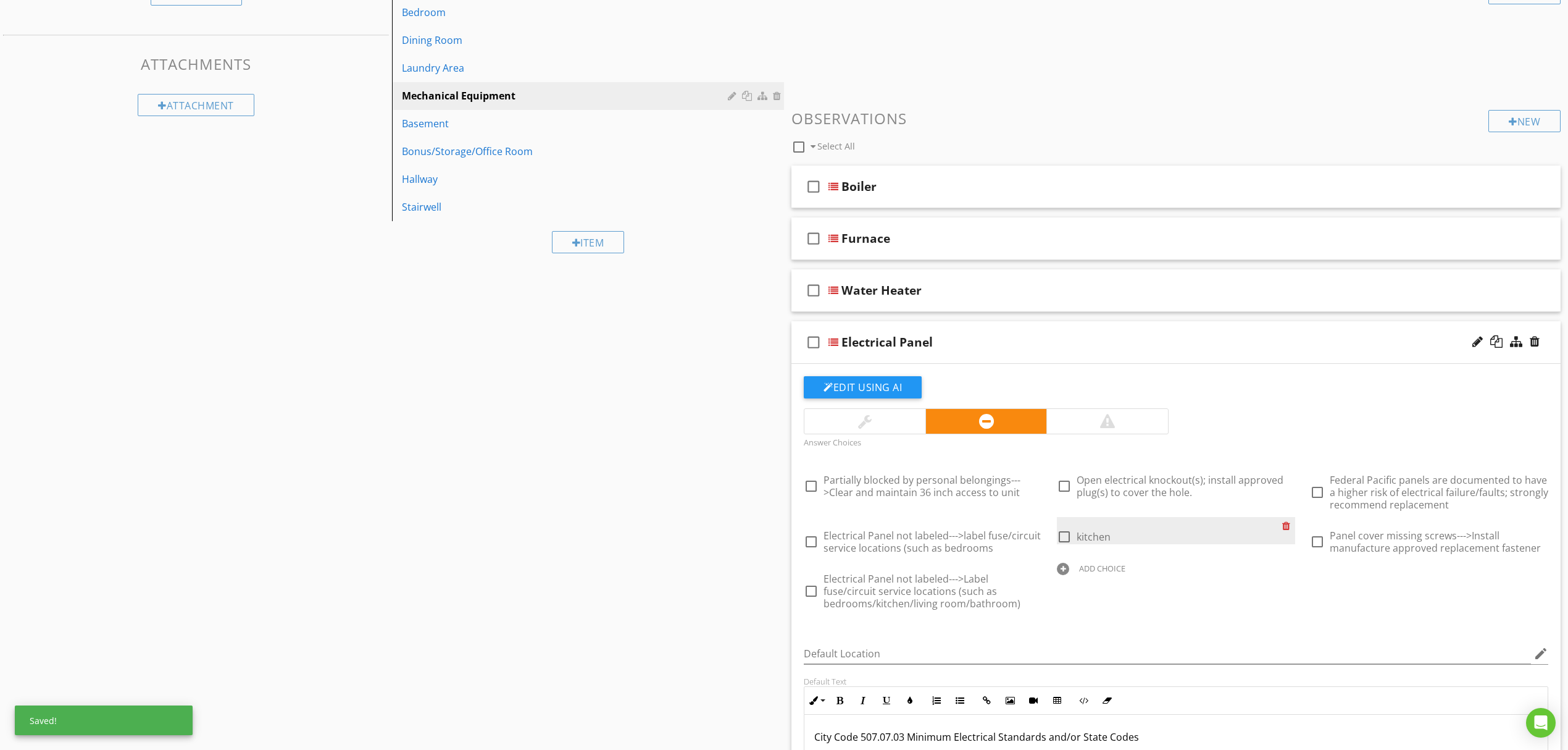
click at [1292, 531] on div at bounding box center [1288, 526] width 13 height 17
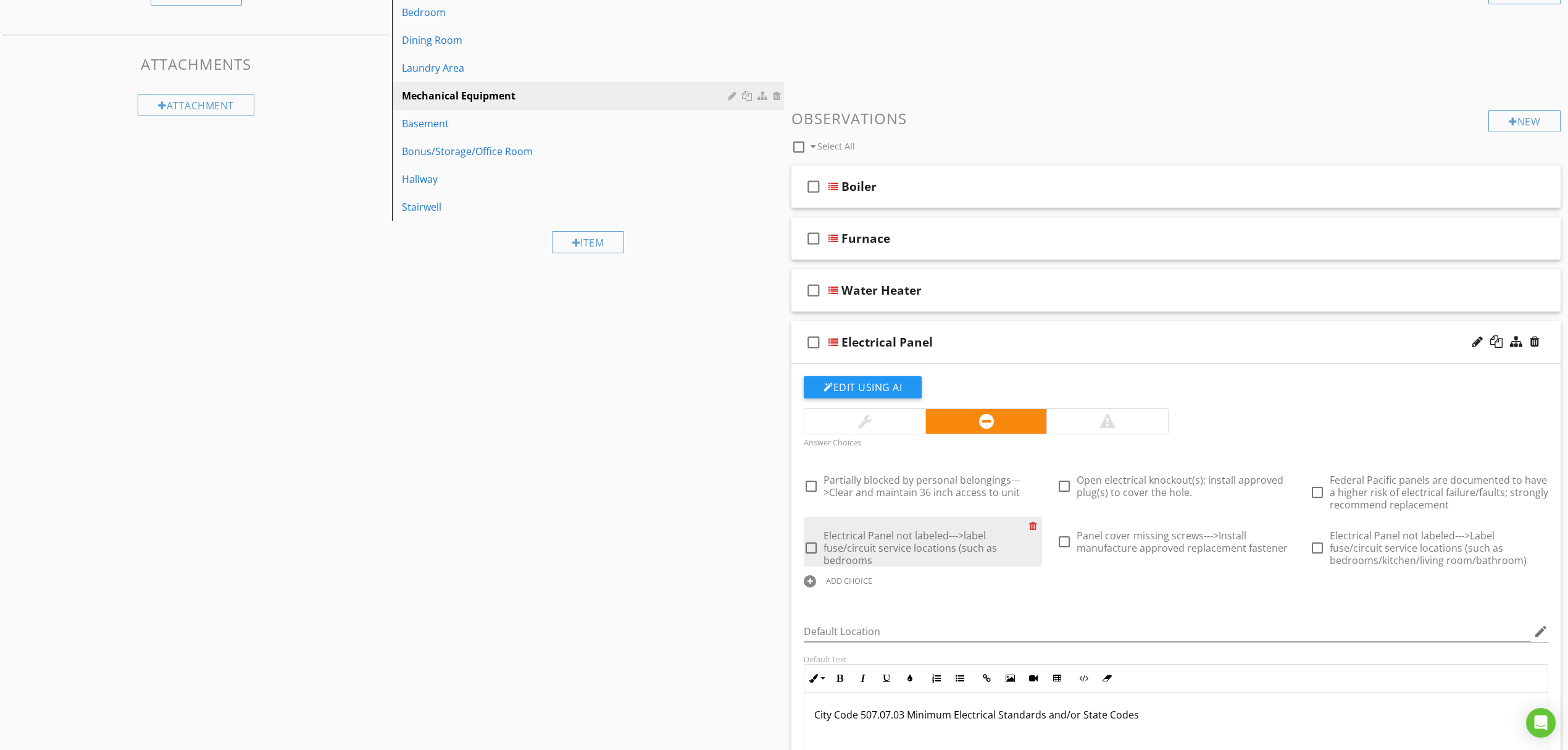
click at [1040, 529] on div at bounding box center [1036, 526] width 13 height 17
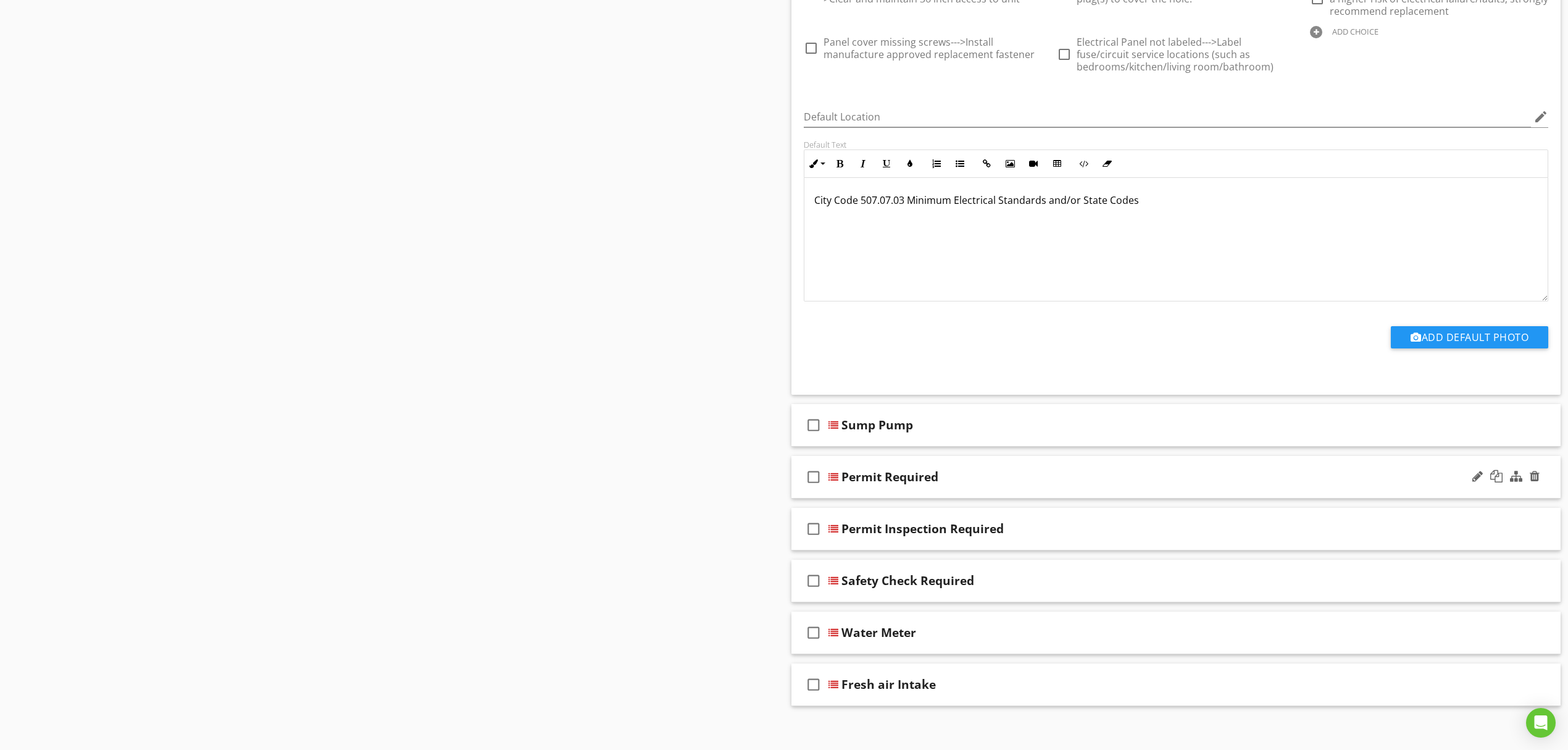
scroll to position [833, 0]
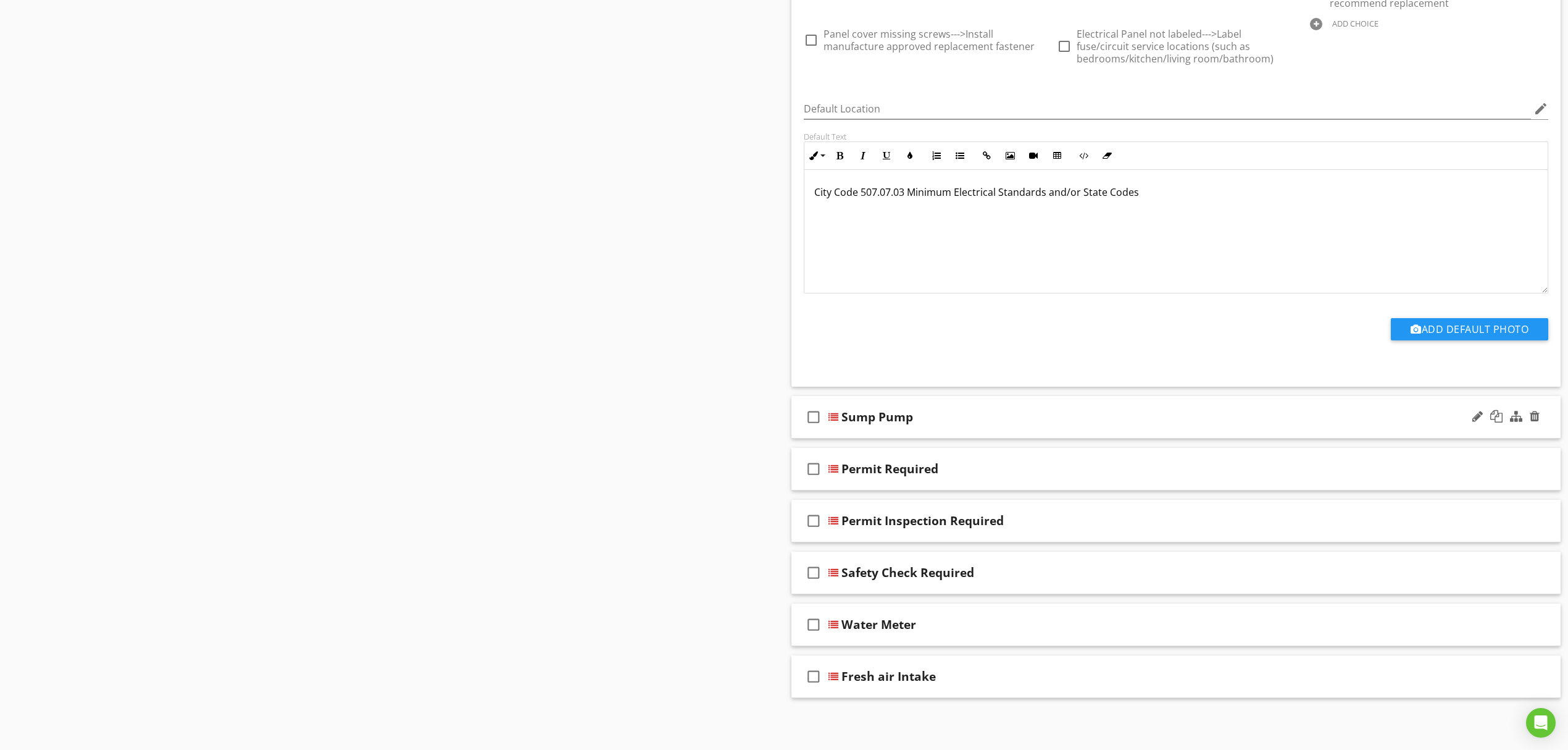
click at [835, 412] on div at bounding box center [833, 417] width 10 height 10
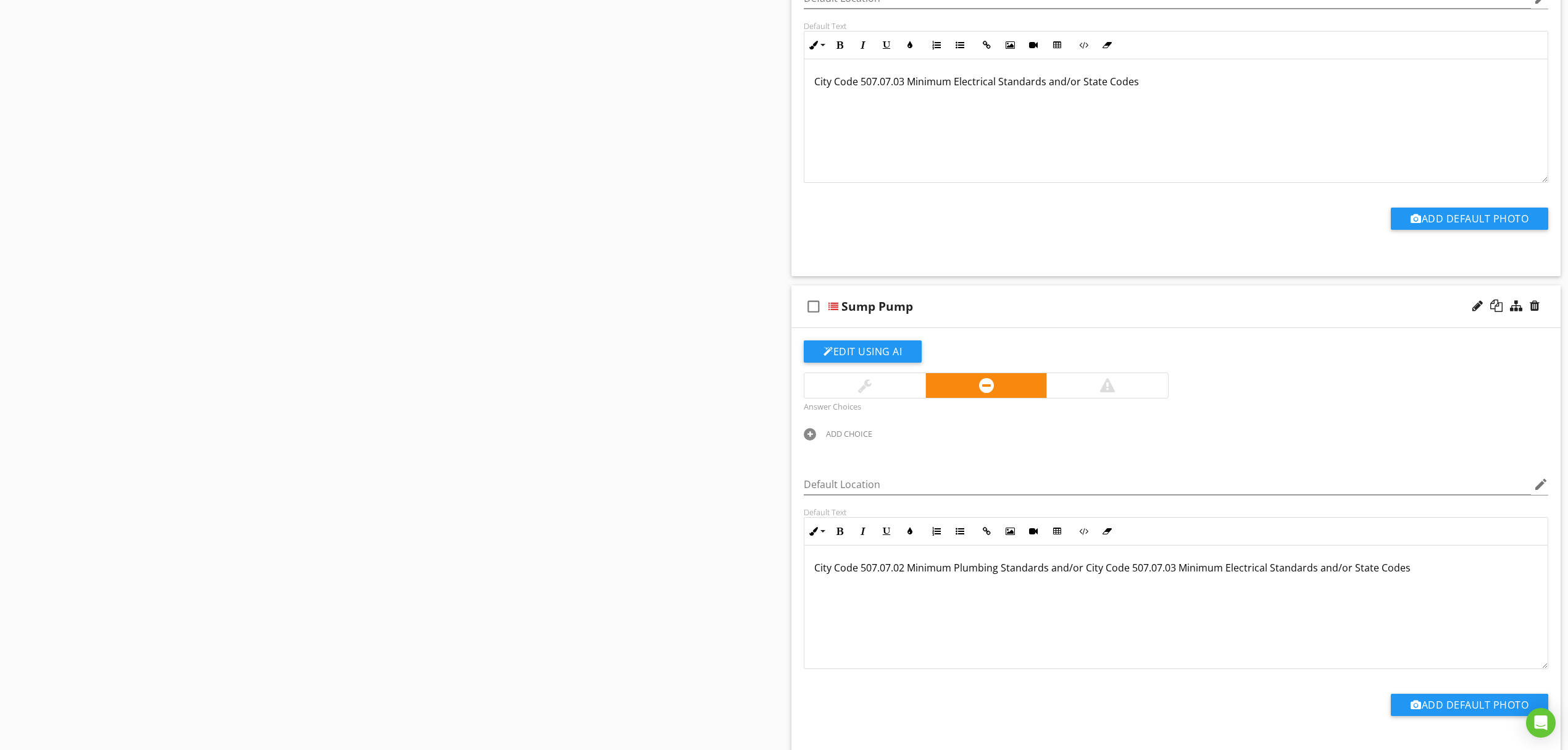
scroll to position [998, 0]
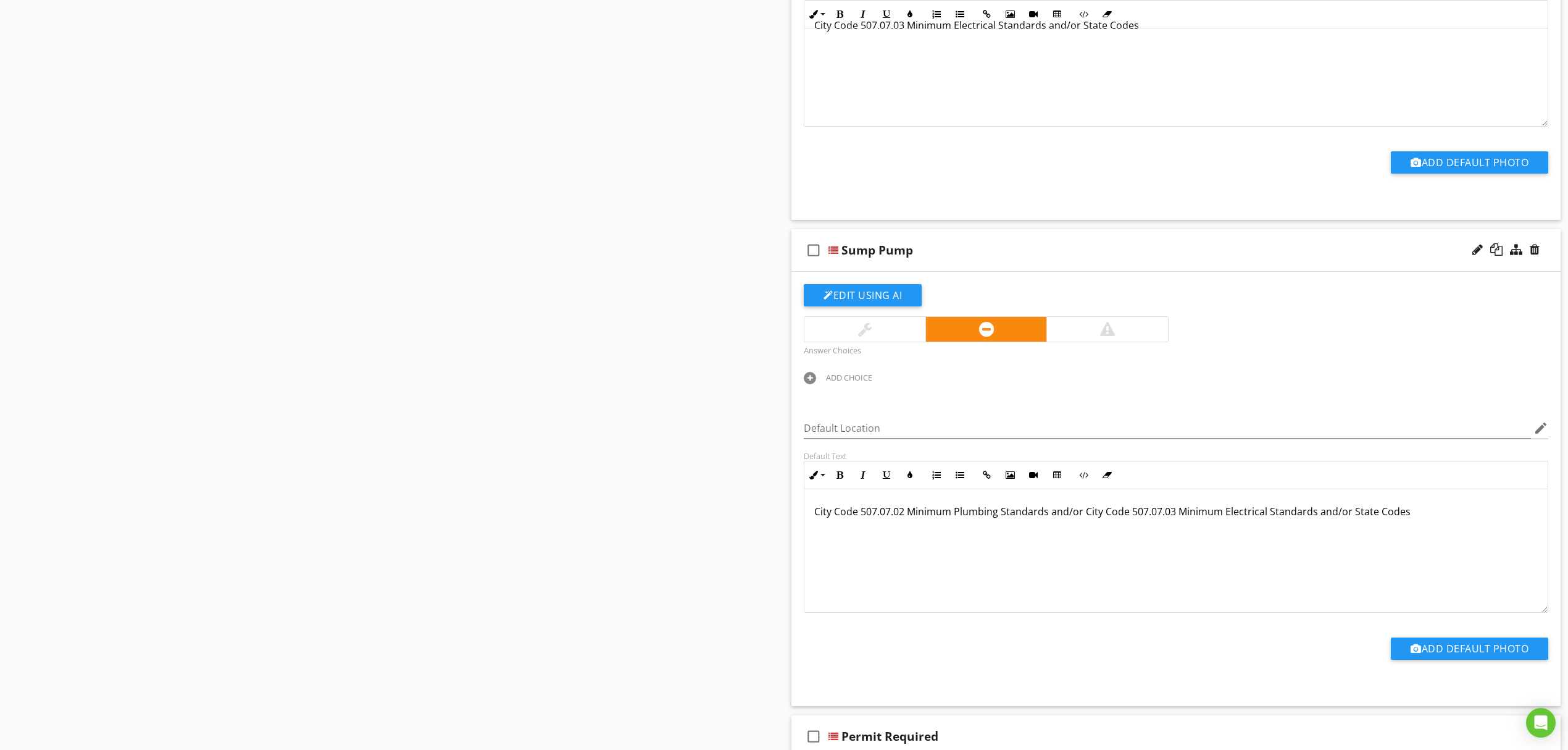
click at [813, 379] on div at bounding box center [810, 378] width 12 height 12
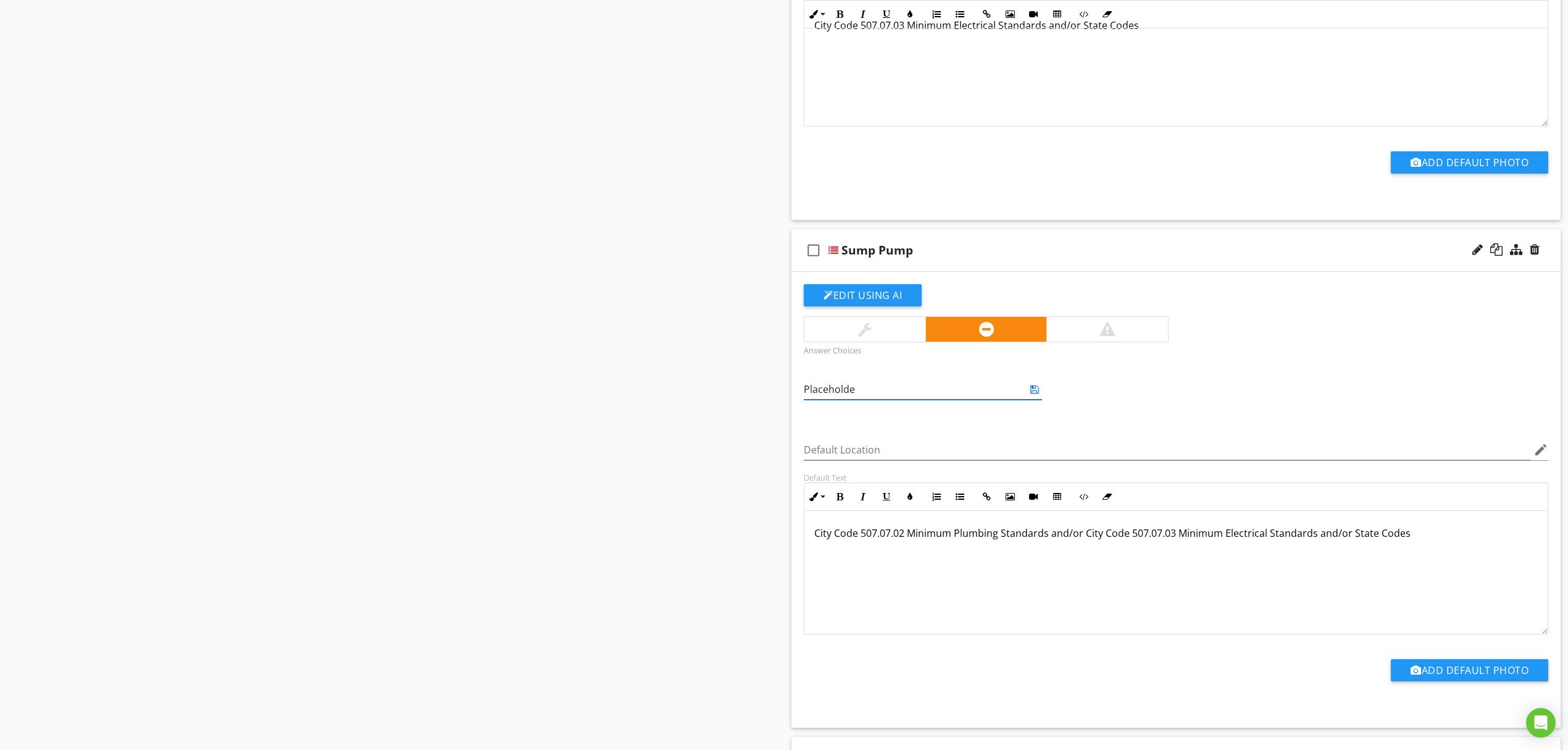
type input "Placeholder"
click at [1034, 391] on icon at bounding box center [1034, 389] width 9 height 10
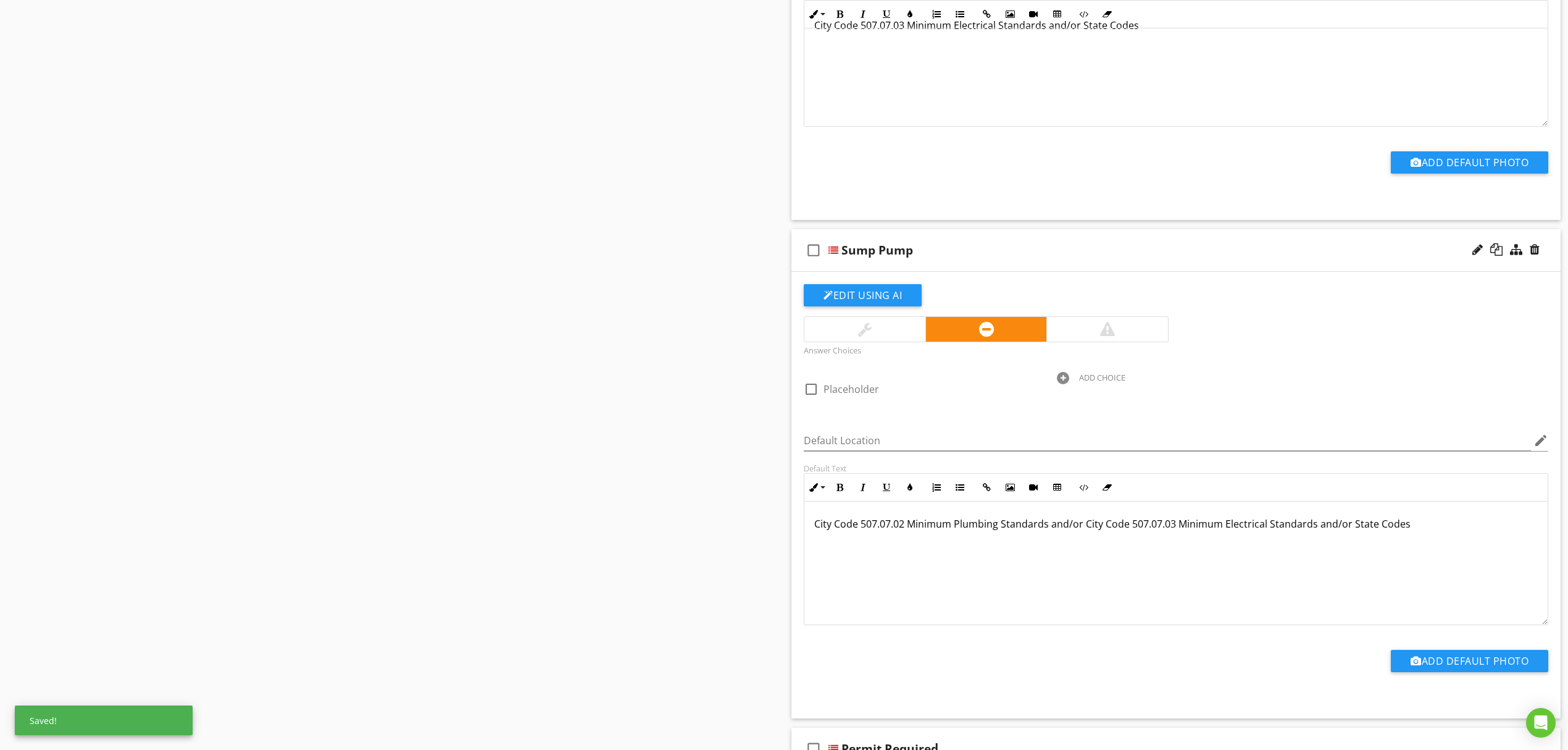
click at [557, 413] on div "Sections Inspection Information Unit Interior Garage Building Exterior 504b.381…" at bounding box center [784, 71] width 1568 height 1891
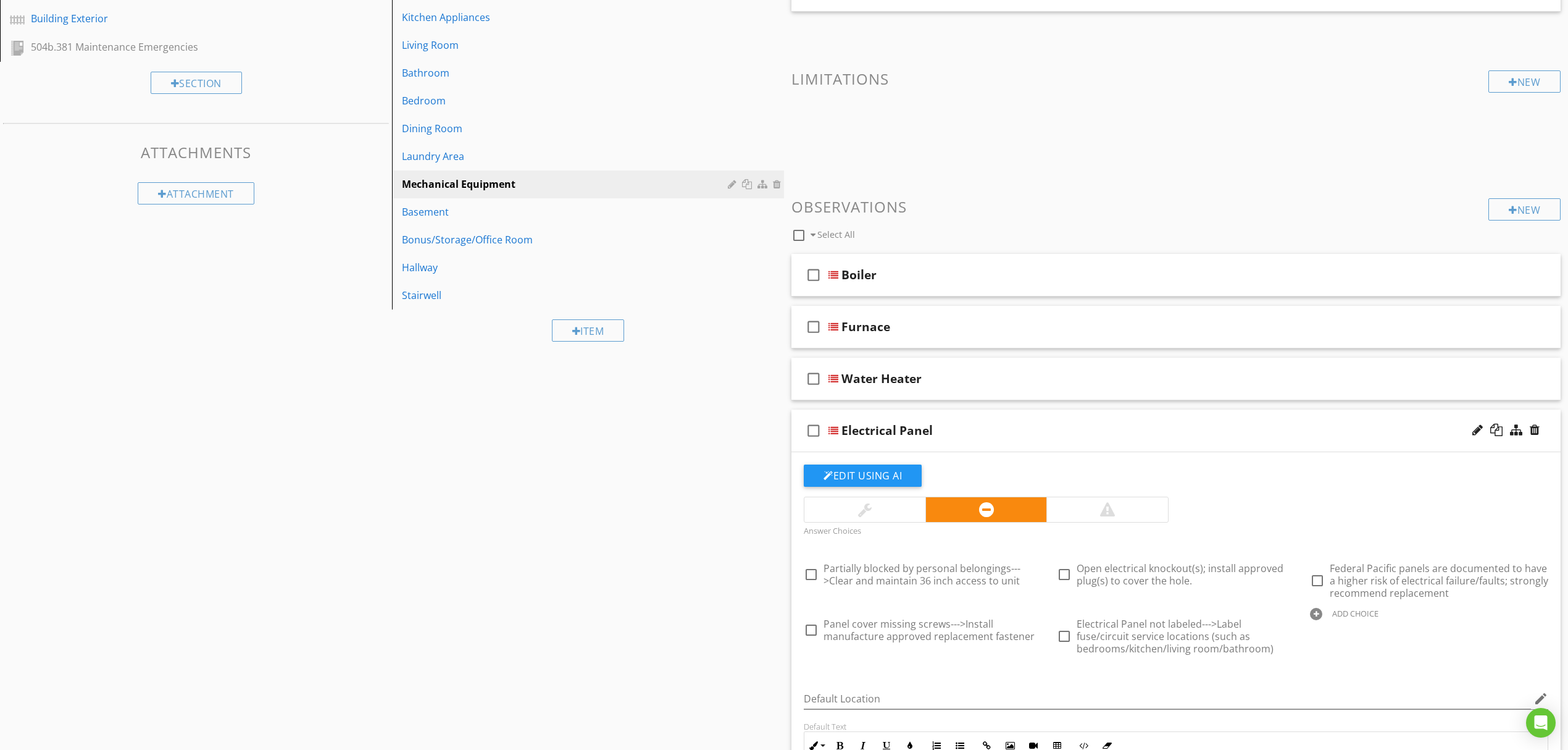
scroll to position [0, 0]
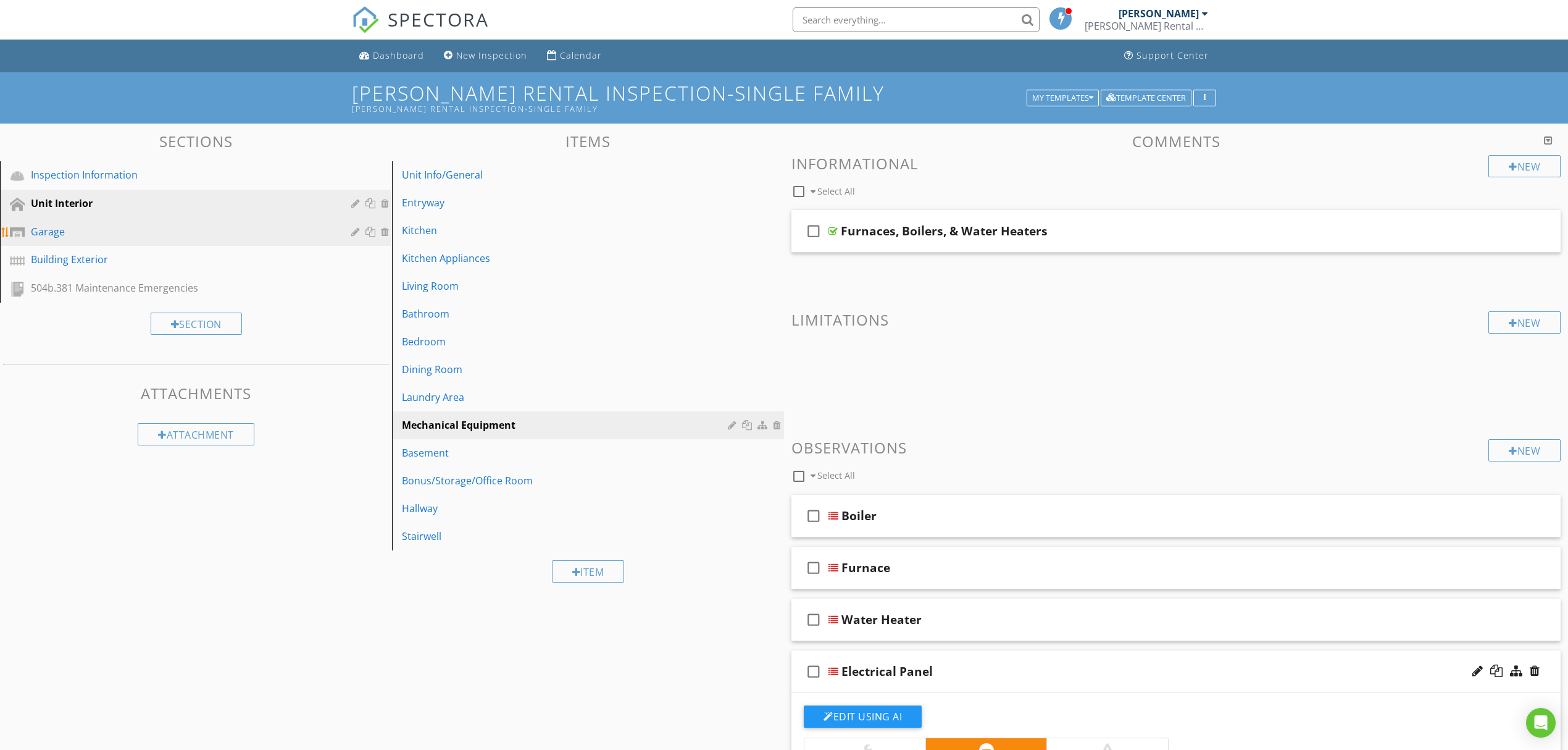
click at [253, 233] on div "Garage" at bounding box center [182, 232] width 303 height 15
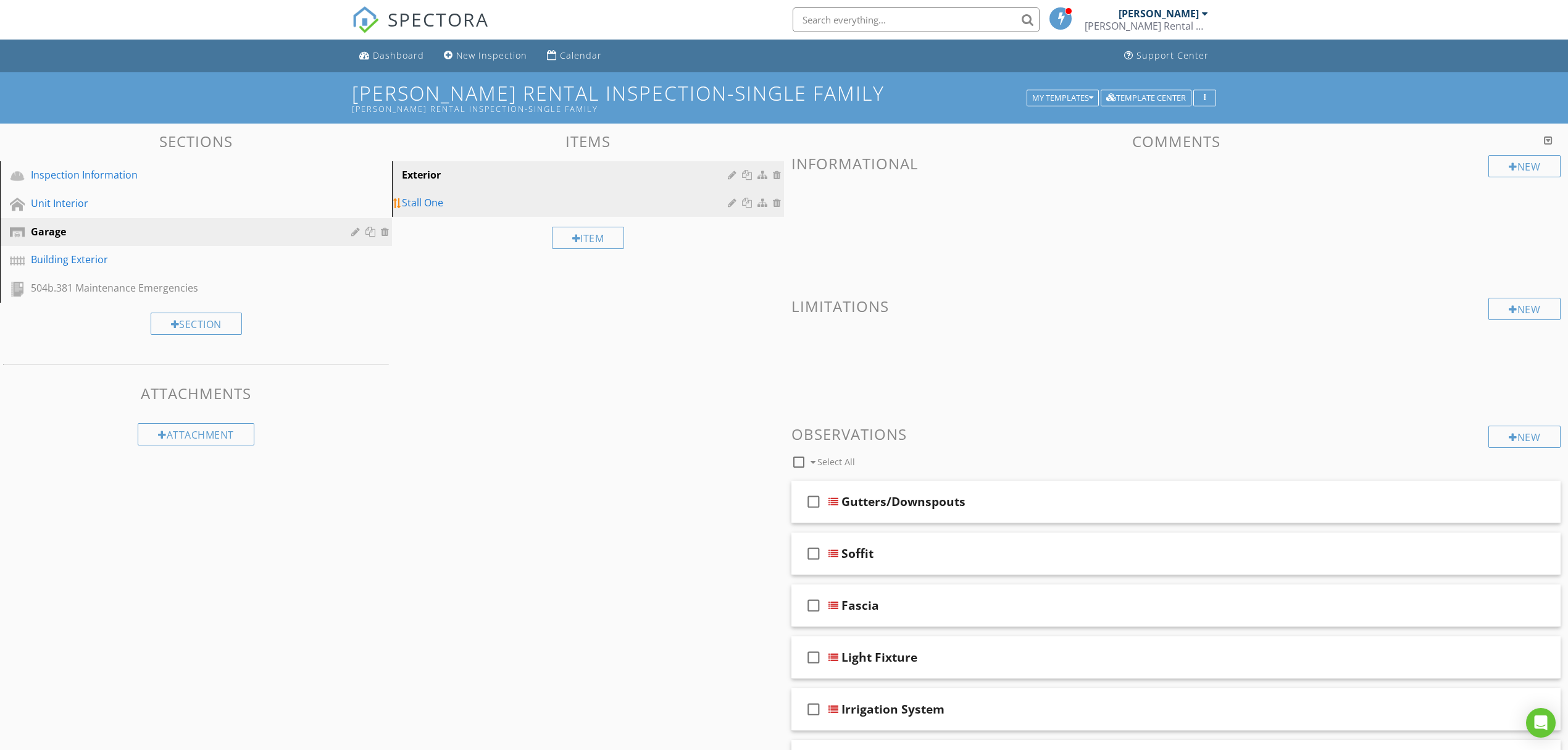
click at [519, 196] on div "Stall One" at bounding box center [567, 202] width 329 height 15
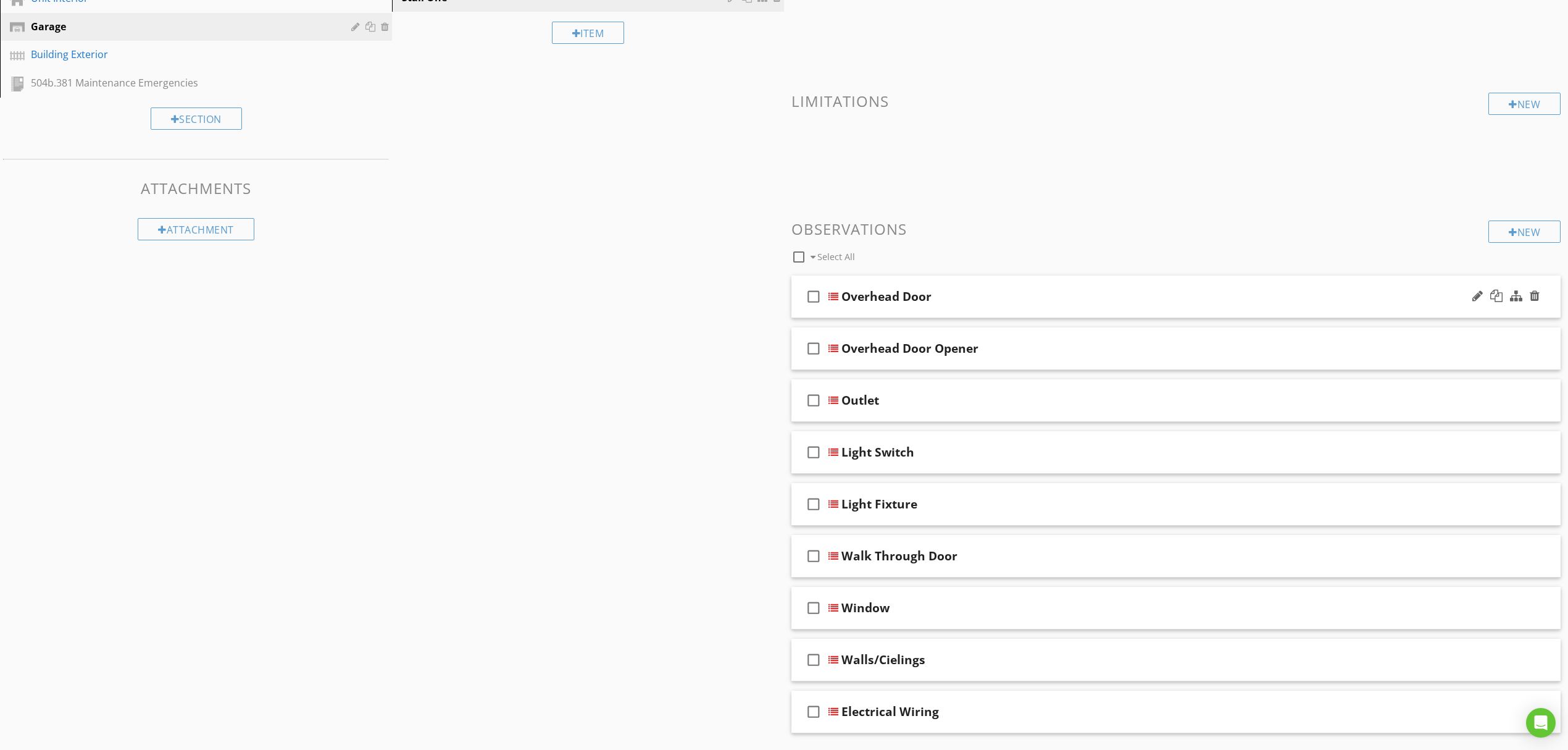
scroll to position [242, 0]
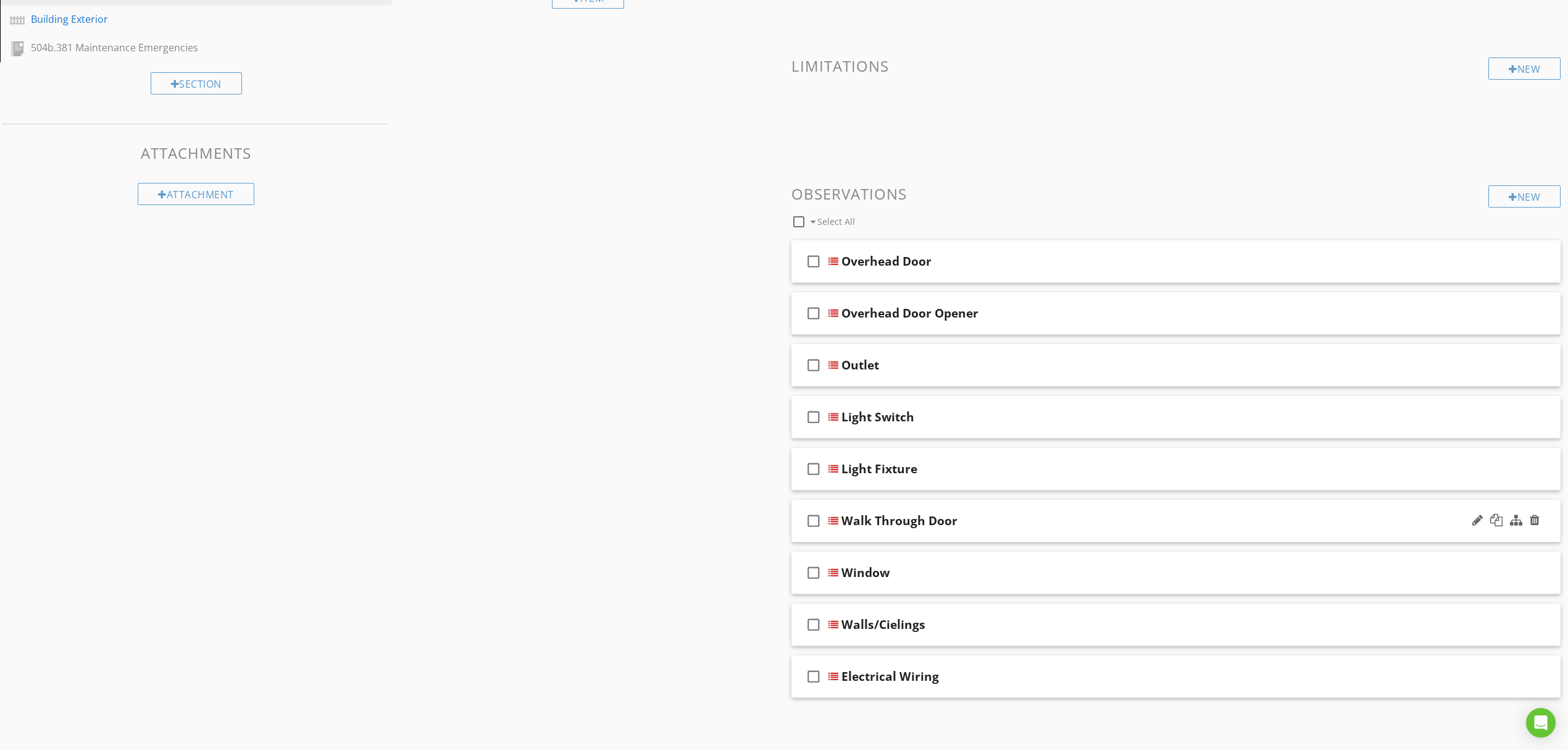
click at [882, 517] on div "Walk Through Door" at bounding box center [899, 521] width 116 height 15
click at [836, 523] on div at bounding box center [833, 521] width 10 height 10
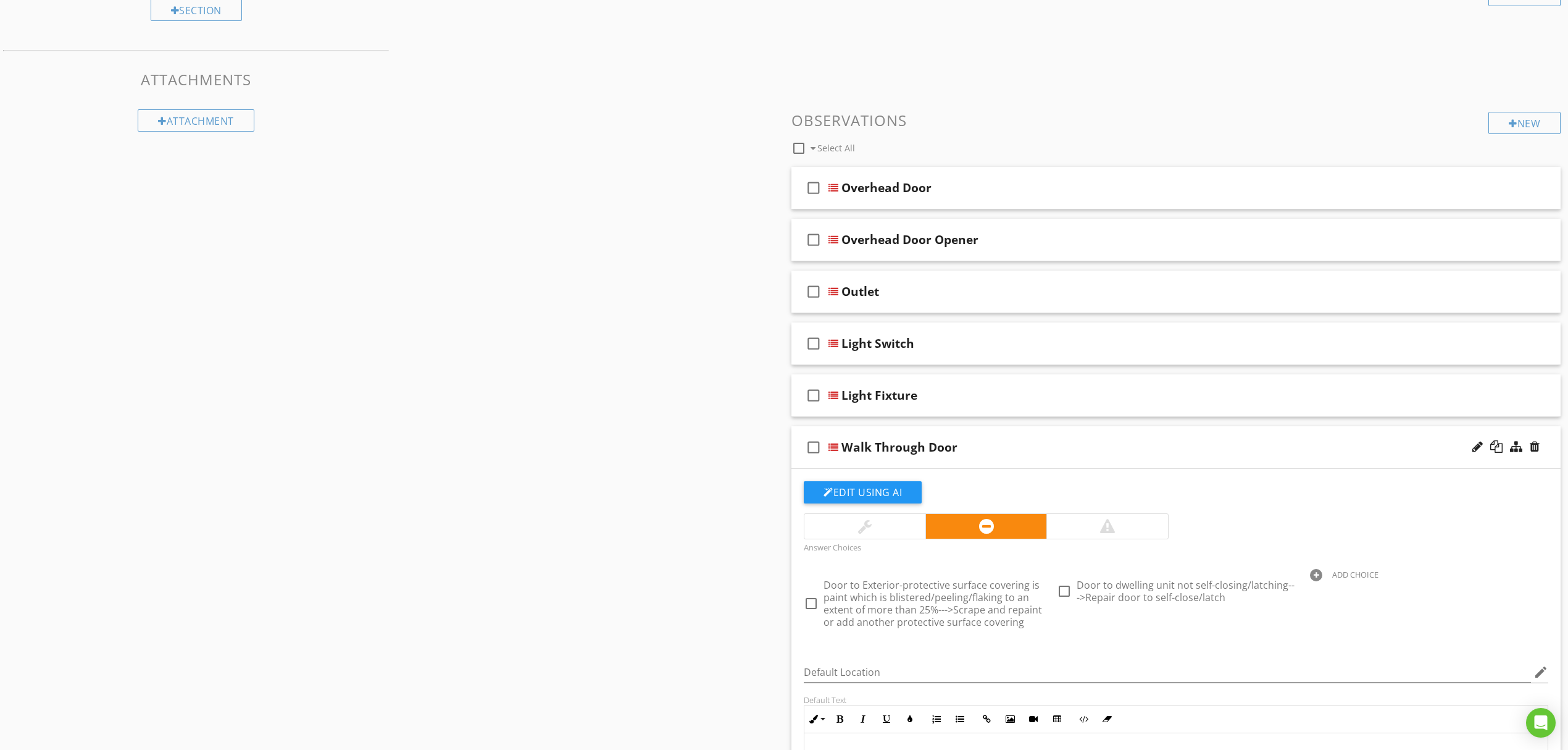
scroll to position [489, 0]
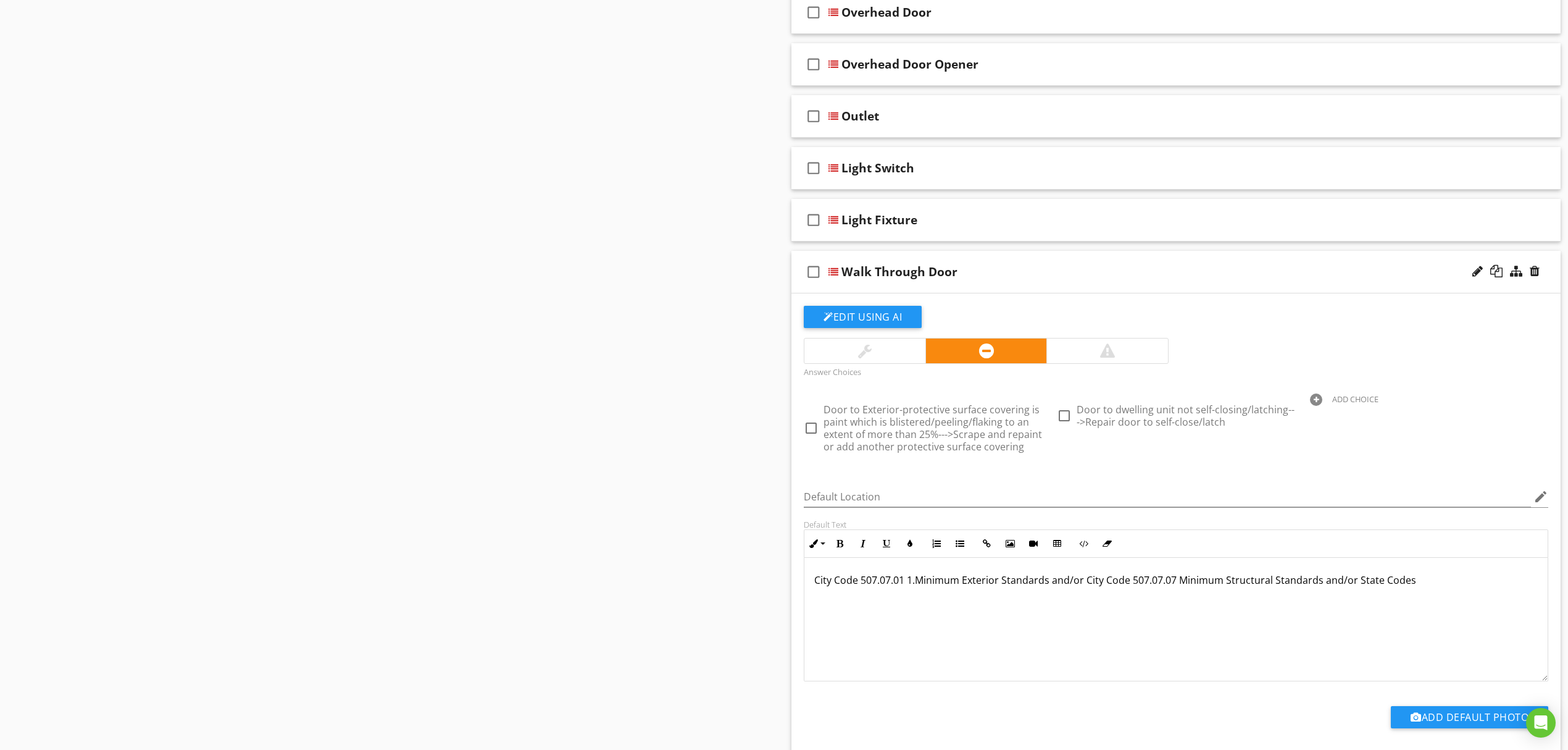
click at [1312, 402] on div at bounding box center [1316, 400] width 12 height 12
paste input "Doorway path obstructed--->Rearrange personal belongings to allow for door to o…"
type input "Doorway path obstructed--->Rearrange personal belongings to allow for door to o…"
click at [1543, 416] on icon at bounding box center [1541, 411] width 9 height 10
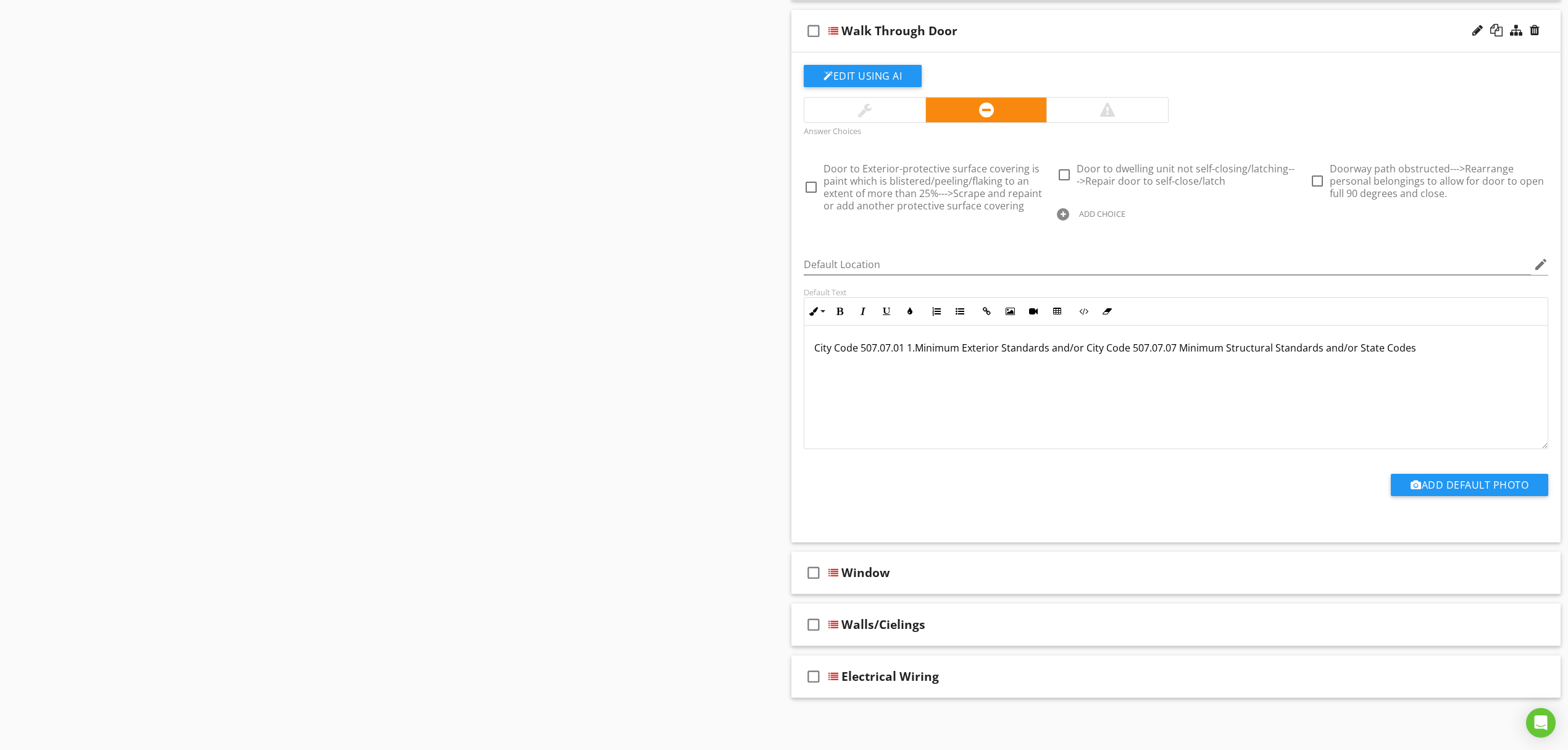
scroll to position [733, 0]
click at [832, 675] on div at bounding box center [833, 676] width 10 height 10
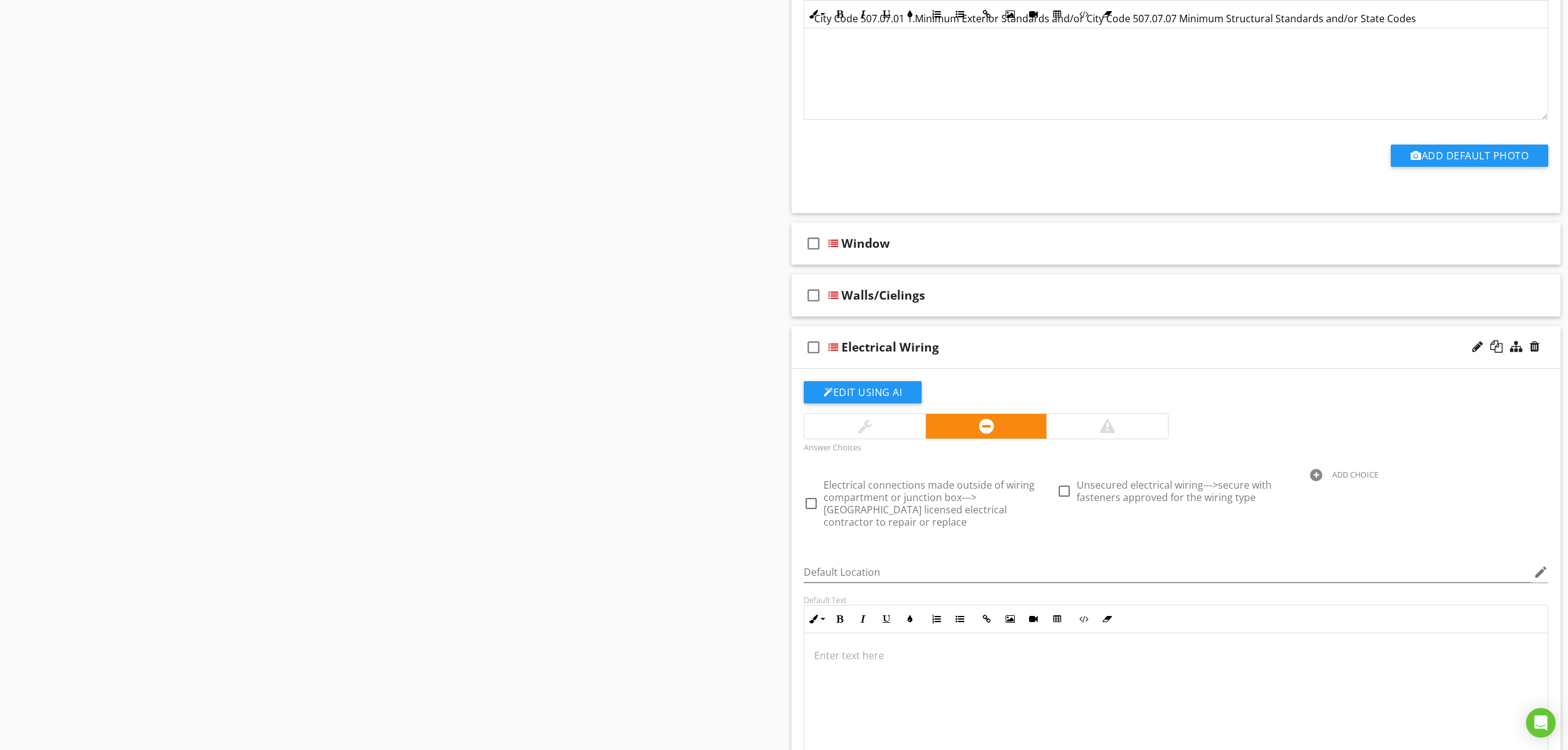
scroll to position [1062, 0]
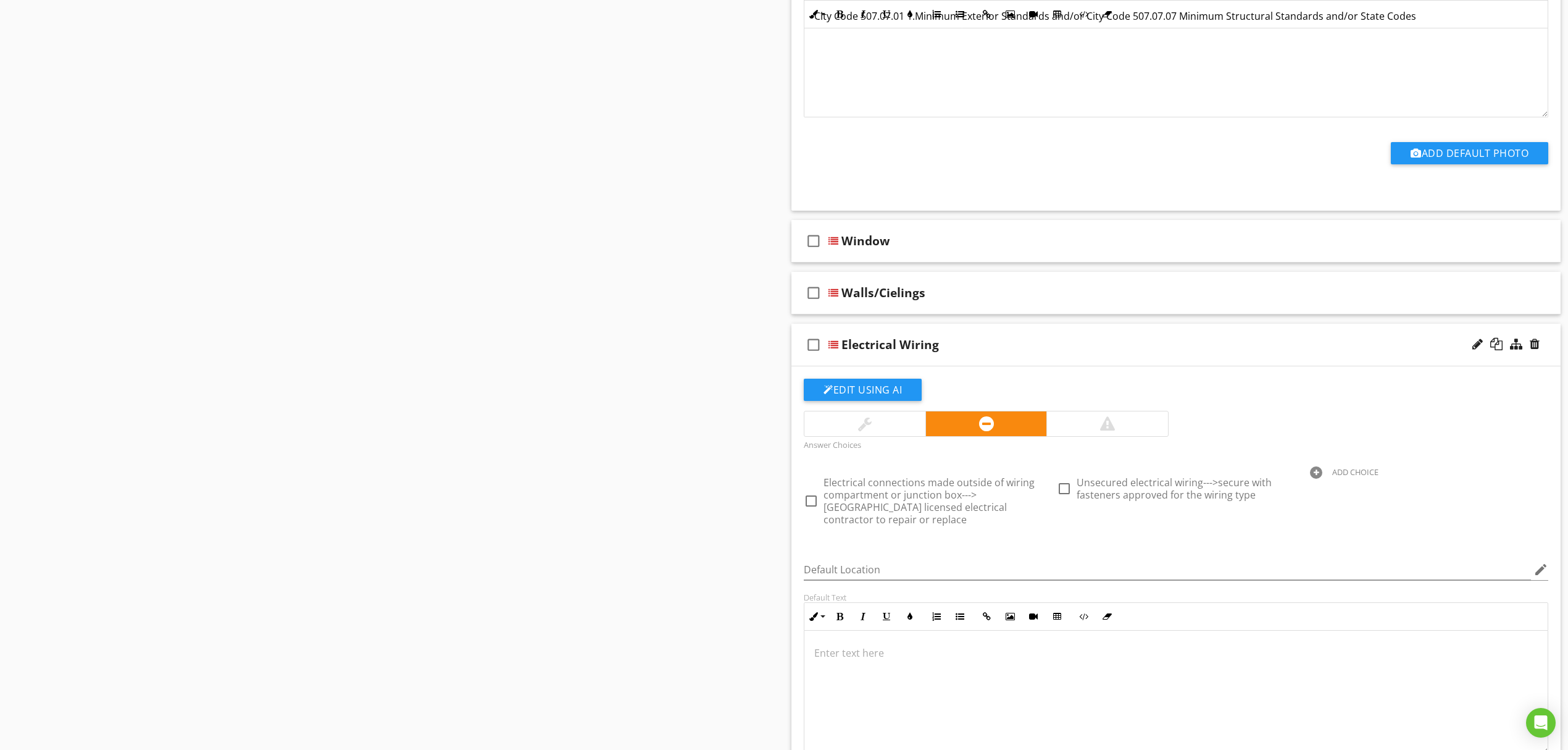
click at [1317, 471] on div at bounding box center [1316, 472] width 12 height 12
type input "U"
type input "Damaged electrical conduit--->Repair or have a licensed electrical contractor r…"
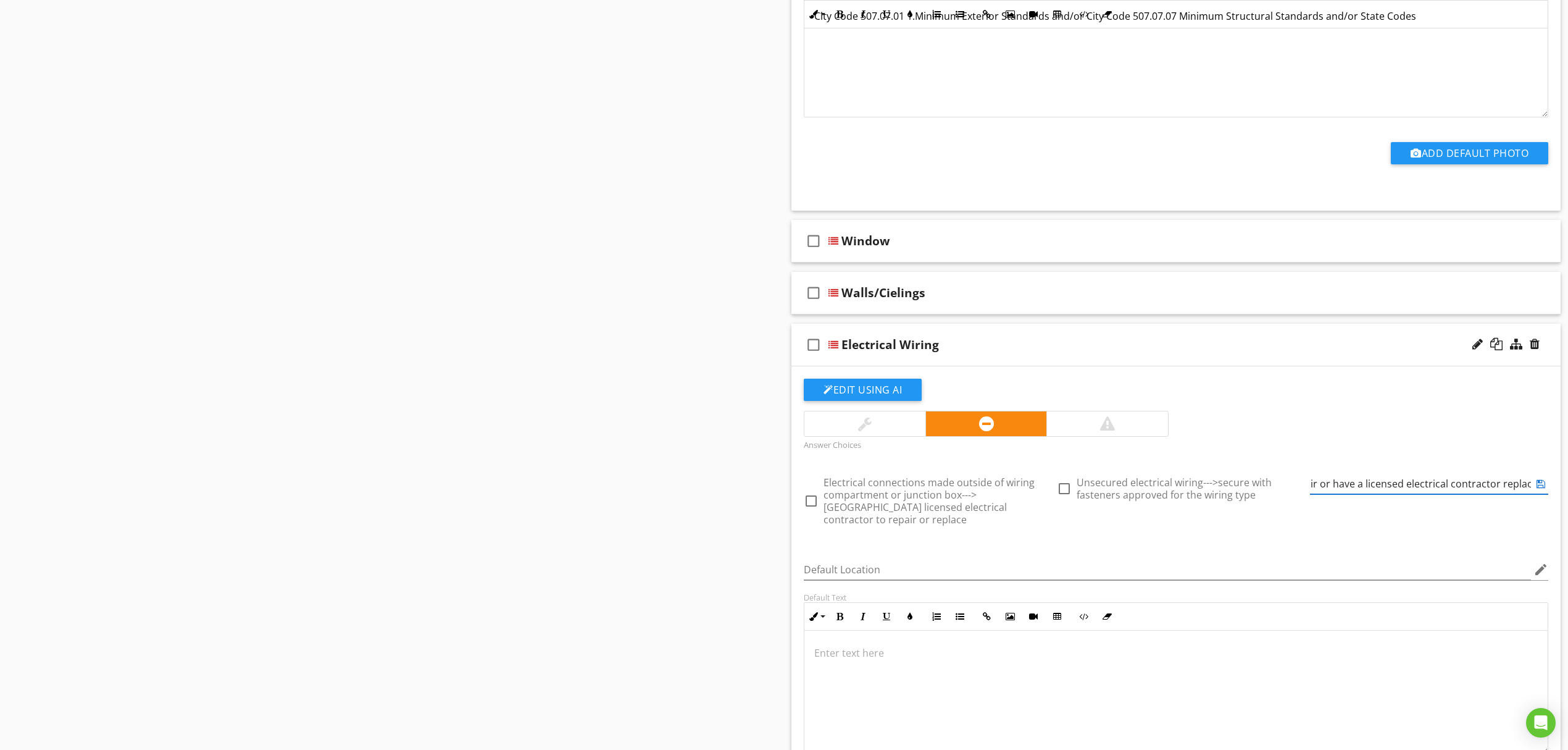
click at [1536, 482] on icon at bounding box center [1541, 484] width 9 height 10
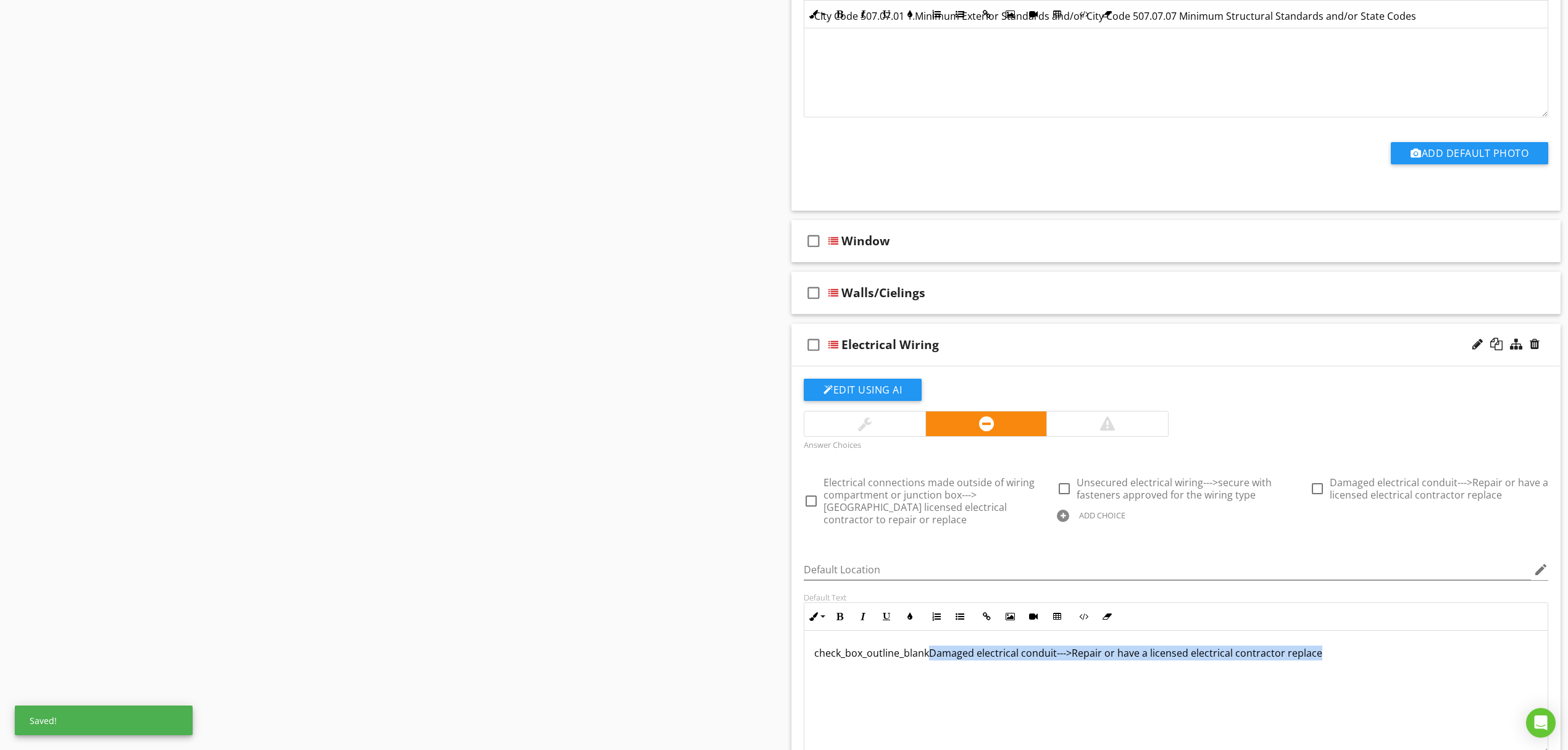
drag, startPoint x: 1283, startPoint y: 654, endPoint x: 929, endPoint y: 645, distance: 354.1
click at [929, 646] on p "check_box_outline_blankDamaged electrical conduit--->Repair or have a licensed …" at bounding box center [1176, 653] width 724 height 15
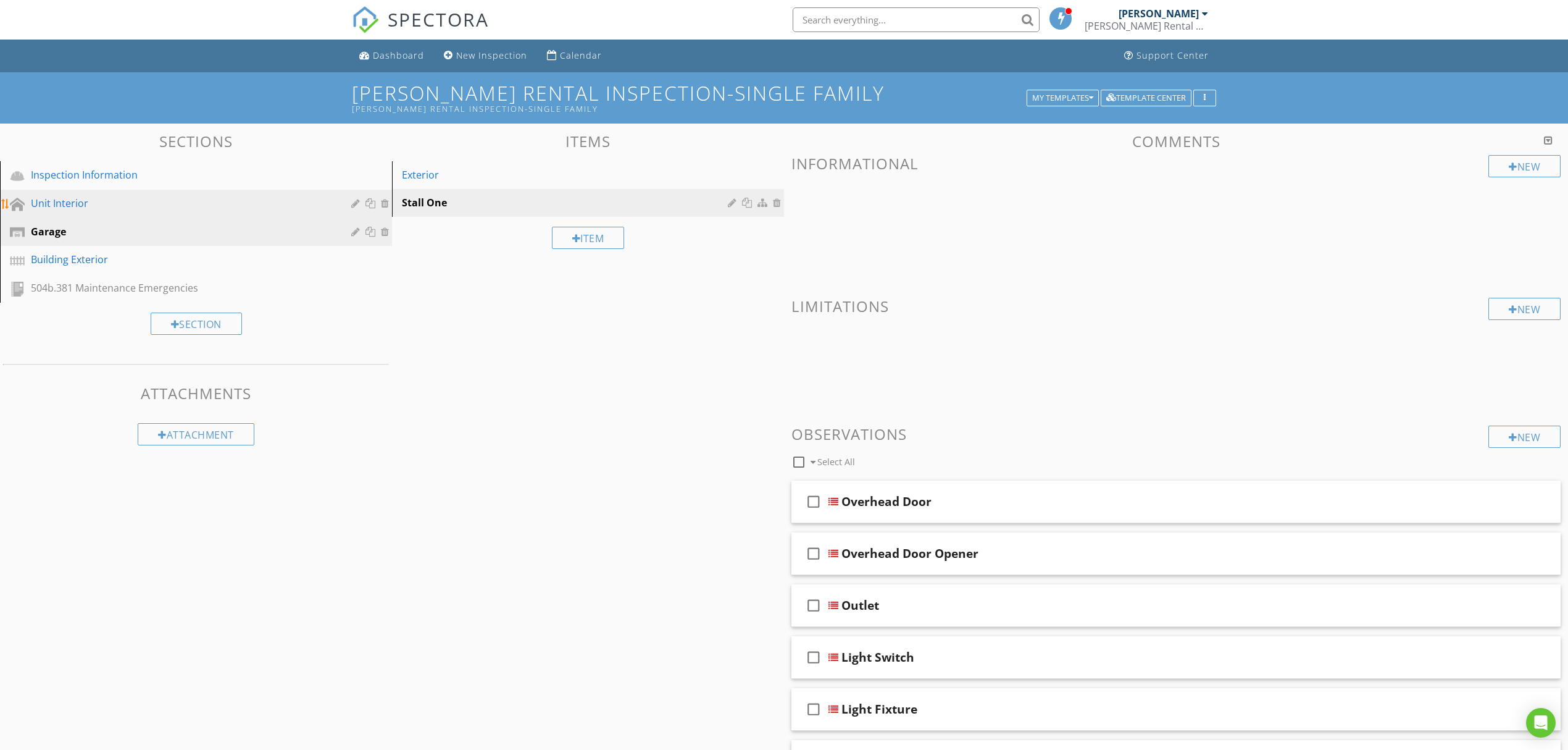
click at [134, 197] on div "Unit Interior" at bounding box center [182, 203] width 303 height 15
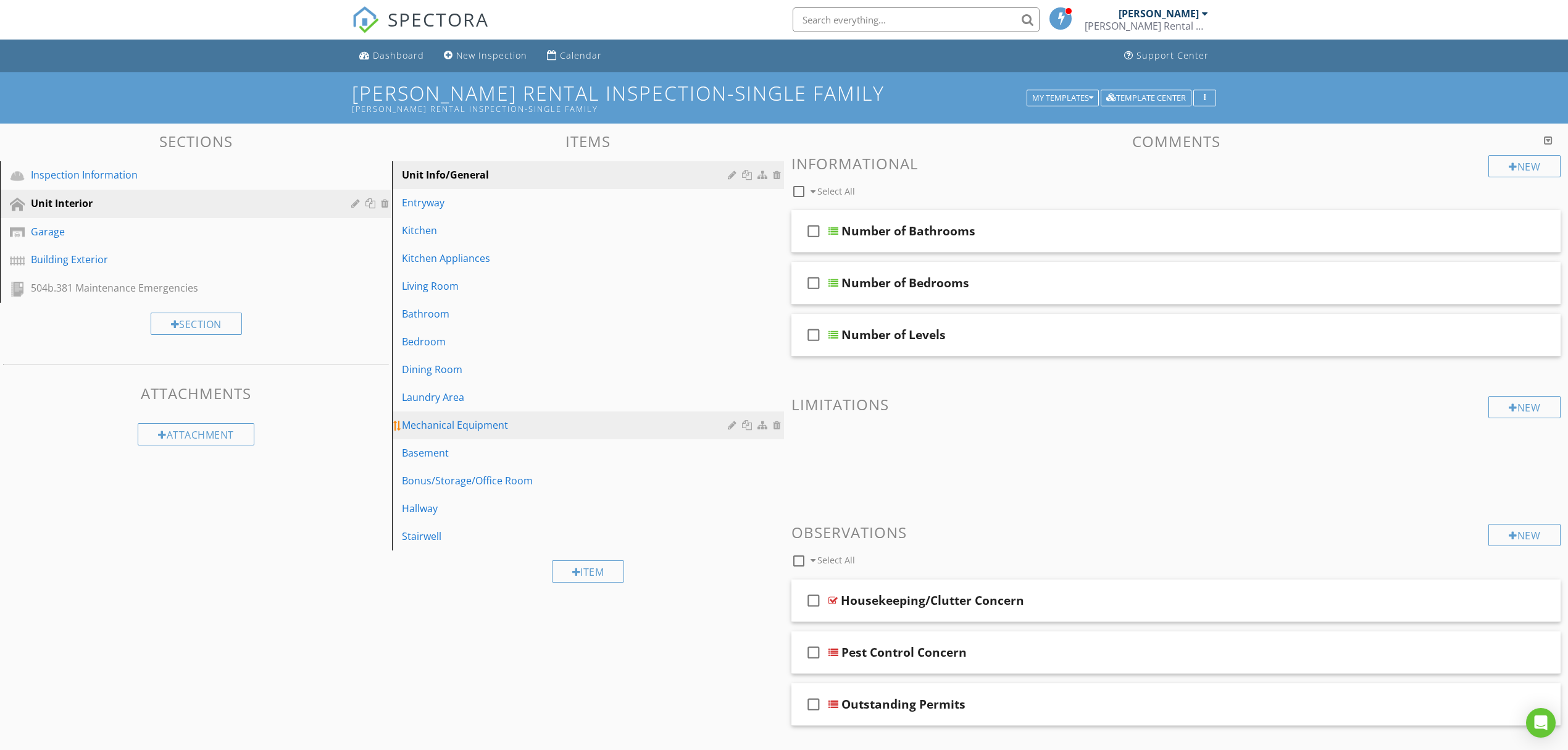
click at [545, 424] on div "Mechanical Equipment" at bounding box center [567, 425] width 329 height 15
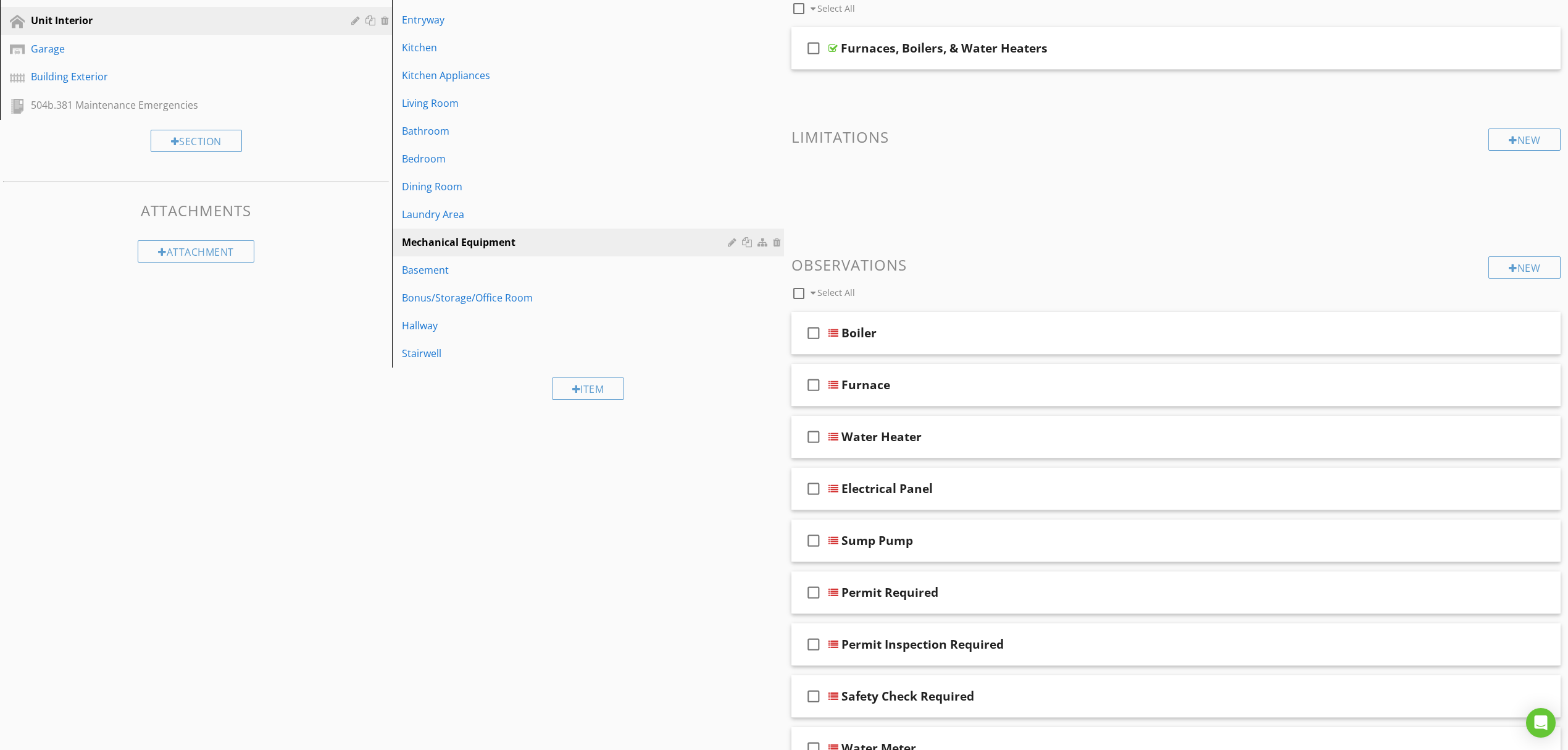
scroll to position [247, 0]
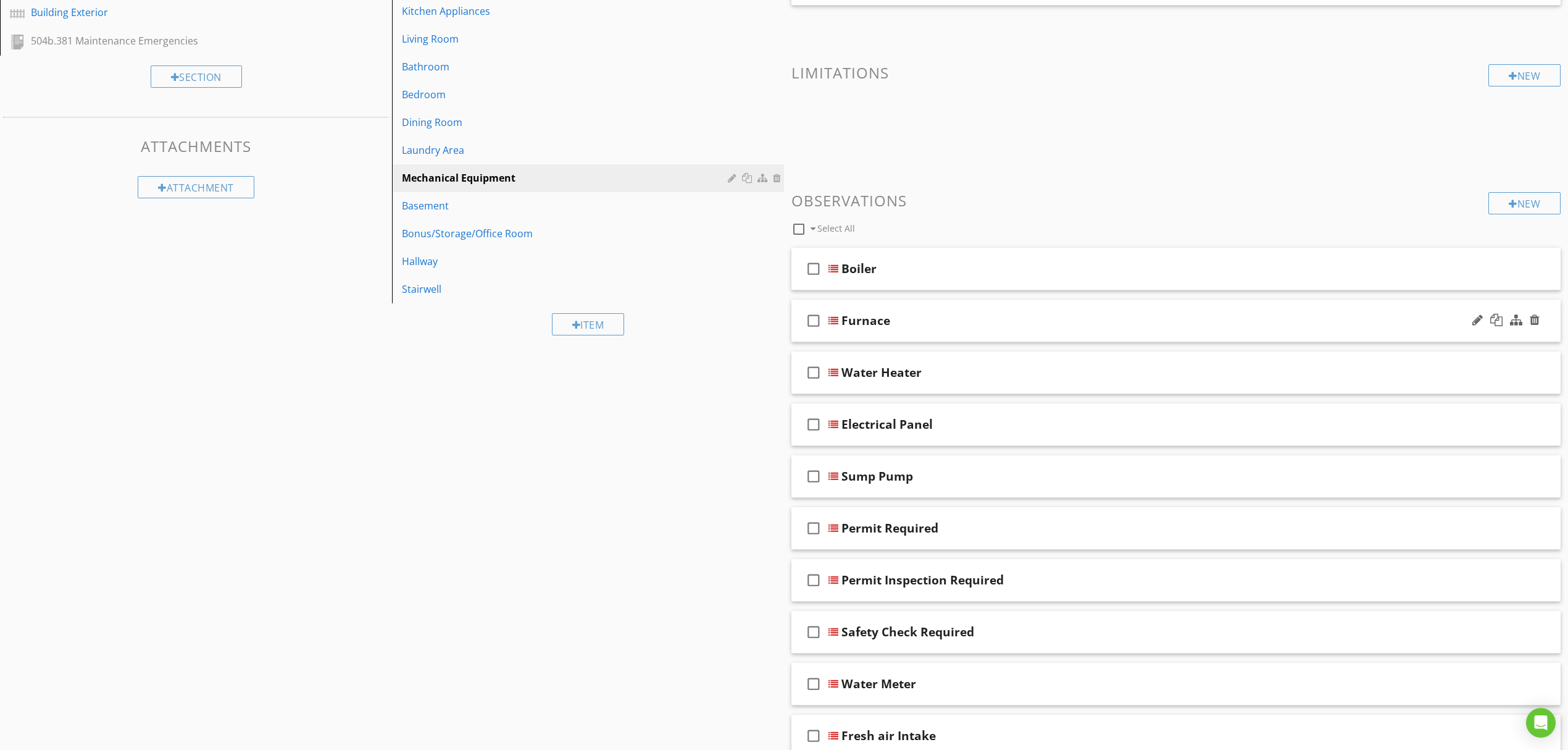
click at [837, 319] on div at bounding box center [833, 320] width 10 height 10
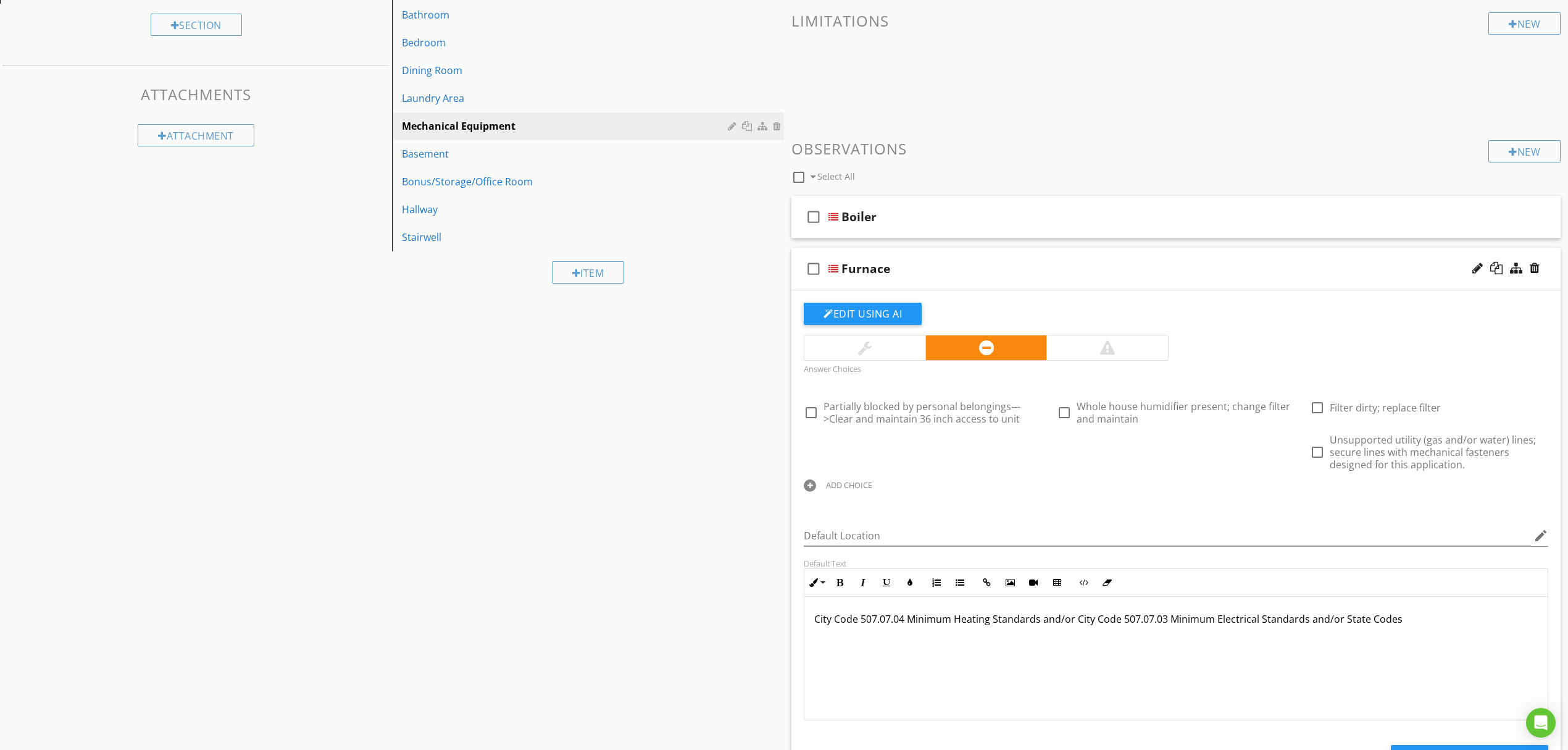
scroll to position [412, 0]
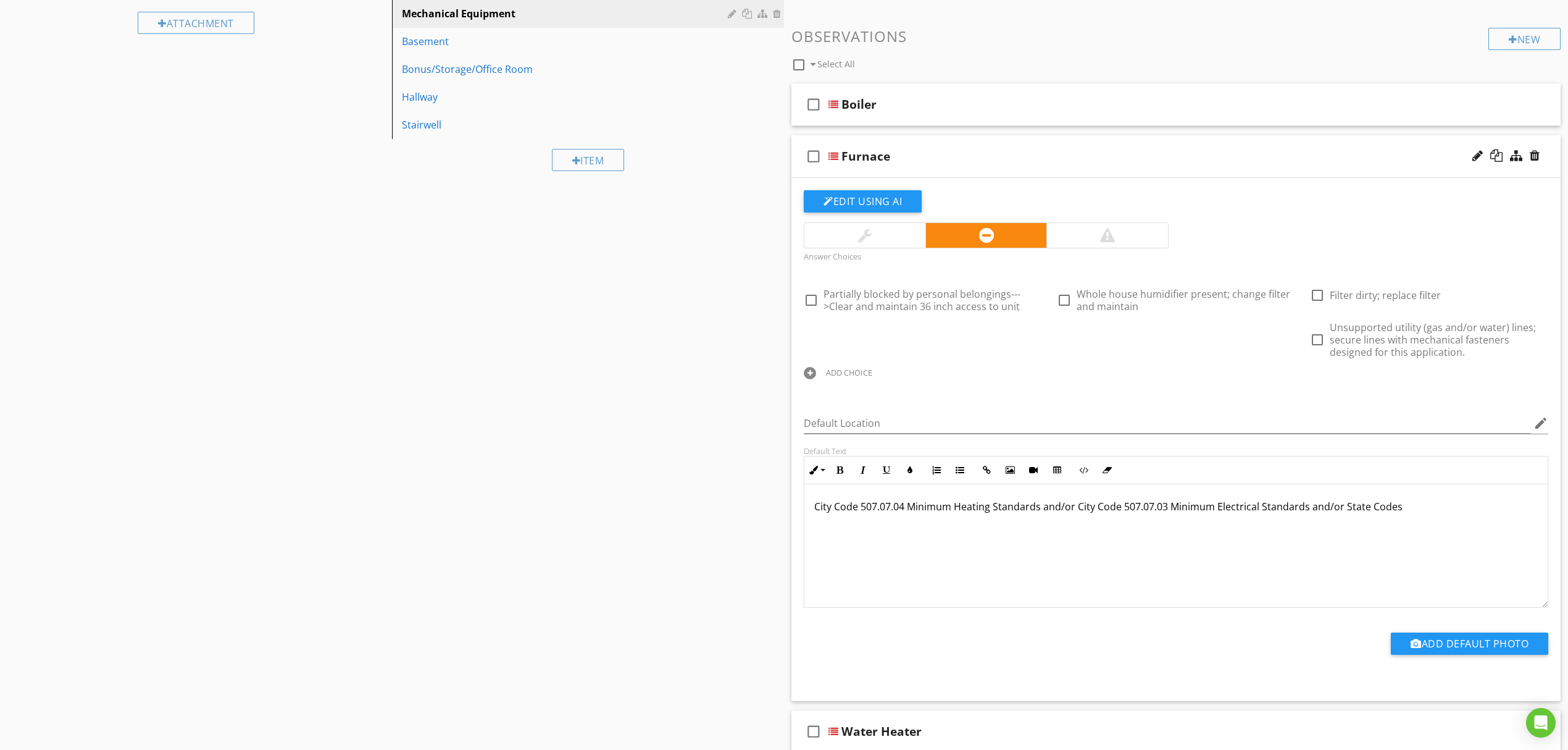
click at [846, 372] on div "ADD CHOICE" at bounding box center [849, 373] width 47 height 10
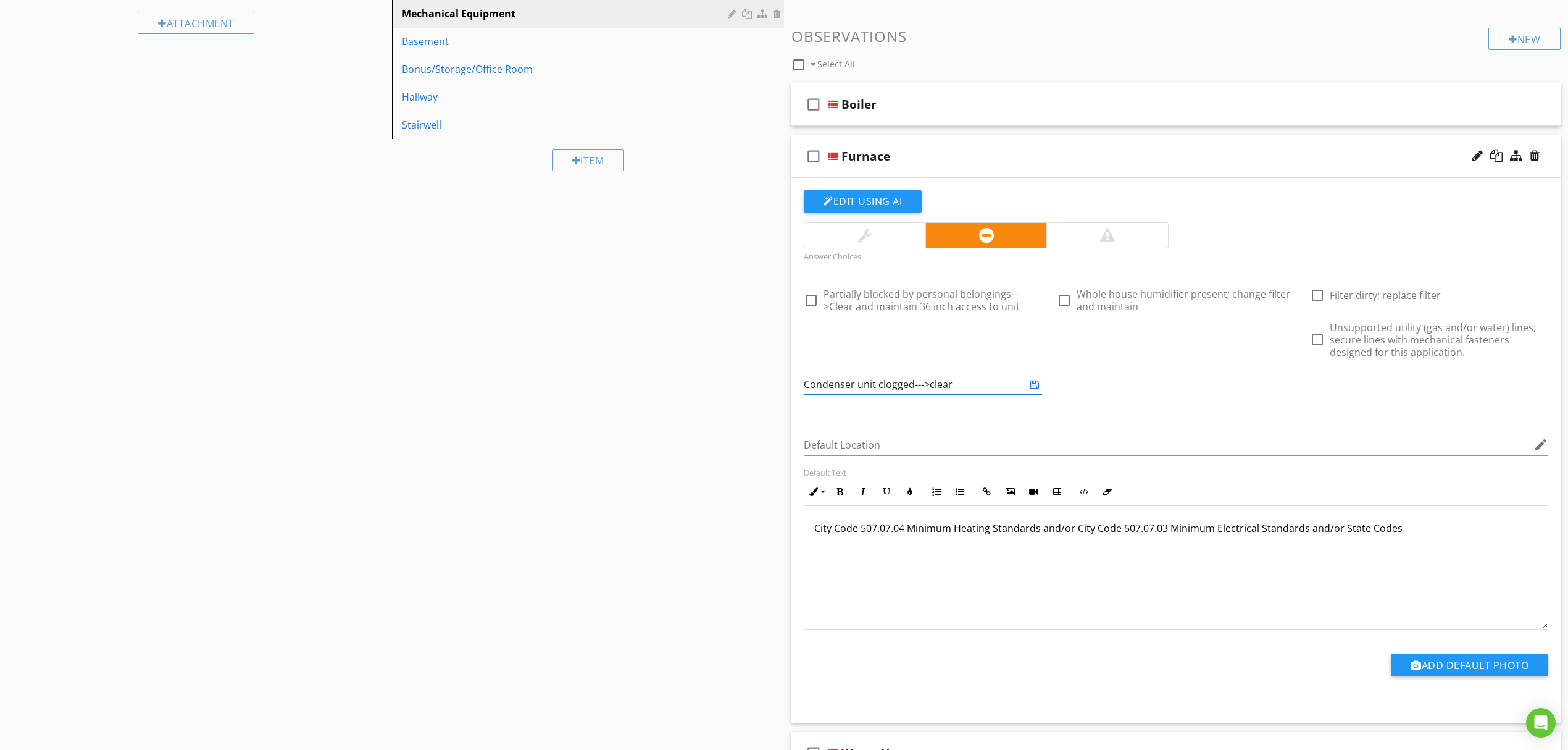
drag, startPoint x: 949, startPoint y: 387, endPoint x: 929, endPoint y: 386, distance: 20.0
click at [929, 386] on input "Condenser unit clogged--->clear" at bounding box center [914, 384] width 221 height 20
drag, startPoint x: 1006, startPoint y: 386, endPoint x: 749, endPoint y: 361, distance: 258.2
click at [749, 361] on div "Sections Inspection Information Unit Interior Garage Building Exterior 504b.381…" at bounding box center [784, 445] width 1568 height 1465
click at [805, 388] on input "Condenser unit clogged--->clean/unclog" at bounding box center [914, 384] width 221 height 20
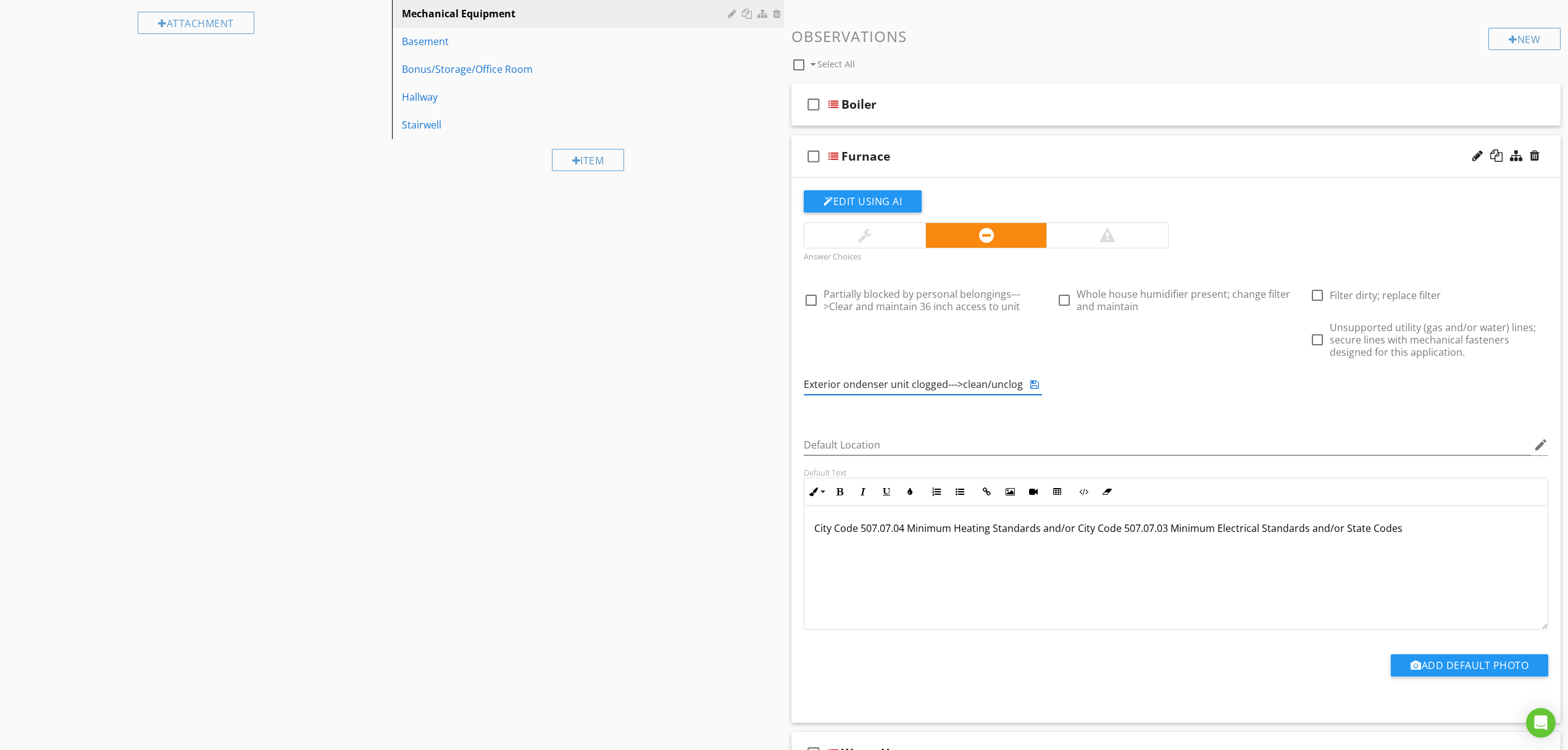
type input "Exterior condenser unit clogged--->clean/unclog"
click at [925, 386] on input "Exterior condenser unit clogged--->clean/unclog" at bounding box center [914, 384] width 221 height 20
click at [1033, 387] on icon at bounding box center [1034, 384] width 9 height 10
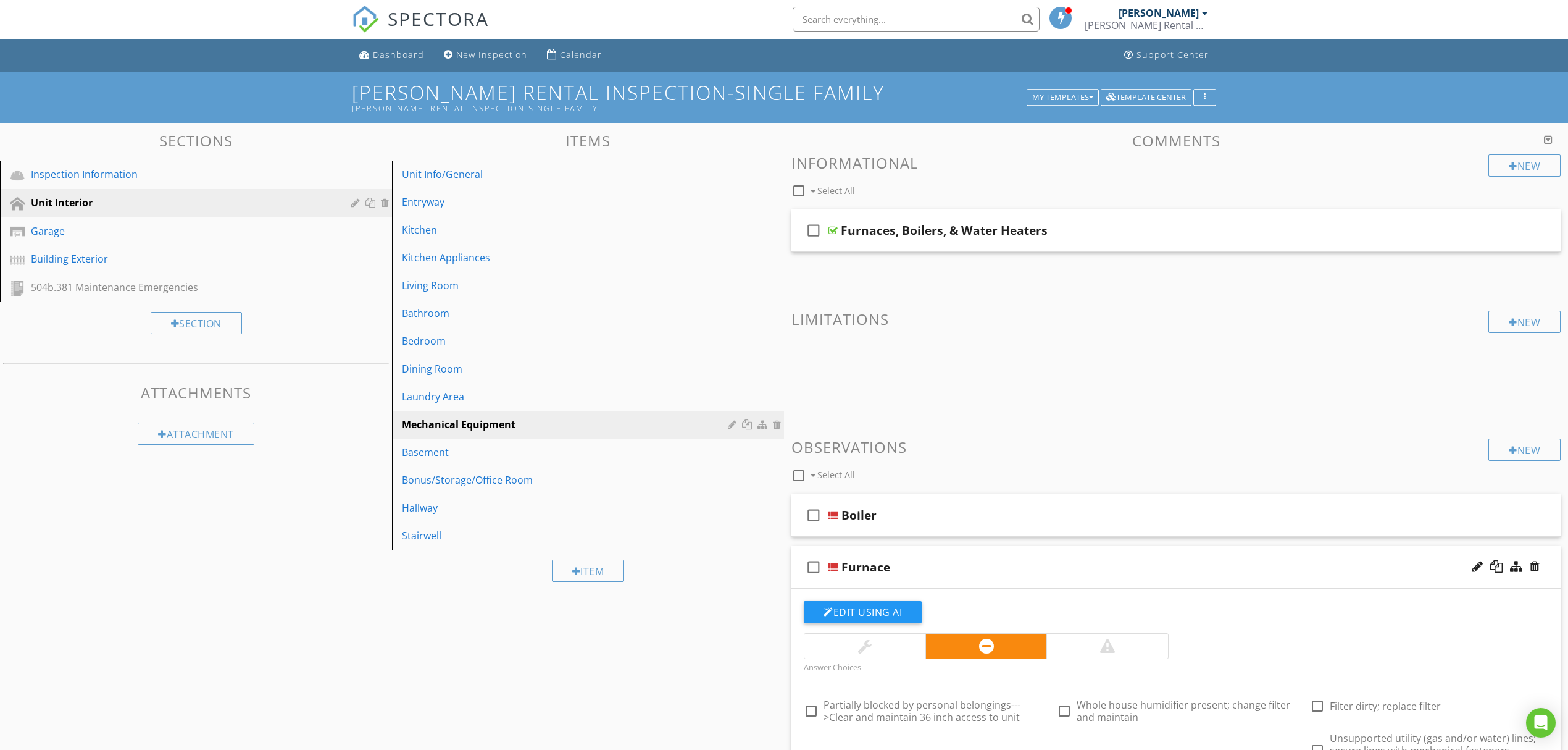
scroll to position [0, 0]
click at [190, 255] on div "Building Exterior" at bounding box center [182, 260] width 303 height 15
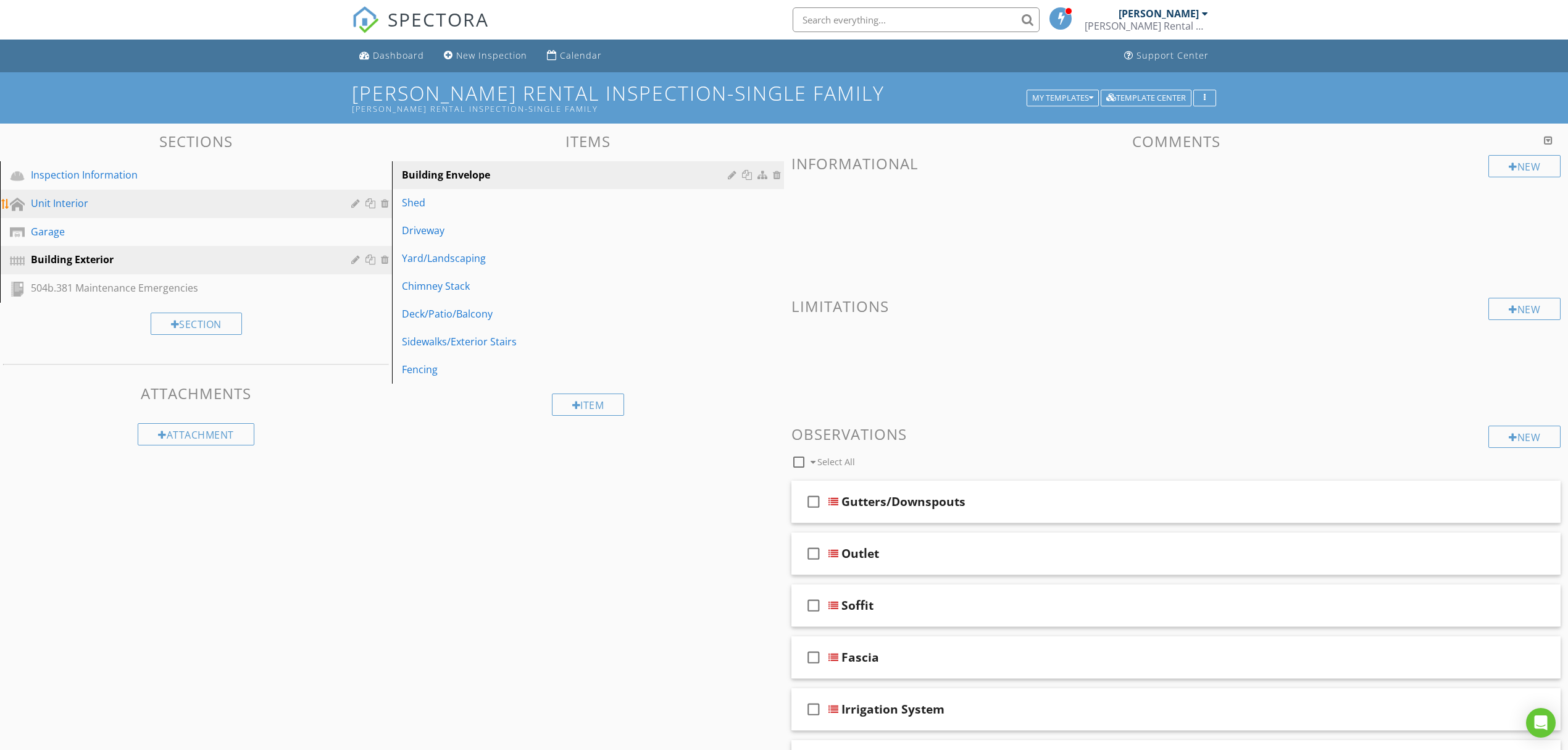
click at [295, 192] on link "Unit Interior" at bounding box center [198, 204] width 388 height 29
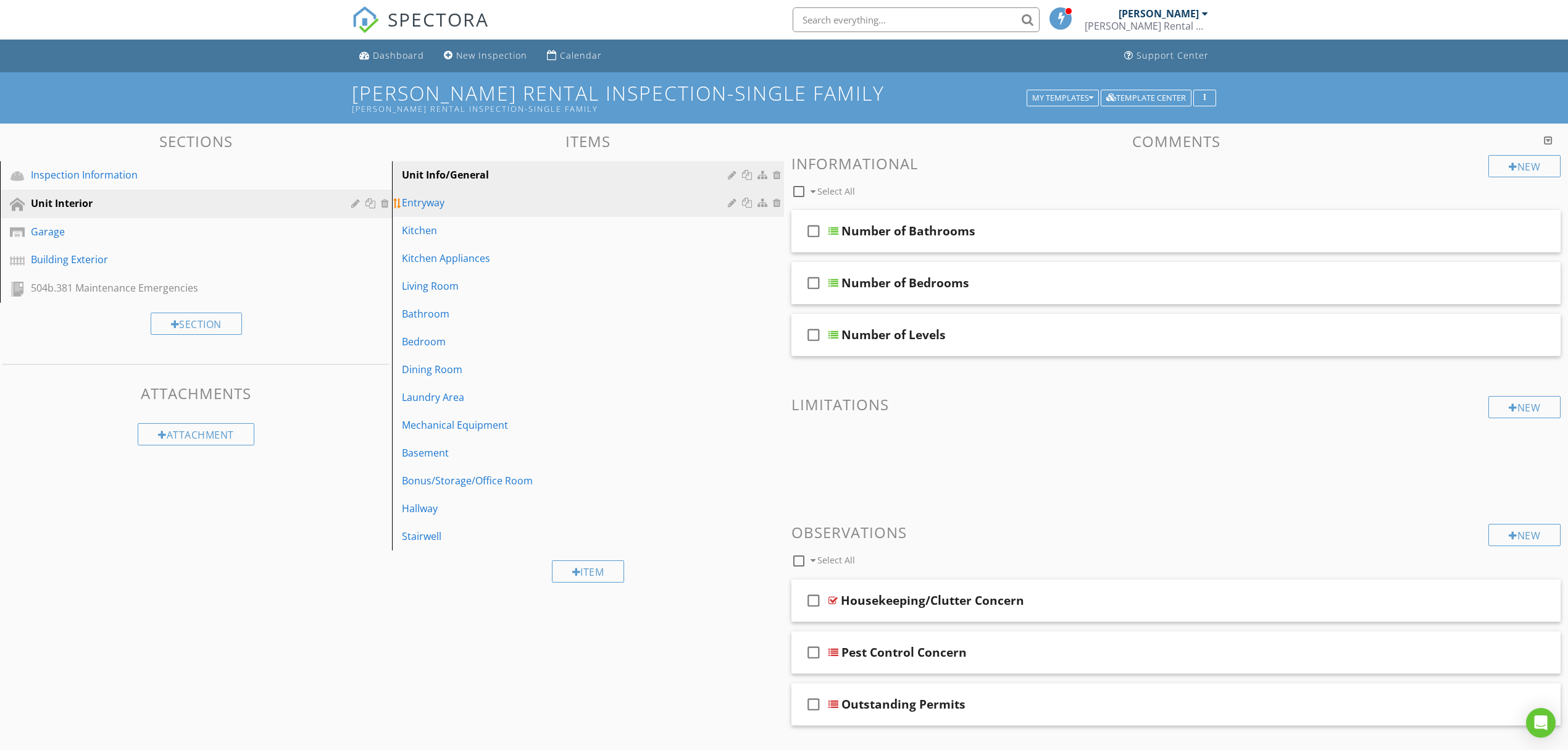
click at [482, 215] on link "Entryway" at bounding box center [590, 202] width 388 height 27
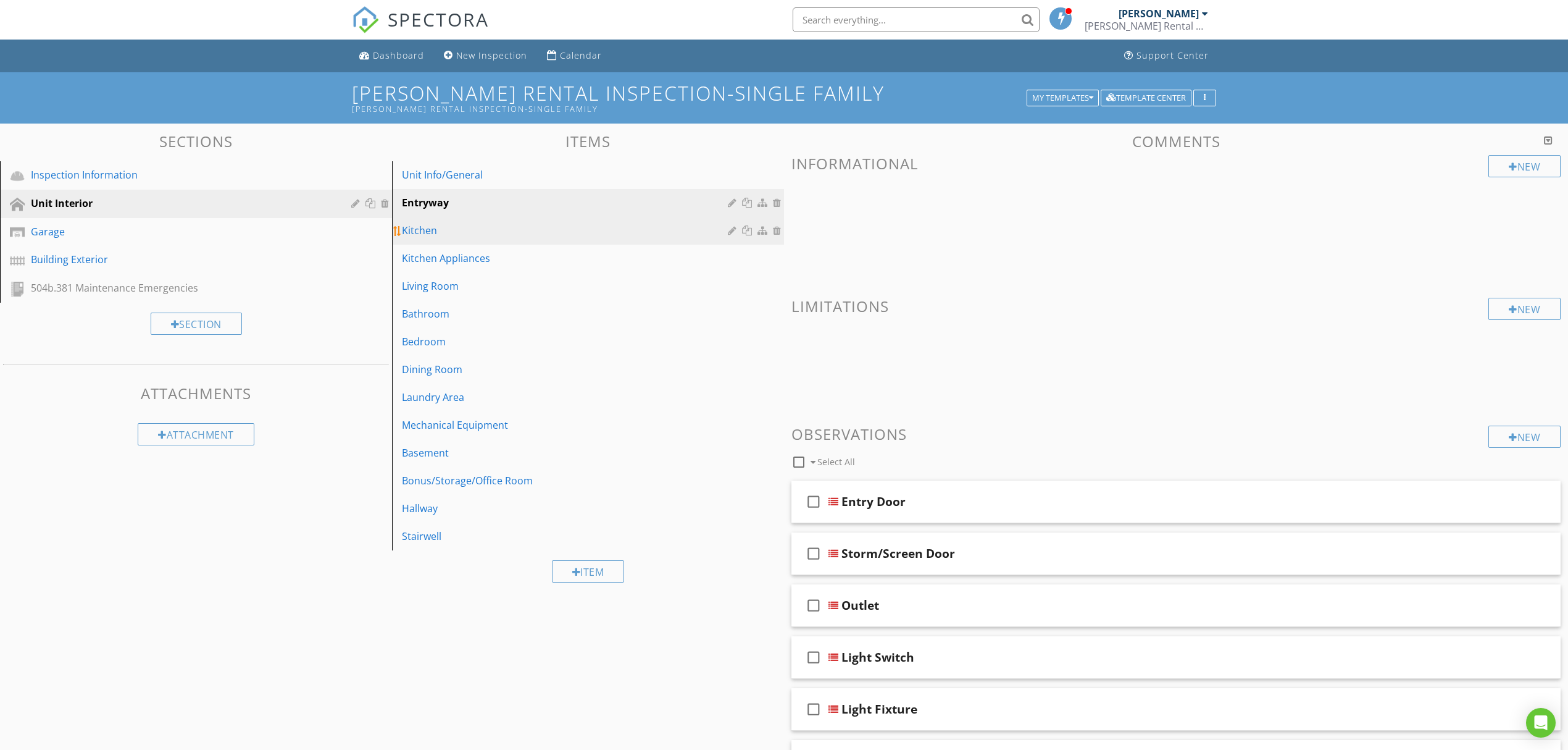
click at [487, 227] on div "Kitchen" at bounding box center [567, 230] width 329 height 15
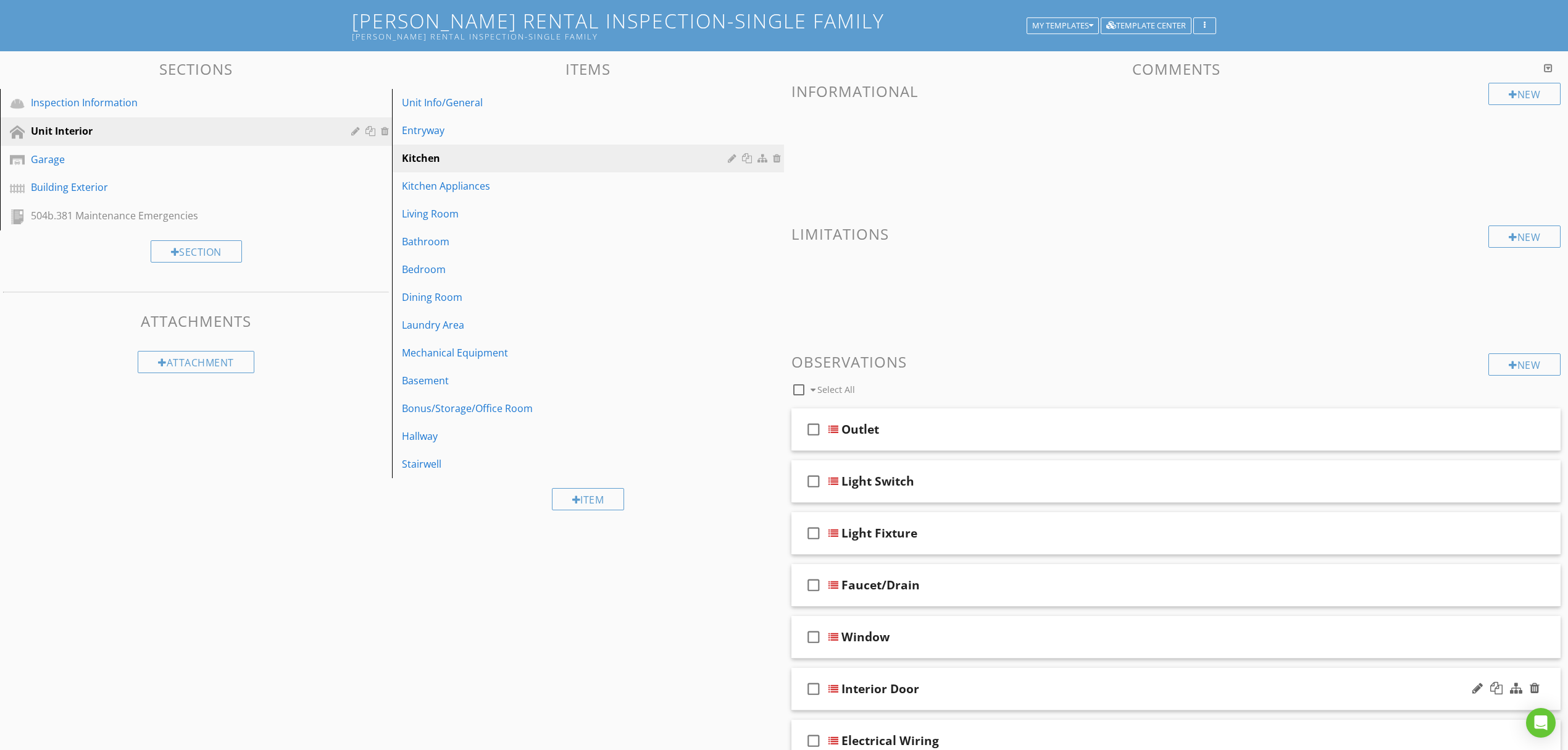
scroll to position [165, 0]
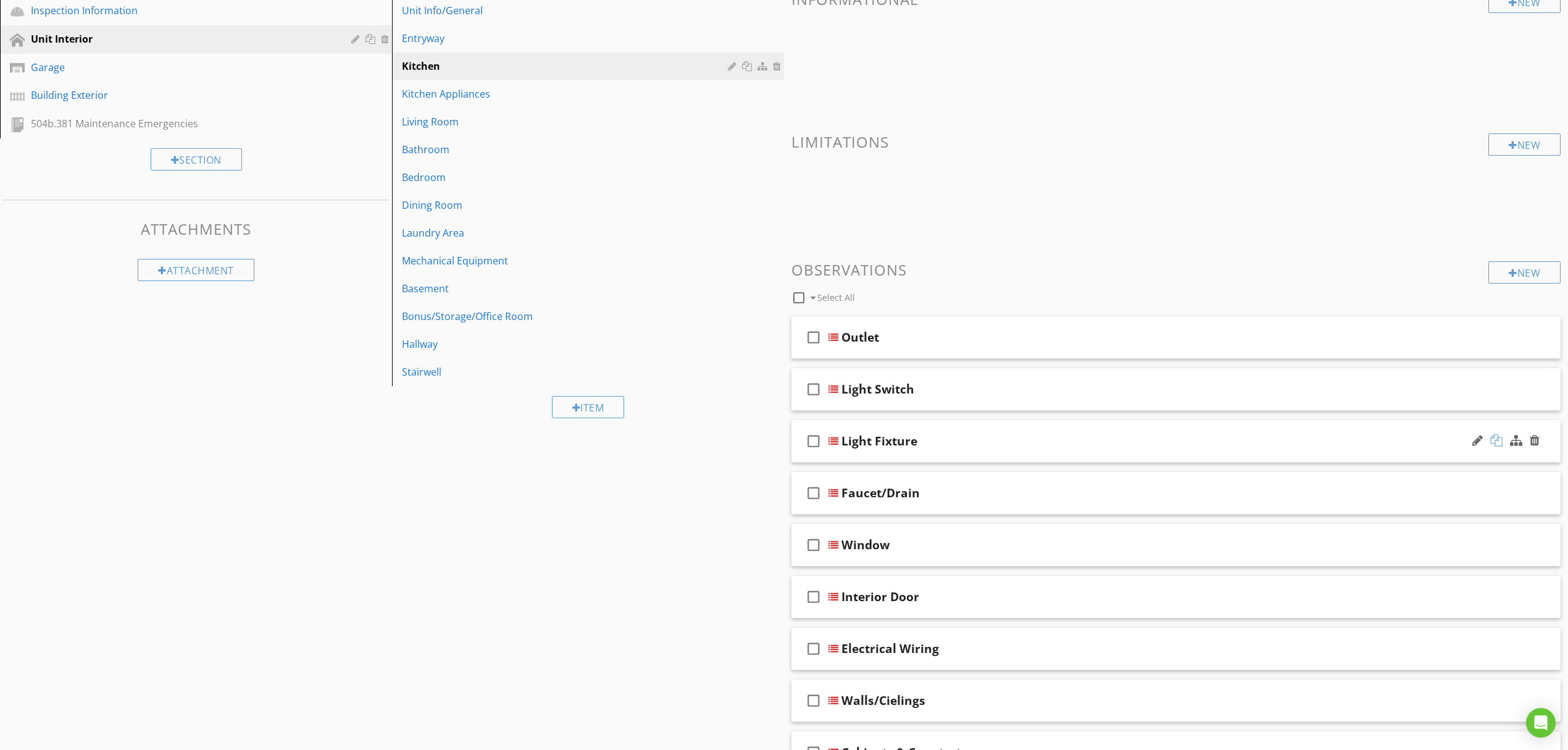
click at [1497, 441] on div at bounding box center [1497, 440] width 12 height 12
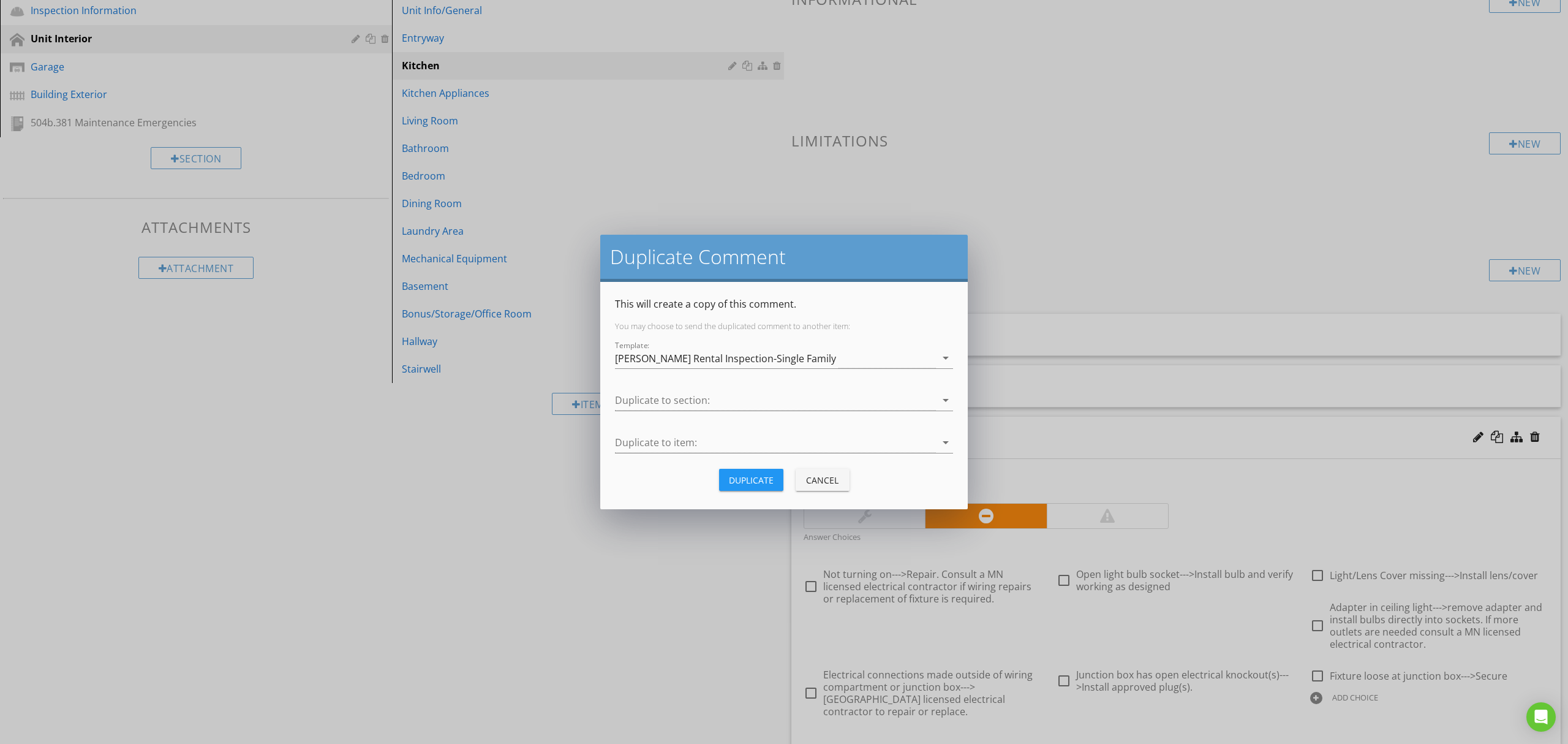
click at [755, 389] on div "Duplicate to section: arrow_drop_down" at bounding box center [784, 403] width 338 height 40
click at [755, 398] on div at bounding box center [775, 400] width 321 height 20
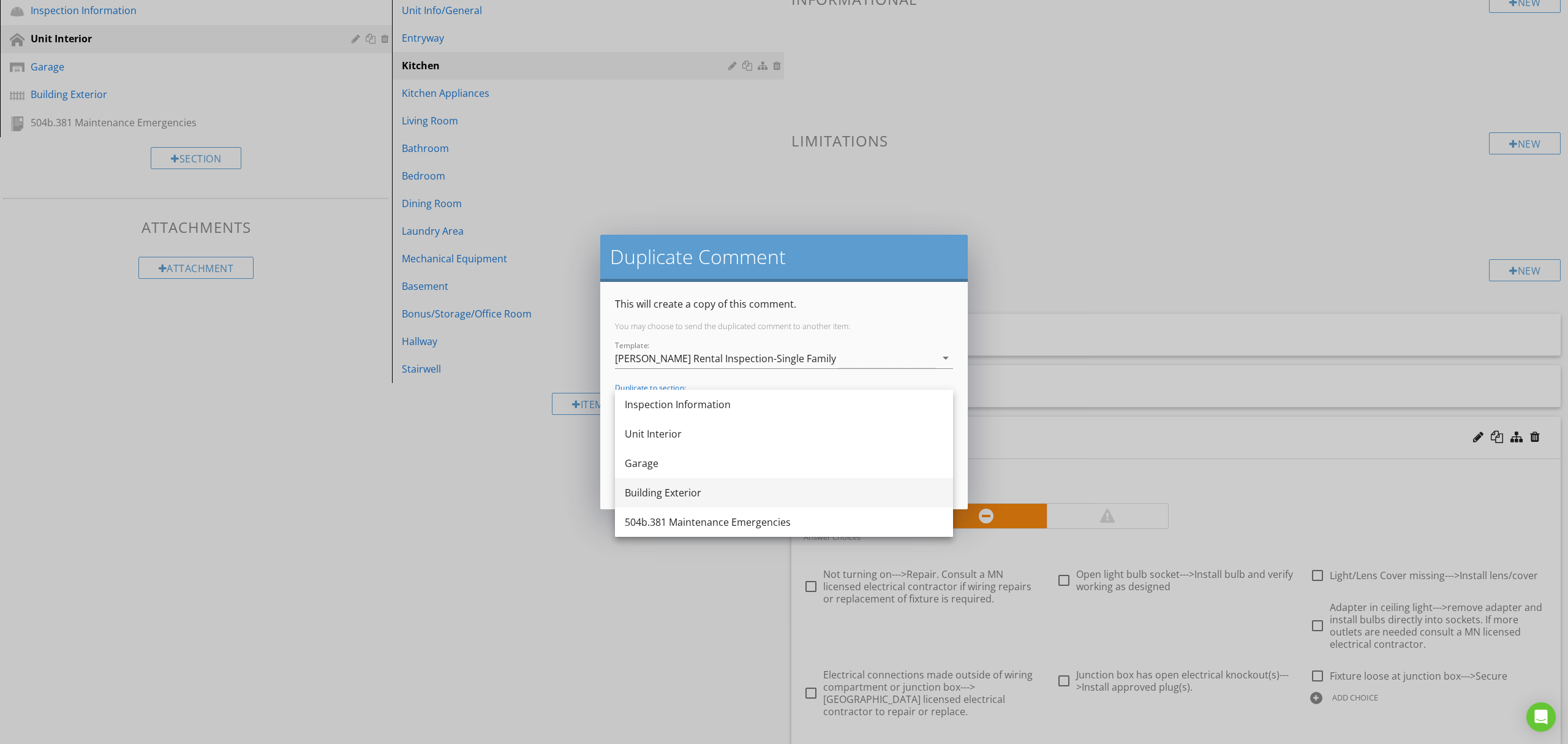
click at [697, 491] on div "Building Exterior" at bounding box center [784, 493] width 318 height 15
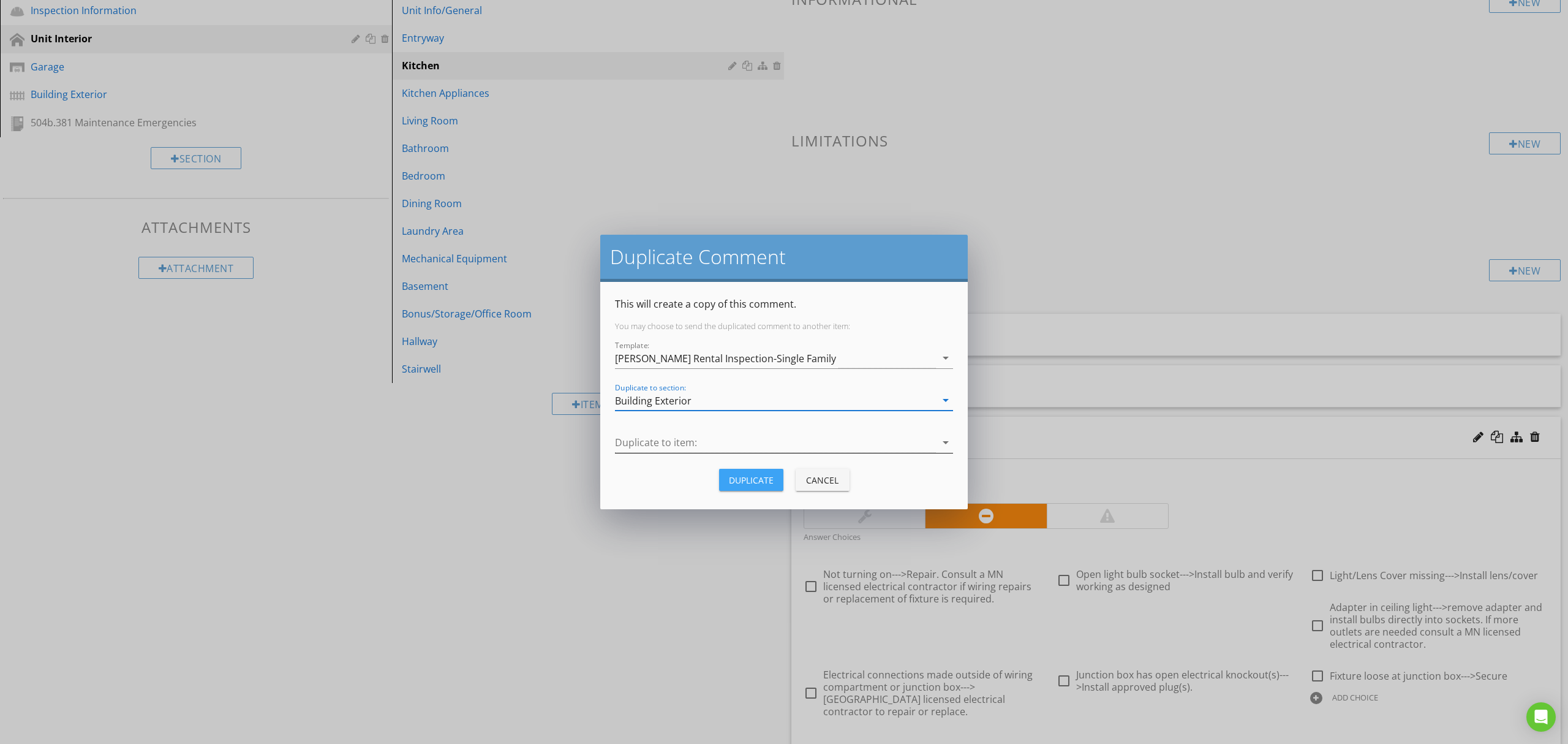
drag, startPoint x: 745, startPoint y: 482, endPoint x: 741, endPoint y: 444, distance: 38.2
click at [741, 444] on div "This will create a copy of this comment. You may choose to send the duplicated …" at bounding box center [784, 395] width 338 height 198
click at [741, 444] on div at bounding box center [775, 442] width 321 height 20
click at [741, 444] on div "No data available" at bounding box center [784, 447] width 318 height 15
click at [736, 478] on div "Duplicate" at bounding box center [751, 480] width 45 height 13
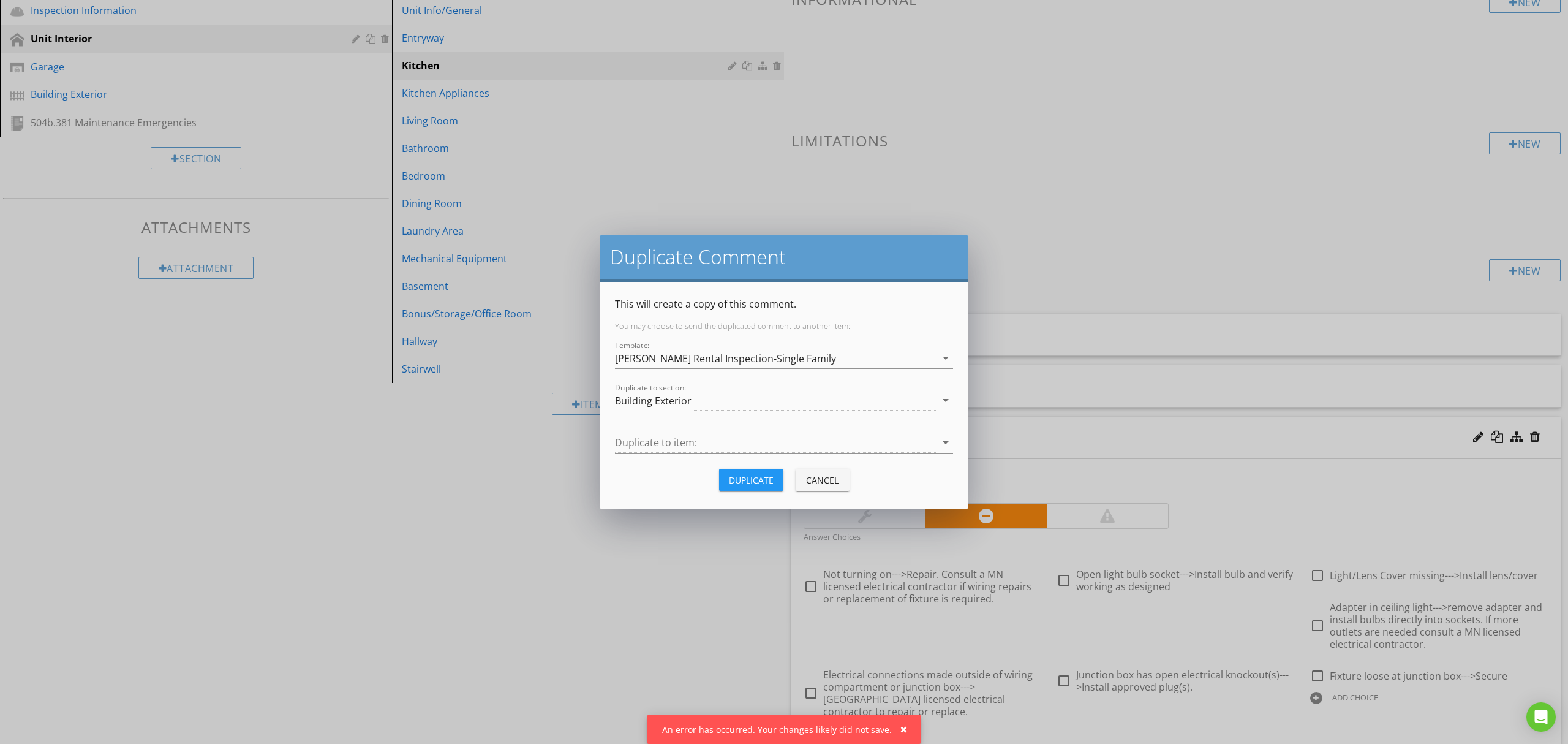
click at [822, 477] on div "Cancel" at bounding box center [822, 480] width 34 height 13
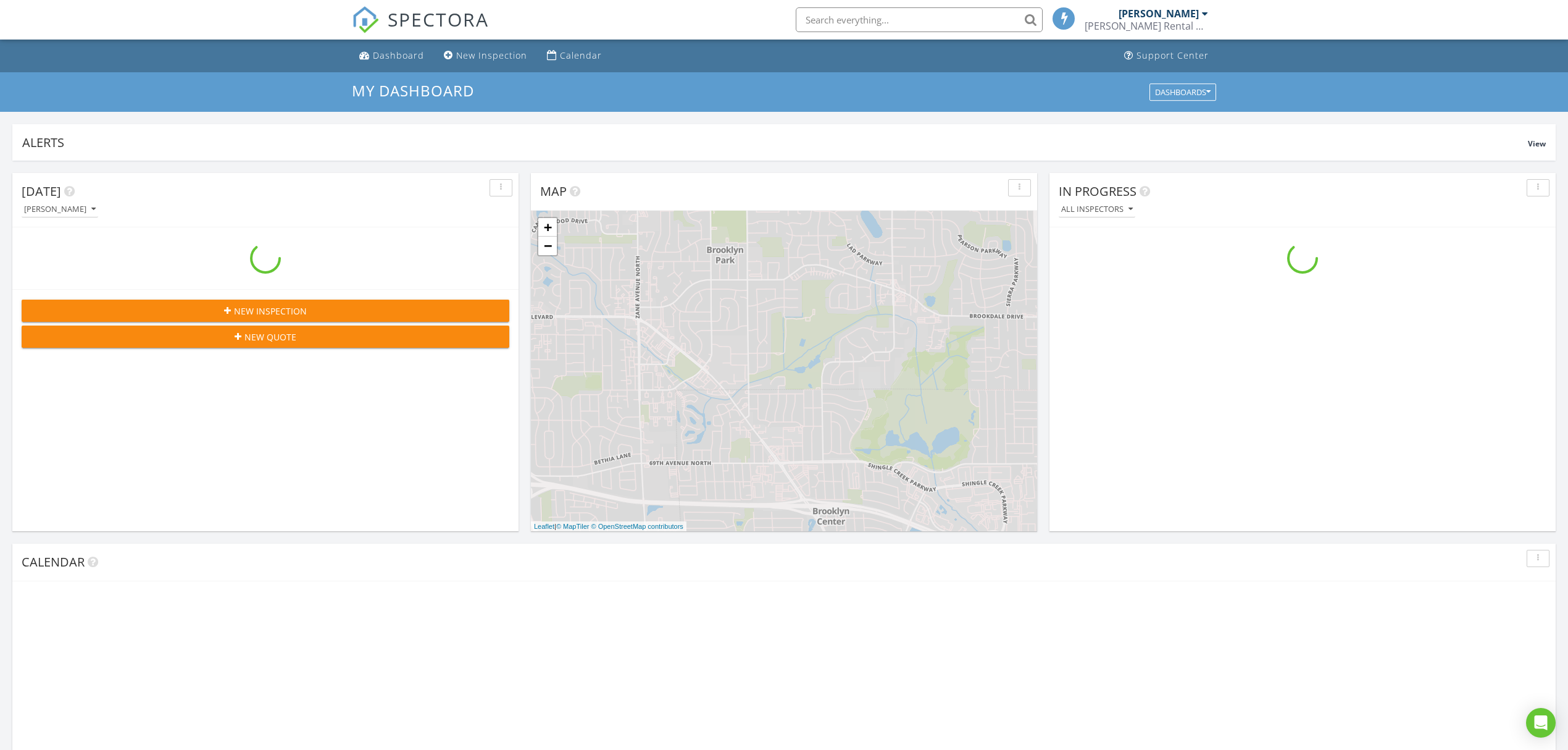
scroll to position [1150, 1593]
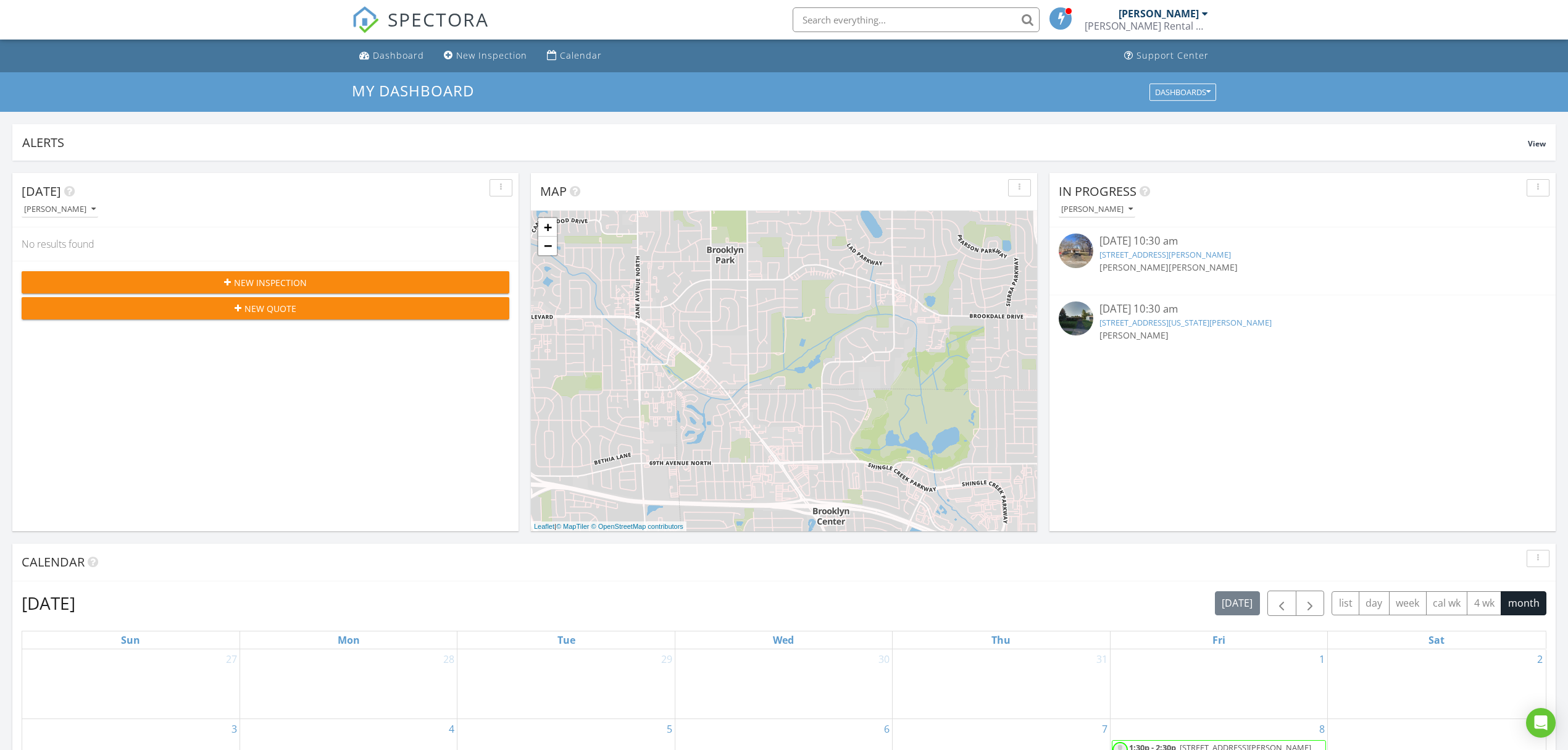
click at [1186, 17] on div "[PERSON_NAME]" at bounding box center [1158, 14] width 80 height 12
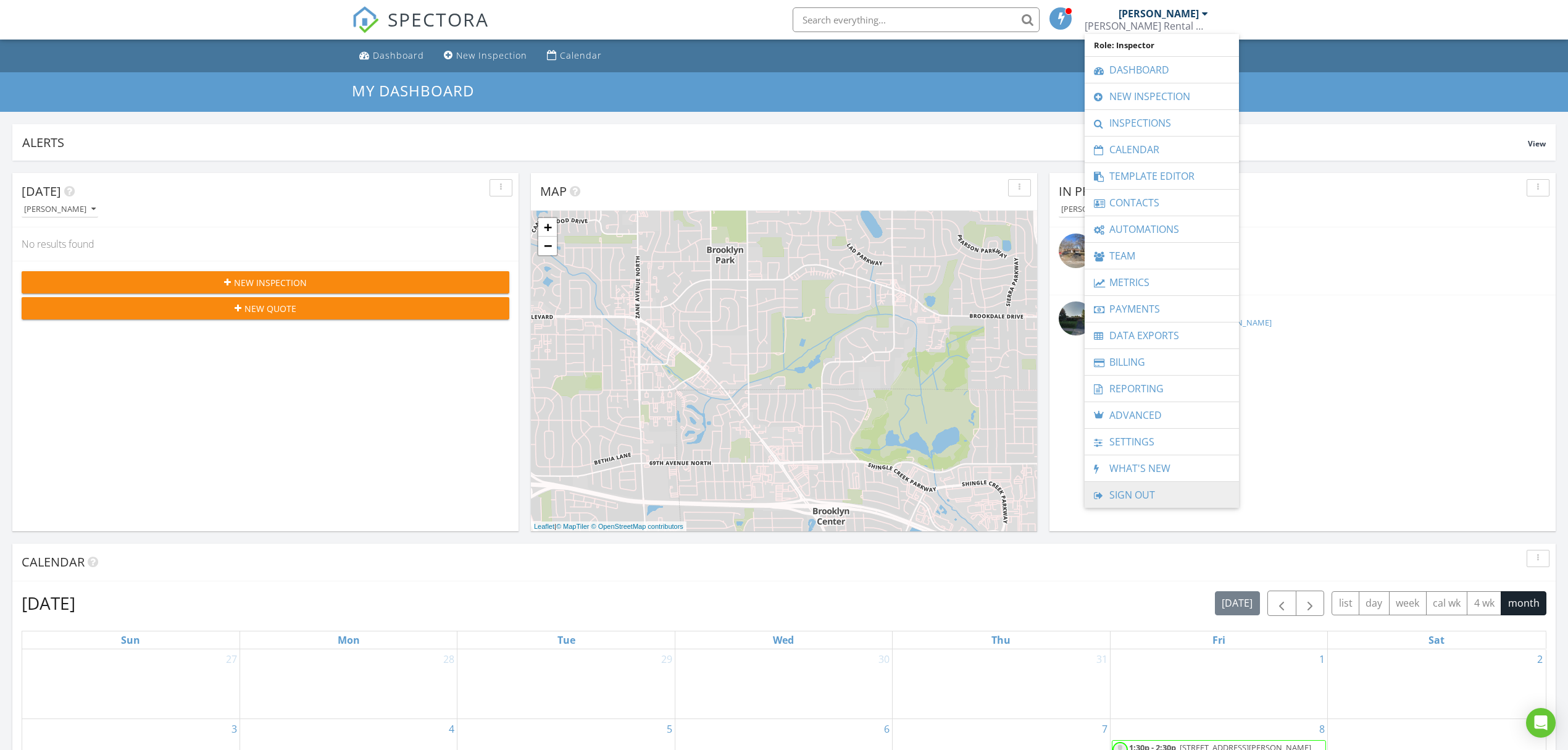
click at [1207, 495] on link "Sign Out" at bounding box center [1162, 495] width 142 height 26
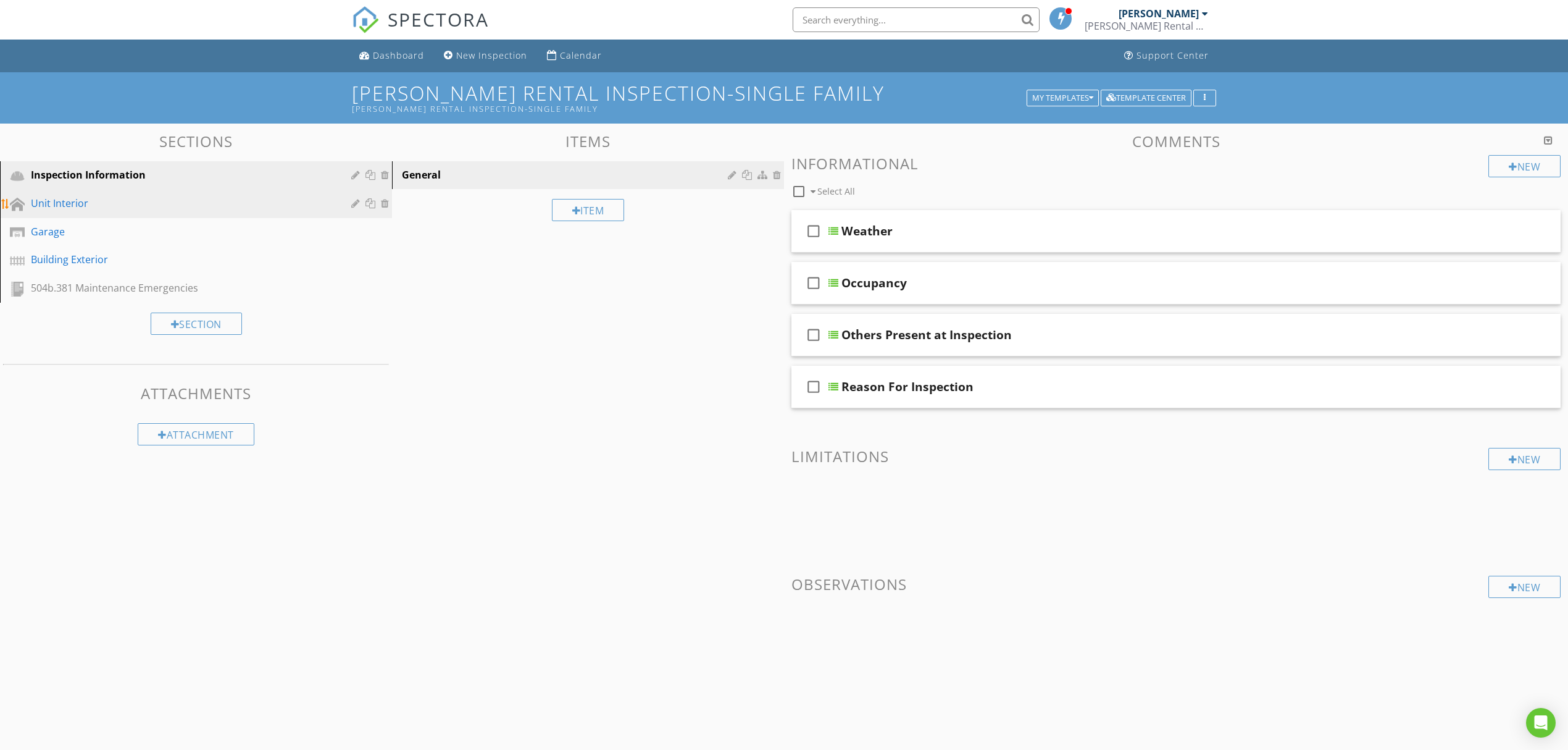
click at [240, 196] on div "Unit Interior" at bounding box center [182, 203] width 303 height 15
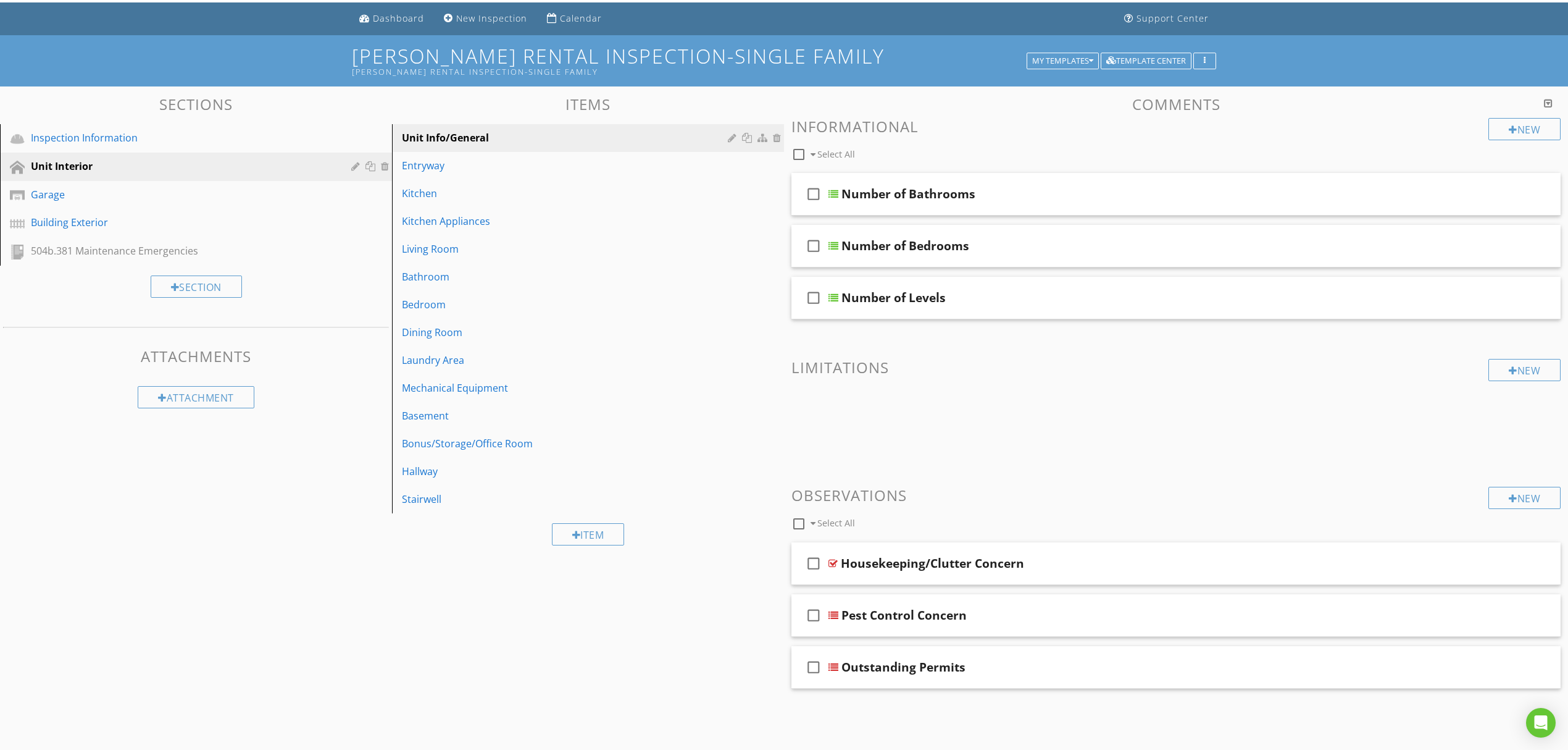
scroll to position [72, 0]
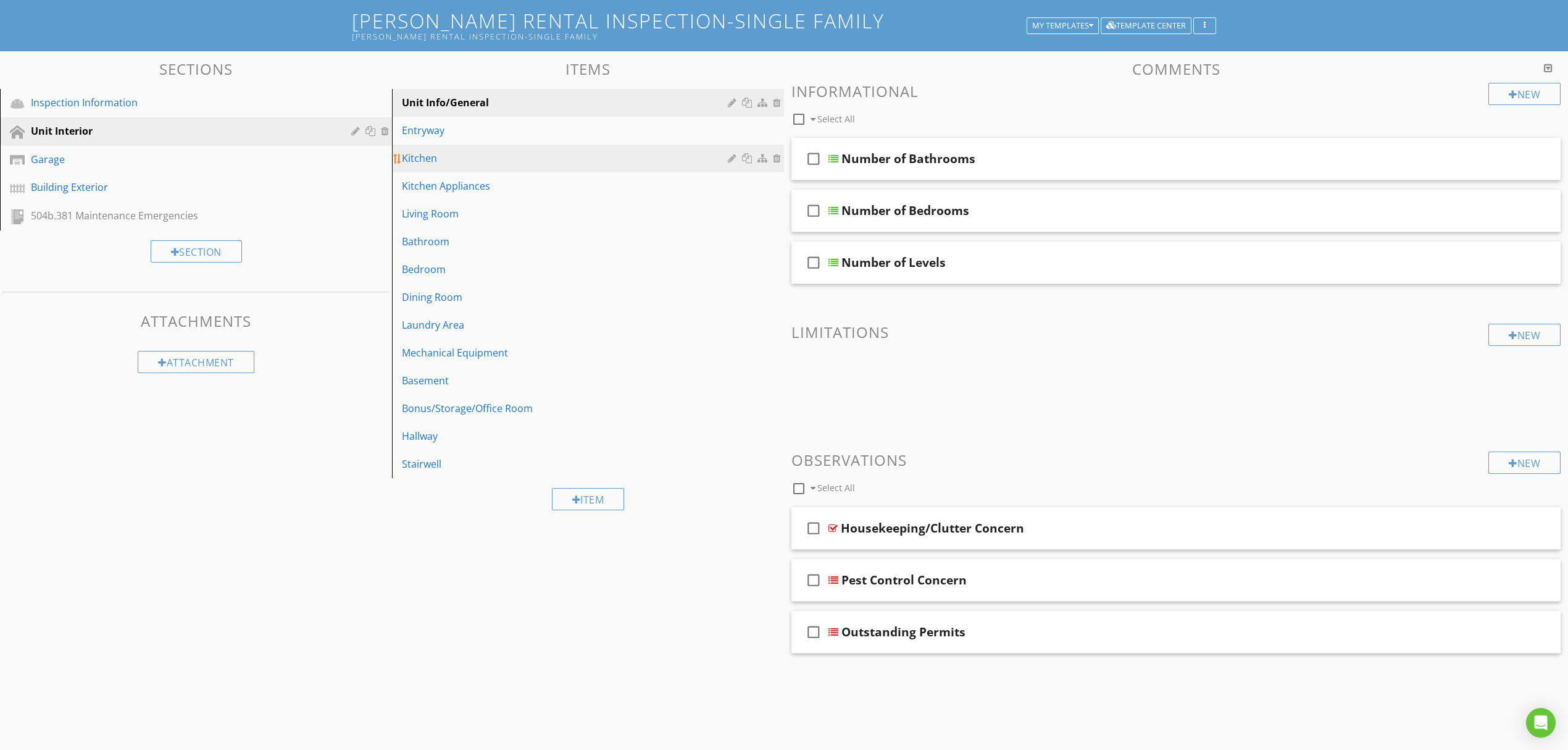
click at [477, 159] on div "Kitchen" at bounding box center [567, 158] width 329 height 15
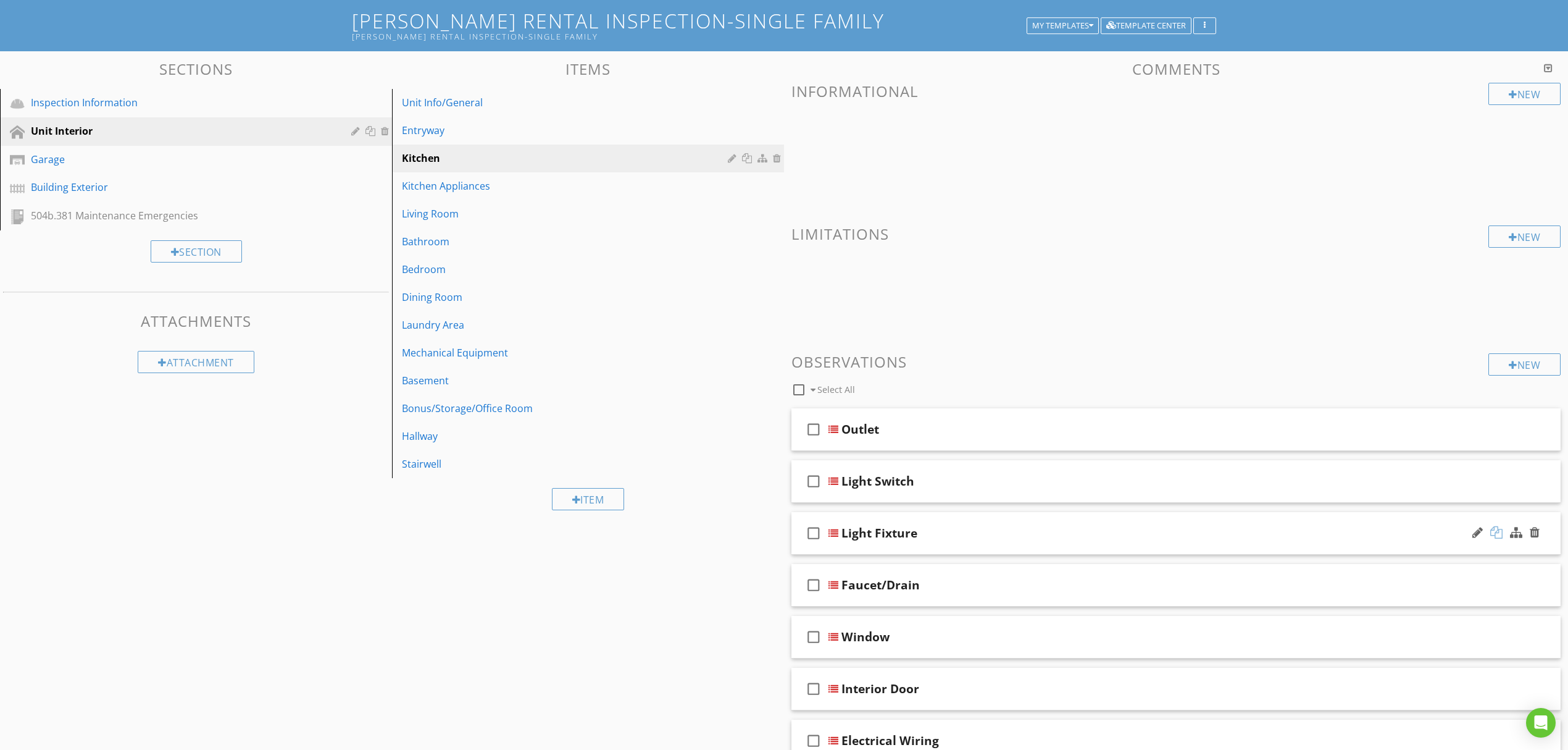
click at [1495, 533] on div at bounding box center [1497, 533] width 12 height 12
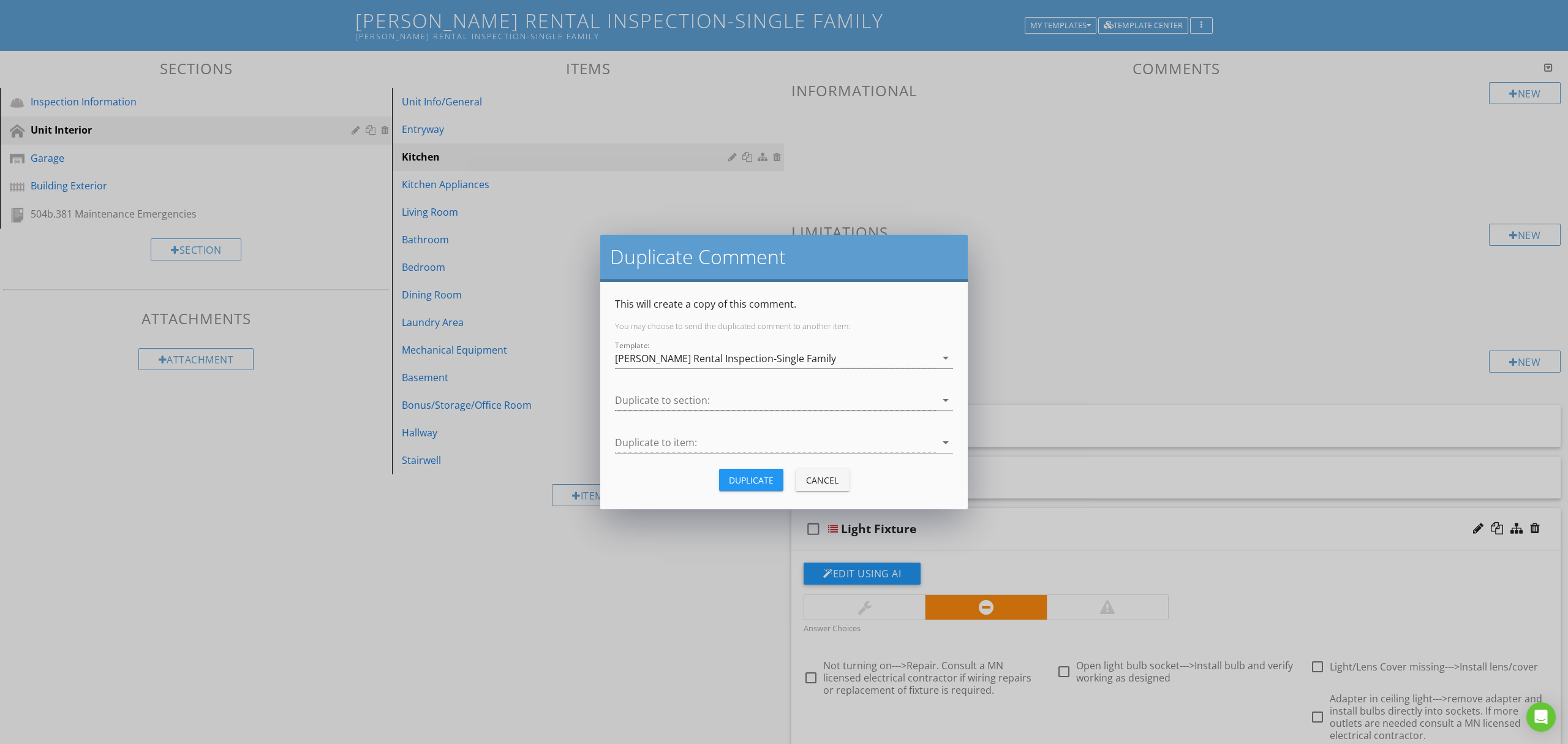
click at [849, 405] on div at bounding box center [775, 400] width 321 height 20
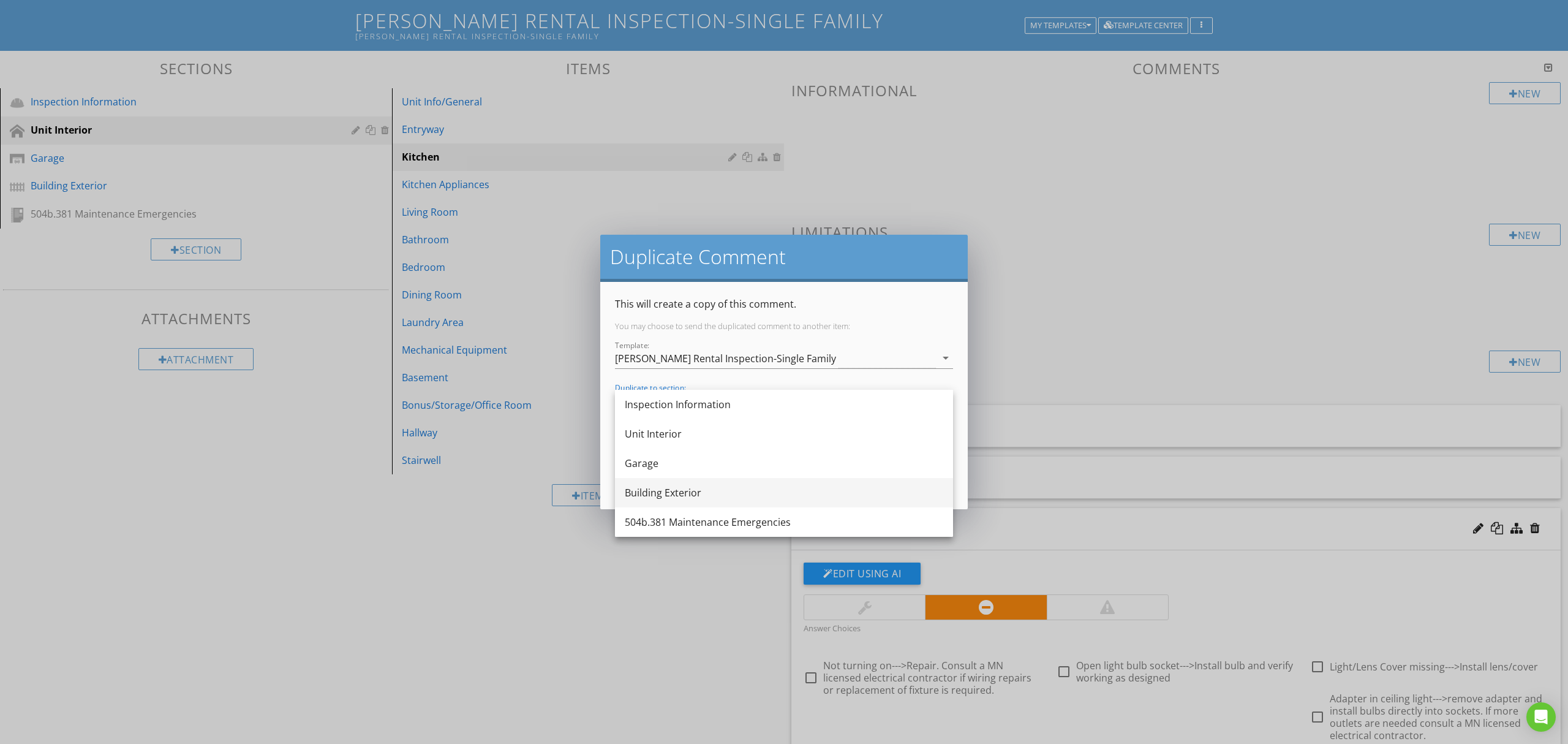
click at [688, 491] on div "Building Exterior" at bounding box center [784, 493] width 318 height 15
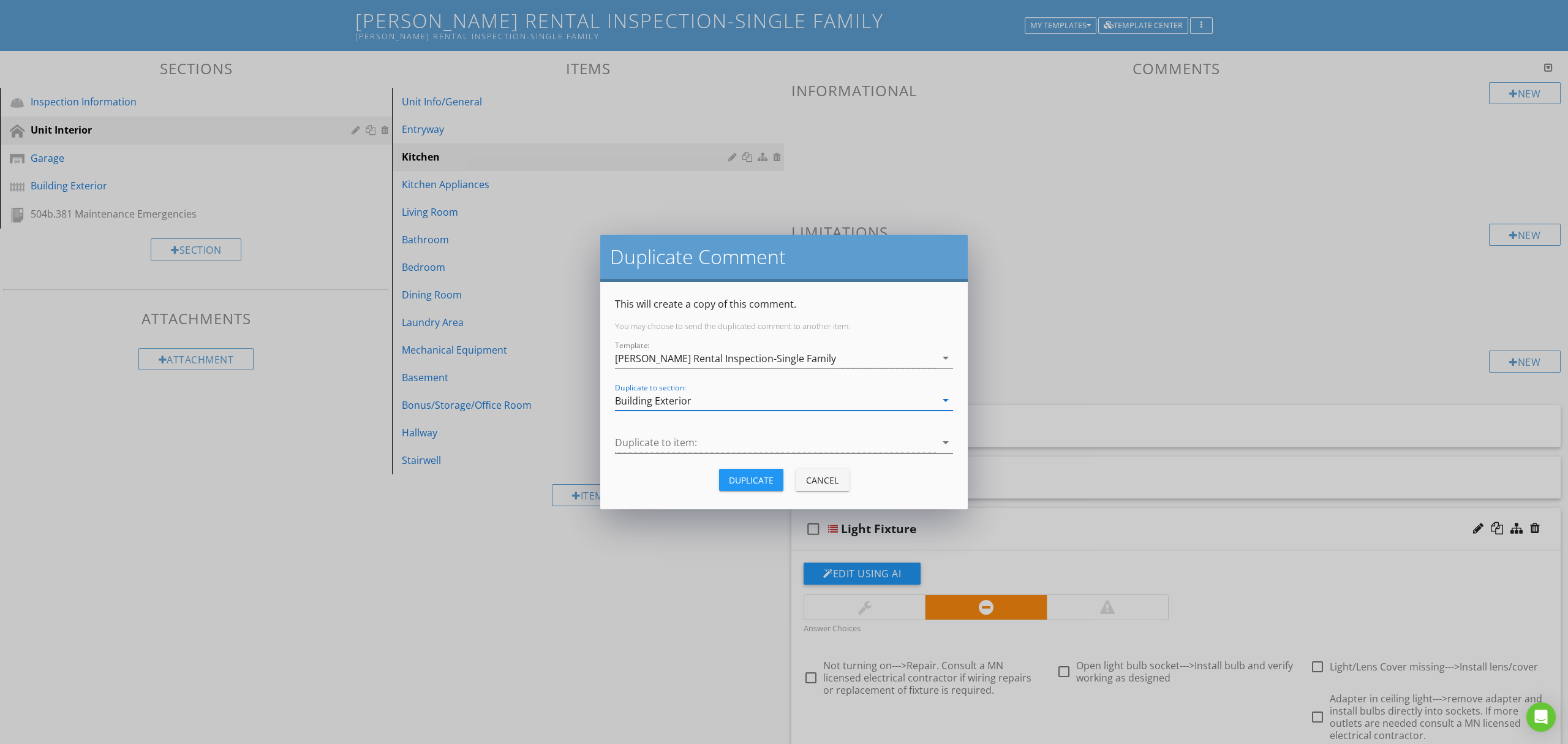
click at [735, 448] on div at bounding box center [775, 442] width 321 height 20
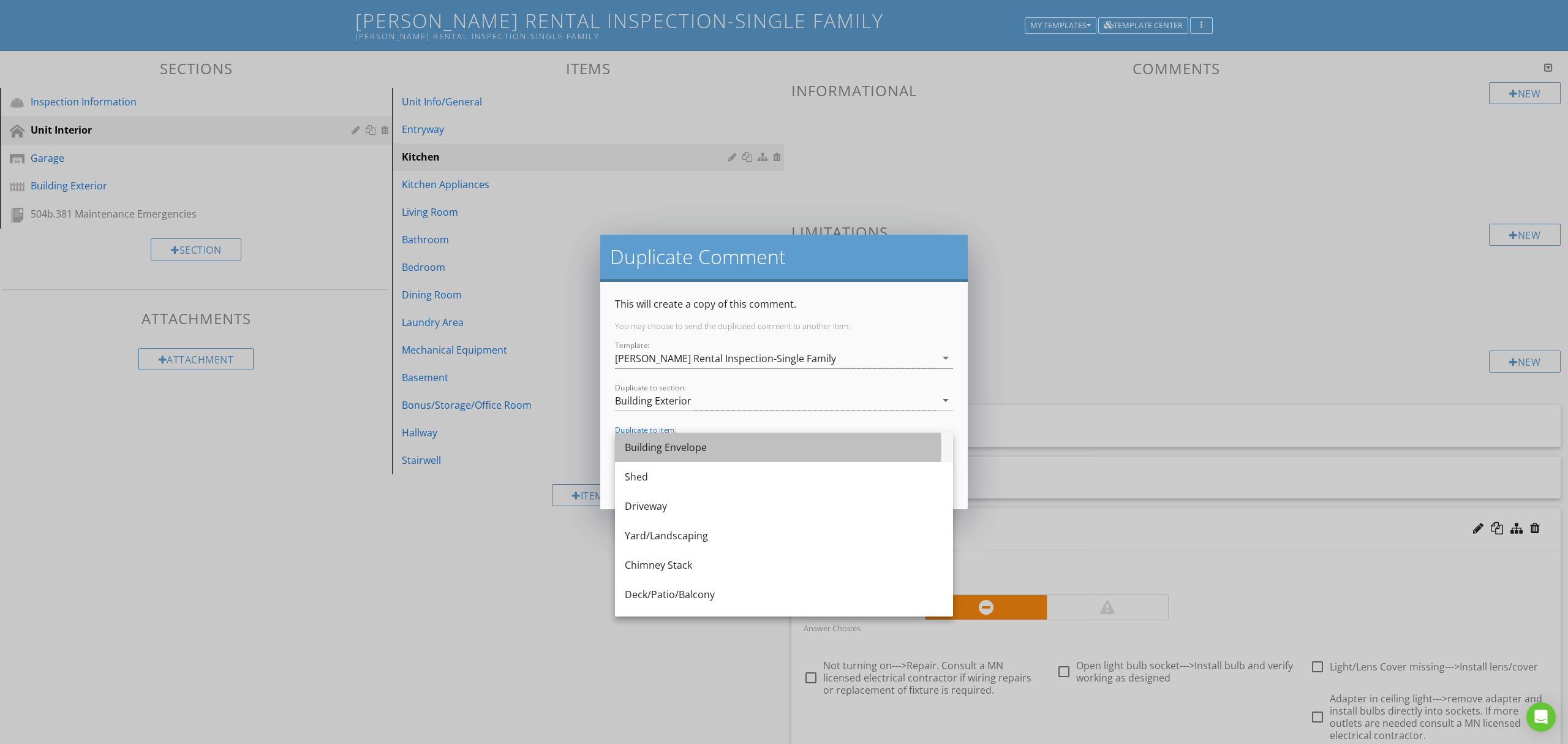
click at [726, 445] on div "Building Envelope" at bounding box center [784, 447] width 318 height 15
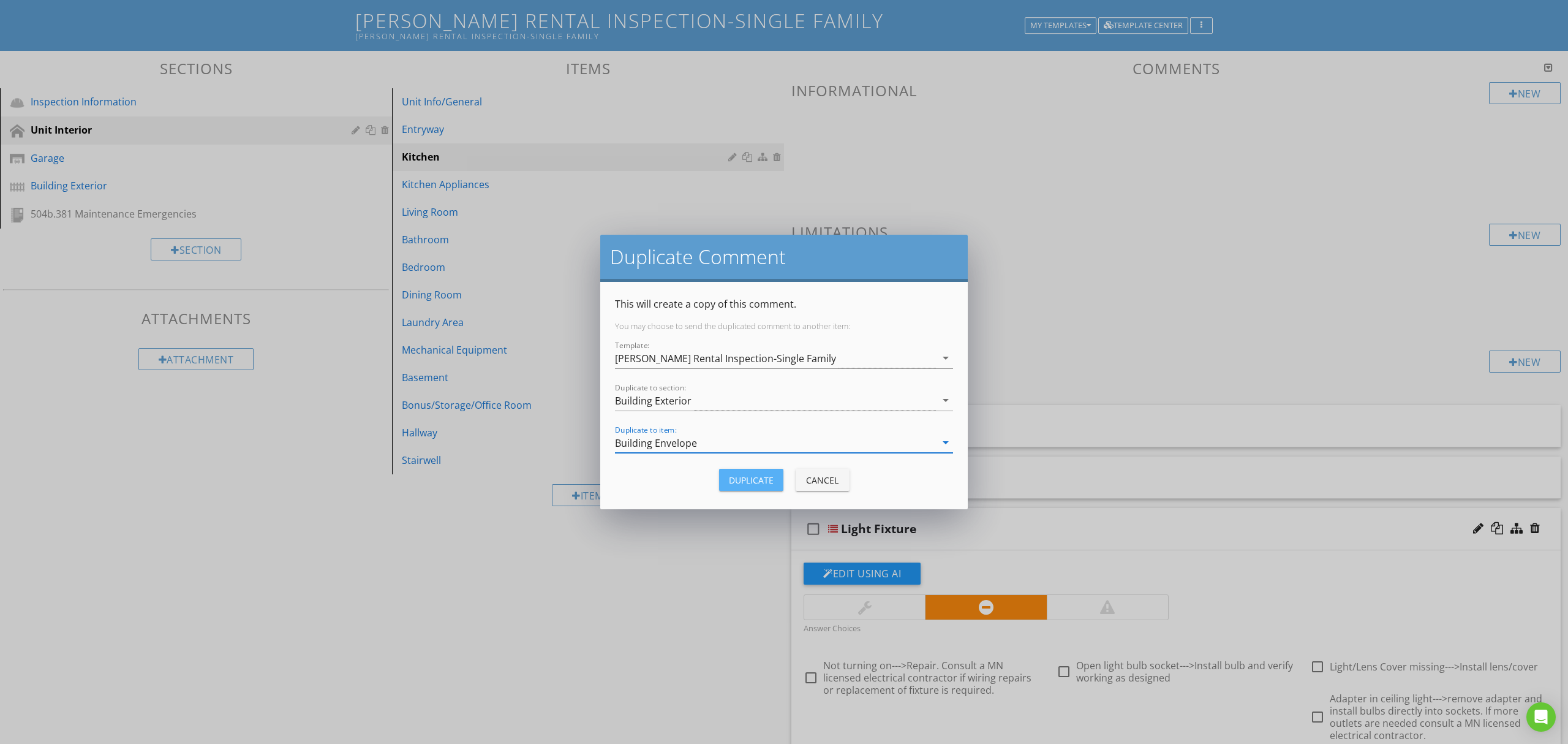
click at [752, 474] on div "Duplicate" at bounding box center [751, 480] width 45 height 13
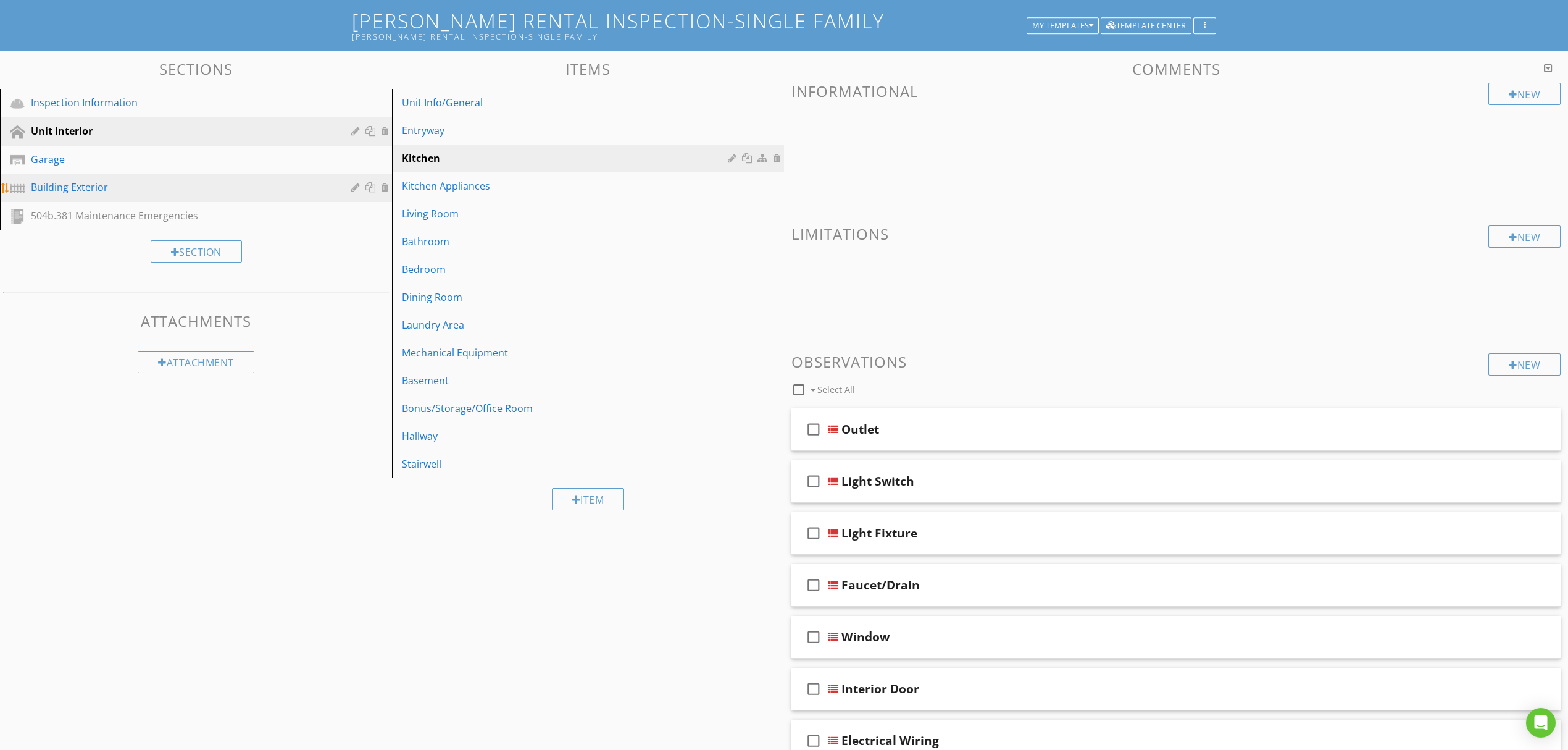
click at [200, 181] on div "Building Exterior" at bounding box center [182, 188] width 303 height 15
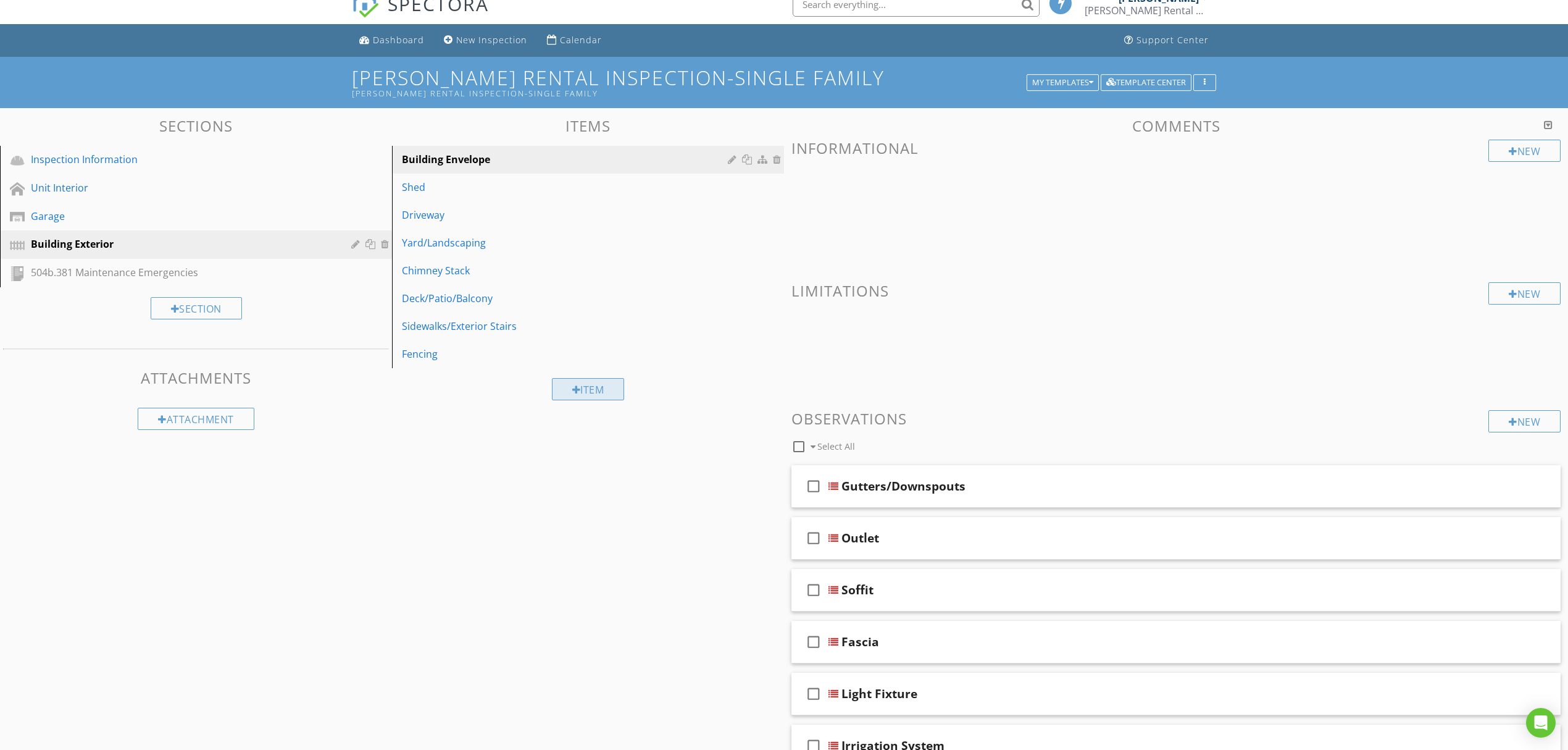
scroll to position [0, 0]
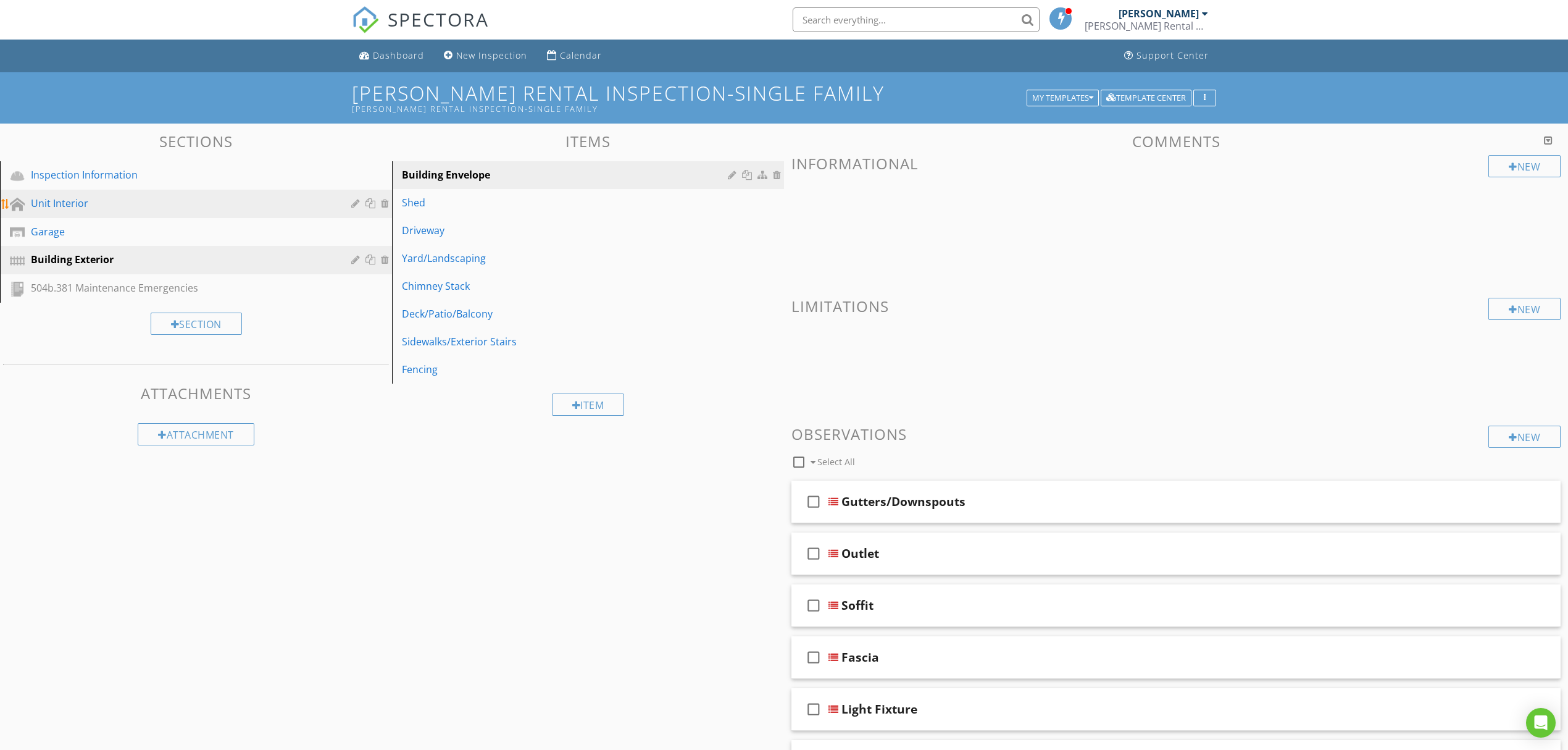
click at [212, 191] on link "Unit Interior" at bounding box center [198, 204] width 388 height 29
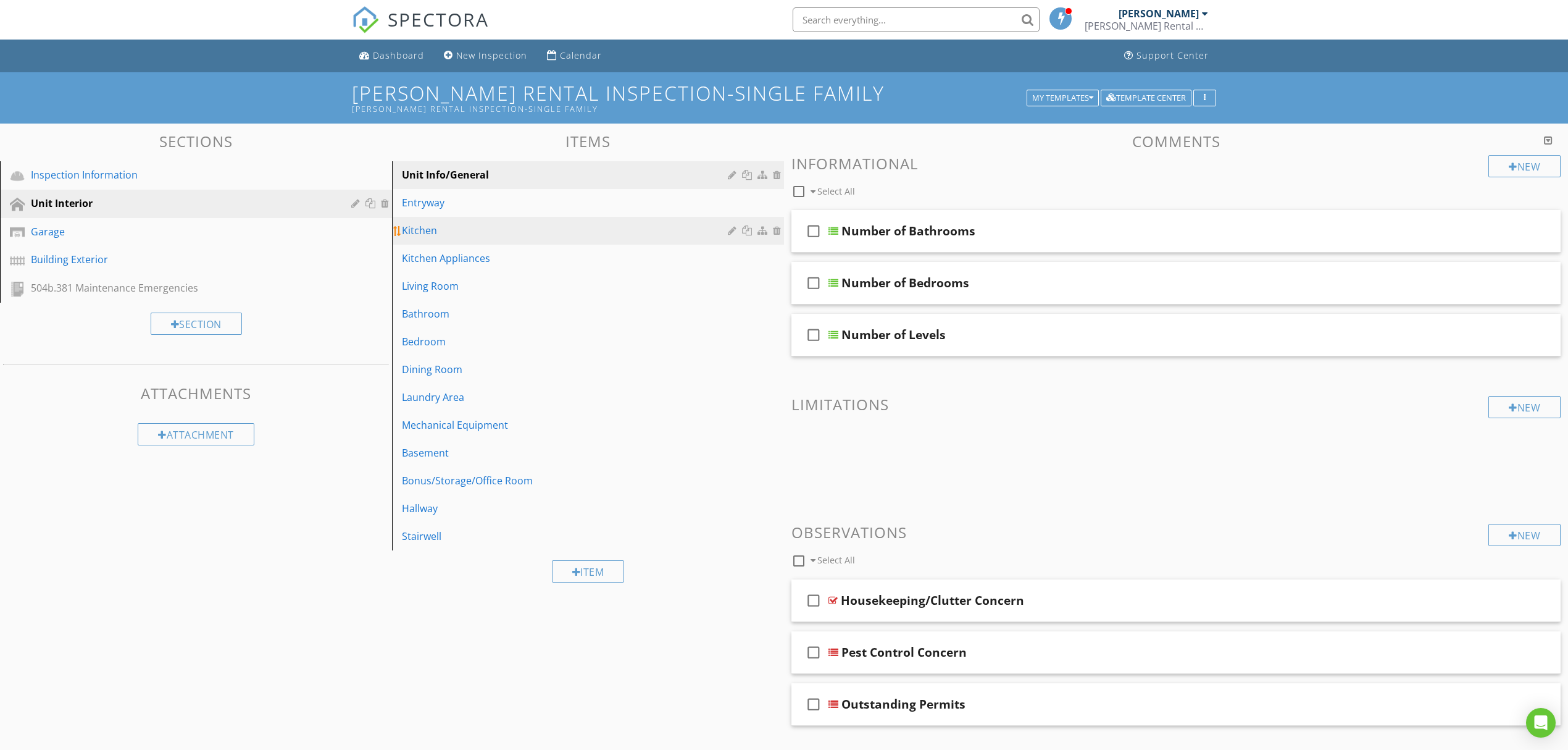
click at [540, 225] on div "Kitchen" at bounding box center [567, 230] width 329 height 15
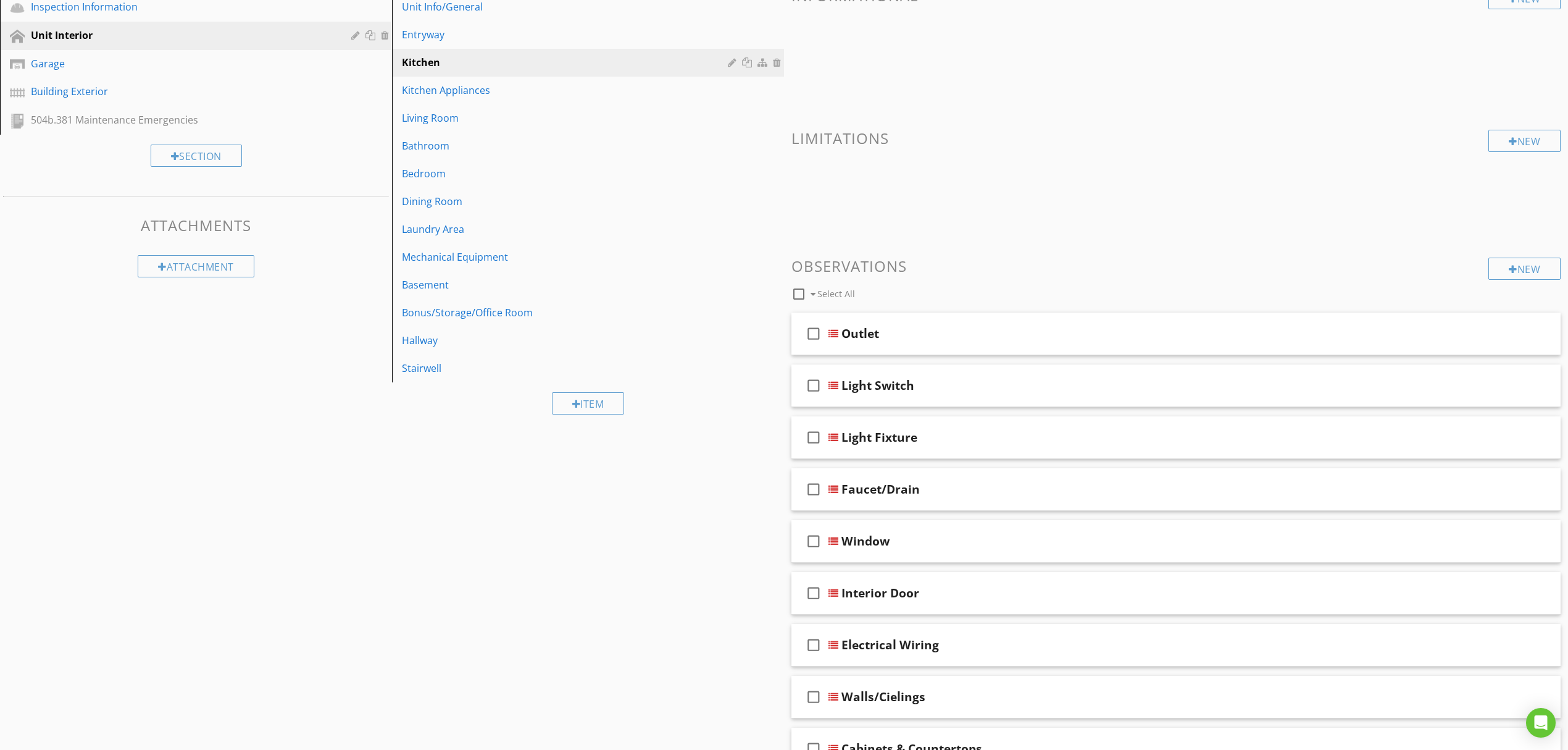
scroll to position [399, 0]
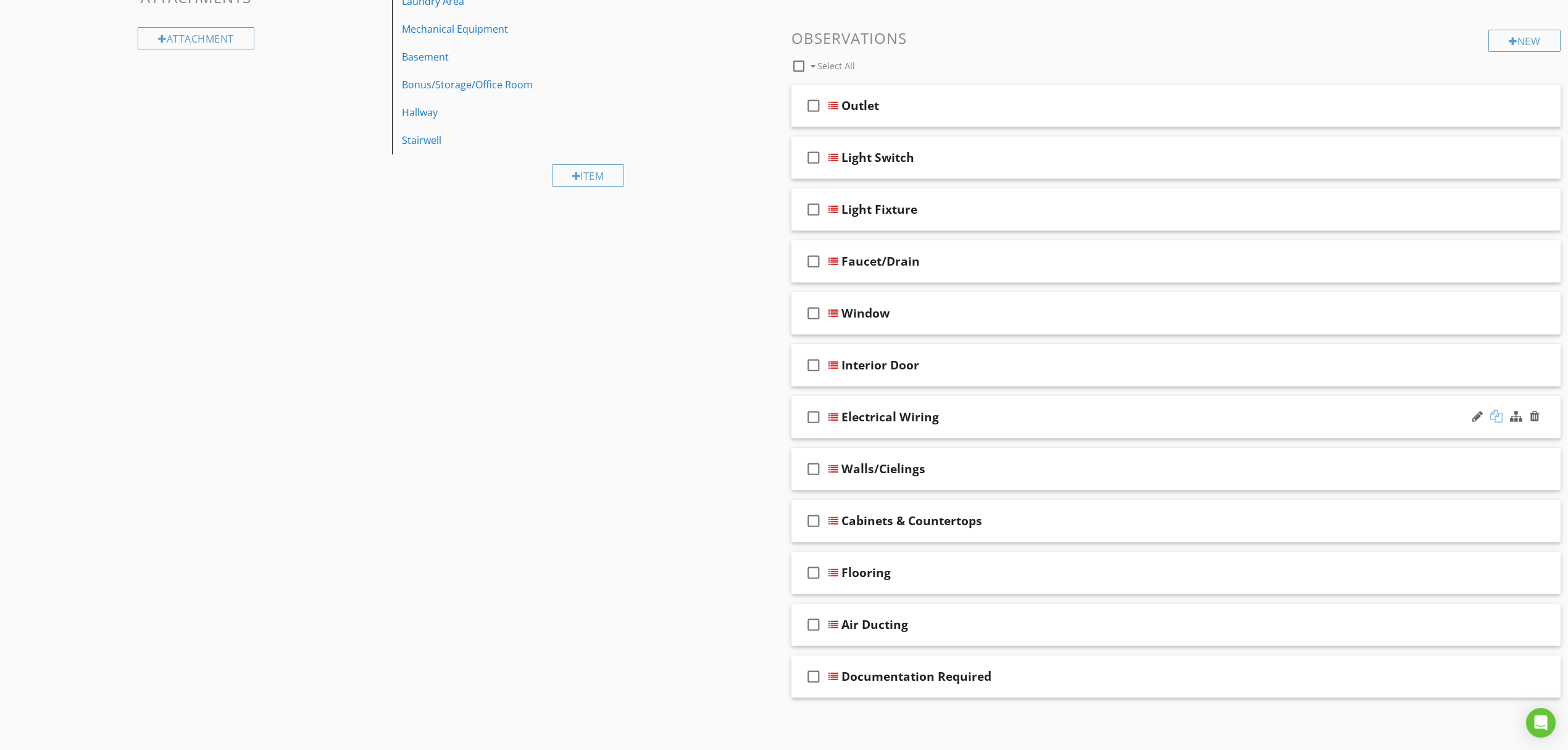
click at [1492, 413] on div at bounding box center [1497, 417] width 12 height 12
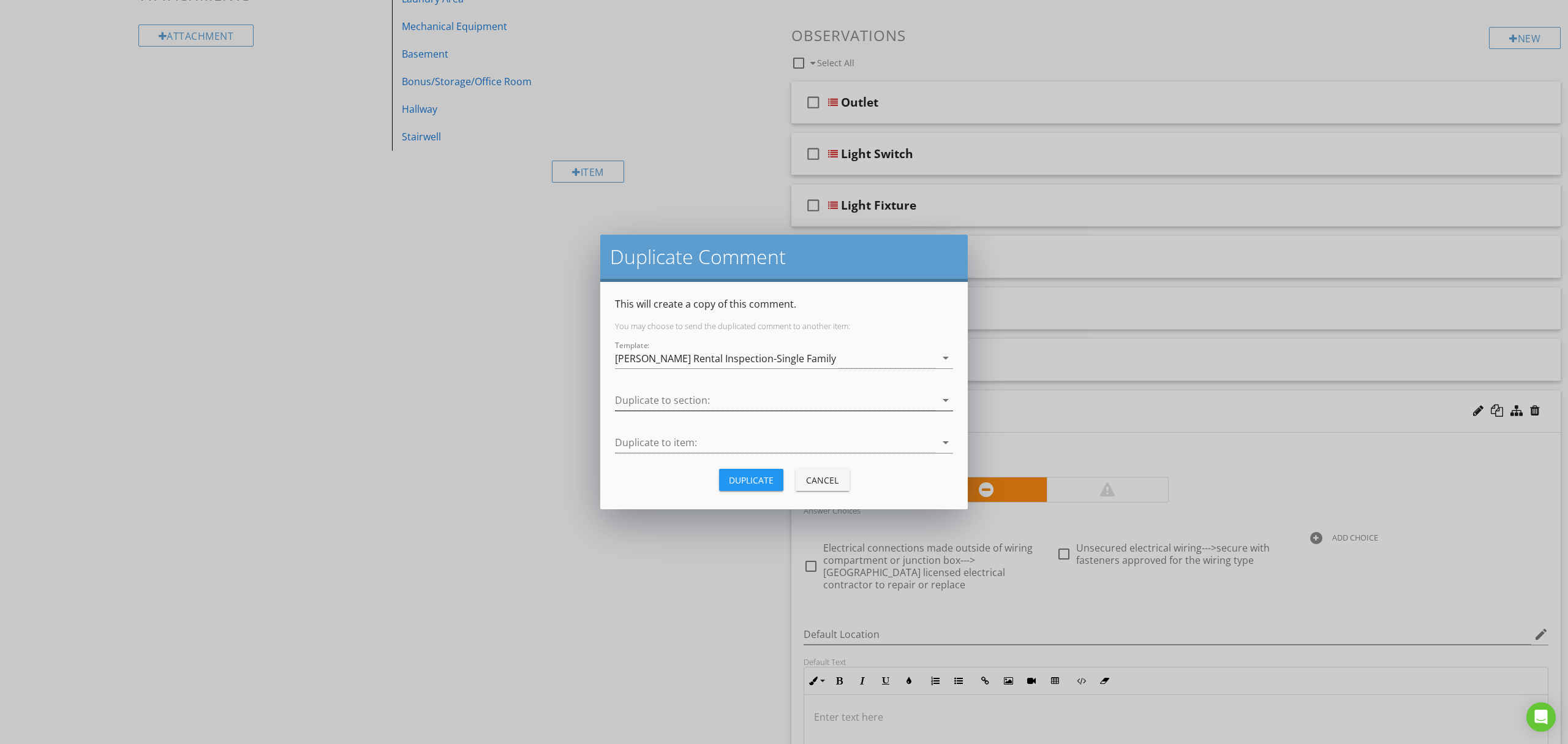
click at [777, 395] on div at bounding box center [775, 400] width 321 height 20
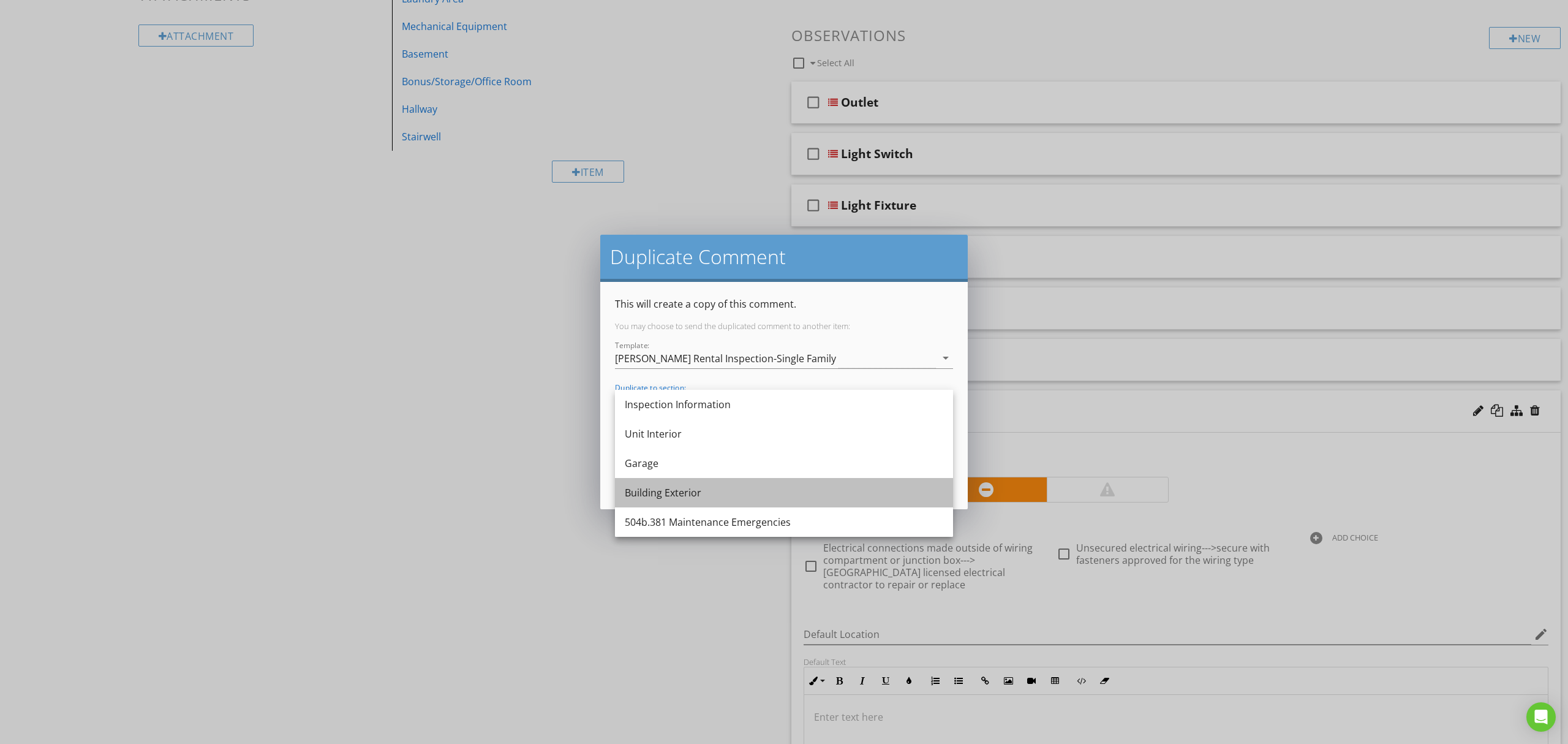
click at [716, 490] on div "Building Exterior" at bounding box center [784, 493] width 318 height 15
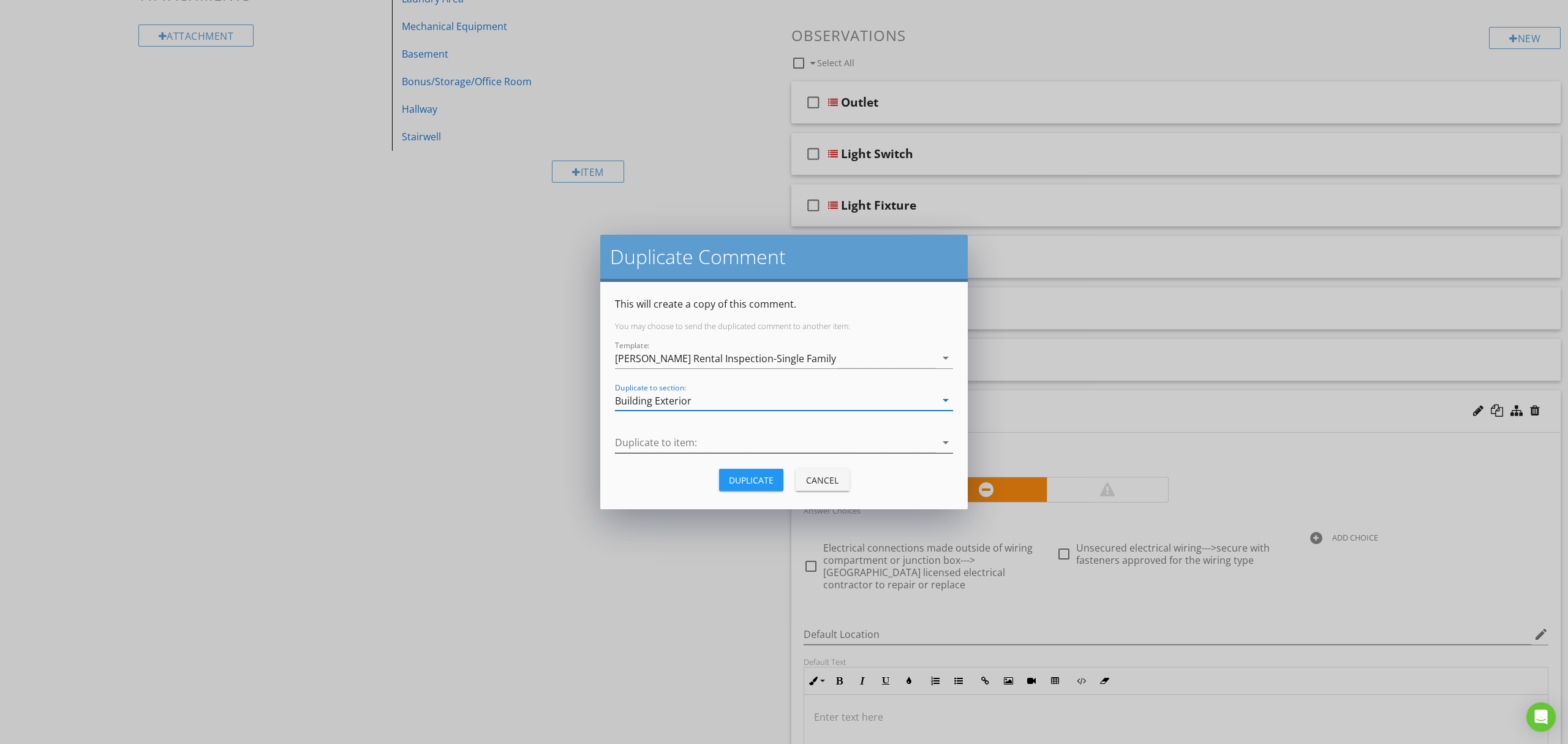
click at [781, 439] on div at bounding box center [775, 442] width 321 height 20
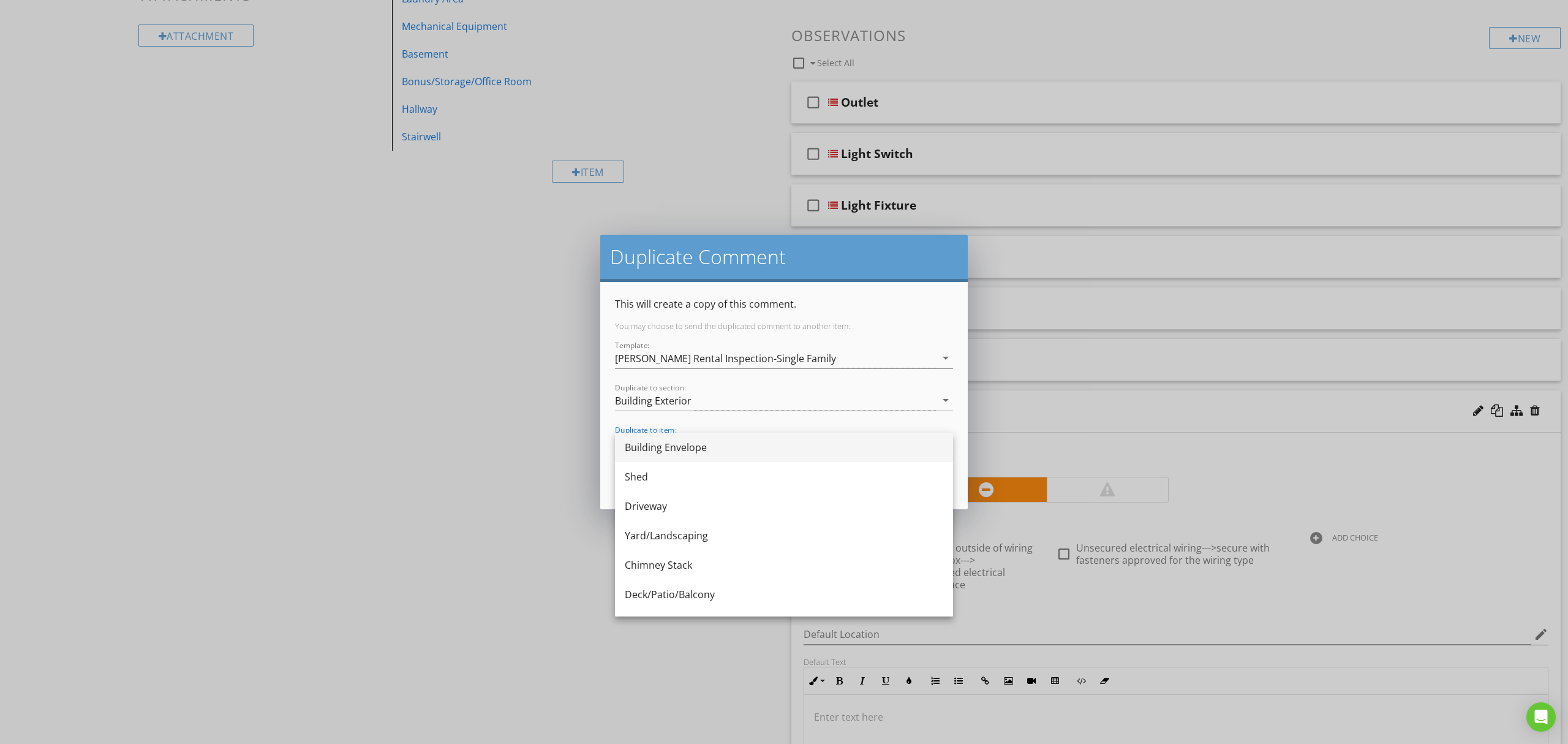
click at [752, 442] on div "Building Envelope" at bounding box center [784, 447] width 318 height 15
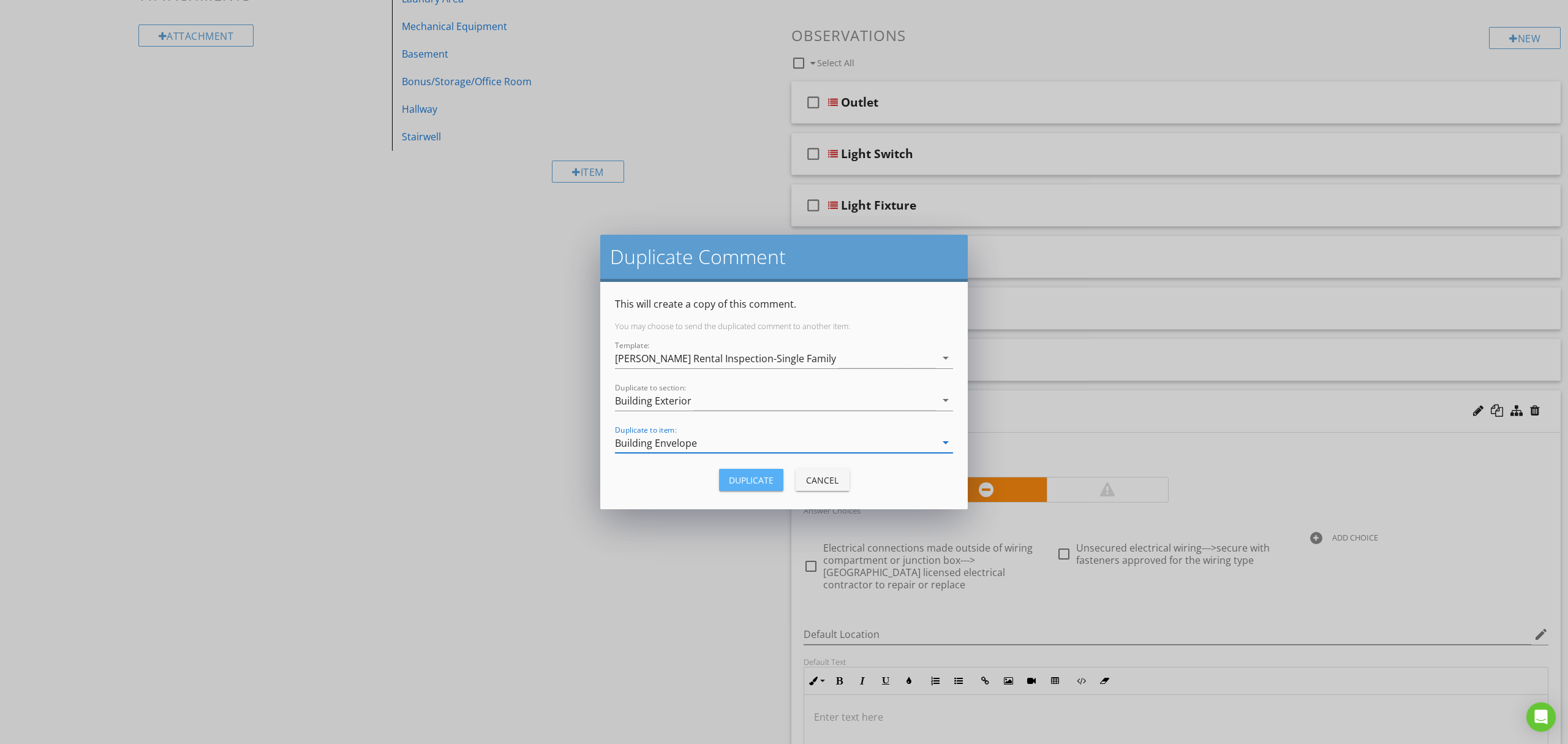
click at [763, 474] on div "Duplicate" at bounding box center [751, 480] width 45 height 13
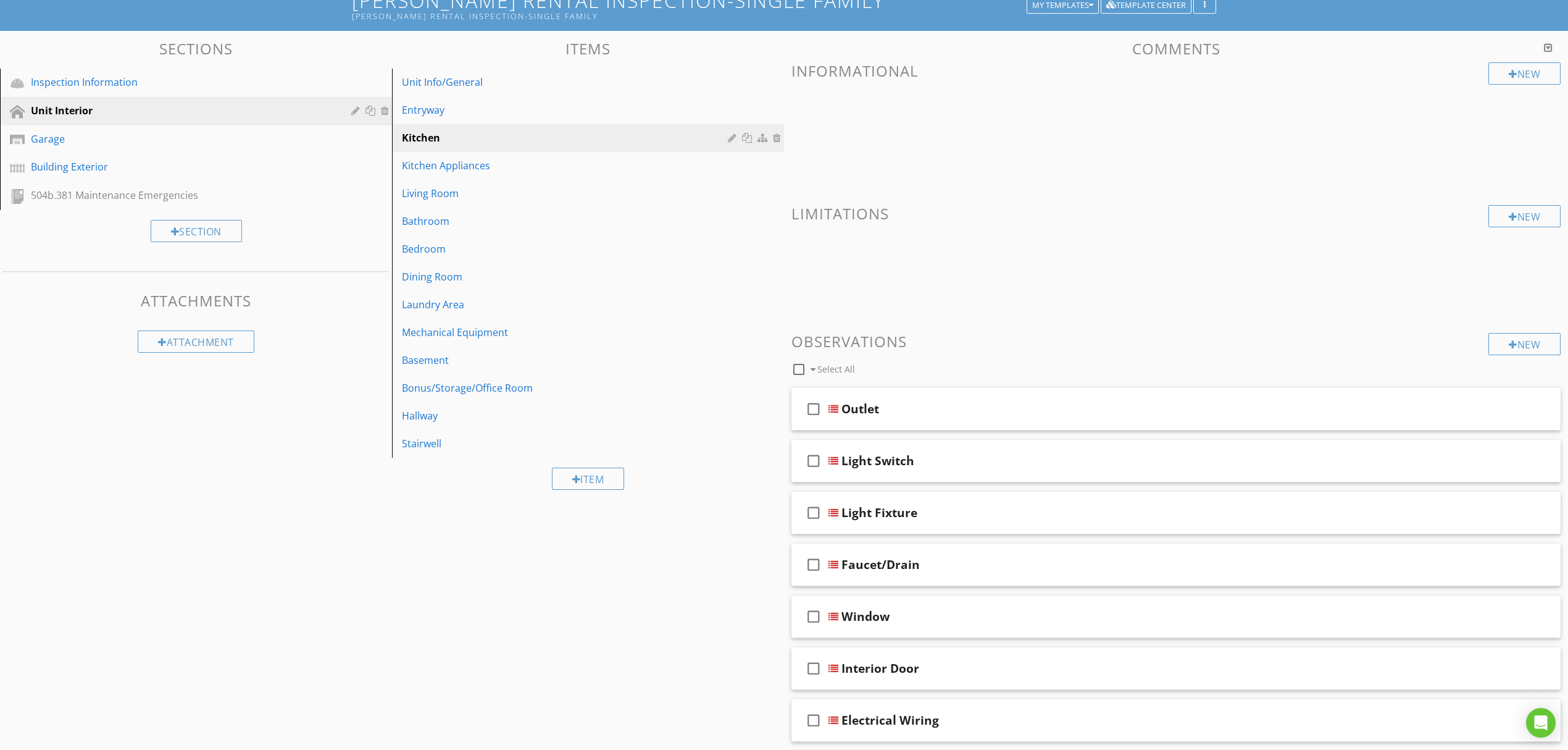
scroll to position [69, 0]
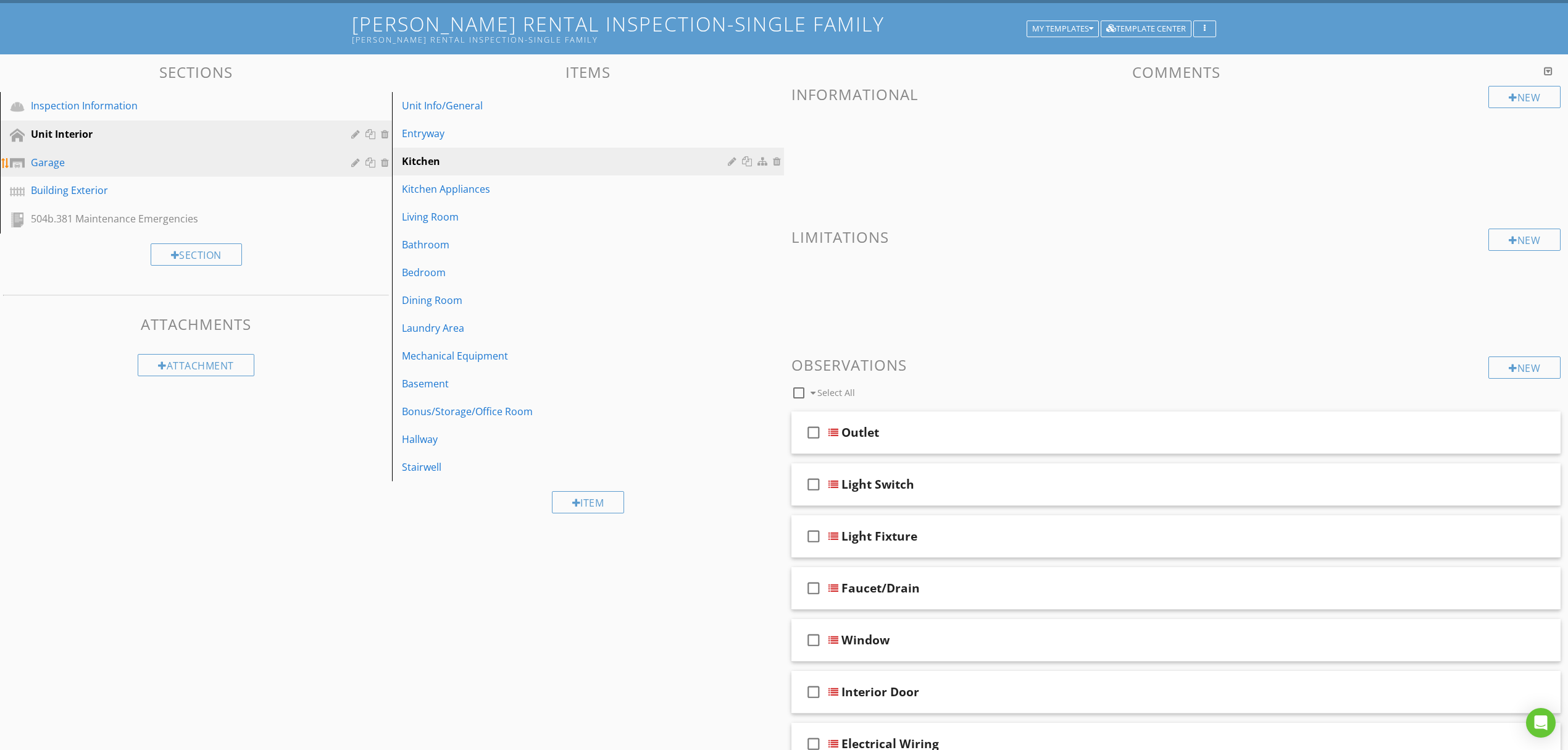
click at [169, 149] on link "Garage" at bounding box center [198, 163] width 388 height 29
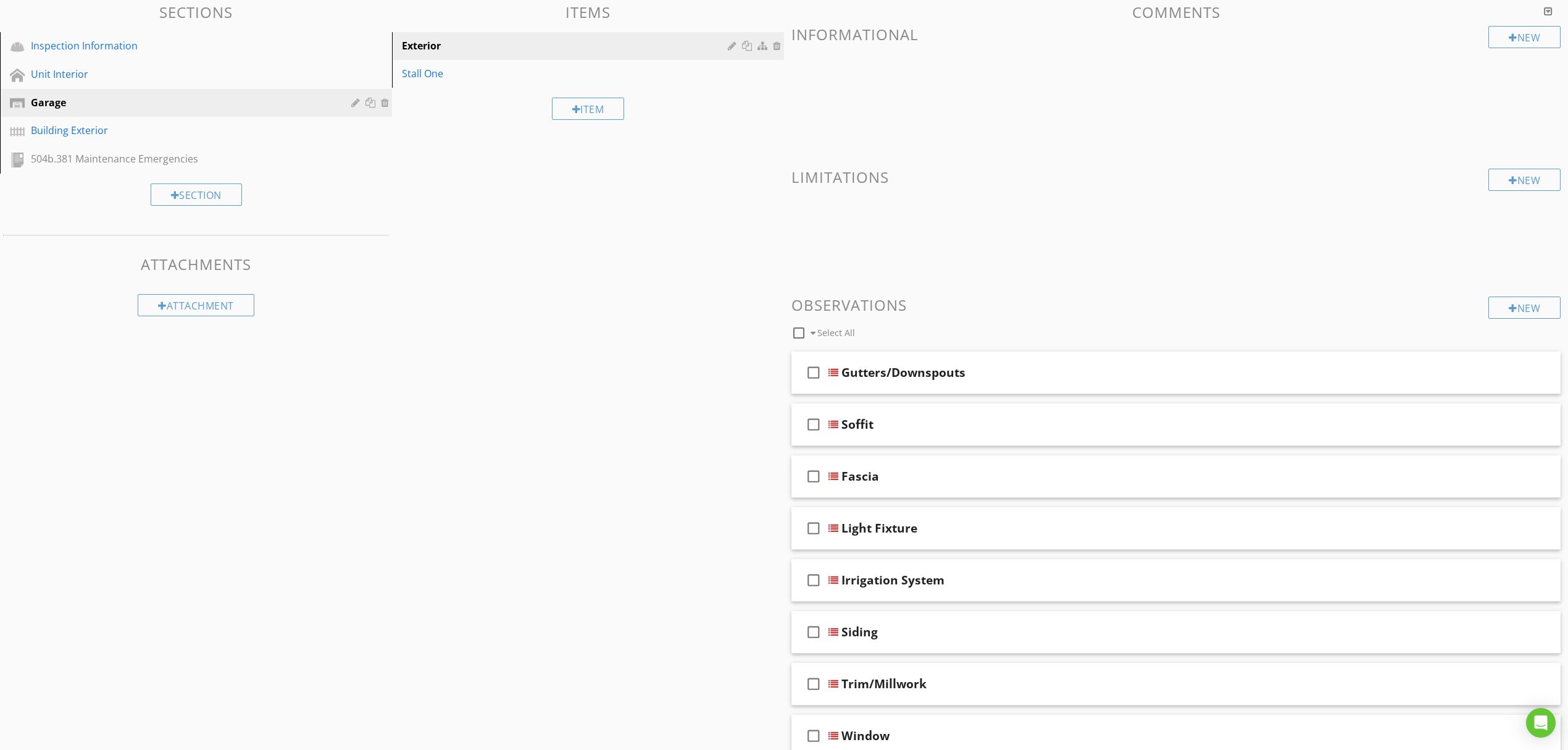
scroll to position [0, 0]
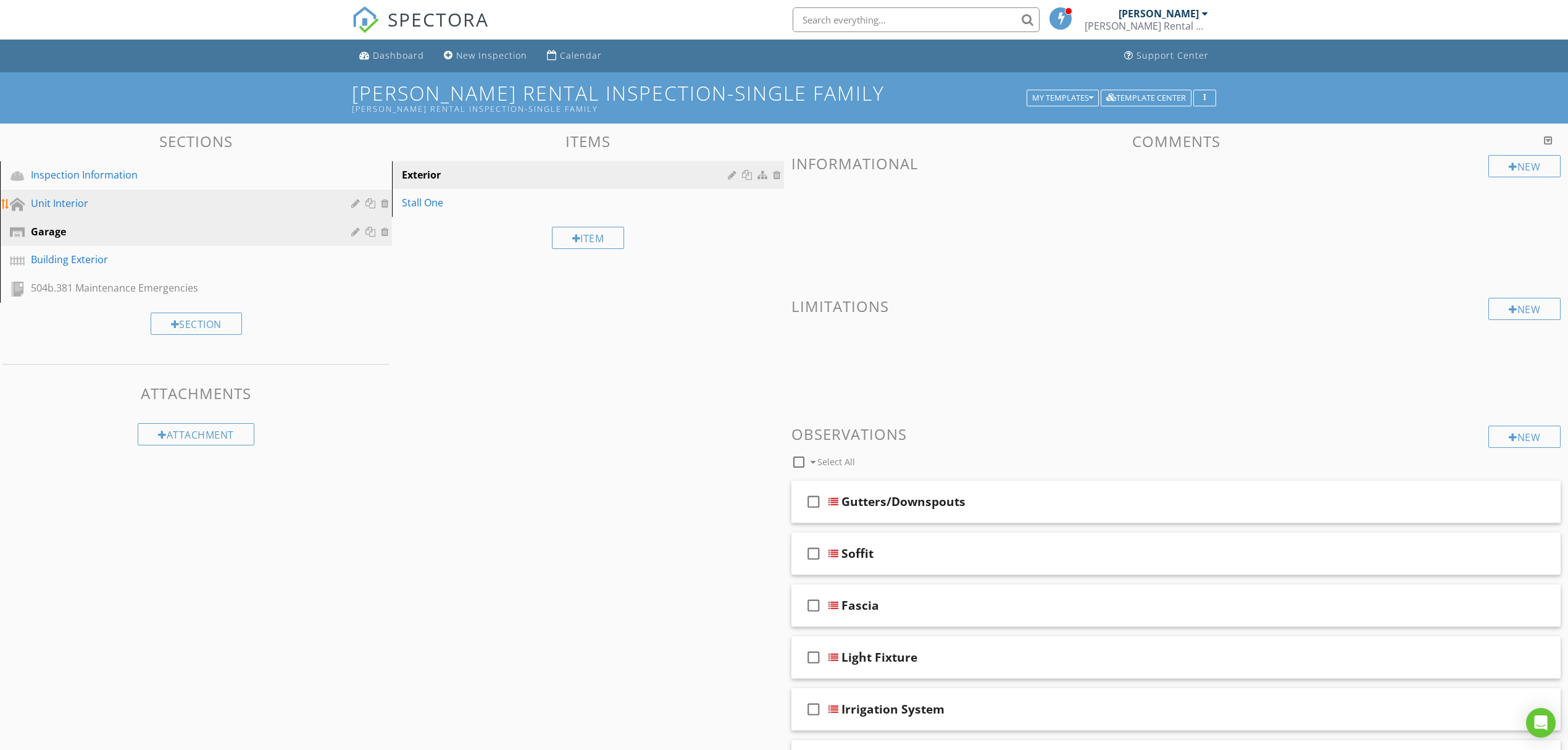
click at [194, 190] on link "Unit Interior" at bounding box center [198, 204] width 388 height 29
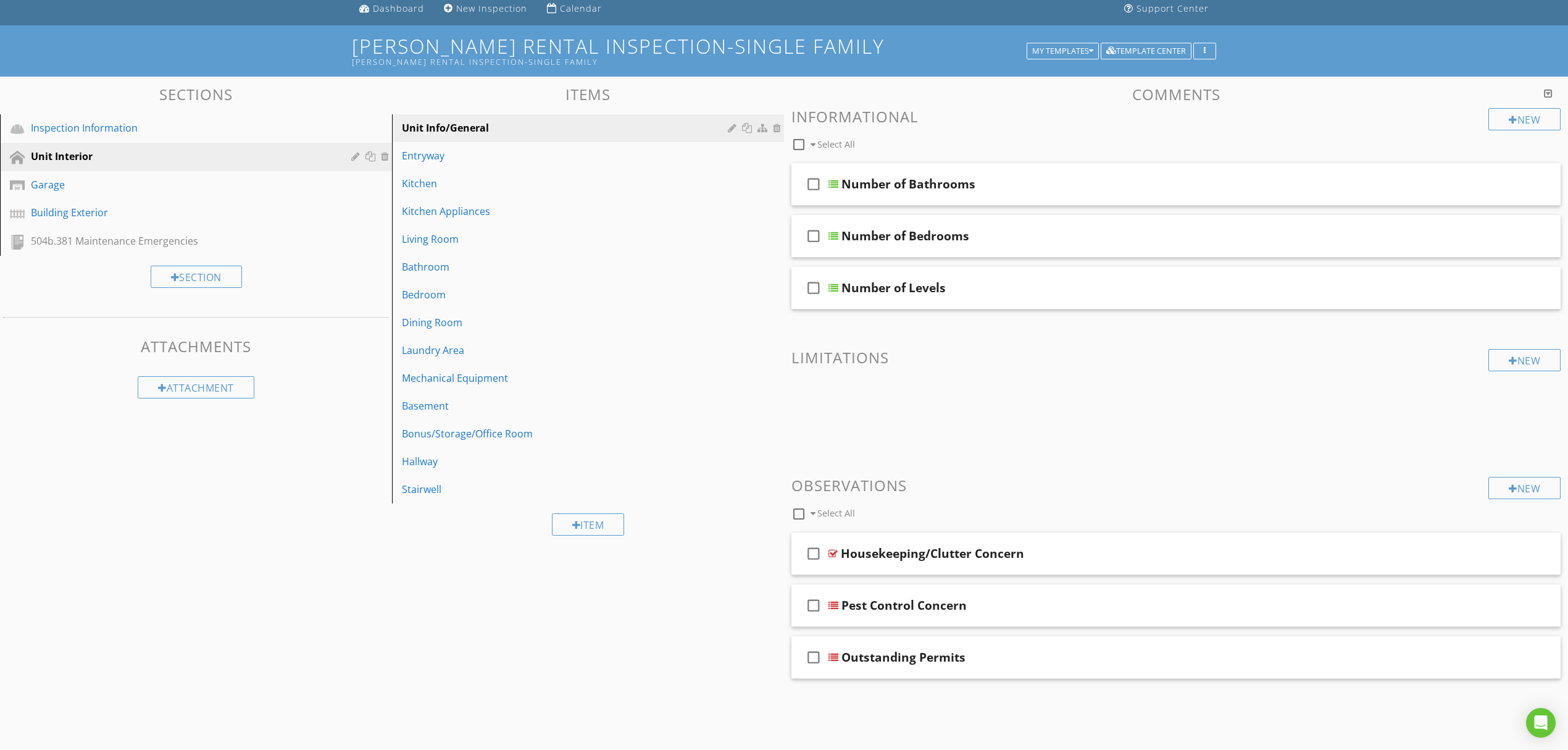
scroll to position [72, 0]
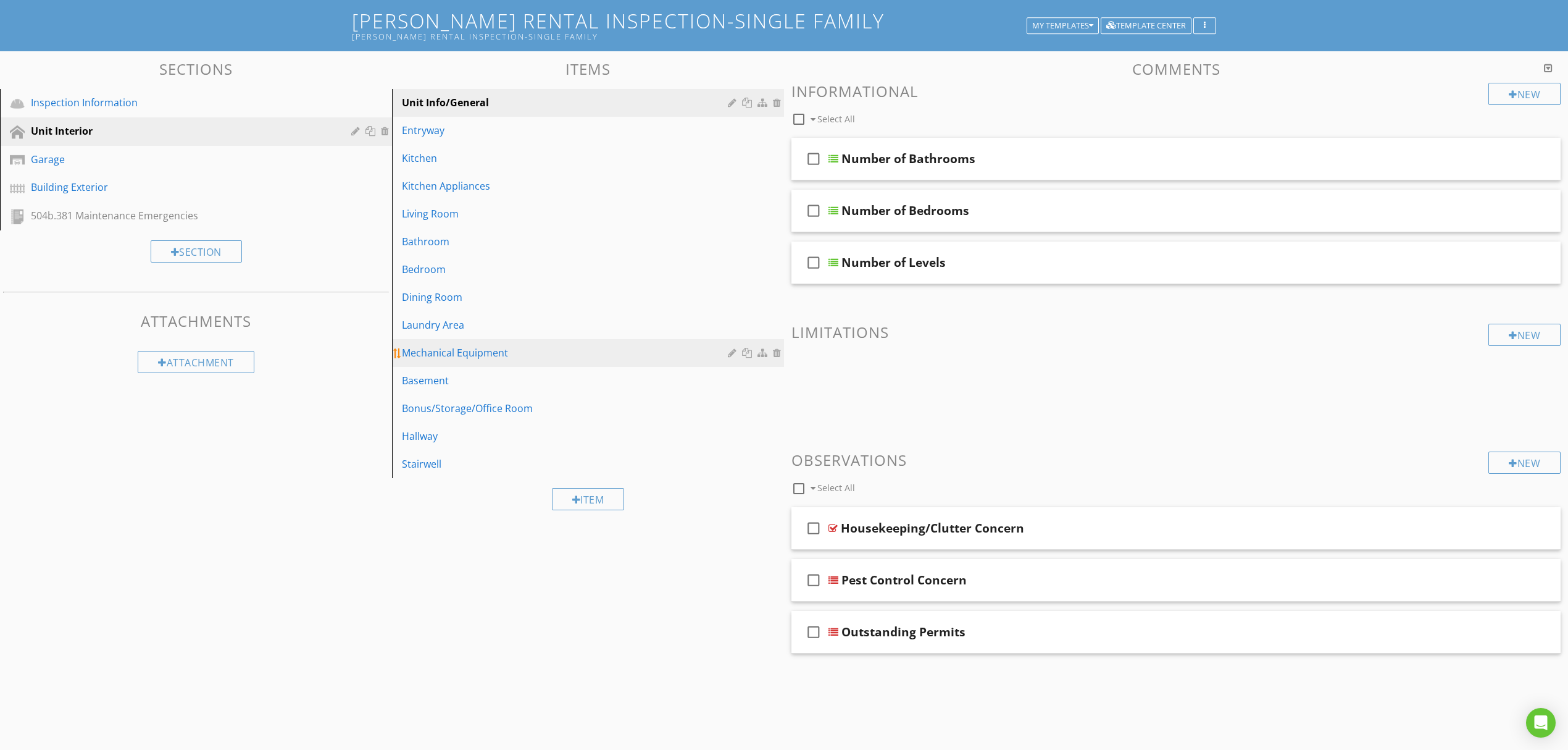
click at [521, 347] on div "Mechanical Equipment" at bounding box center [567, 353] width 329 height 15
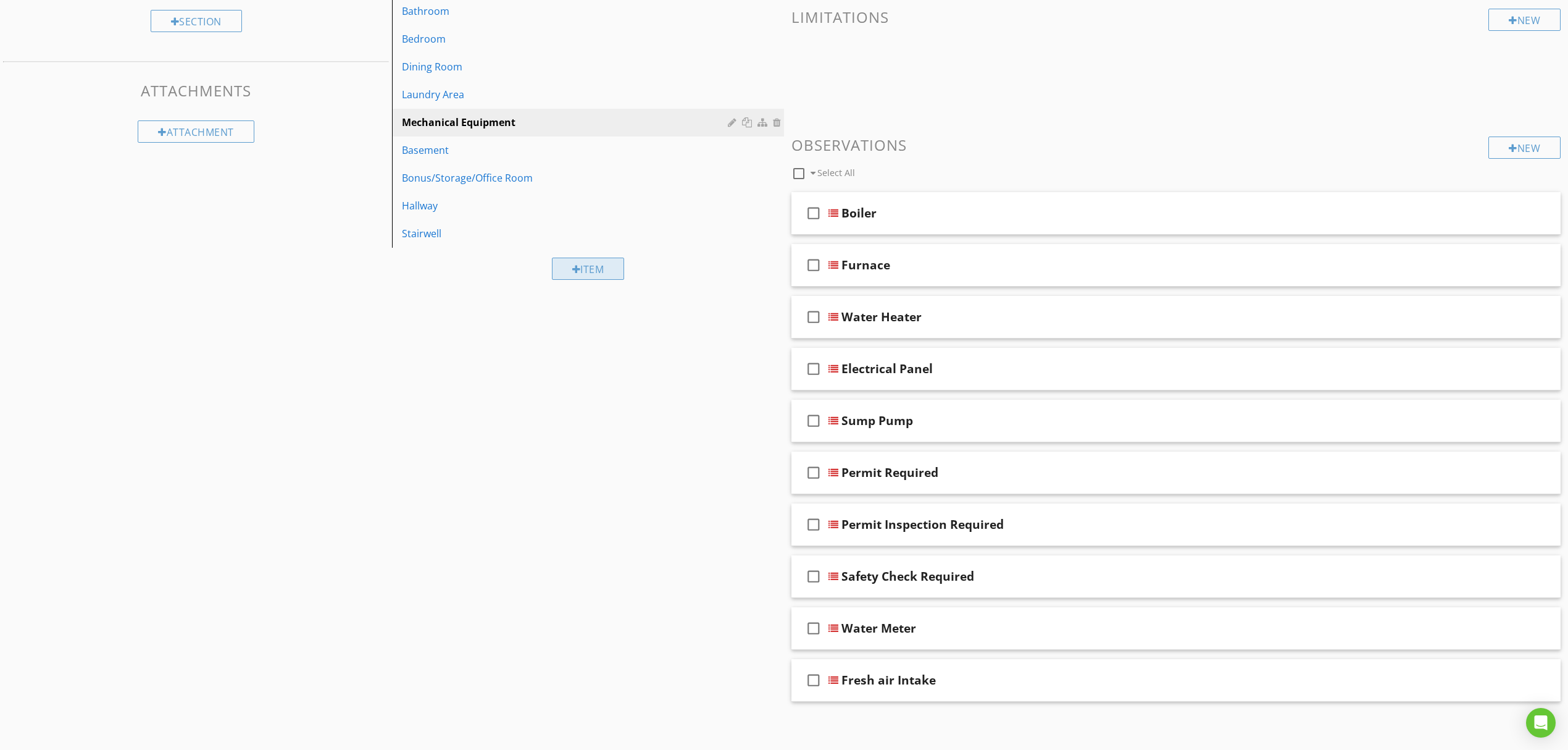
scroll to position [307, 0]
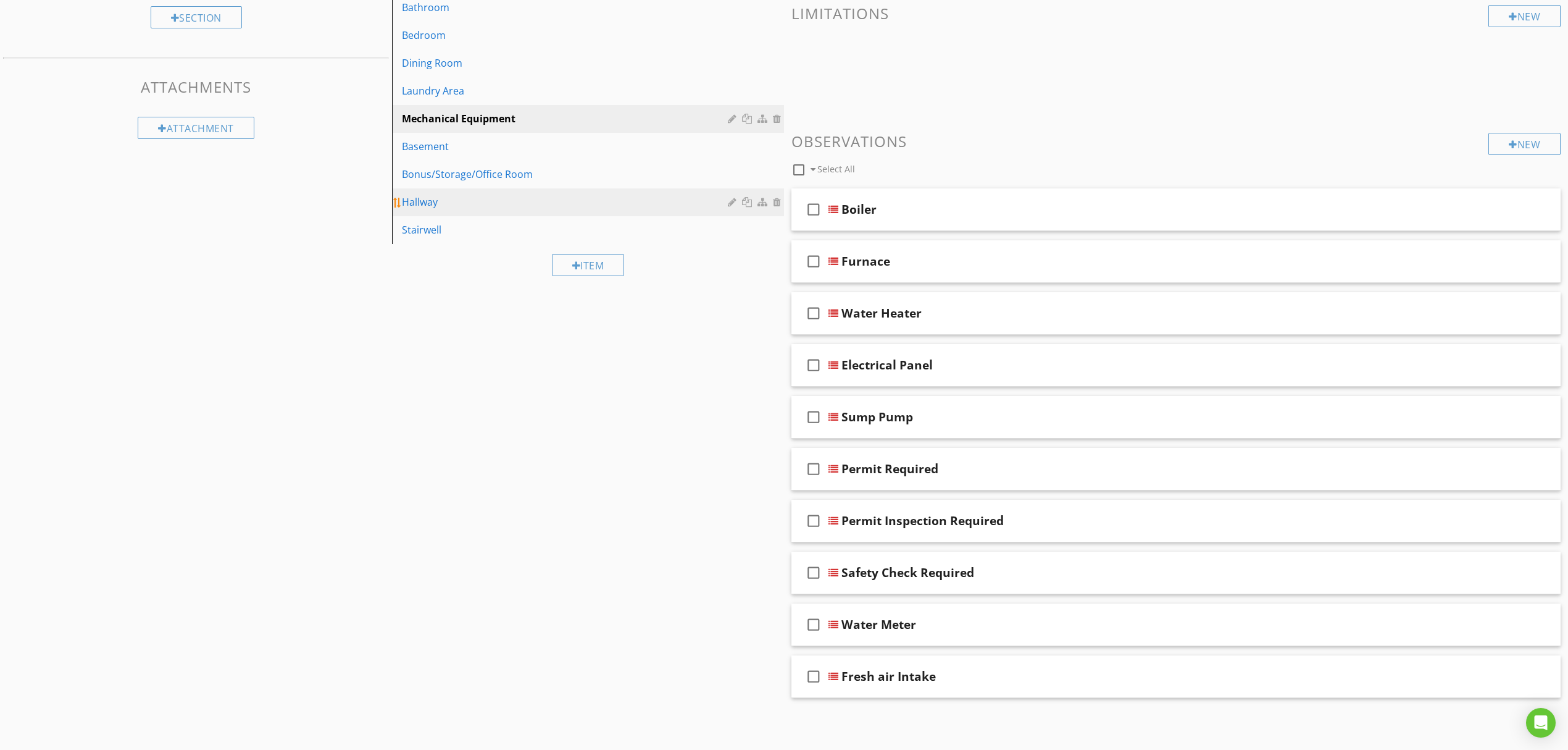
click at [510, 189] on link "Hallway" at bounding box center [590, 202] width 388 height 27
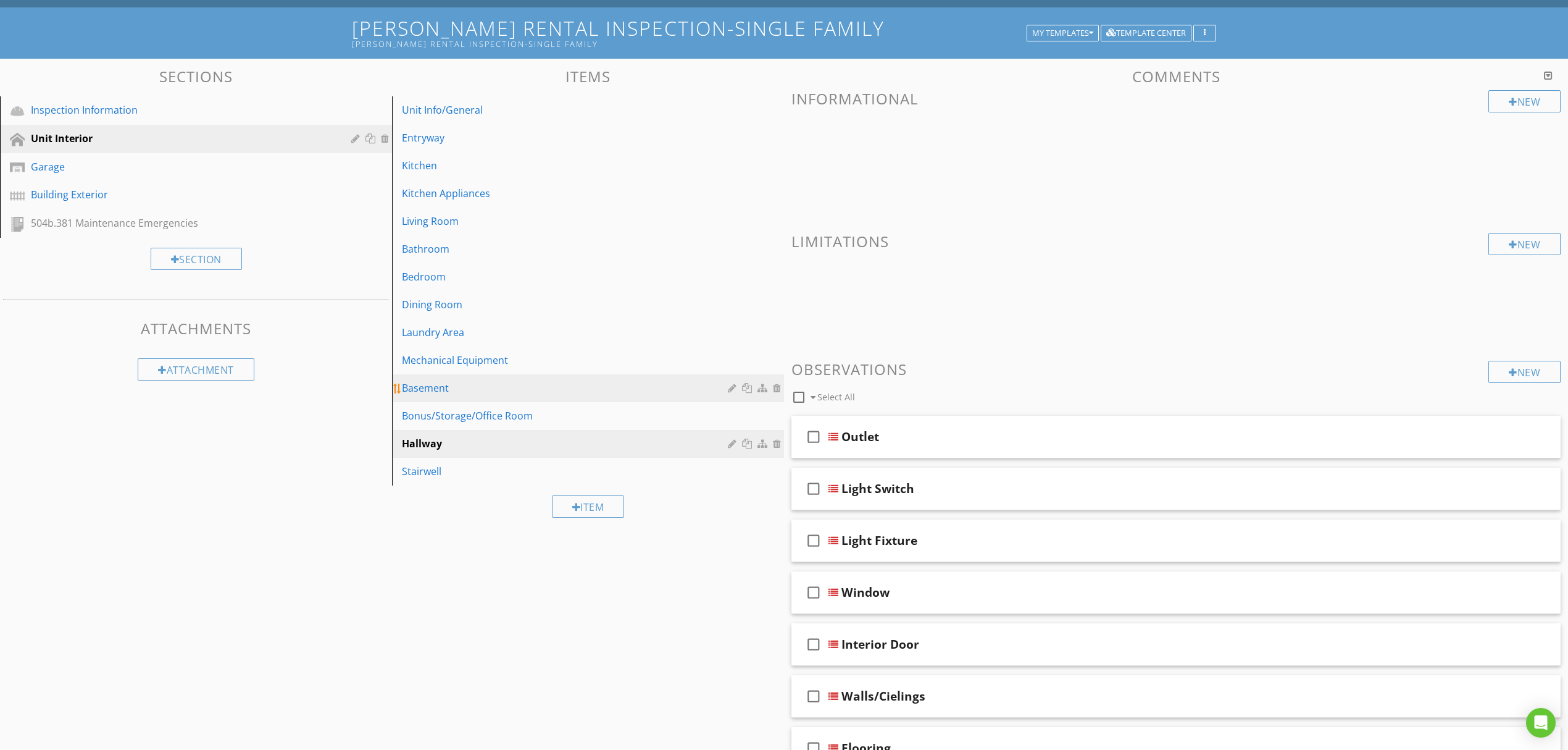
scroll to position [0, 0]
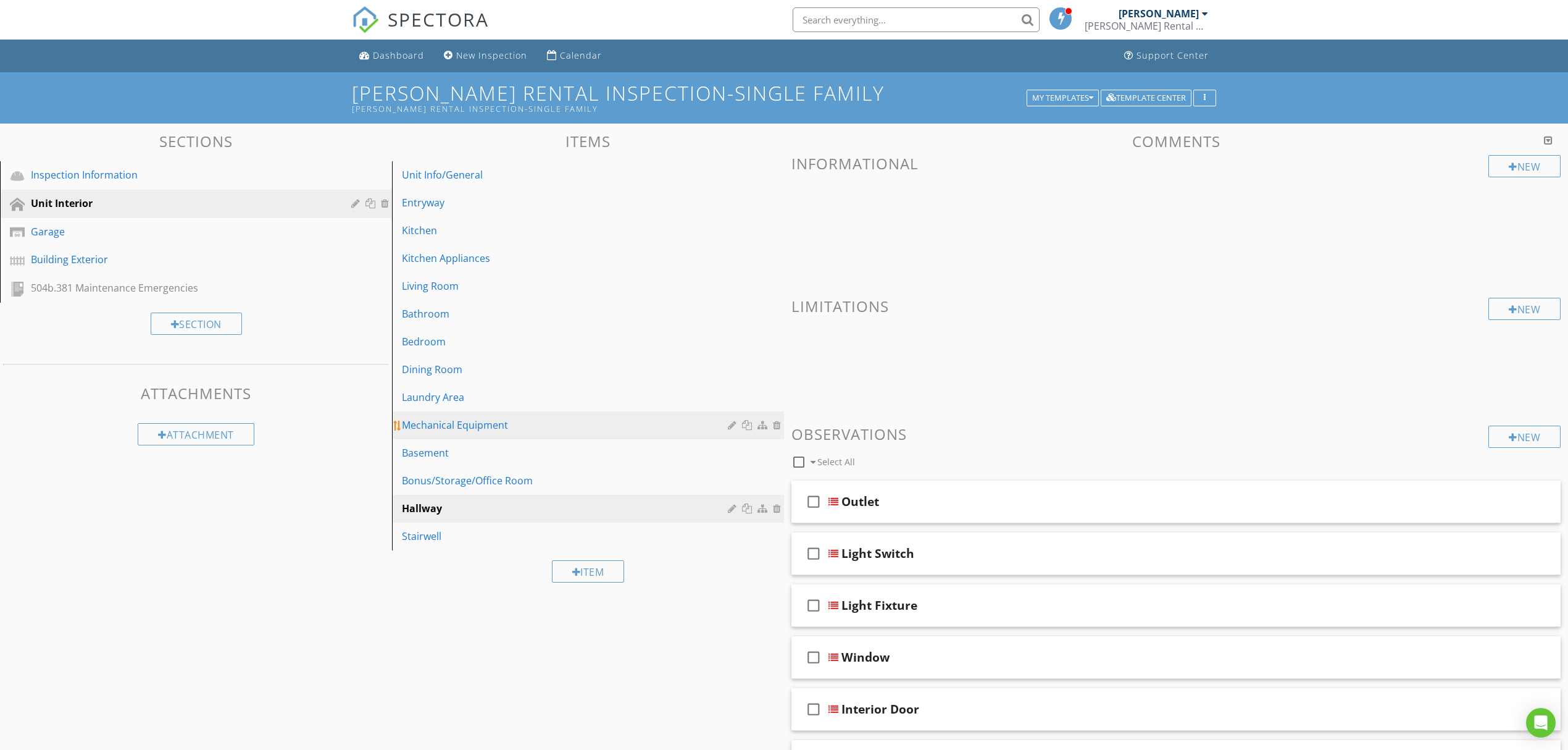
click at [520, 413] on link "Mechanical Equipment" at bounding box center [590, 425] width 388 height 27
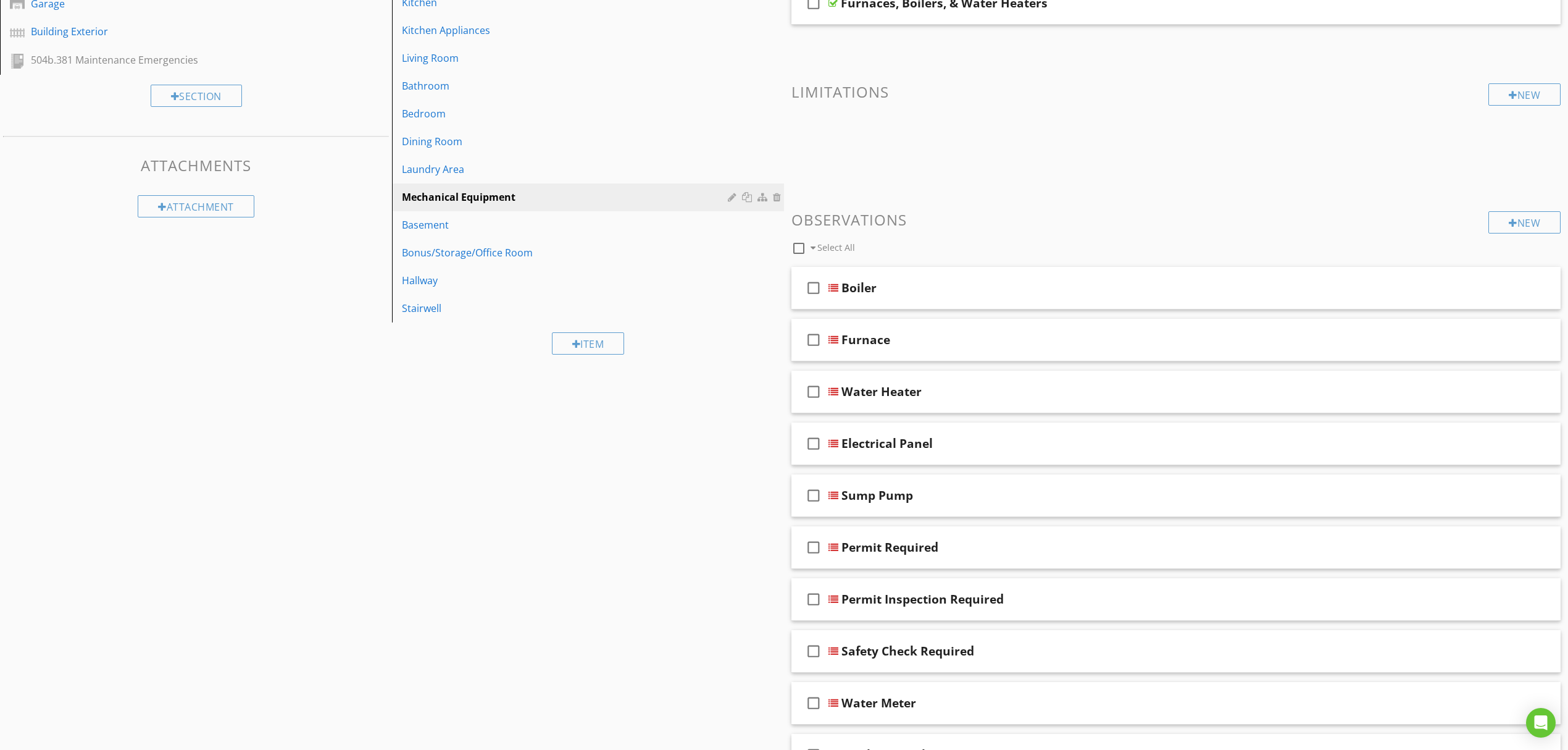
scroll to position [247, 0]
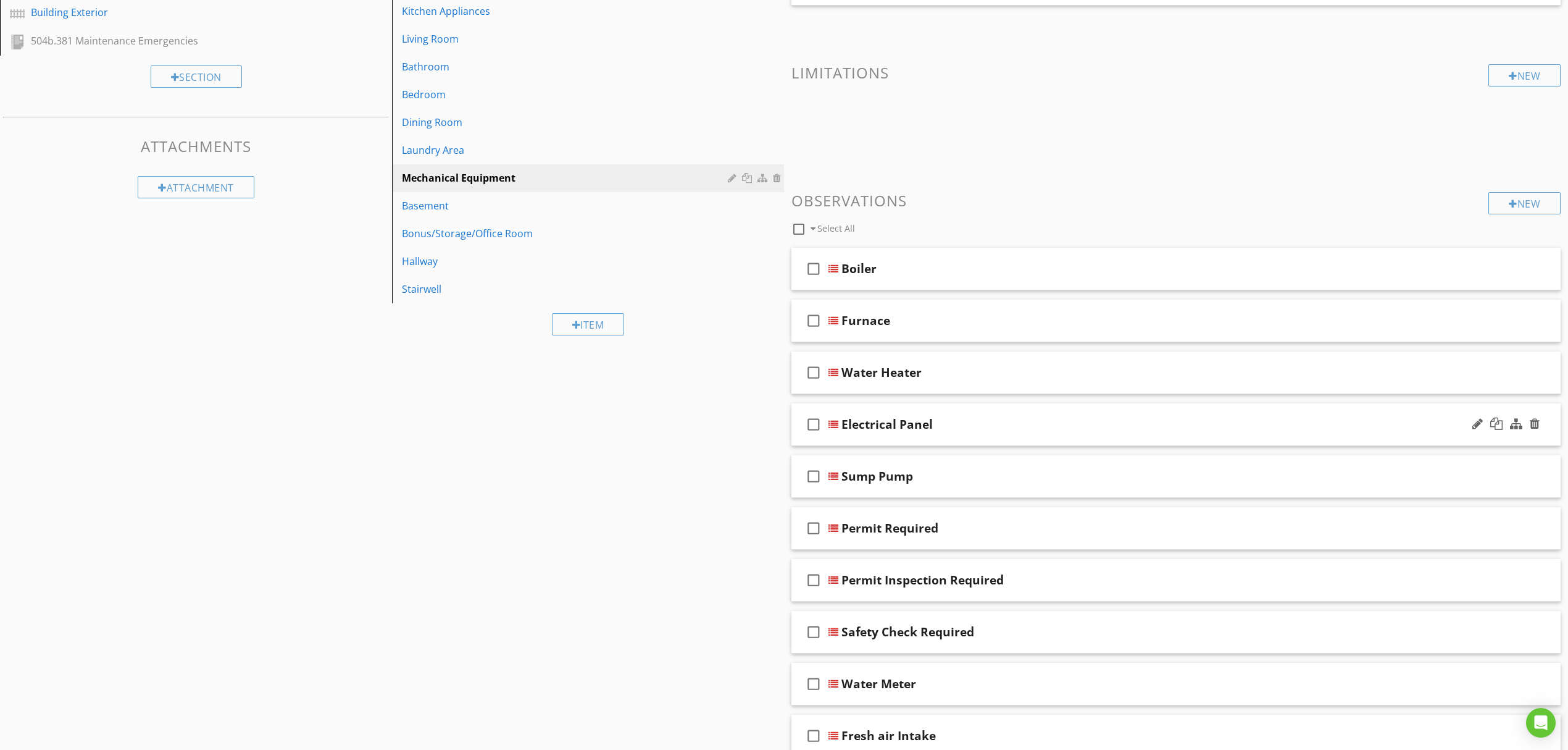
click at [832, 425] on div at bounding box center [833, 425] width 10 height 10
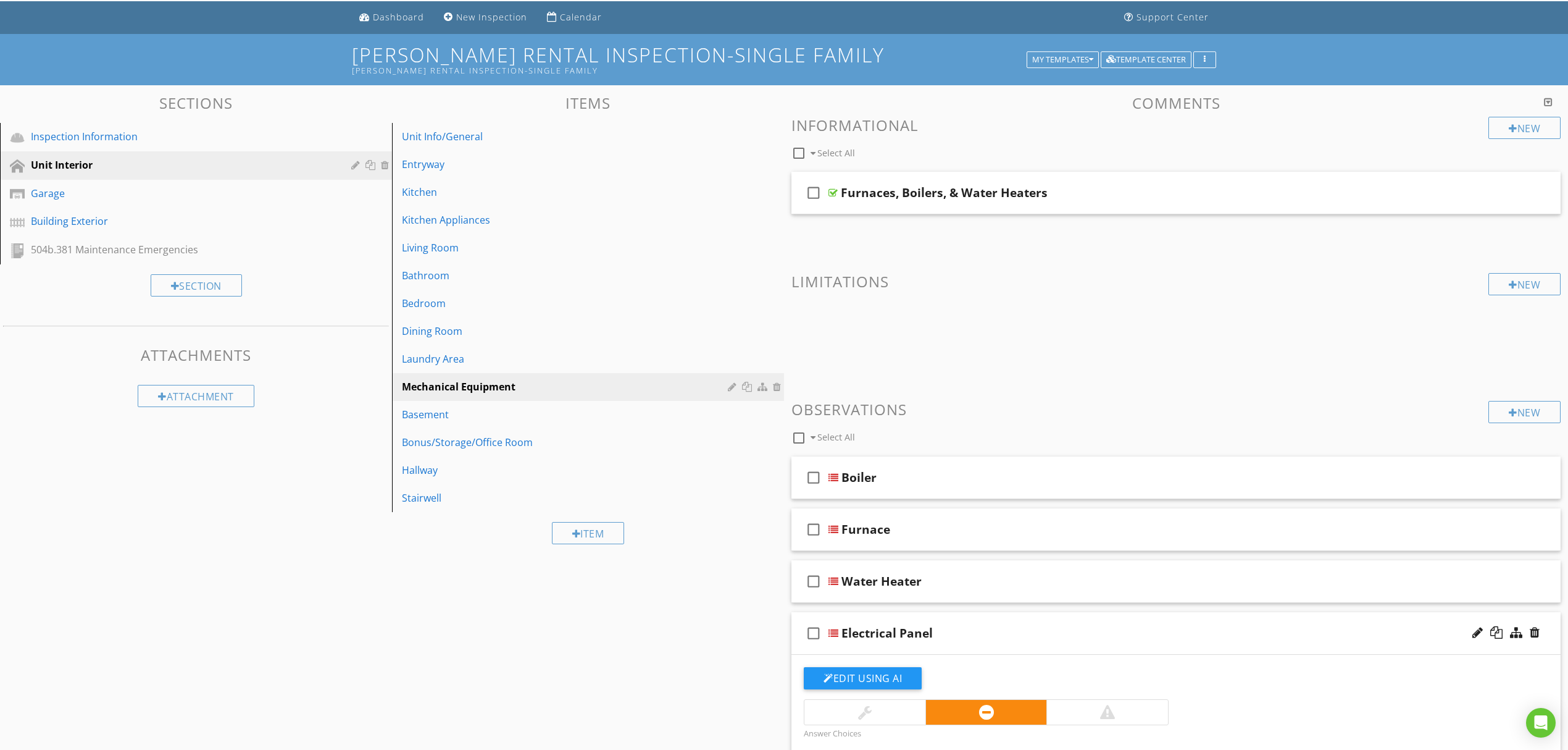
scroll to position [0, 0]
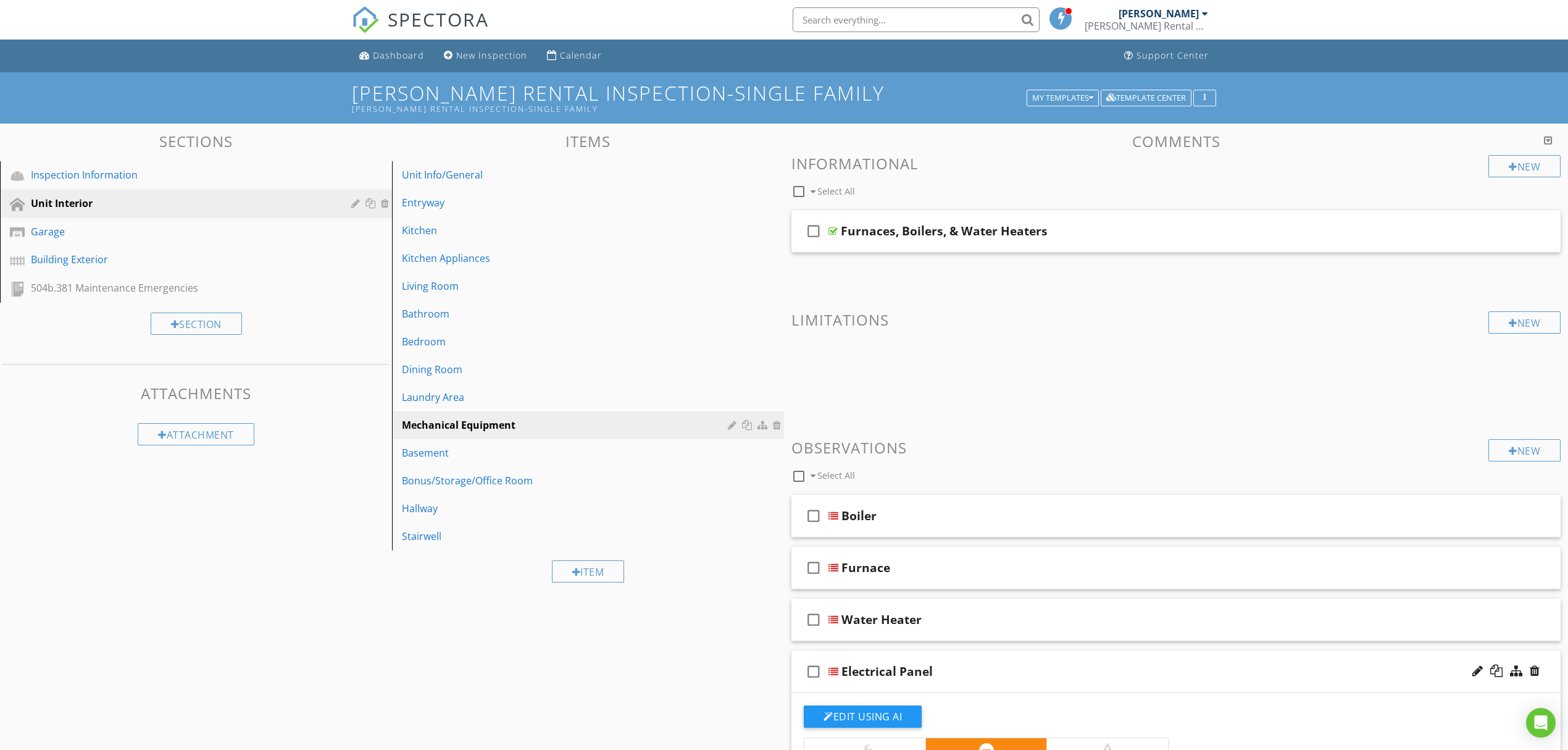
click at [1129, 27] on div "[PERSON_NAME] Rental Property Inspection Division" at bounding box center [1146, 26] width 123 height 12
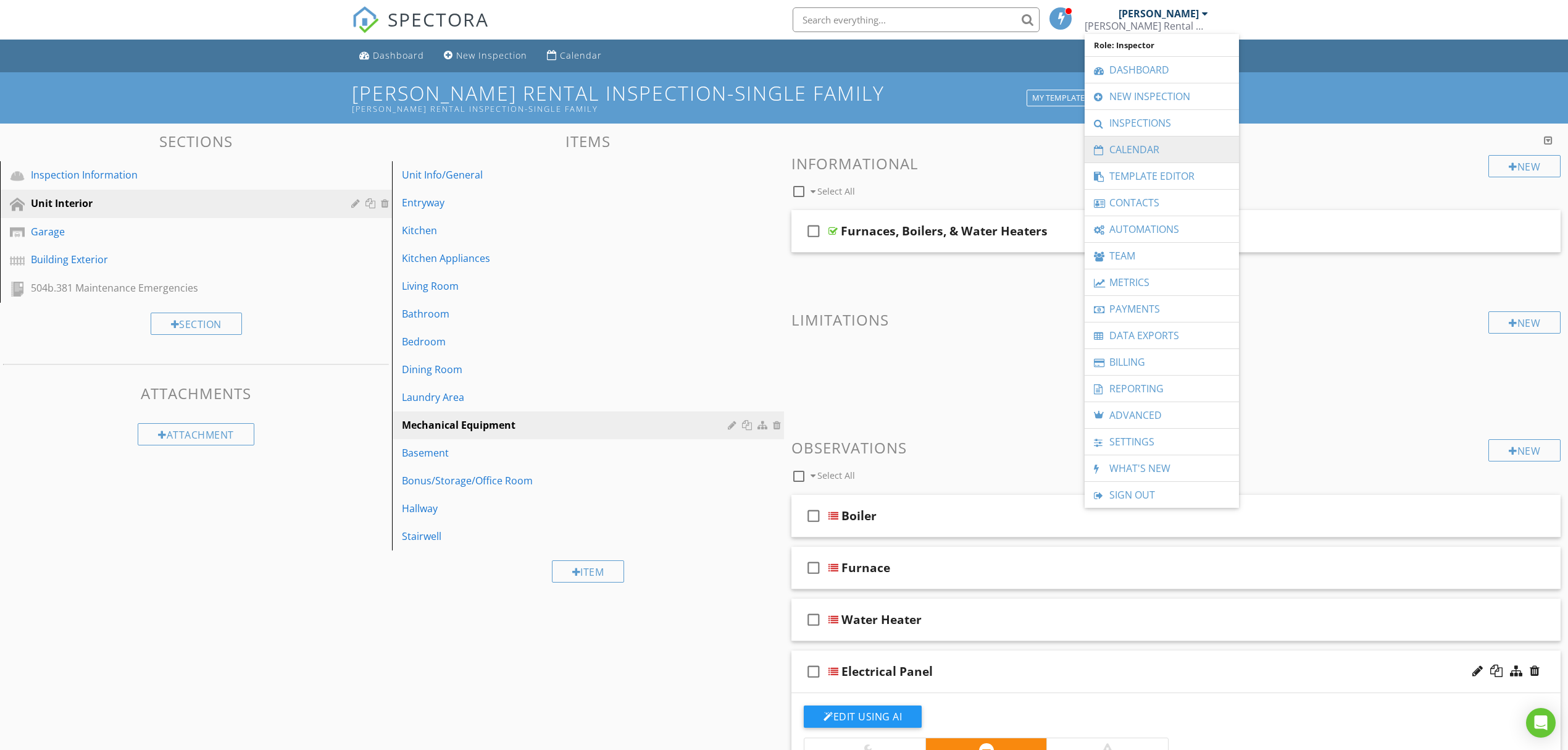
click at [1114, 148] on link "Calendar" at bounding box center [1162, 150] width 142 height 26
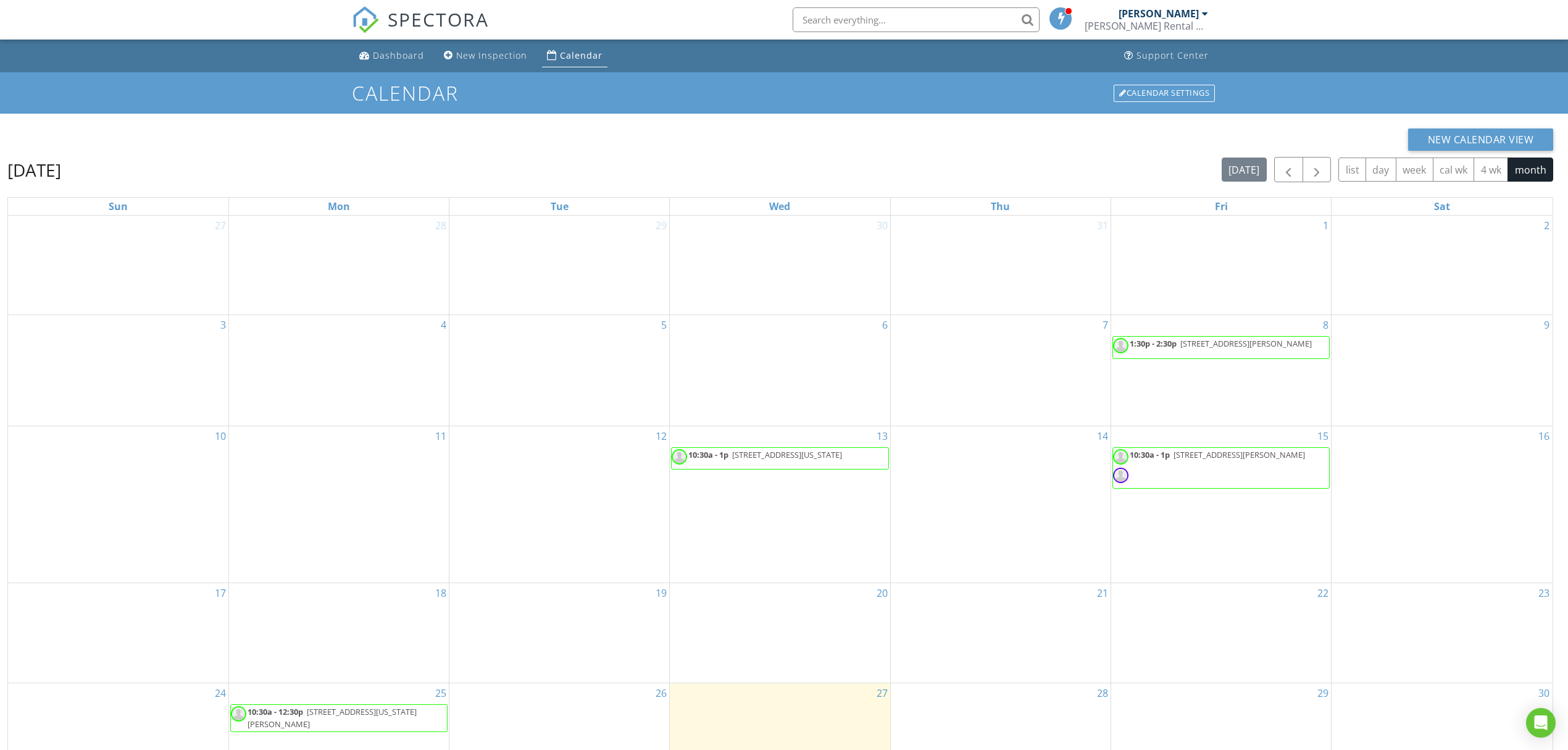
click at [790, 455] on span "[STREET_ADDRESS][US_STATE]" at bounding box center [787, 454] width 110 height 11
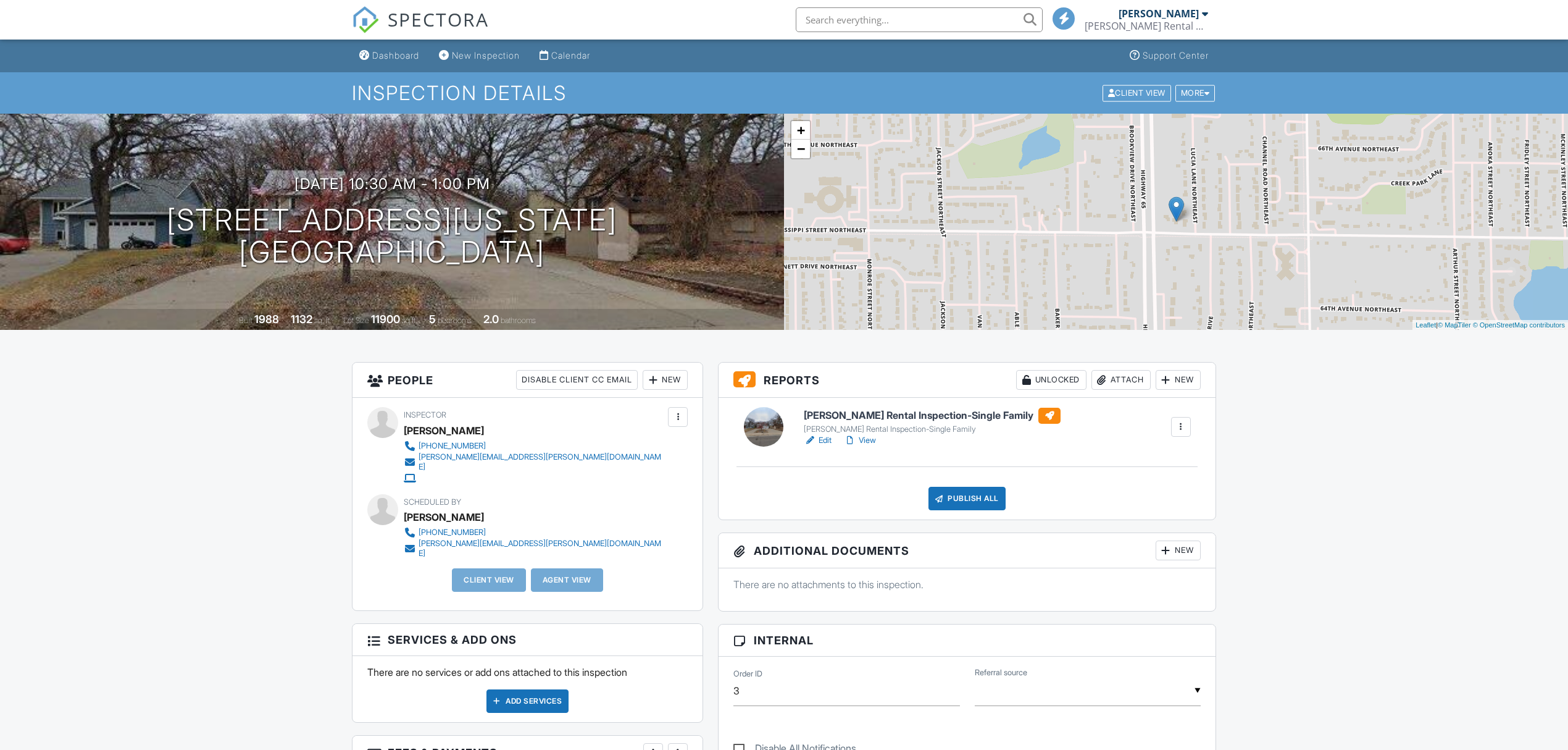
click at [810, 448] on div "[PERSON_NAME] Rental Inspection-Single Family [PERSON_NAME] Rental Inspection-S…" at bounding box center [967, 459] width 497 height 122
click at [813, 440] on div at bounding box center [810, 440] width 12 height 12
